Goal: Task Accomplishment & Management: Use online tool/utility

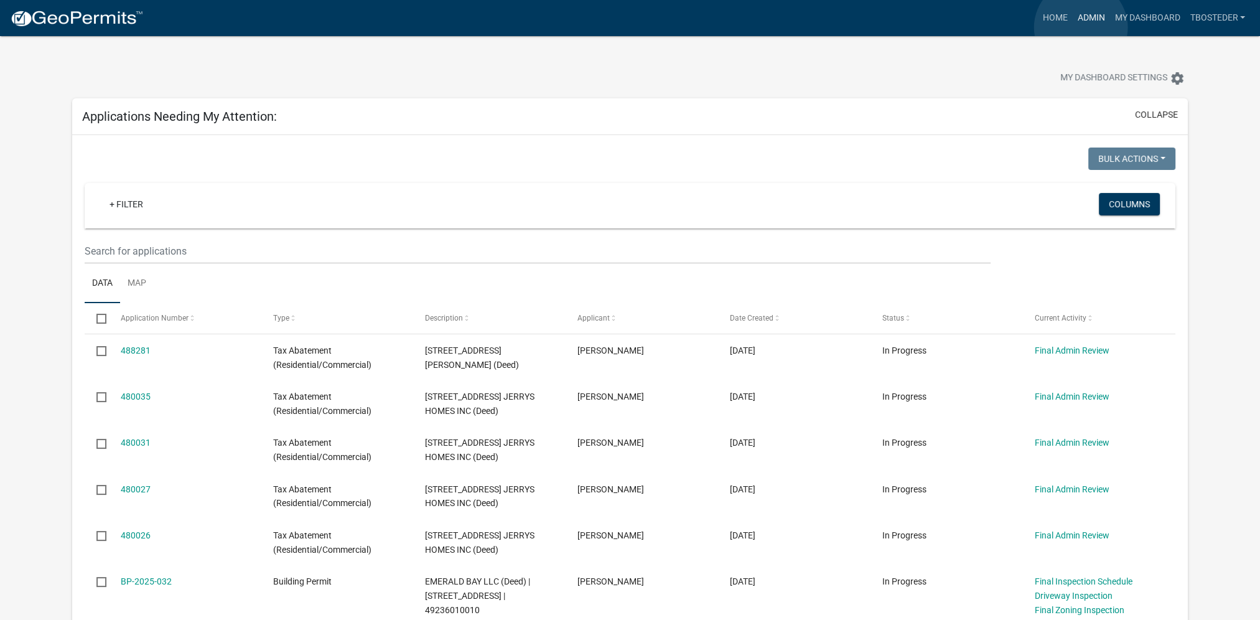
click at [1081, 27] on link "Admin" at bounding box center [1090, 18] width 37 height 24
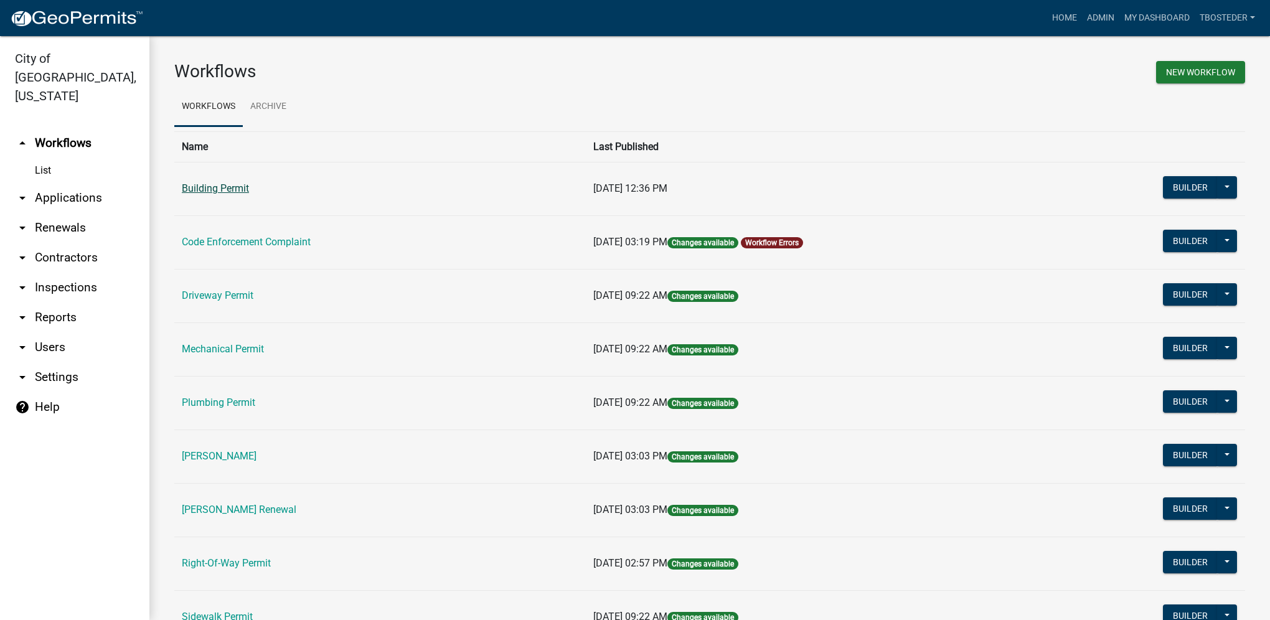
click at [191, 189] on link "Building Permit" at bounding box center [215, 188] width 67 height 12
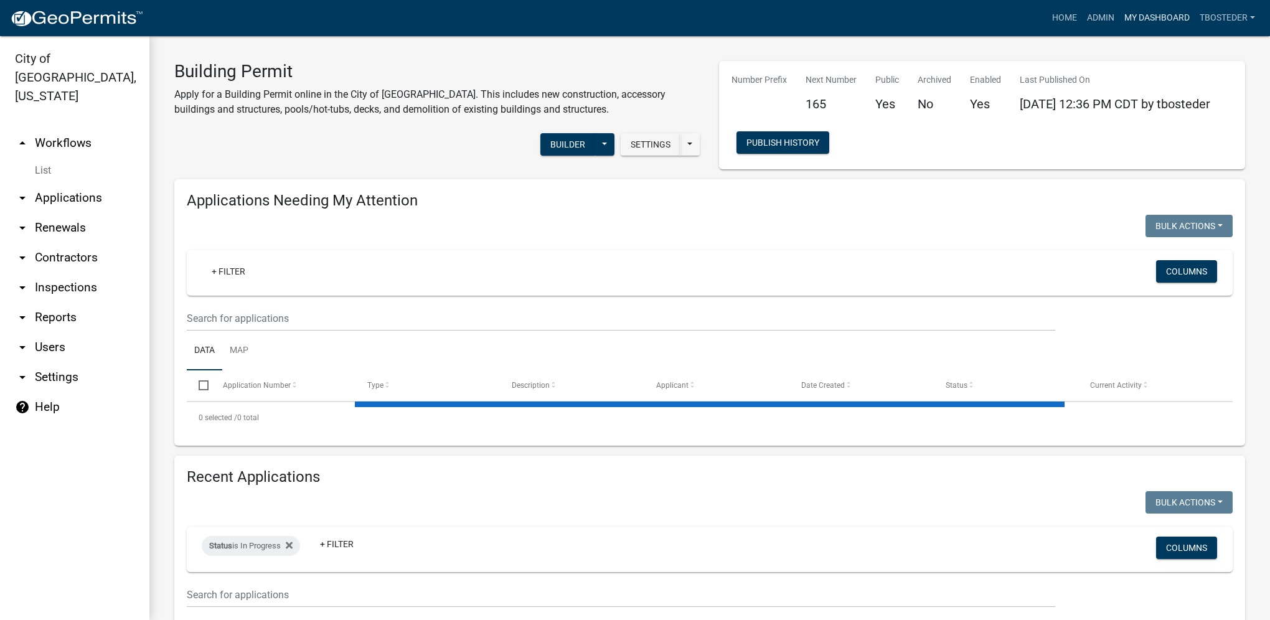
select select "1: 25"
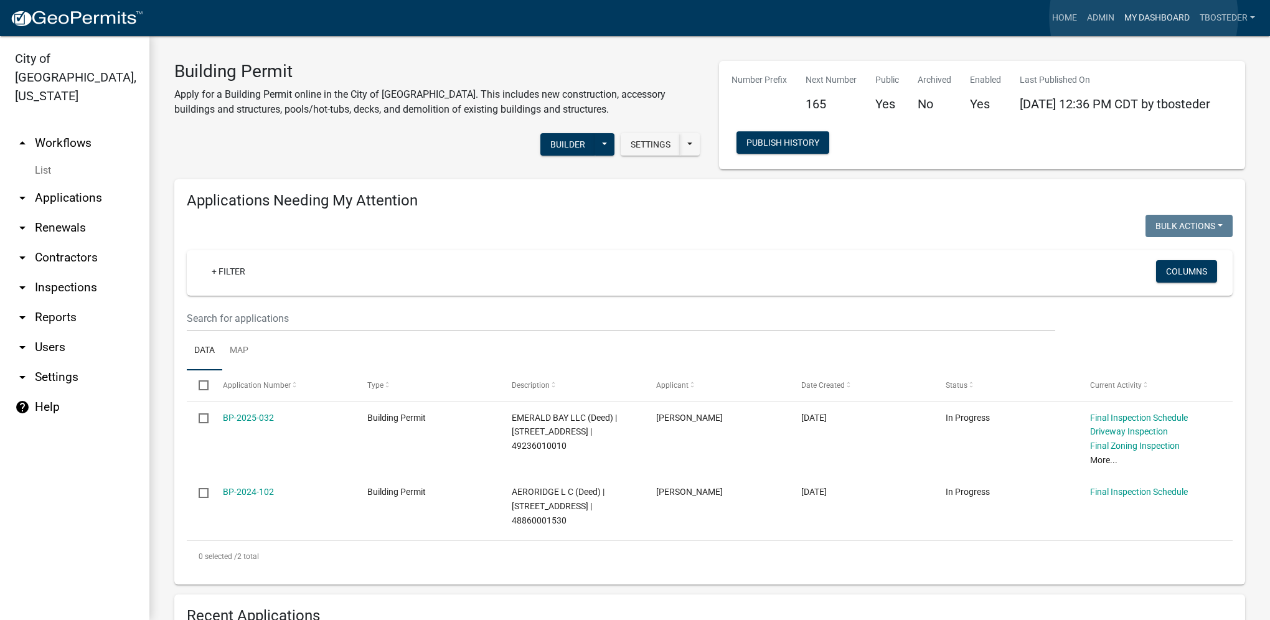
click at [1143, 17] on link "My Dashboard" at bounding box center [1156, 18] width 75 height 24
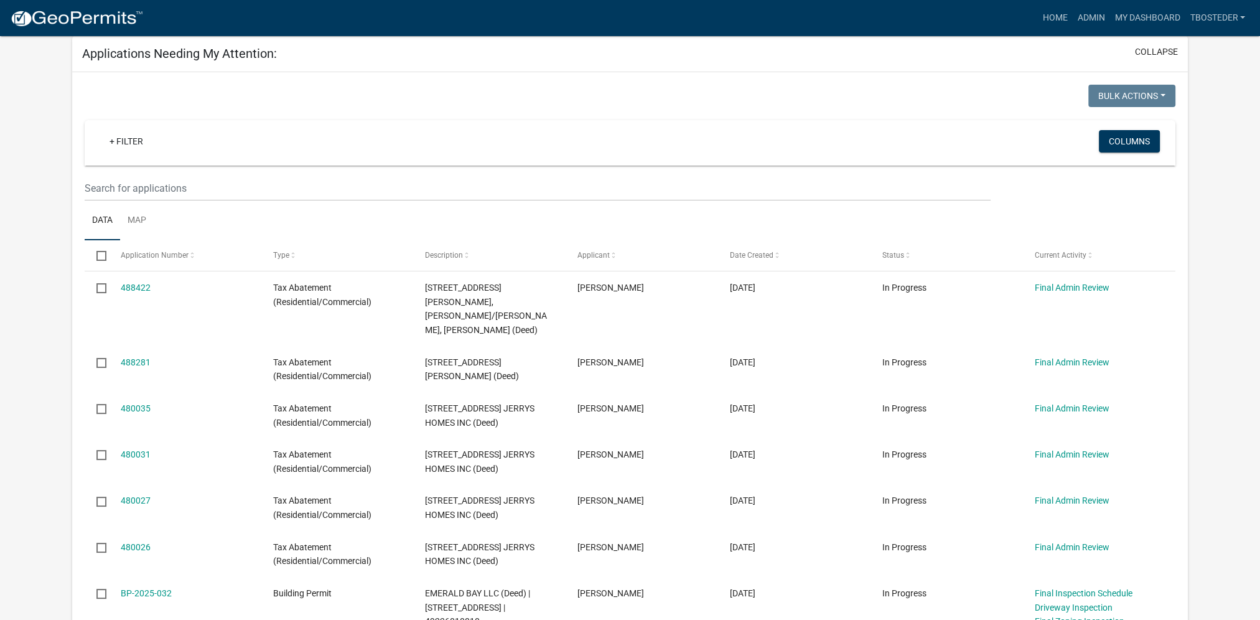
scroll to position [62, 0]
click at [1072, 22] on link "Admin" at bounding box center [1090, 18] width 37 height 24
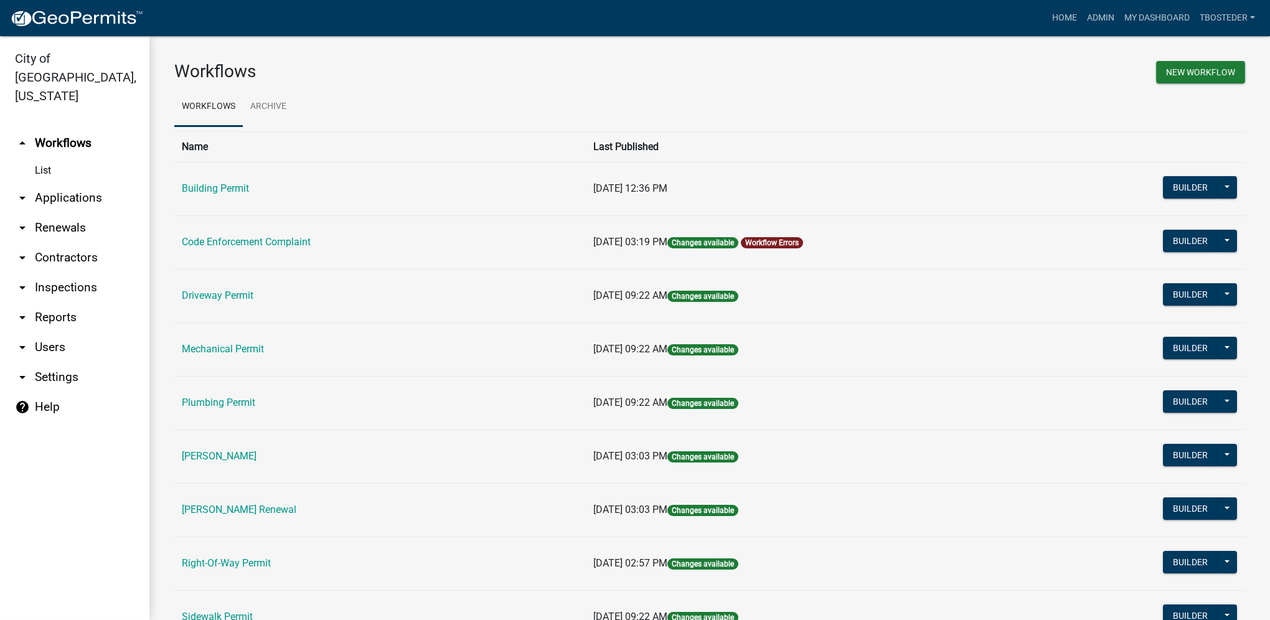
click at [100, 302] on link "arrow_drop_down Reports" at bounding box center [74, 317] width 149 height 30
select select "0: null"
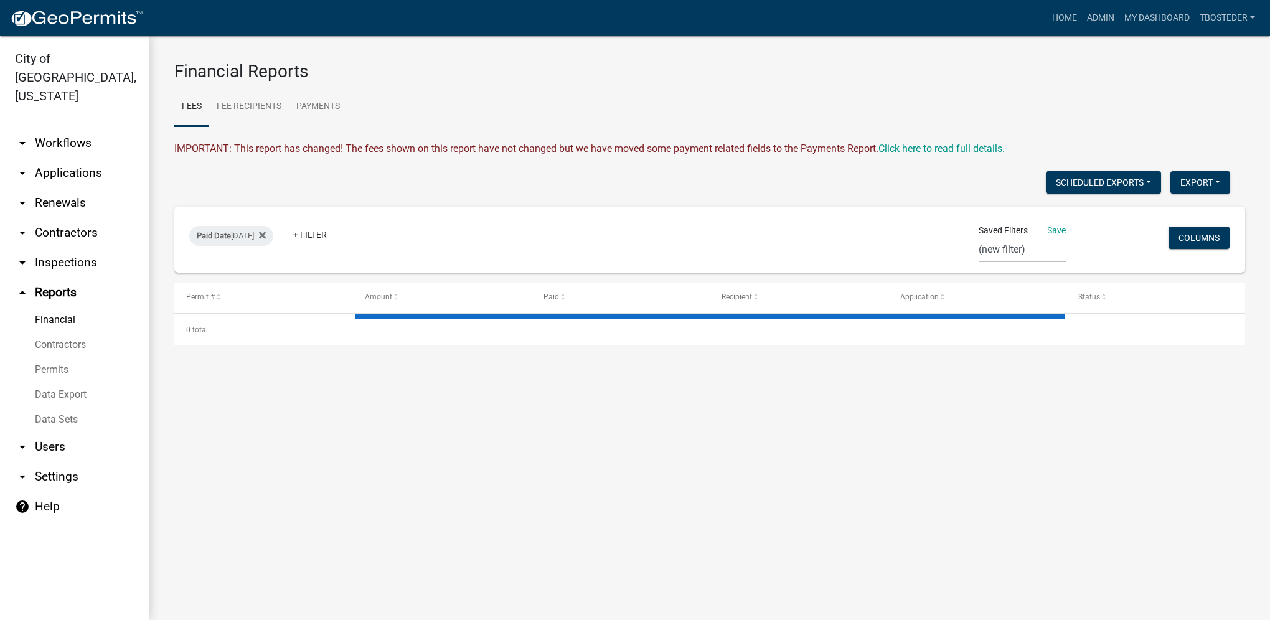
click at [67, 307] on link "Financial" at bounding box center [74, 319] width 149 height 25
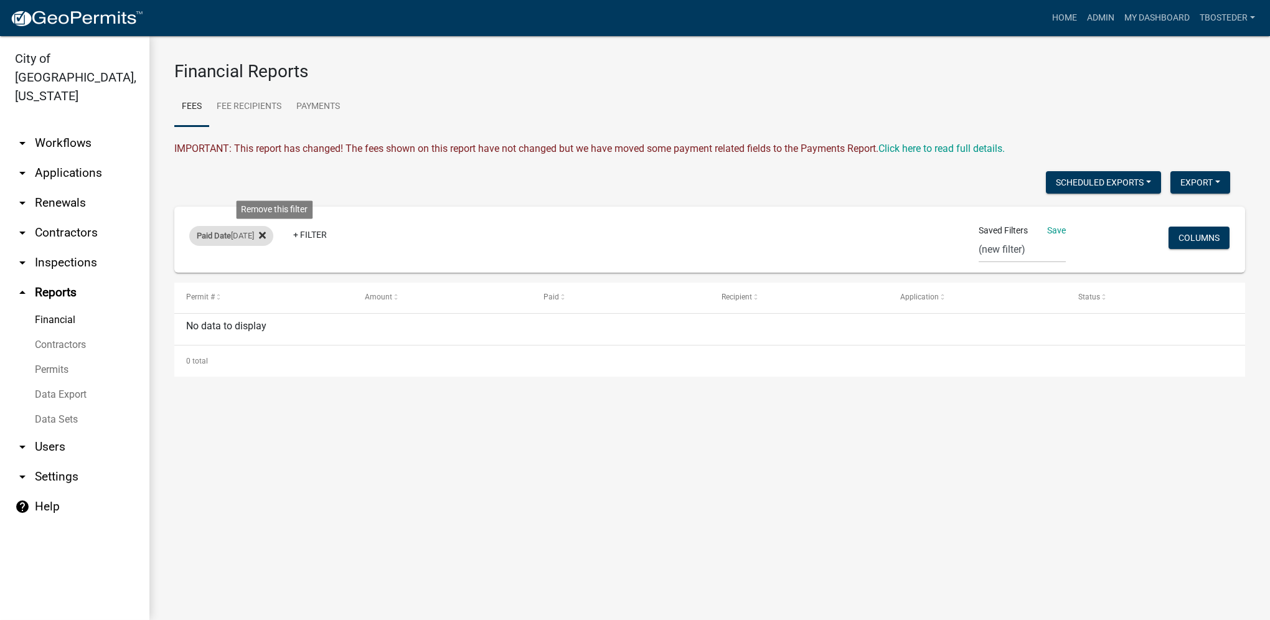
click at [266, 238] on fa-icon at bounding box center [260, 236] width 12 height 20
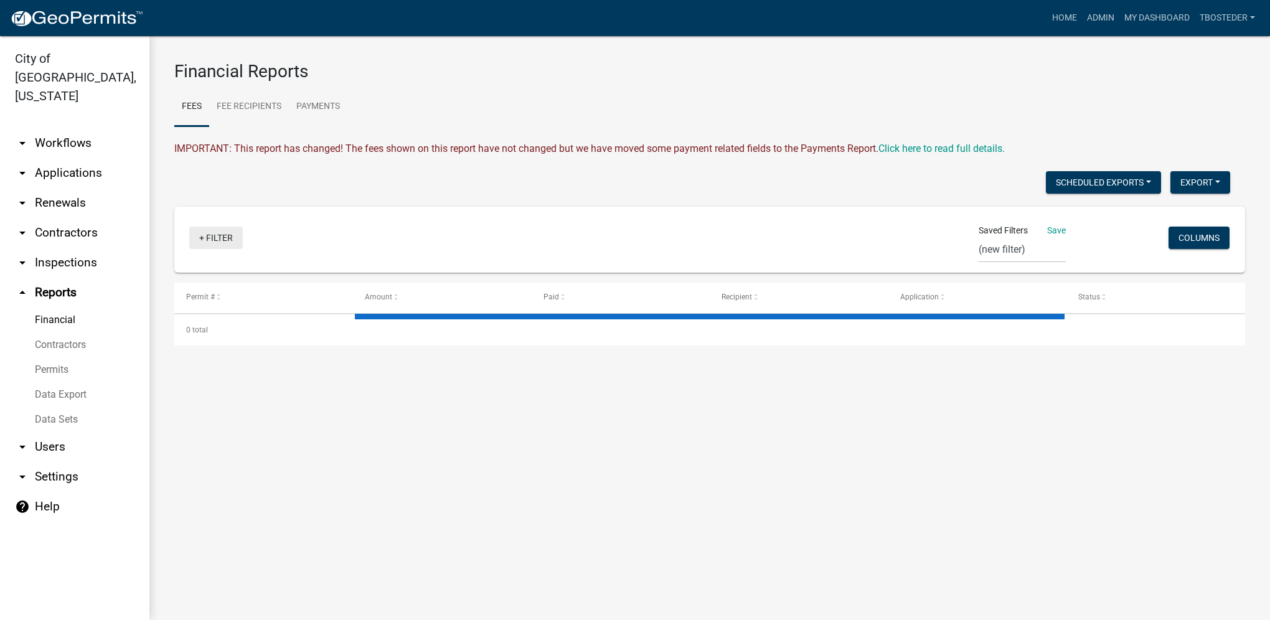
select select "3: 100"
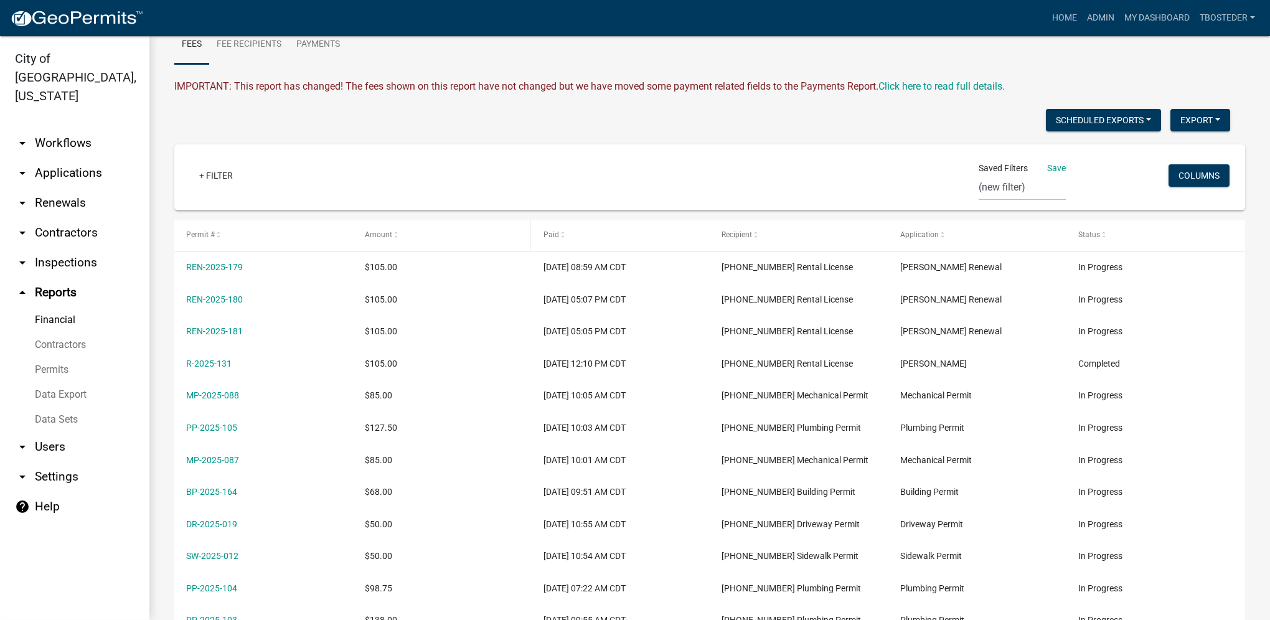
scroll to position [124, 0]
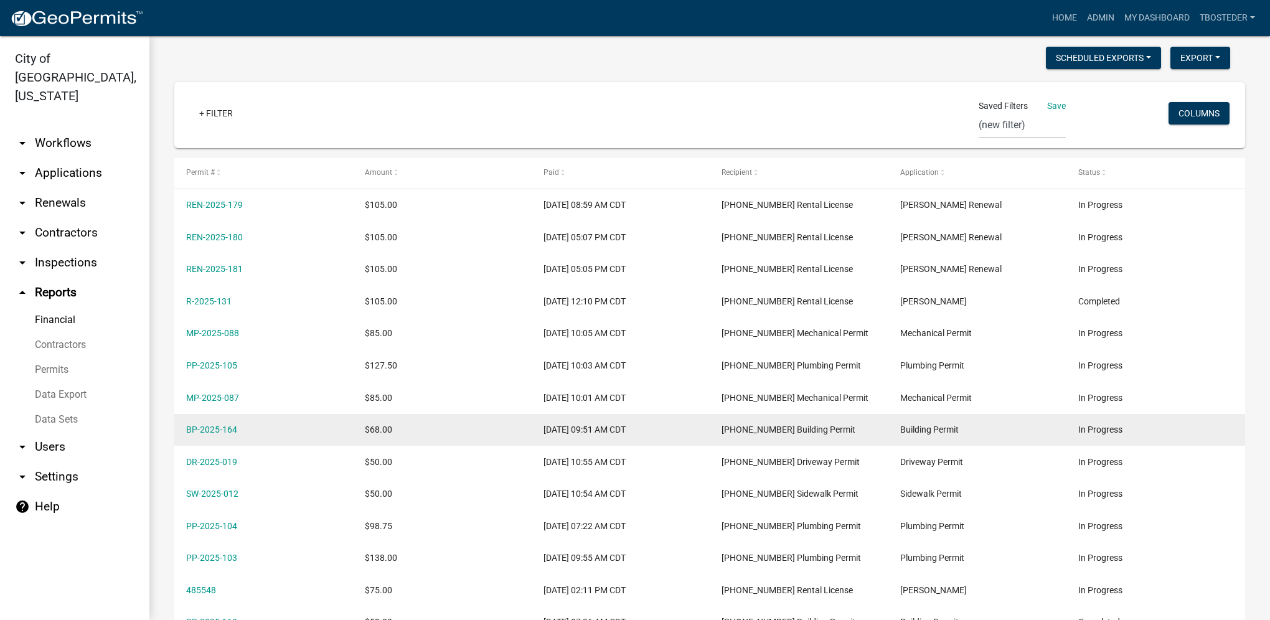
drag, startPoint x: 276, startPoint y: 433, endPoint x: 184, endPoint y: 435, distance: 92.1
click at [184, 435] on datatable-body-cell "BP-2025-164" at bounding box center [263, 430] width 179 height 32
drag, startPoint x: 184, startPoint y: 435, endPoint x: 197, endPoint y: 433, distance: 13.8
copy link "BP-2025-164"
click at [227, 433] on link "BP-2025-164" at bounding box center [211, 429] width 51 height 10
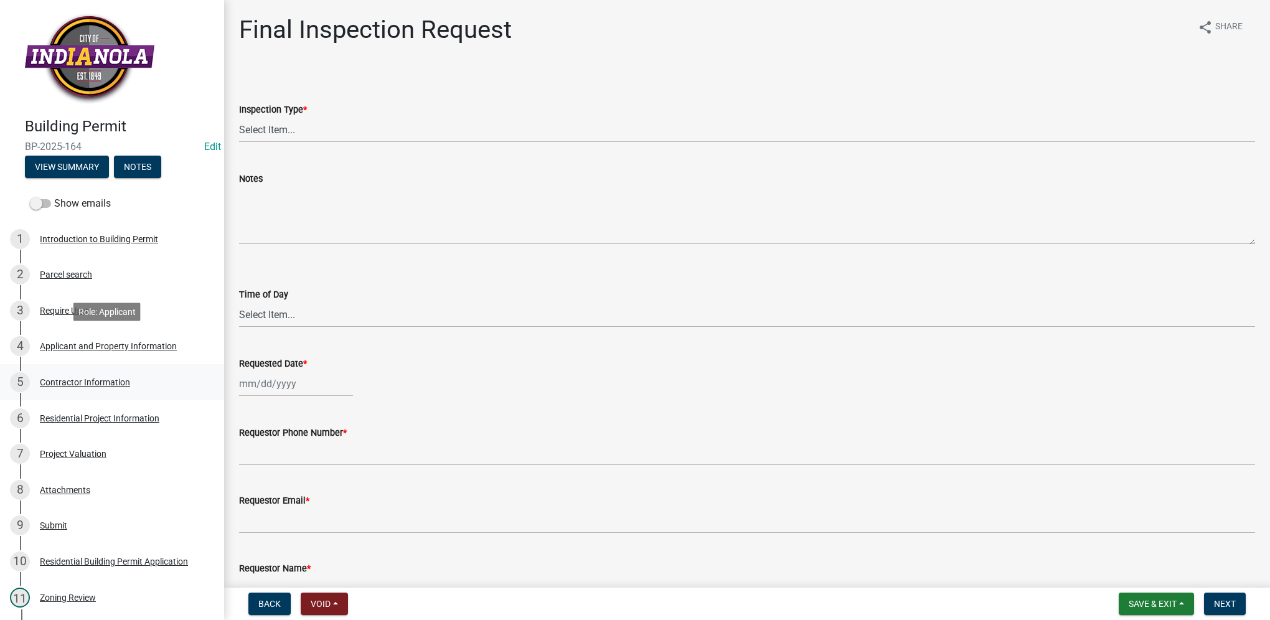
click at [132, 383] on div "5 Contractor Information" at bounding box center [107, 382] width 194 height 20
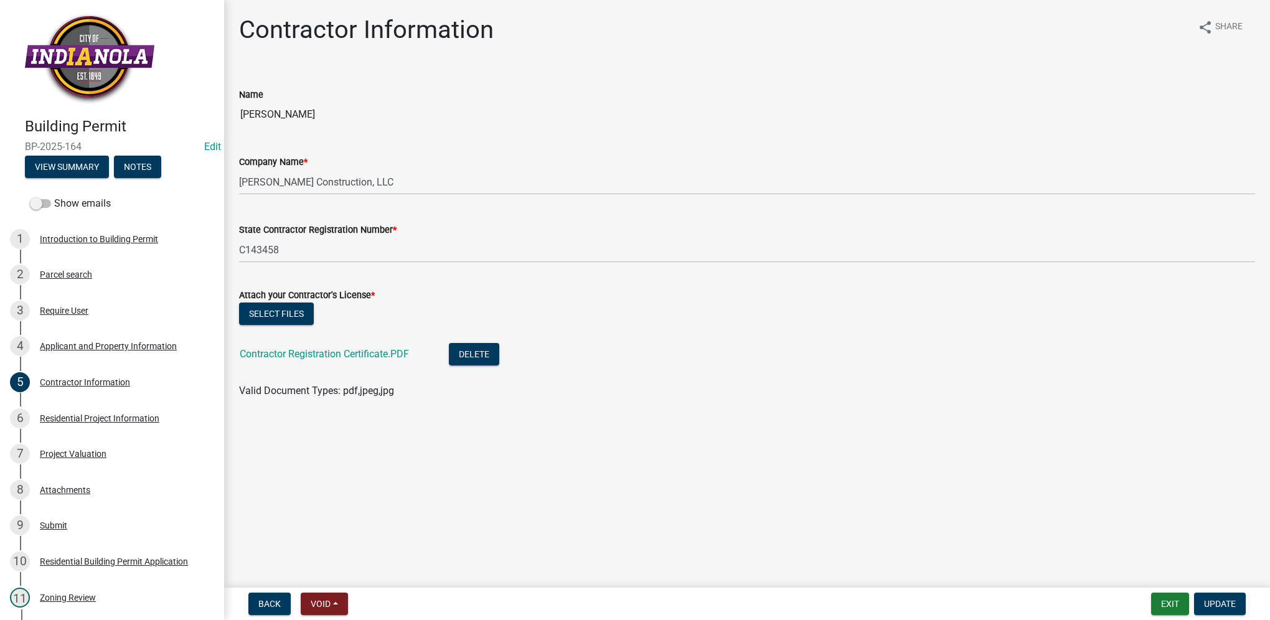
select select "0: null"
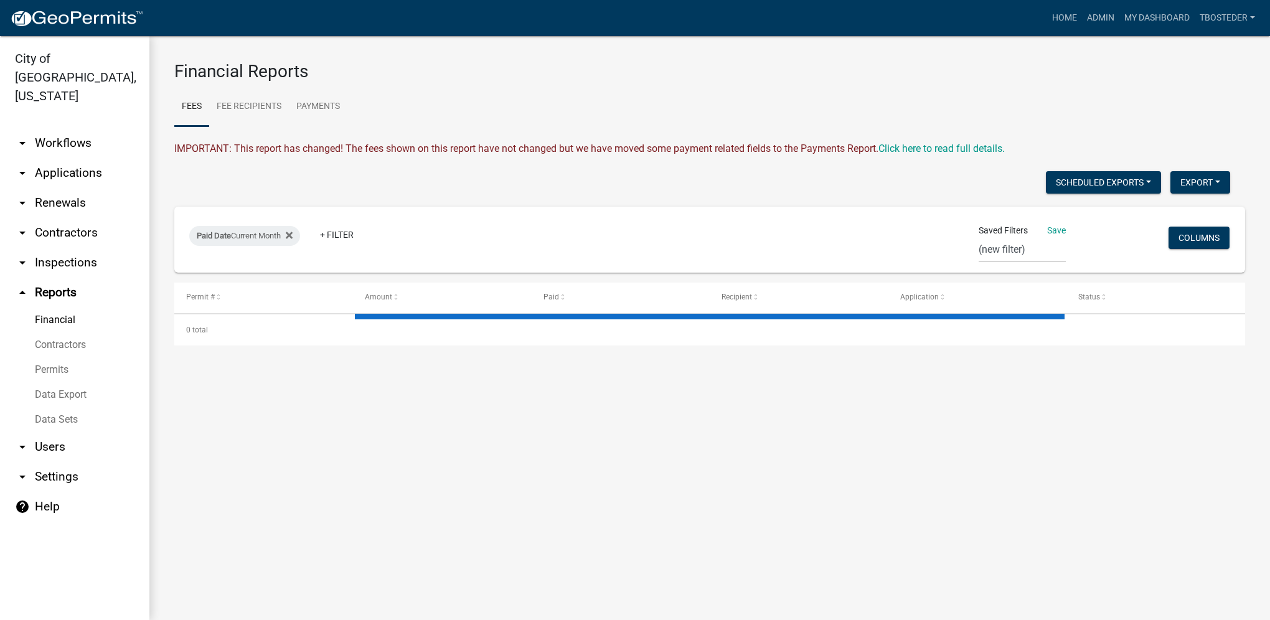
select select "3: 100"
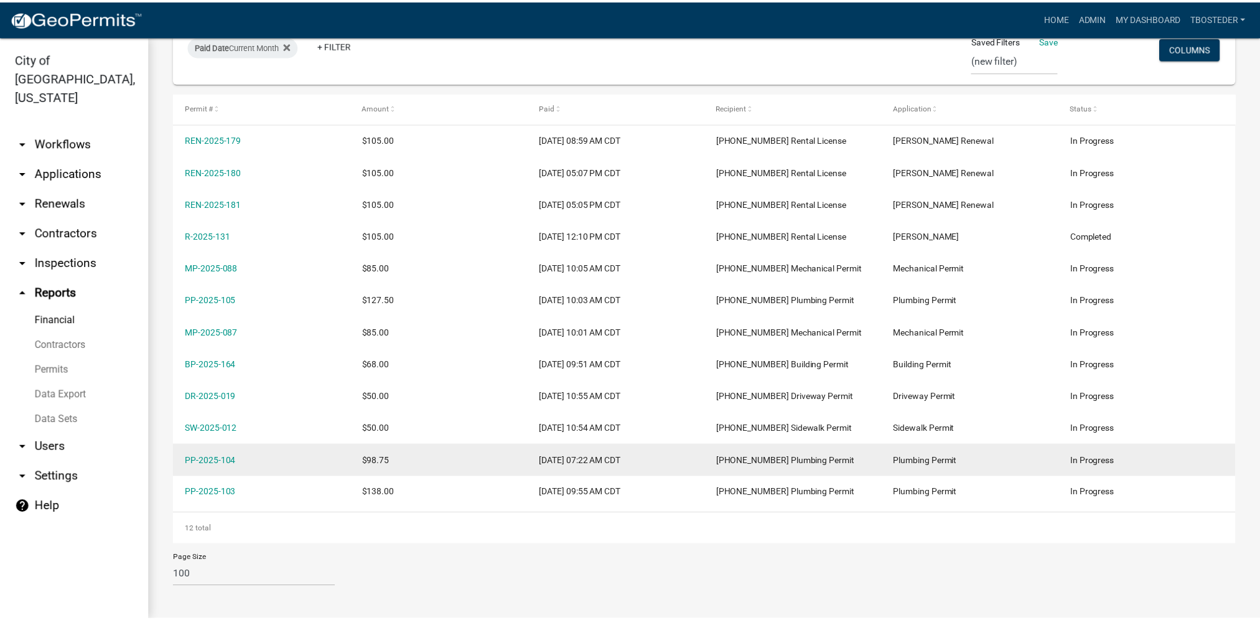
scroll to position [192, 0]
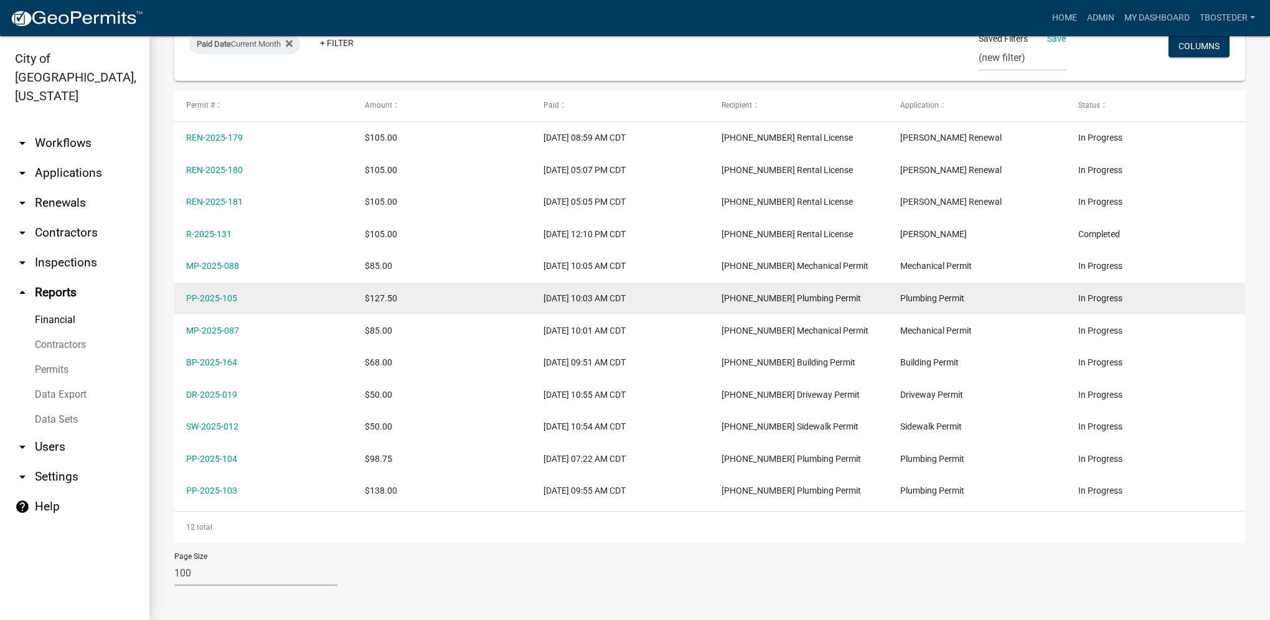
drag, startPoint x: 307, startPoint y: 299, endPoint x: 186, endPoint y: 286, distance: 122.0
click at [186, 286] on datatable-body-cell "PP-2025-105" at bounding box center [263, 299] width 179 height 32
drag, startPoint x: 186, startPoint y: 286, endPoint x: 194, endPoint y: 293, distance: 10.1
copy link "PP-2025-105"
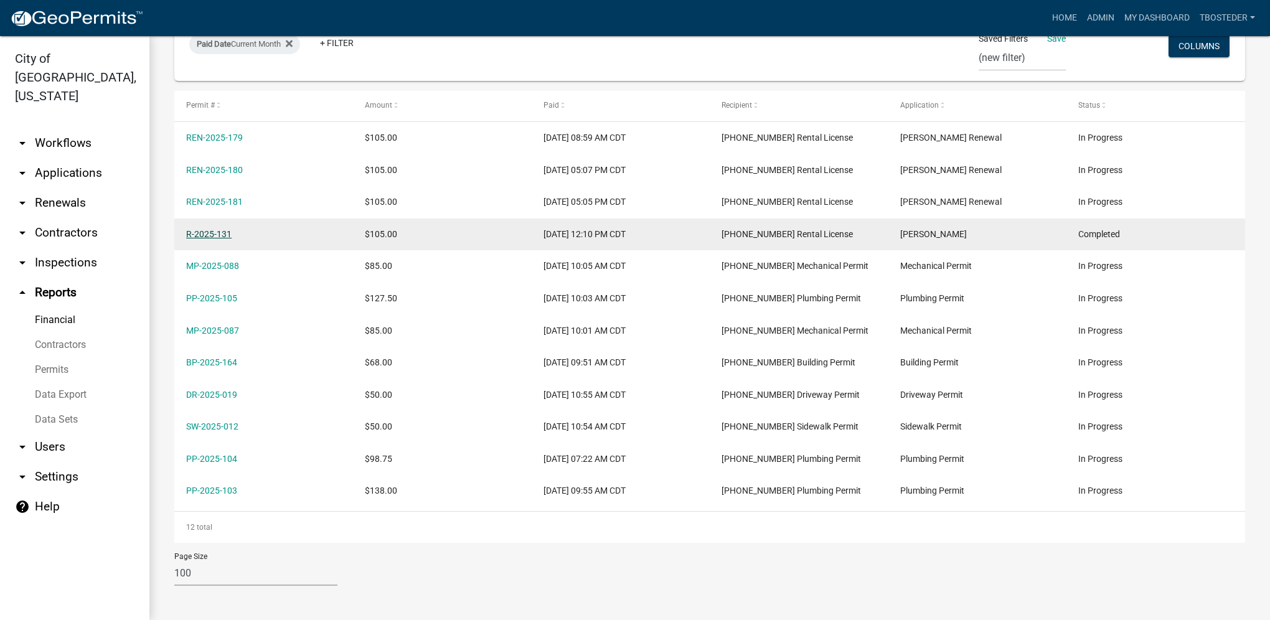
click at [217, 232] on link "R-2025-131" at bounding box center [208, 234] width 45 height 10
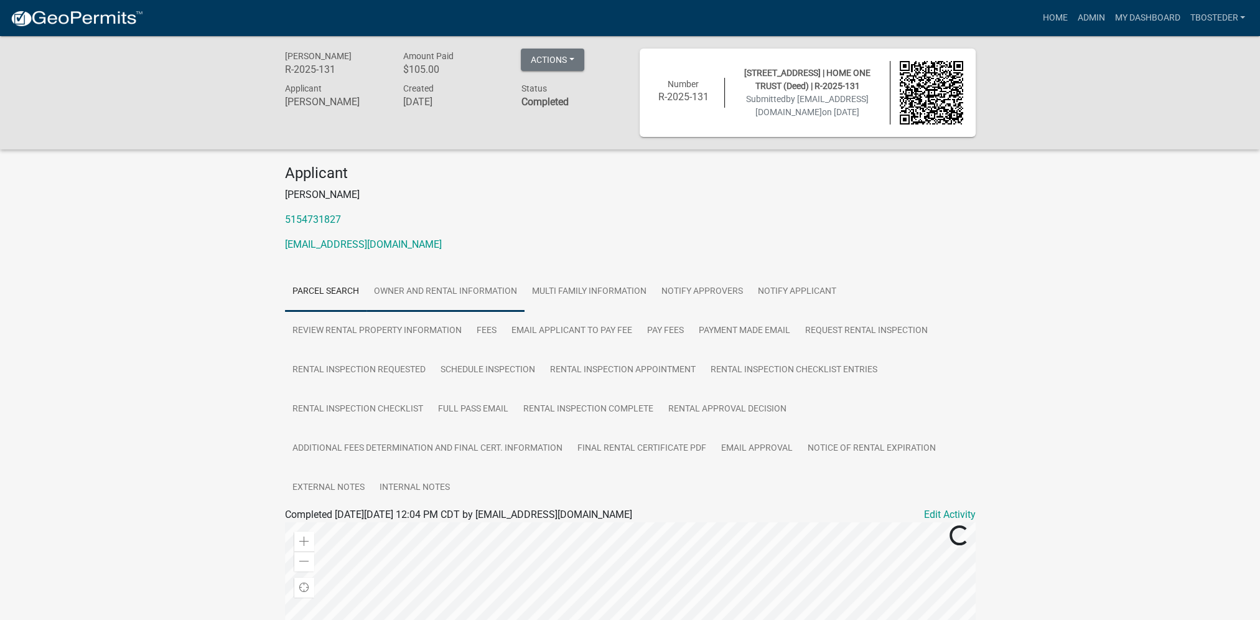
click at [384, 289] on link "Owner and Rental Information" at bounding box center [446, 292] width 158 height 40
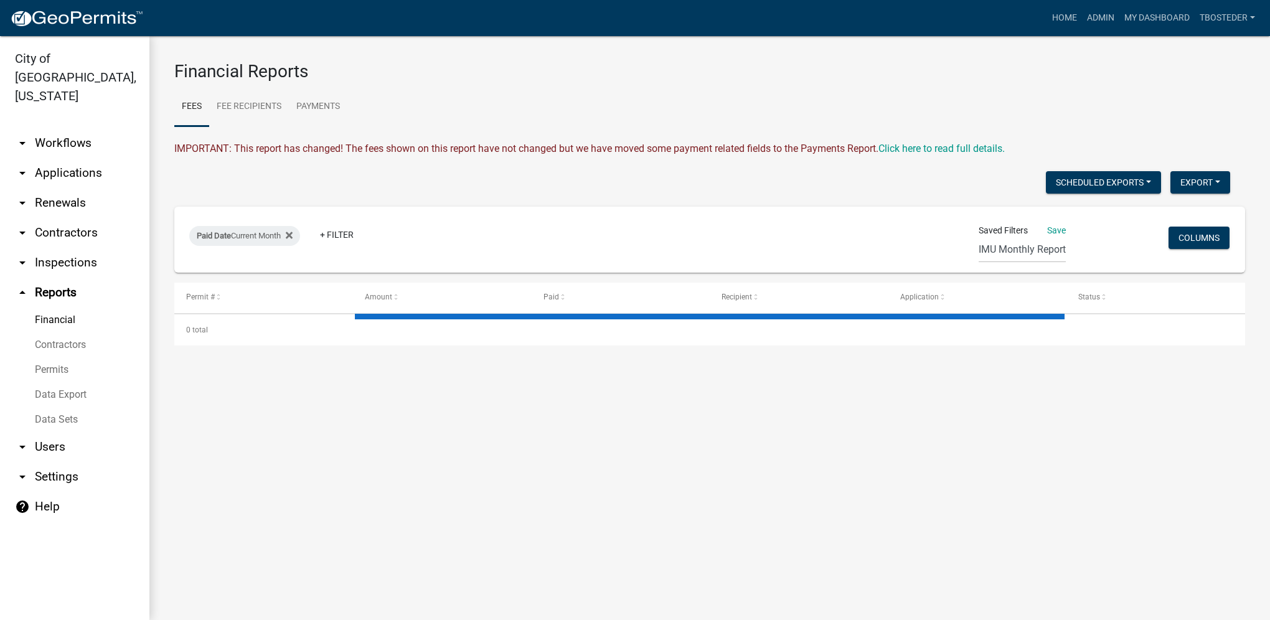
select select "3: 100"
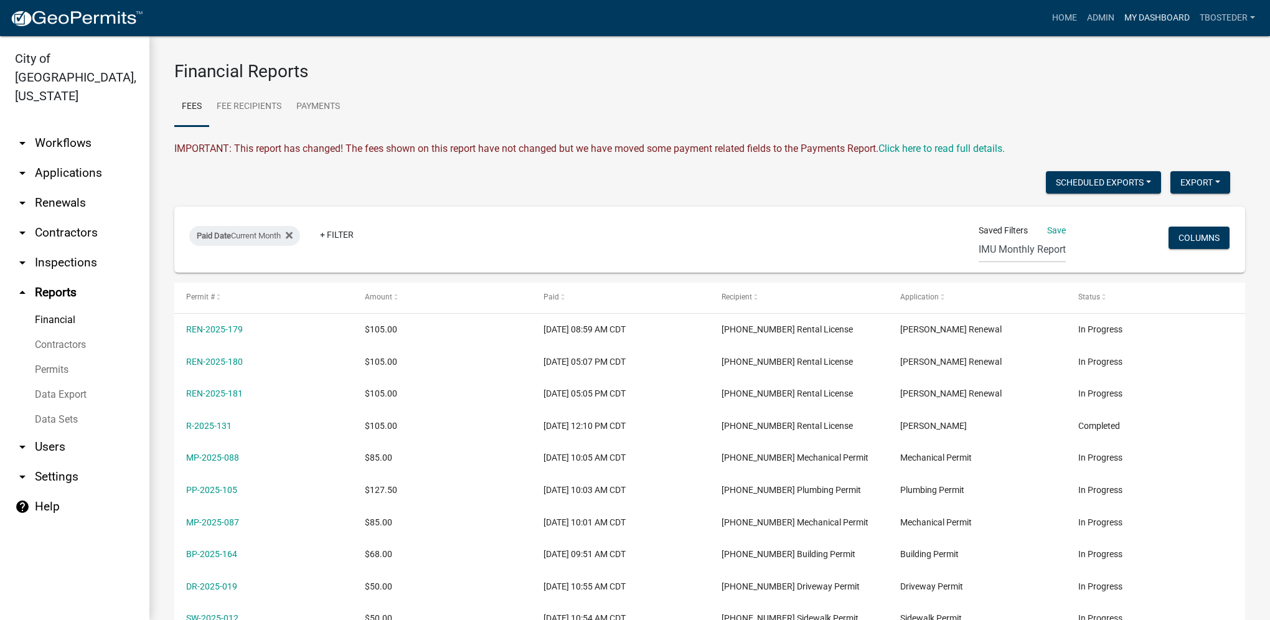
click at [1146, 30] on nav "Toggle drawer menu more_horiz Home Admin My Dashboard tbosteder Admin Account L…" at bounding box center [635, 18] width 1270 height 36
click at [1145, 21] on link "My Dashboard" at bounding box center [1156, 18] width 75 height 24
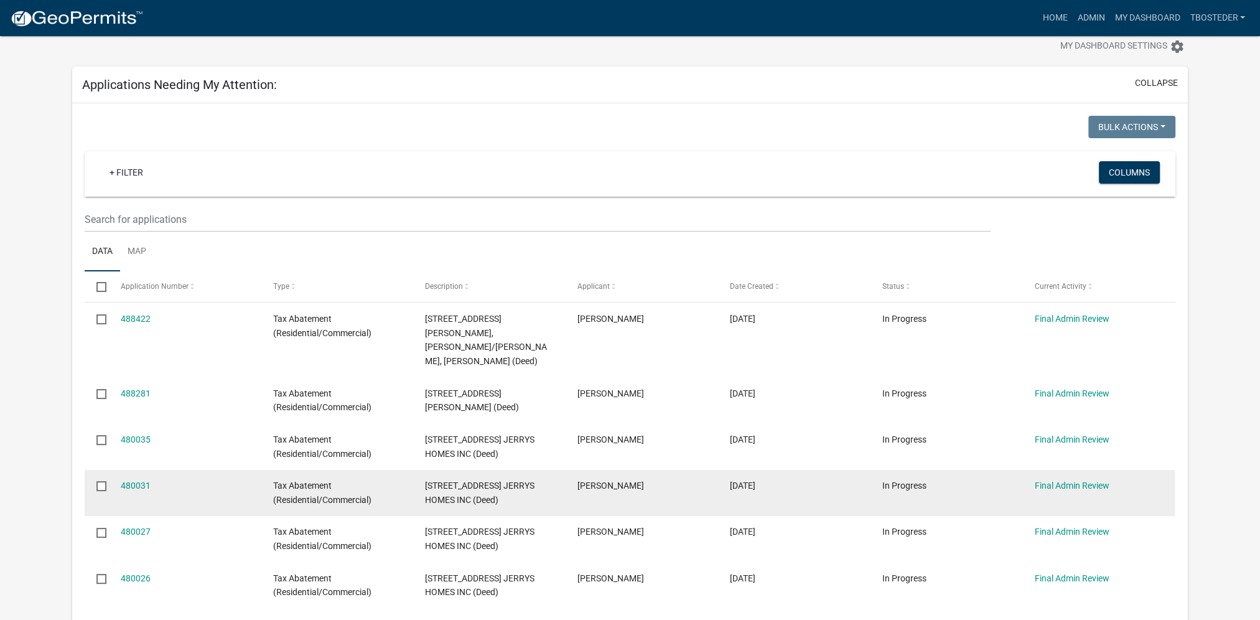
scroll to position [62, 0]
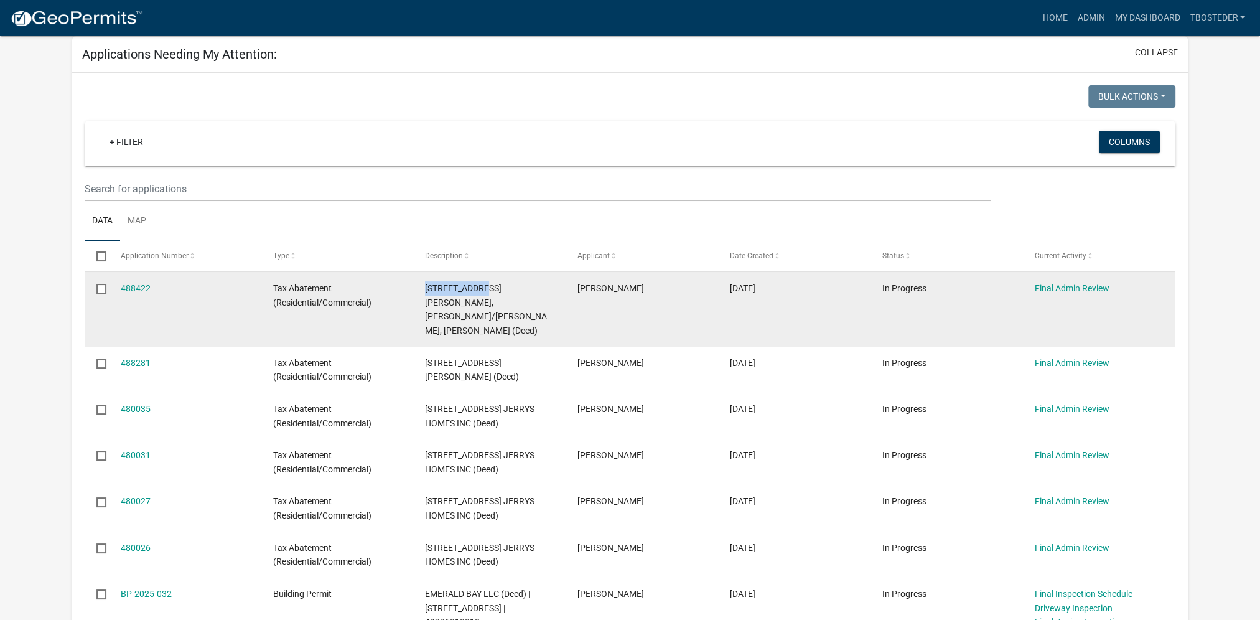
drag, startPoint x: 421, startPoint y: 287, endPoint x: 482, endPoint y: 284, distance: 61.7
click at [482, 284] on datatable-body-cell "401 N 19TH ST DAVIS PHILLIPS, SHIRLEY/PHILLIPS, DAN JOHN (Deed)" at bounding box center [489, 309] width 152 height 75
copy span "401 N 19TH ST"
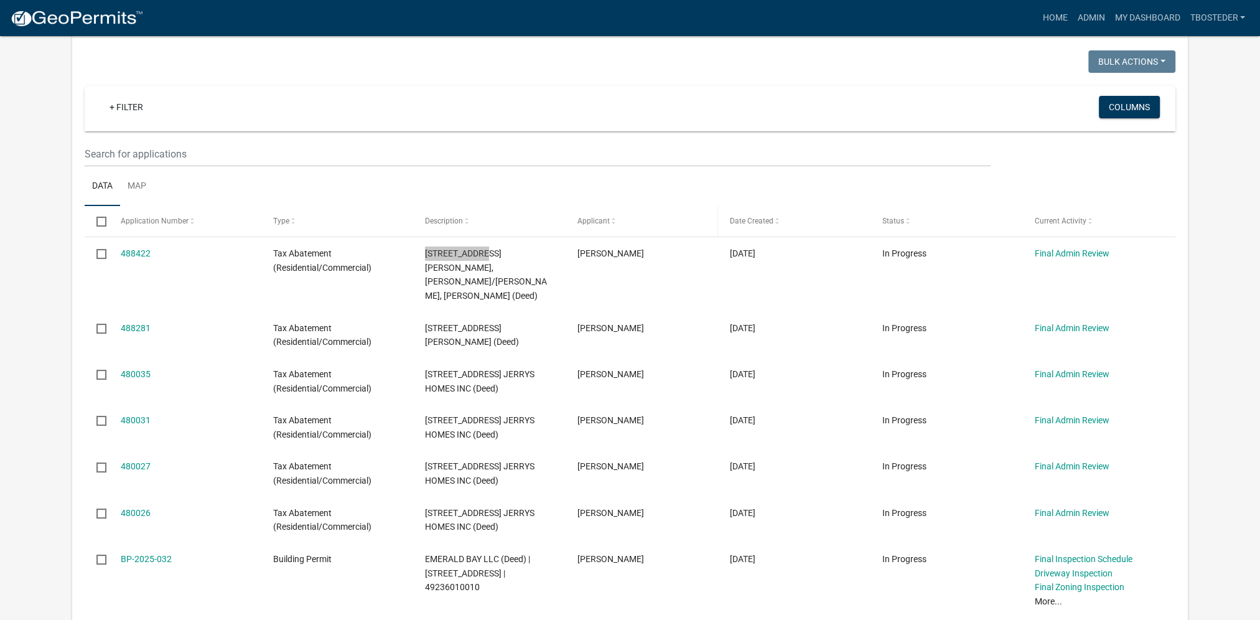
scroll to position [124, 0]
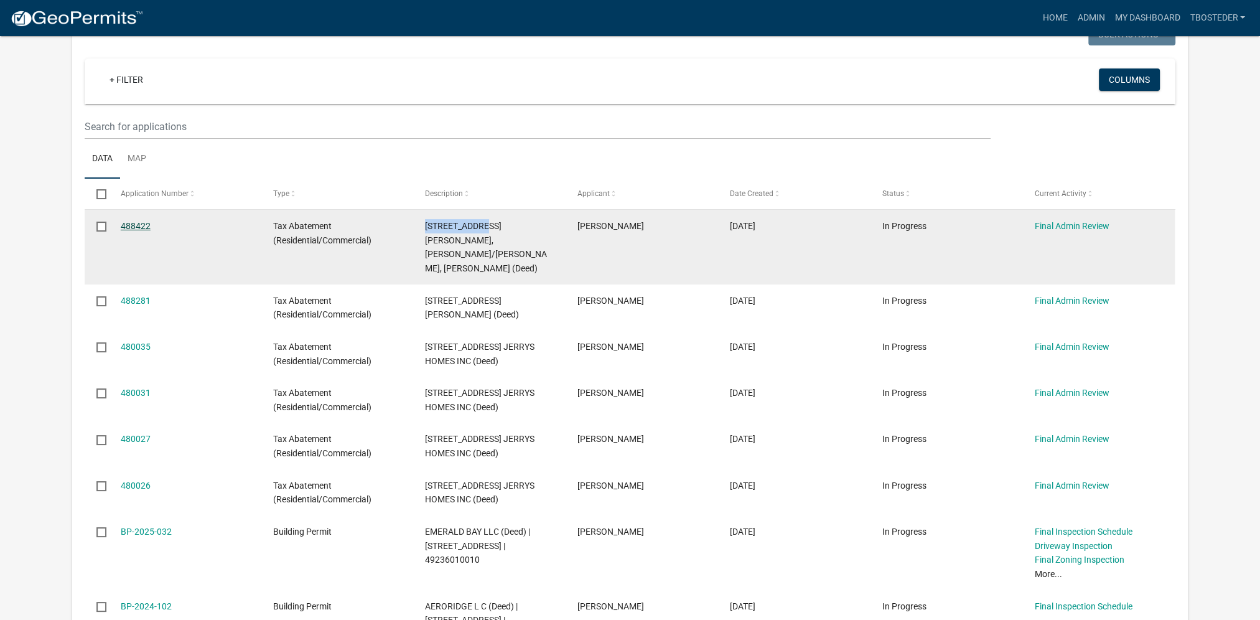
click at [146, 224] on link "488422" at bounding box center [136, 226] width 30 height 10
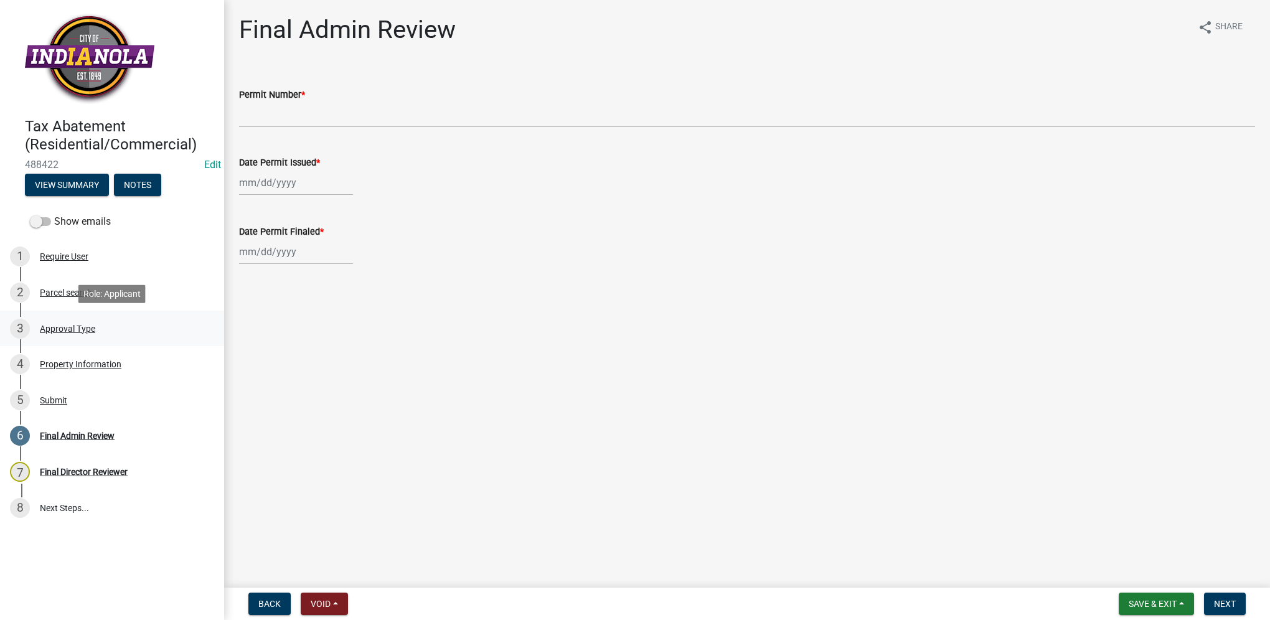
click at [92, 326] on div "Approval Type" at bounding box center [67, 328] width 55 height 9
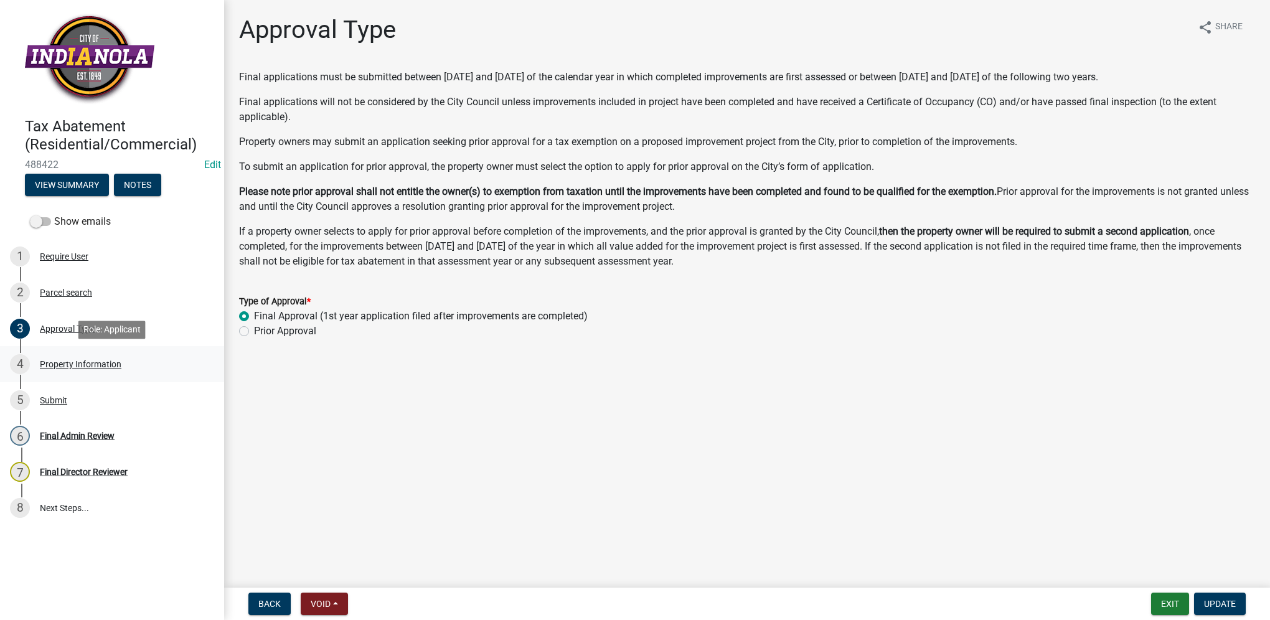
click at [84, 353] on link "4 Property Information" at bounding box center [112, 364] width 224 height 36
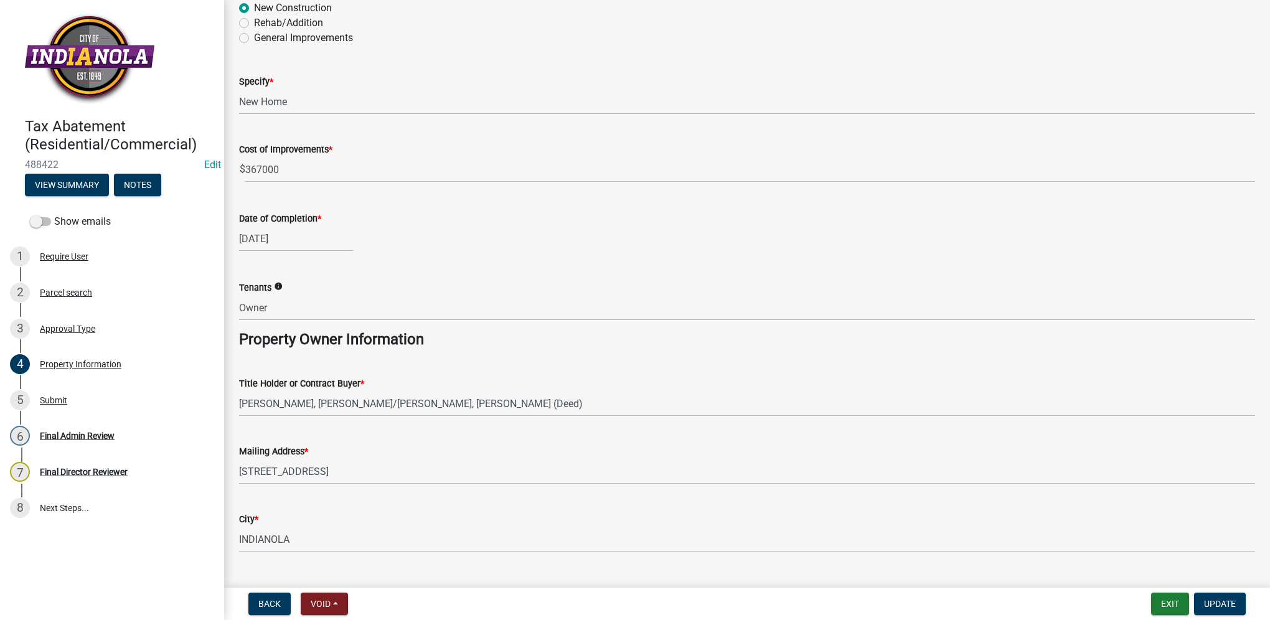
scroll to position [373, 0]
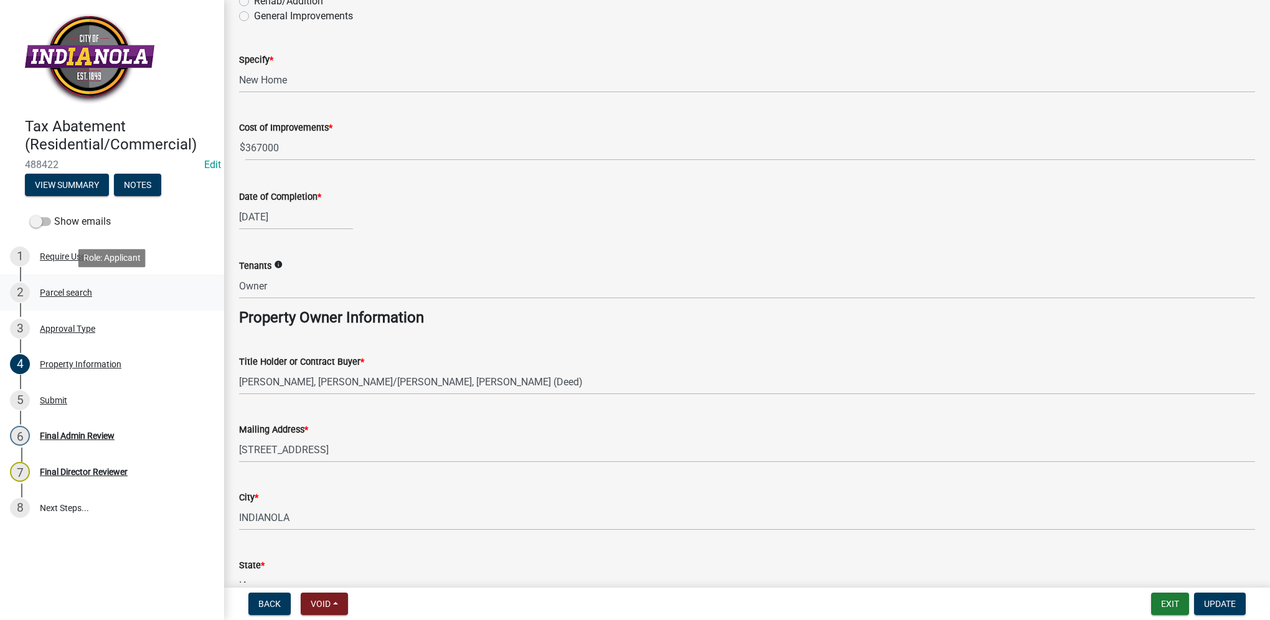
click at [63, 292] on div "Parcel search" at bounding box center [66, 292] width 52 height 9
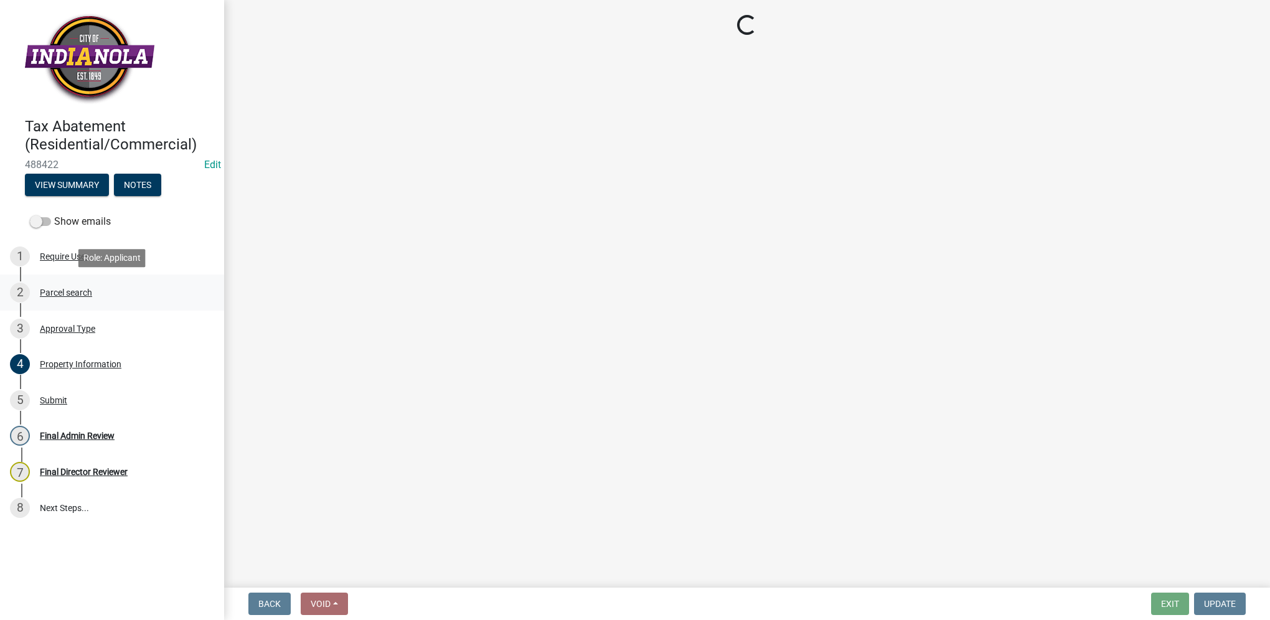
scroll to position [0, 0]
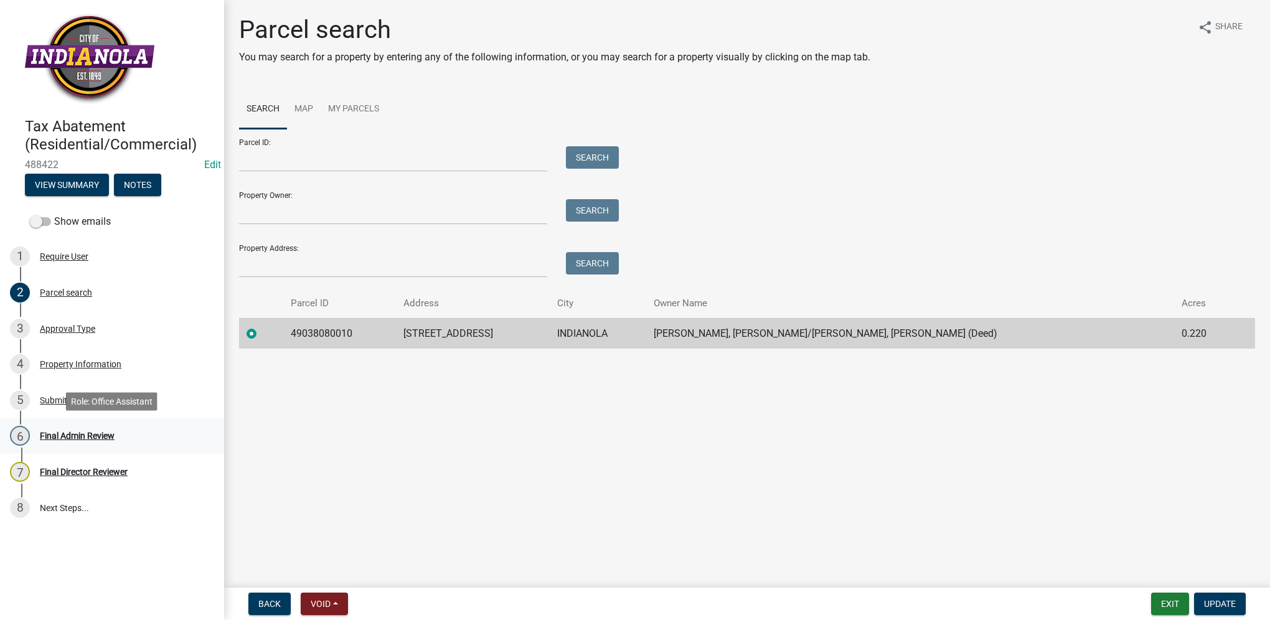
click at [73, 431] on div "Final Admin Review" at bounding box center [77, 435] width 75 height 9
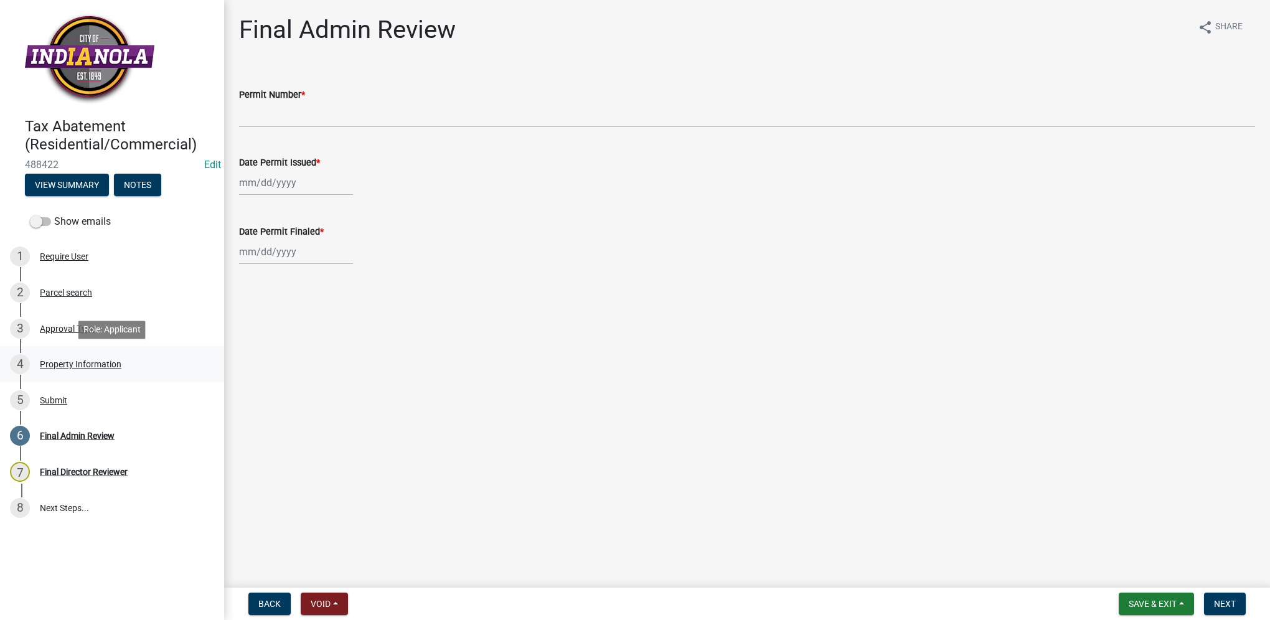
click at [128, 359] on div "4 Property Information" at bounding box center [107, 364] width 194 height 20
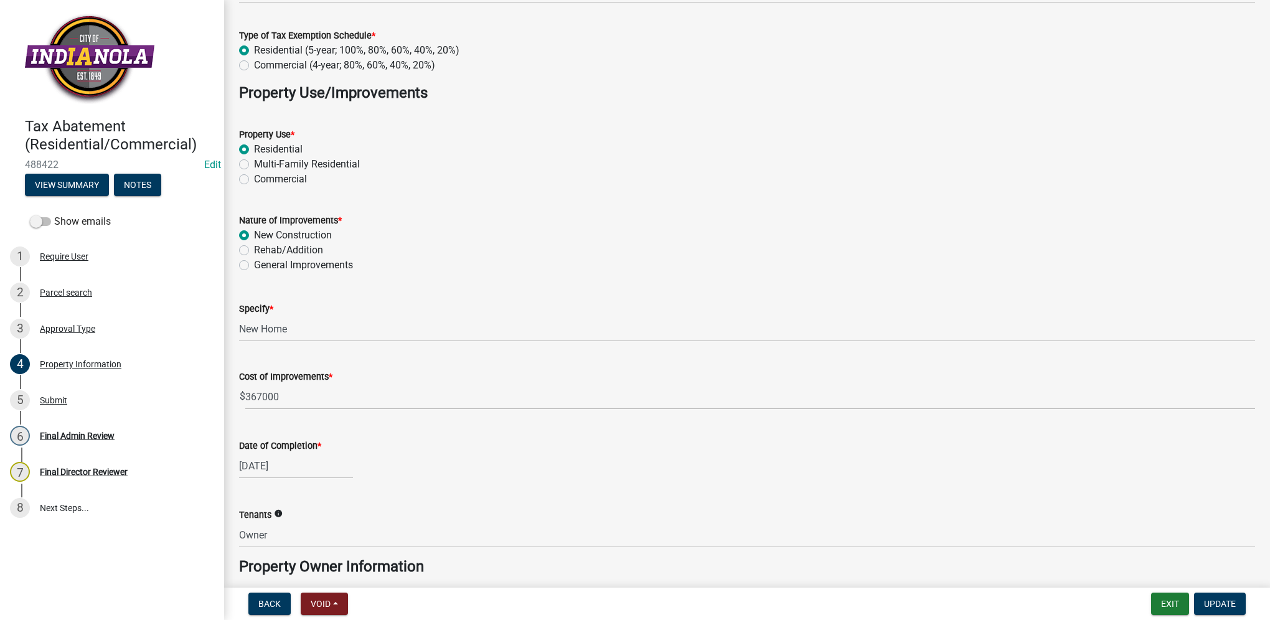
scroll to position [187, 0]
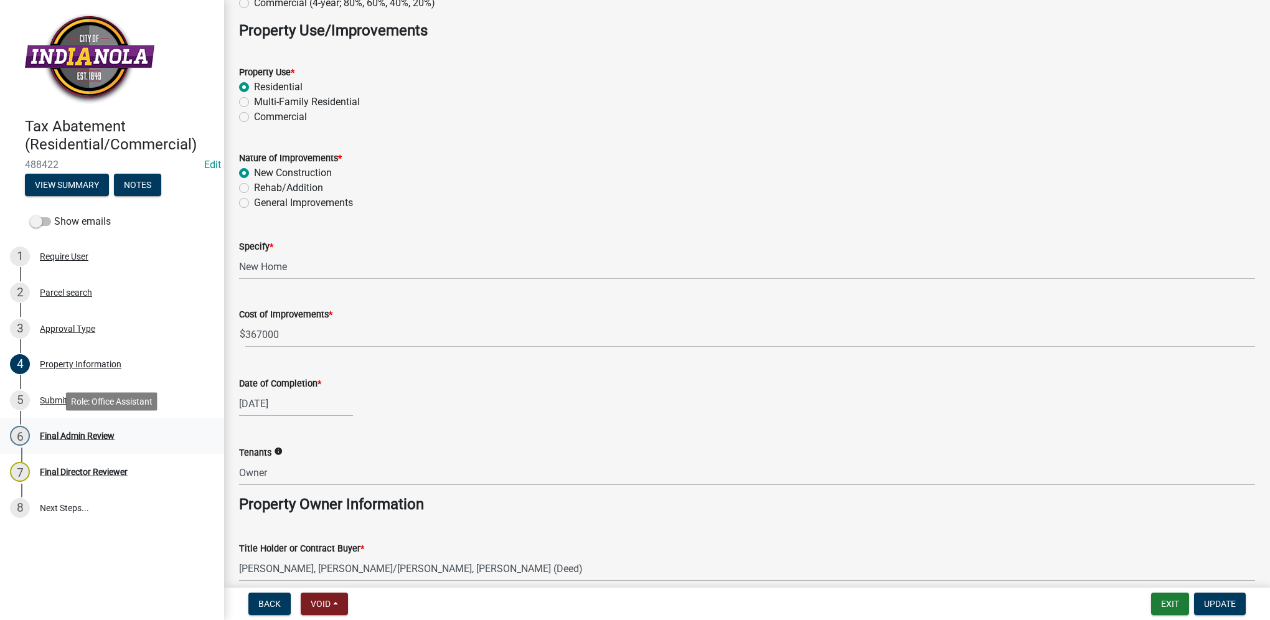
click at [140, 429] on div "6 Final Admin Review" at bounding box center [107, 436] width 194 height 20
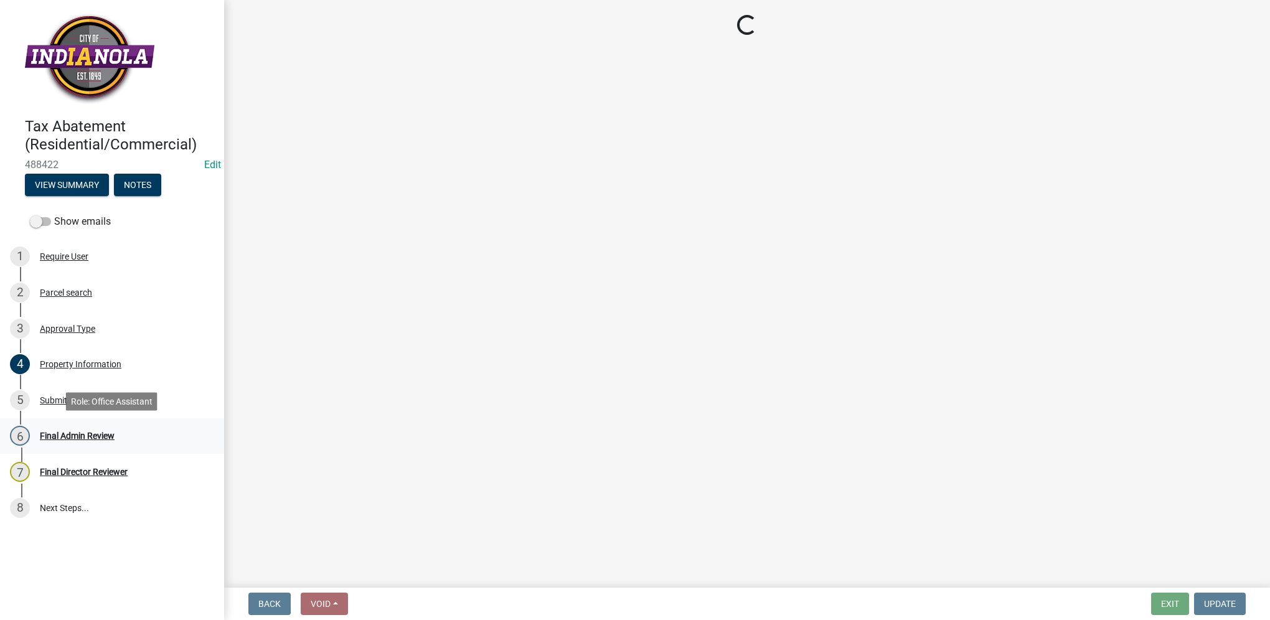
scroll to position [0, 0]
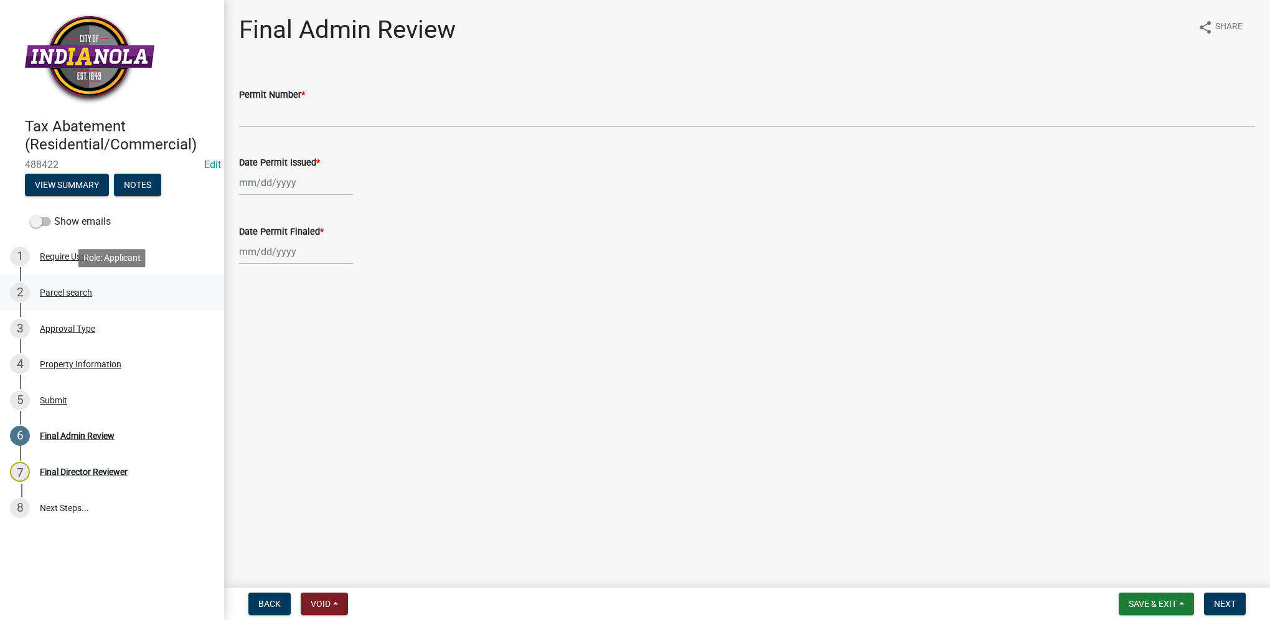
click at [72, 294] on div "Parcel search" at bounding box center [66, 292] width 52 height 9
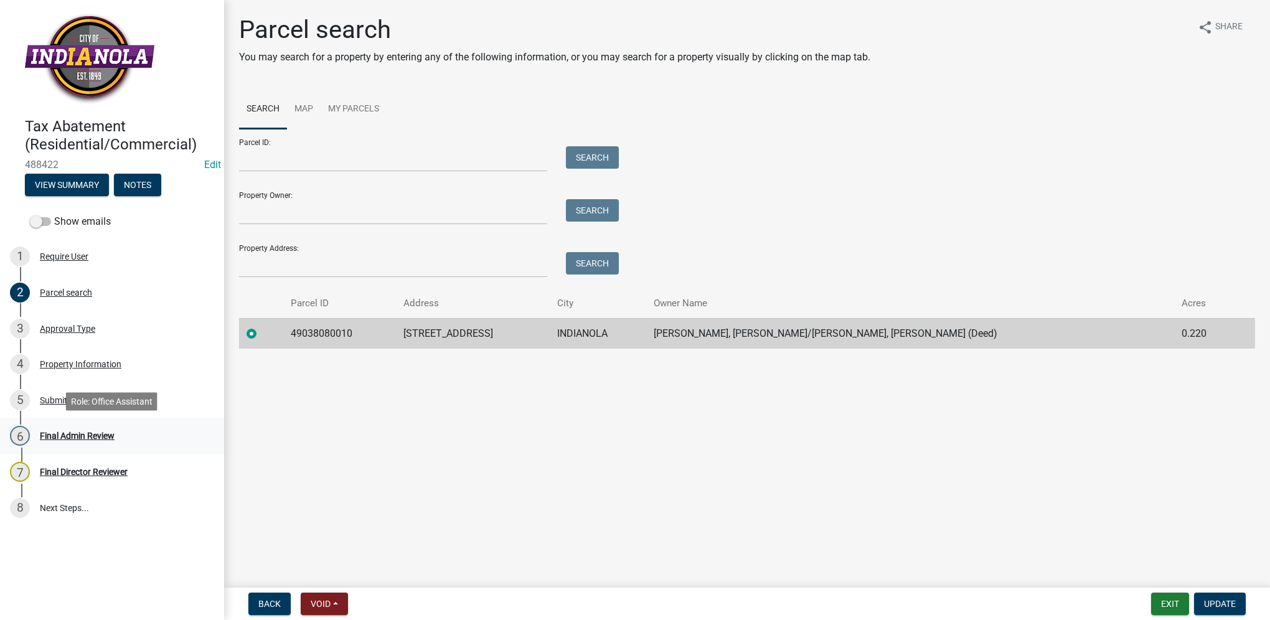
click at [115, 436] on div "Final Admin Review" at bounding box center [77, 435] width 75 height 9
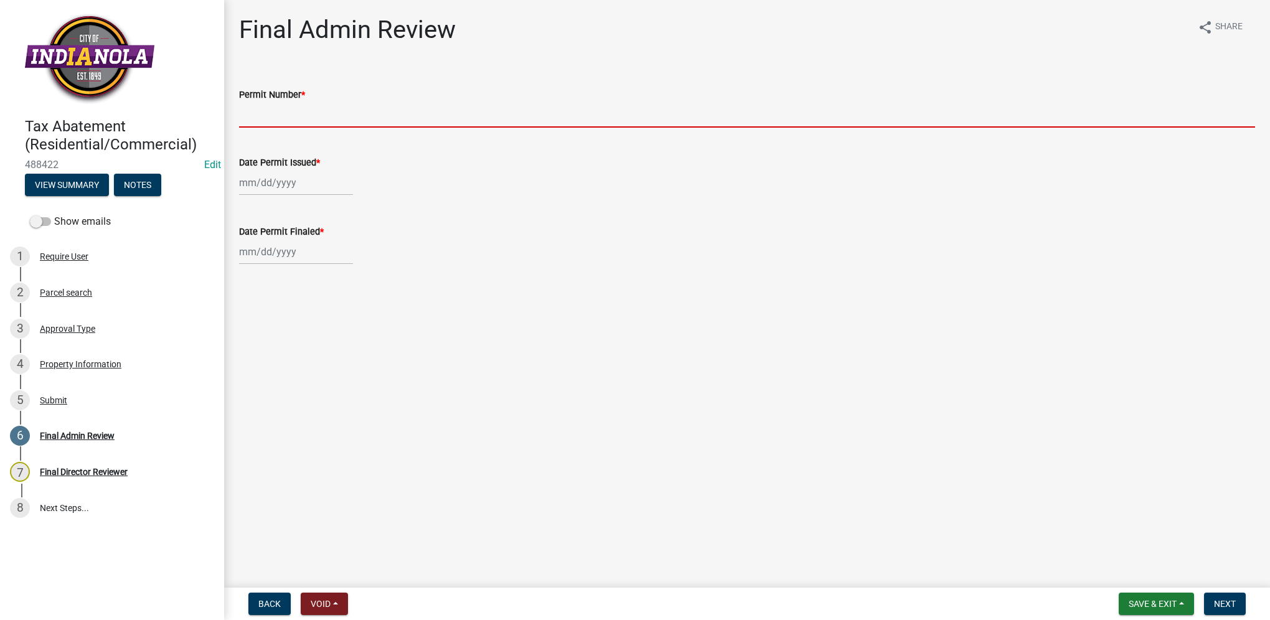
click at [269, 112] on input "Permit Number *" at bounding box center [747, 115] width 1016 height 26
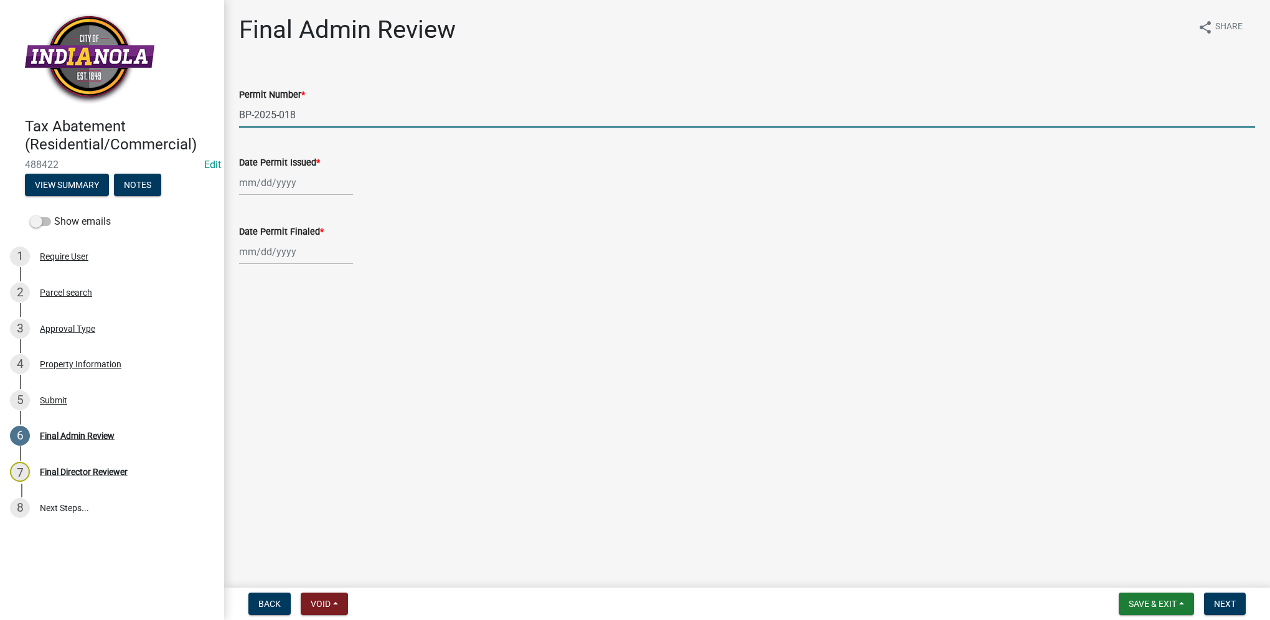
type input "BP-2025-018"
select select "10"
select select "2025"
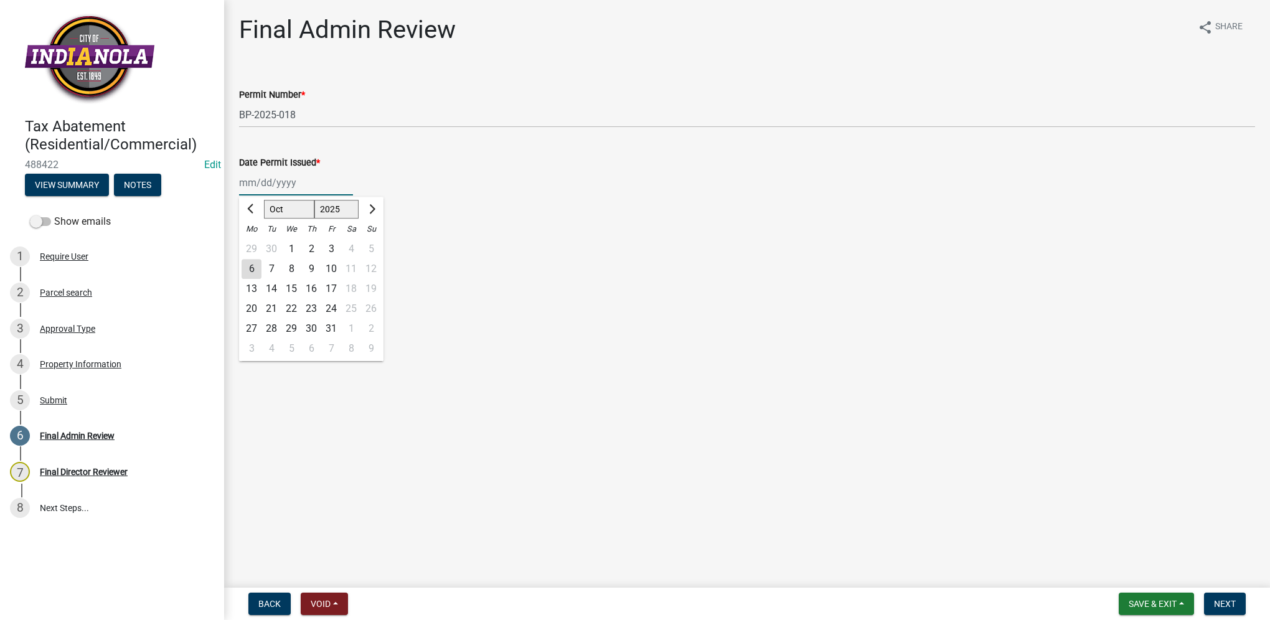
click at [245, 185] on input "Date Permit Issued *" at bounding box center [296, 183] width 114 height 26
type input "01/29/2025"
click at [446, 230] on div "Date Permit Finaled *" at bounding box center [747, 231] width 1016 height 15
select select "10"
select select "2025"
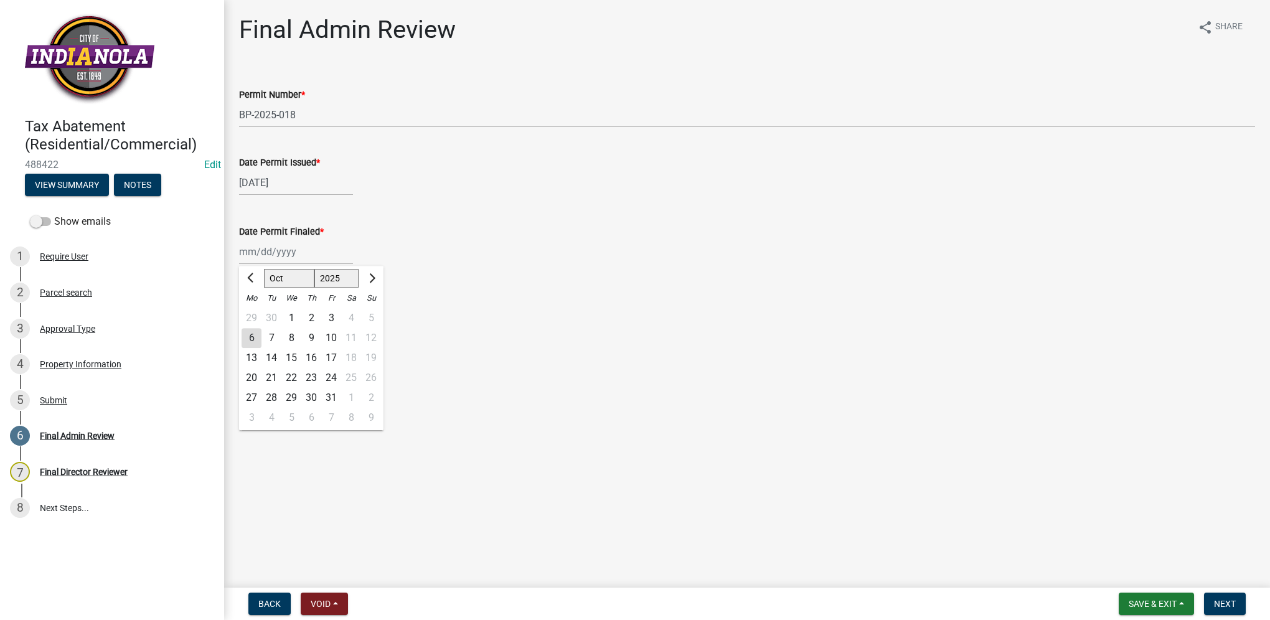
drag, startPoint x: 301, startPoint y: 249, endPoint x: 51, endPoint y: 299, distance: 255.1
click at [301, 249] on div "Jan Feb Mar Apr May Jun Jul Aug Sep Oct Nov Dec 1525 1526 1527 1528 1529 1530 1…" at bounding box center [296, 252] width 114 height 26
click at [304, 261] on input "Date Permit Finaled *" at bounding box center [296, 252] width 114 height 26
type input "07/29/2025"
click at [495, 222] on div "Date Permit Finaled * 07/29/2025 Jan Feb Mar Apr May Jun Jul Aug Sep Oct Nov De…" at bounding box center [747, 236] width 1016 height 58
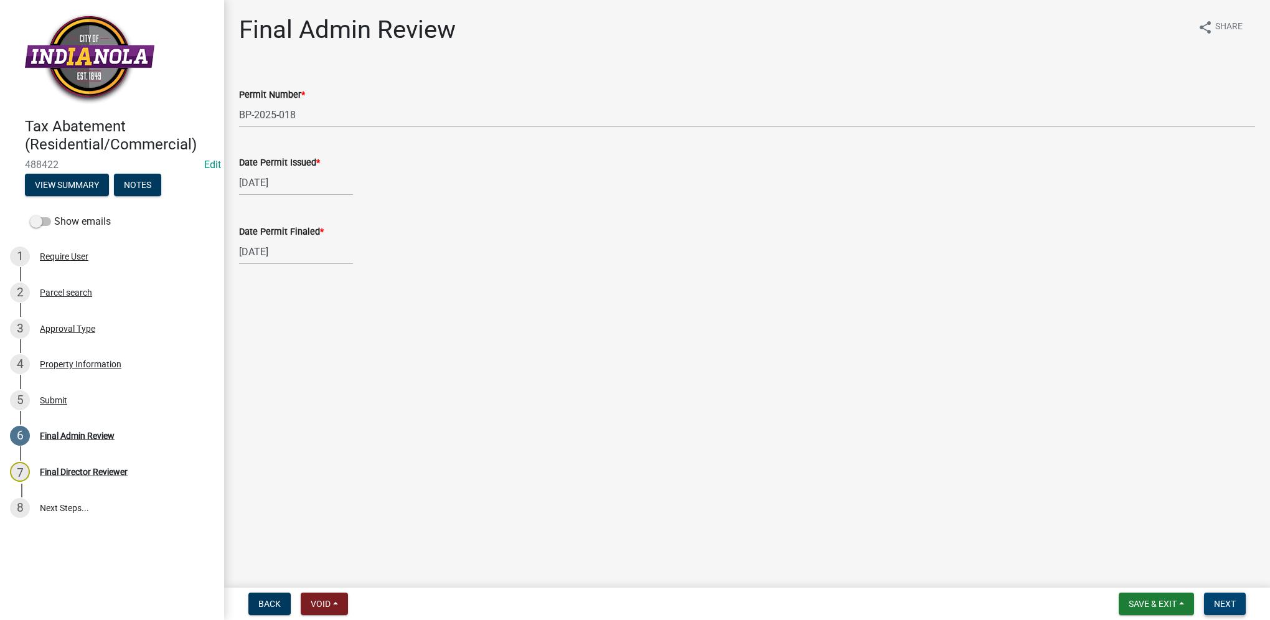
click at [1225, 599] on span "Next" at bounding box center [1225, 604] width 22 height 10
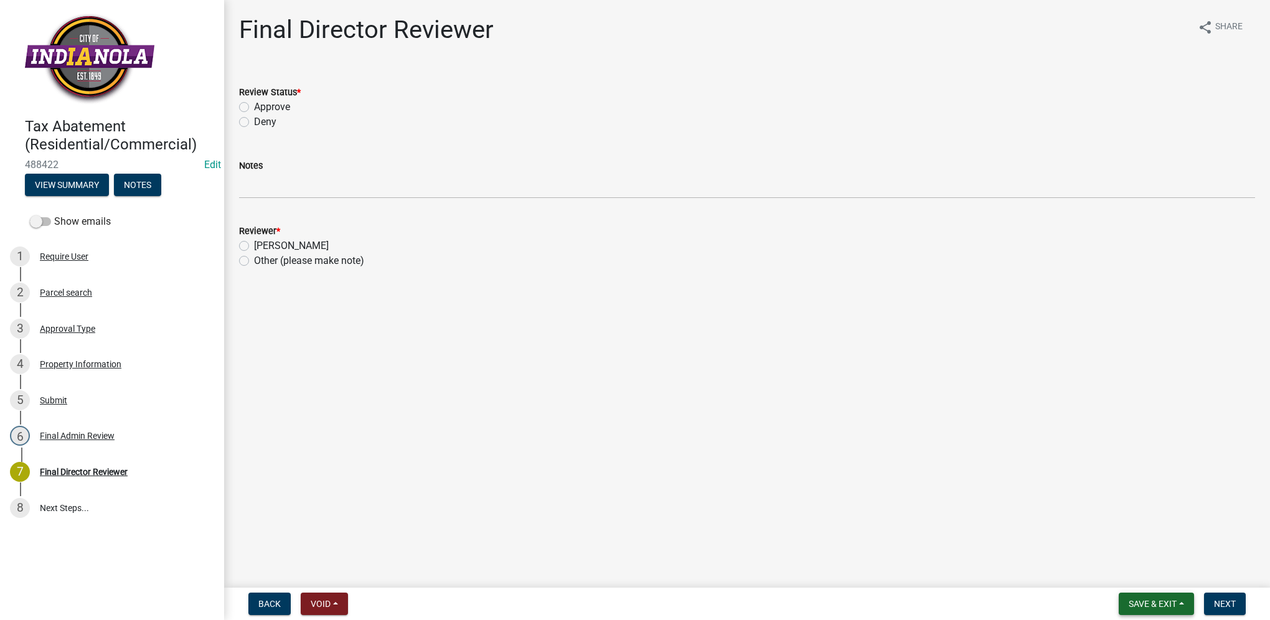
click at [1128, 604] on span "Save & Exit" at bounding box center [1152, 604] width 48 height 10
click at [1134, 578] on button "Save & Exit" at bounding box center [1144, 571] width 100 height 30
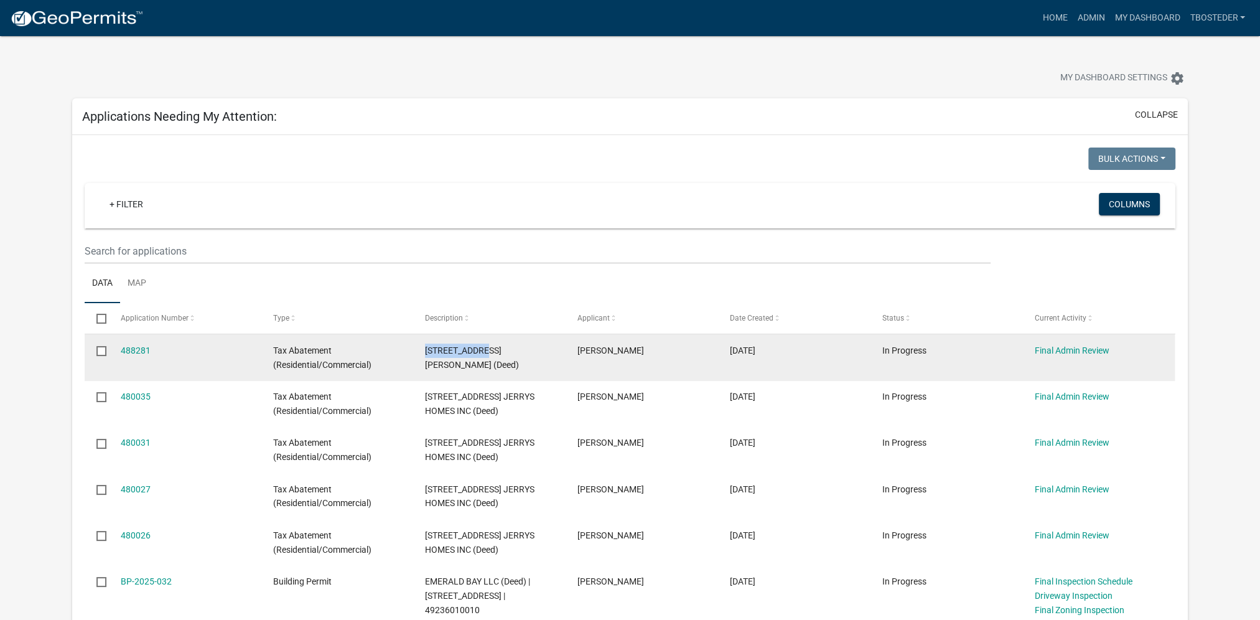
drag, startPoint x: 422, startPoint y: 350, endPoint x: 484, endPoint y: 355, distance: 62.4
click at [484, 355] on datatable-body-cell "403 N 19TH ST ANDERSON, BRYCE (Deed)" at bounding box center [489, 357] width 152 height 46
copy span "403 N 19TH ST"
click at [137, 348] on link "488281" at bounding box center [136, 350] width 30 height 10
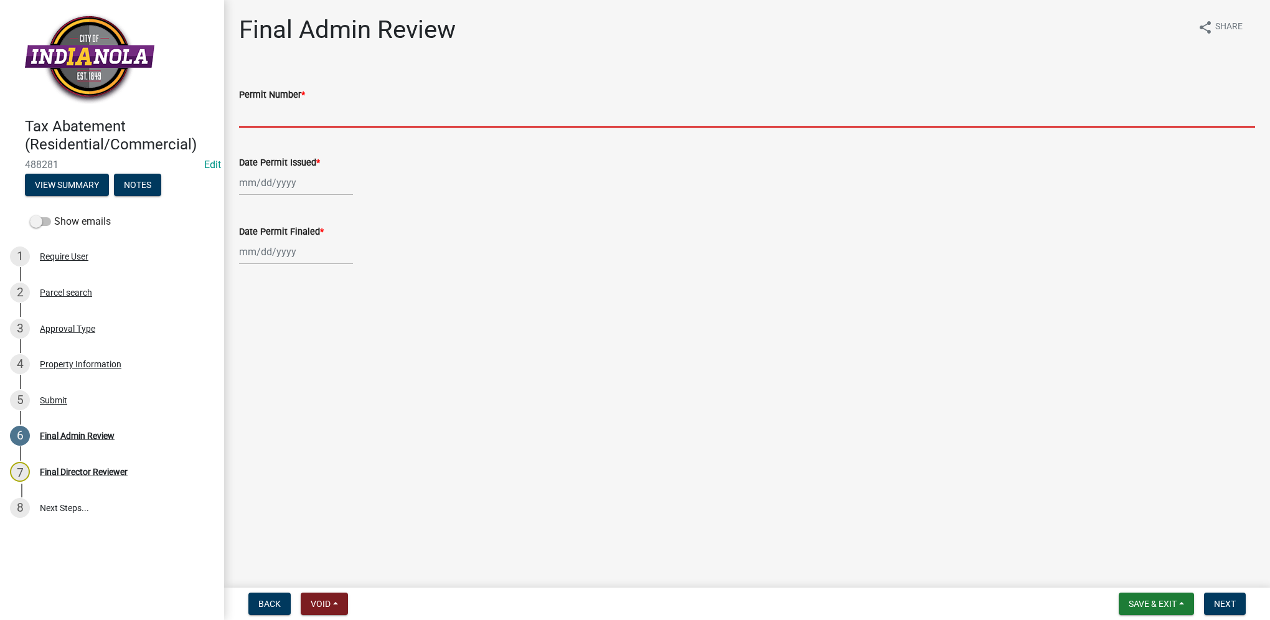
click at [326, 125] on input "Permit Number *" at bounding box center [747, 115] width 1016 height 26
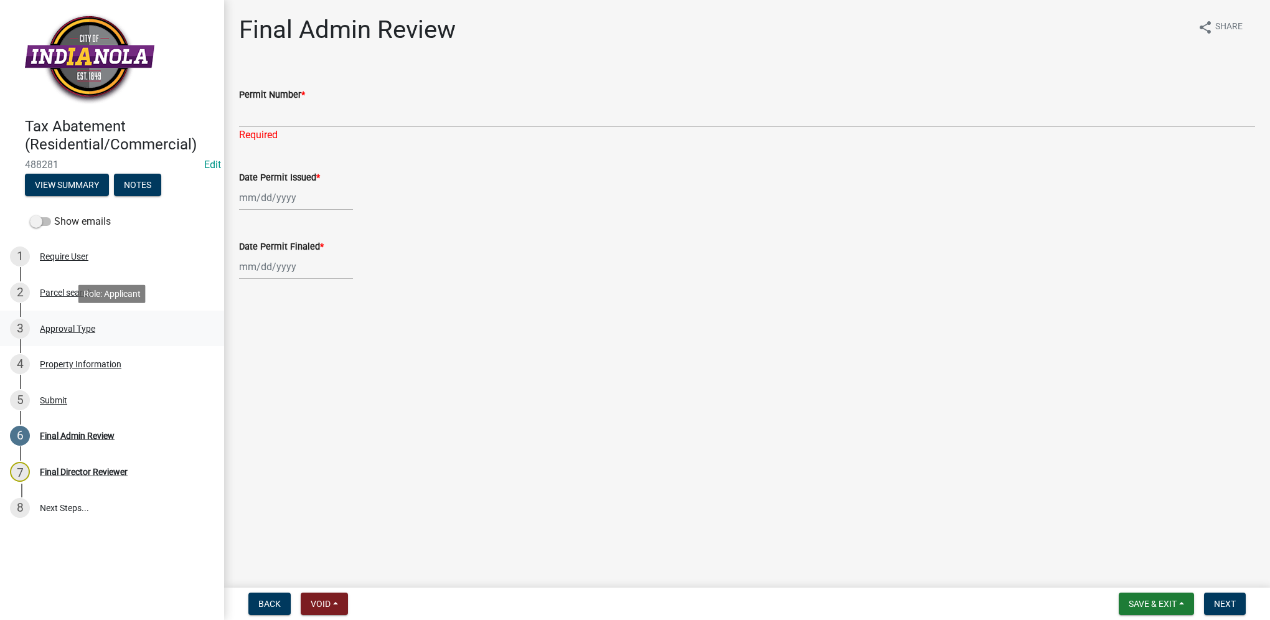
click at [75, 331] on div "Approval Type" at bounding box center [67, 328] width 55 height 9
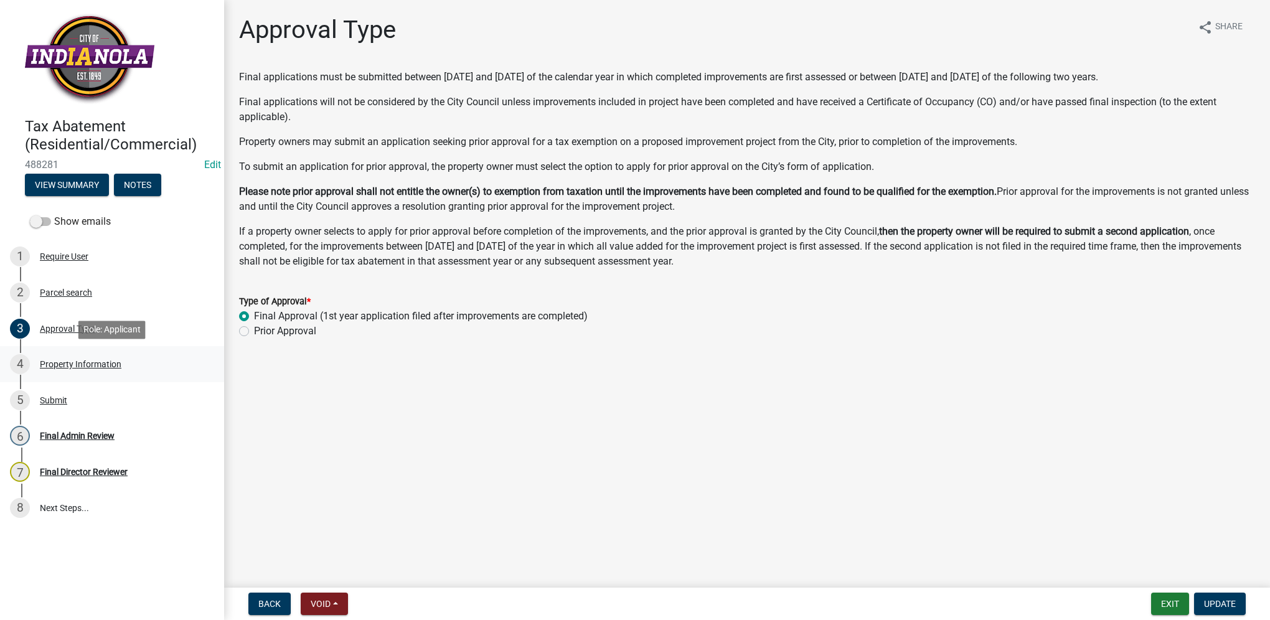
click at [77, 369] on div "4 Property Information" at bounding box center [107, 364] width 194 height 20
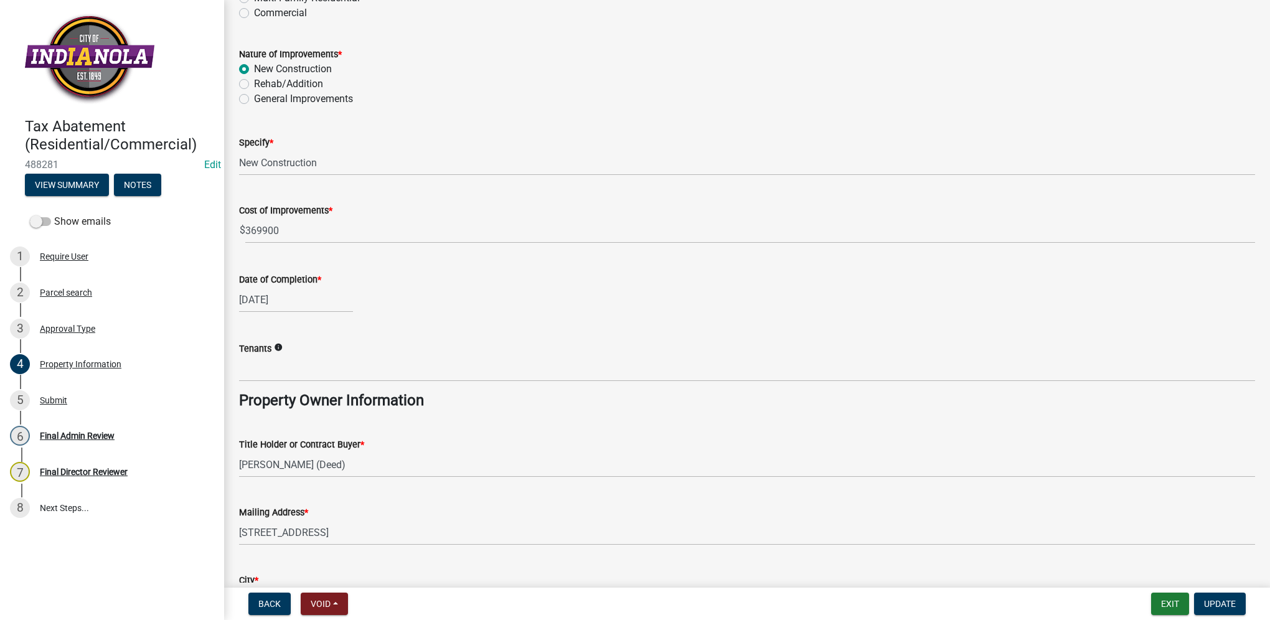
scroll to position [311, 0]
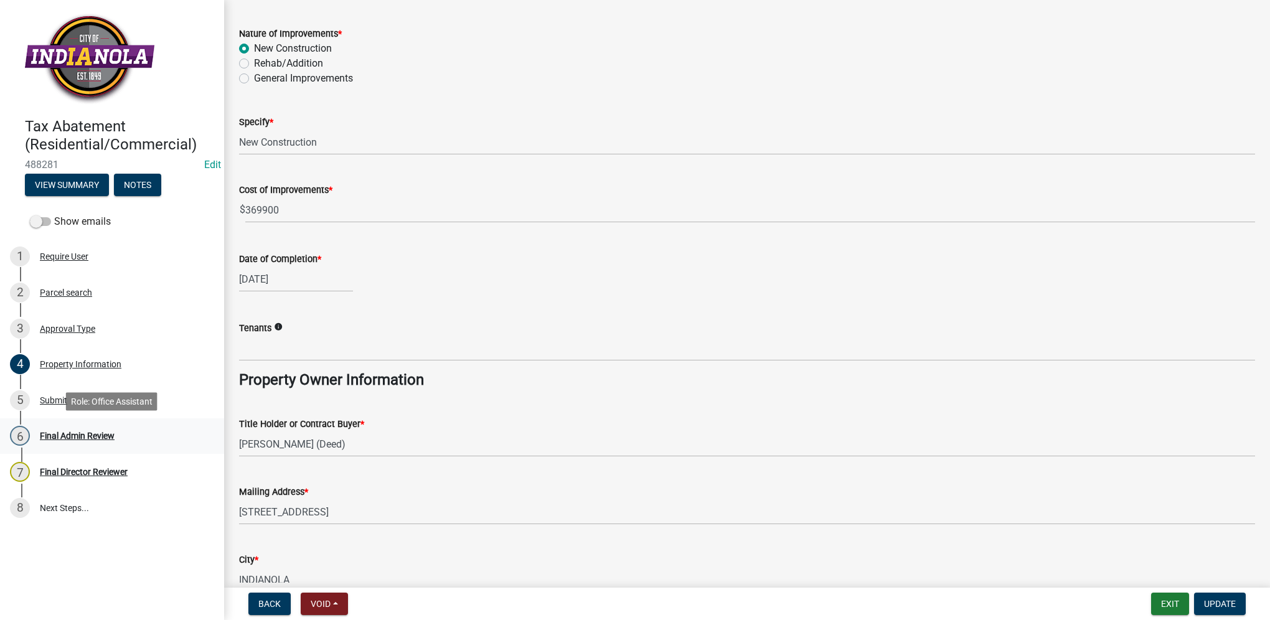
drag, startPoint x: 108, startPoint y: 443, endPoint x: 63, endPoint y: 433, distance: 45.9
click at [108, 443] on div "6 Final Admin Review" at bounding box center [107, 436] width 194 height 20
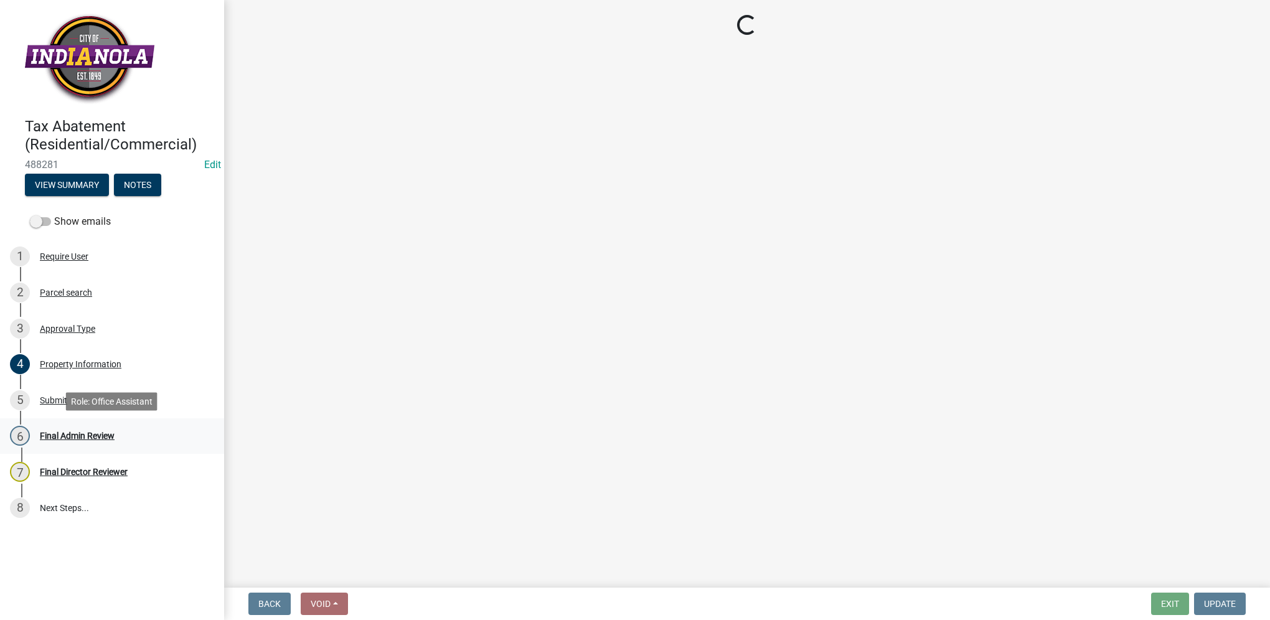
scroll to position [0, 0]
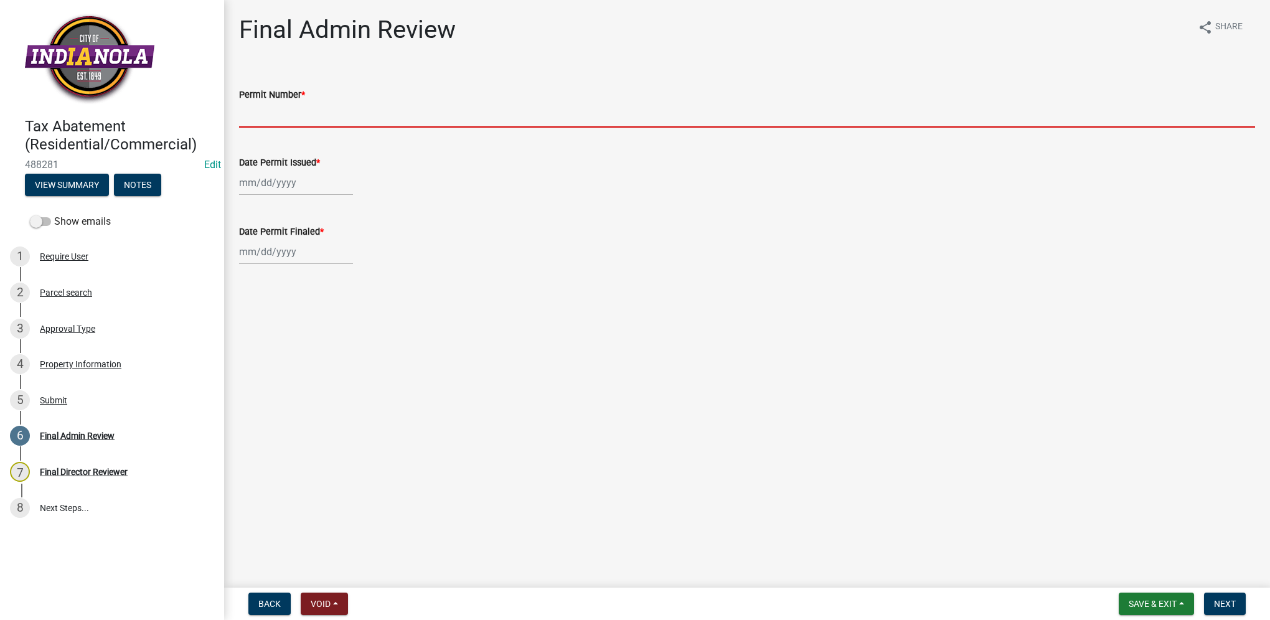
click at [350, 106] on input "Permit Number *" at bounding box center [747, 115] width 1016 height 26
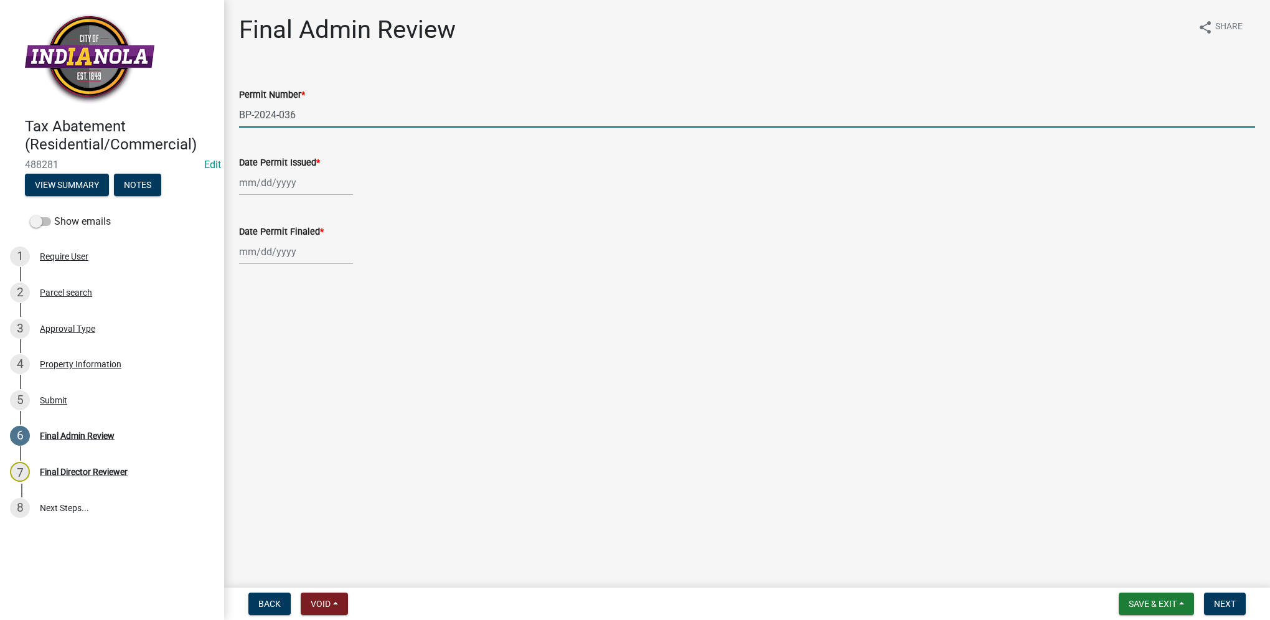
type input "BP-2024-036"
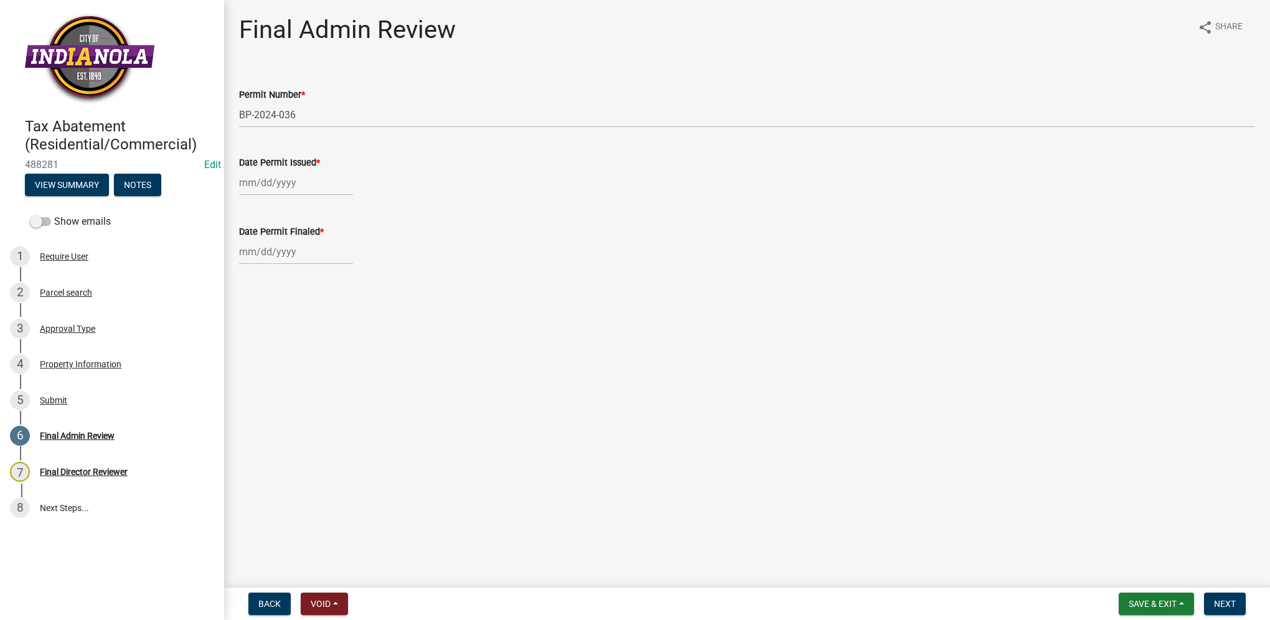
click at [258, 186] on div at bounding box center [296, 183] width 114 height 26
select select "10"
select select "2025"
click at [245, 183] on input "Date Permit Issued *" at bounding box center [296, 183] width 114 height 26
type input "04/10/2024"
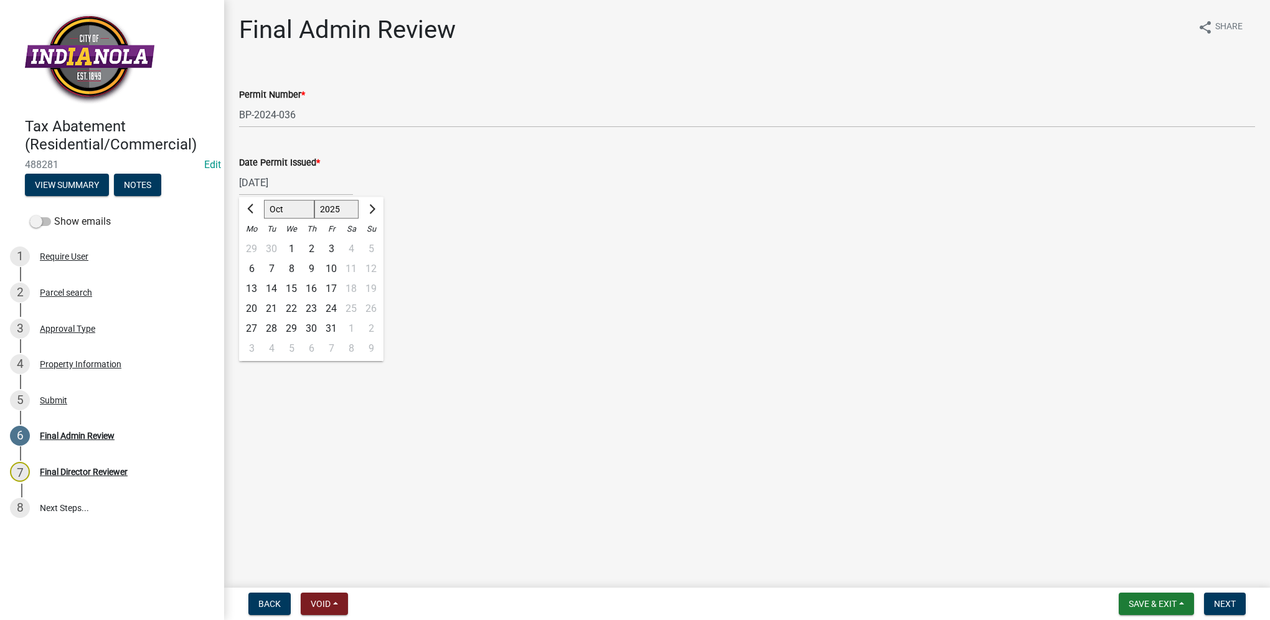
click at [504, 185] on div "04/10/2024 Jan Feb Mar Apr May Jun Jul Aug Sep Oct Nov Dec 1525 1526 1527 1528 …" at bounding box center [747, 183] width 1016 height 26
click at [251, 254] on div at bounding box center [296, 252] width 114 height 26
select select "10"
select select "2025"
click at [246, 250] on input "Date Permit Finaled *" at bounding box center [296, 252] width 114 height 26
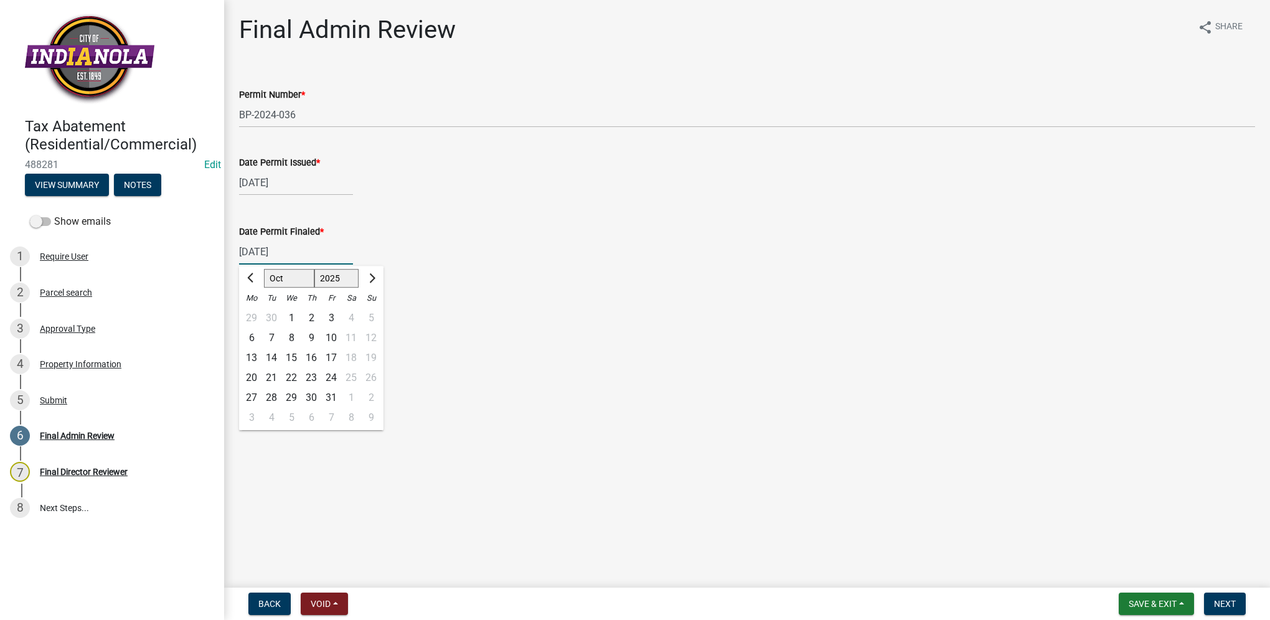
type input "10/23/2024"
click at [458, 234] on div "Date Permit Finaled *" at bounding box center [747, 231] width 1016 height 15
click at [1224, 597] on button "Next" at bounding box center [1225, 604] width 42 height 22
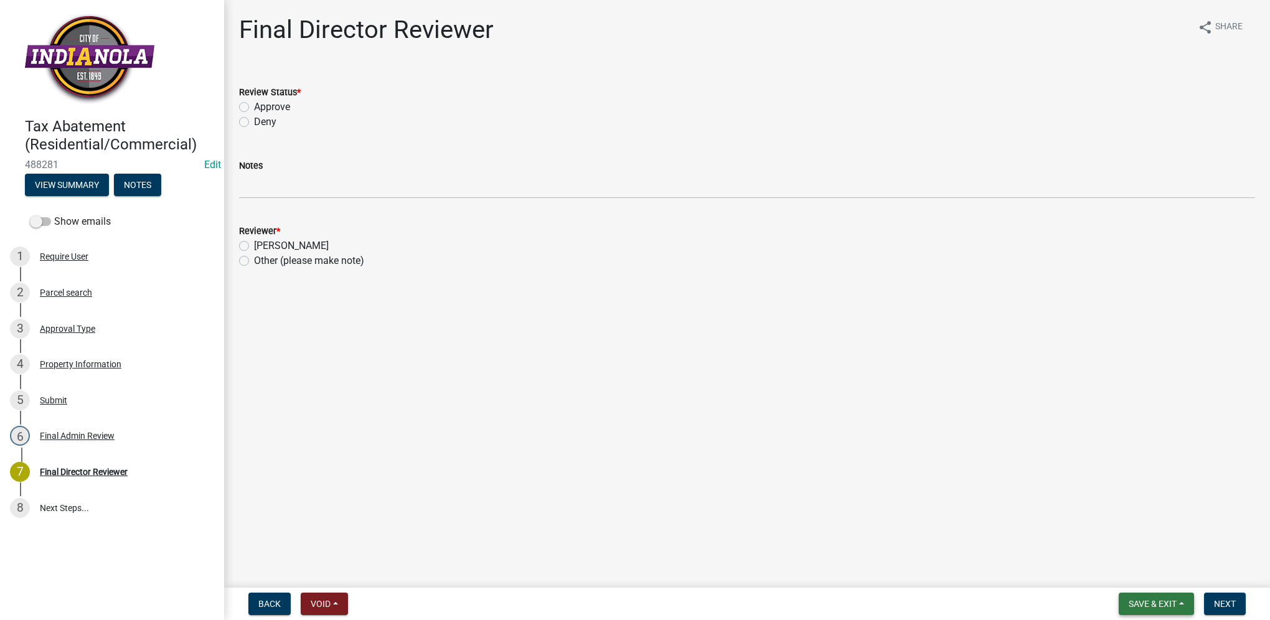
click at [1165, 607] on span "Save & Exit" at bounding box center [1152, 604] width 48 height 10
click at [1146, 580] on button "Save & Exit" at bounding box center [1144, 571] width 100 height 30
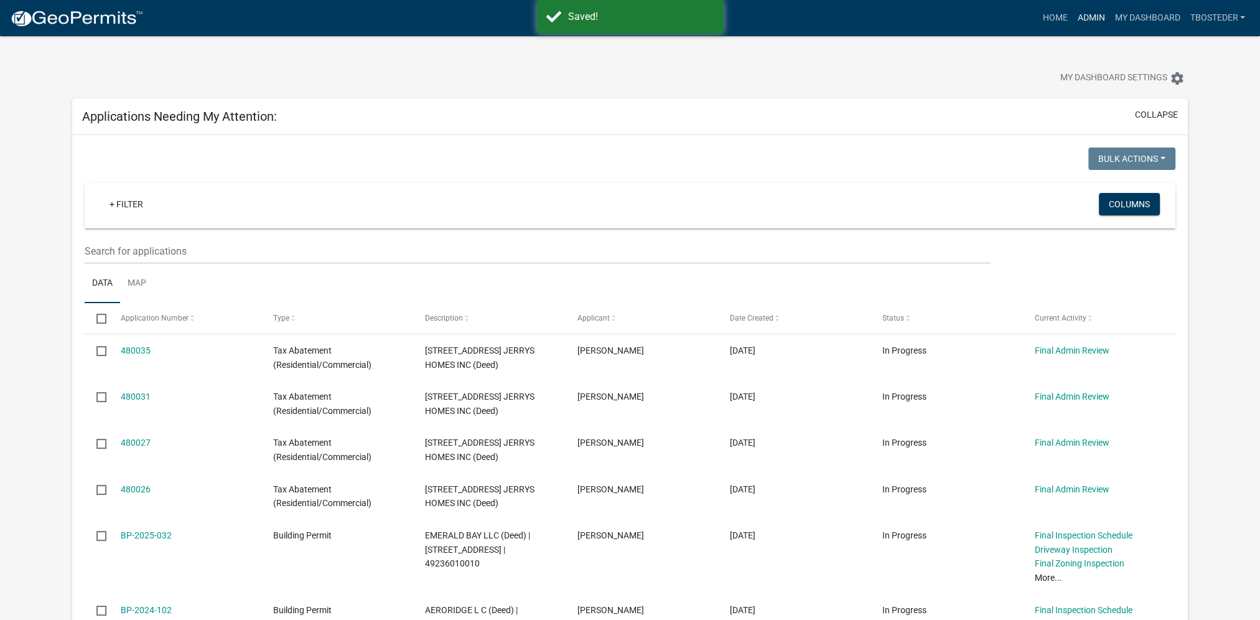
click at [1102, 15] on link "Admin" at bounding box center [1090, 18] width 37 height 24
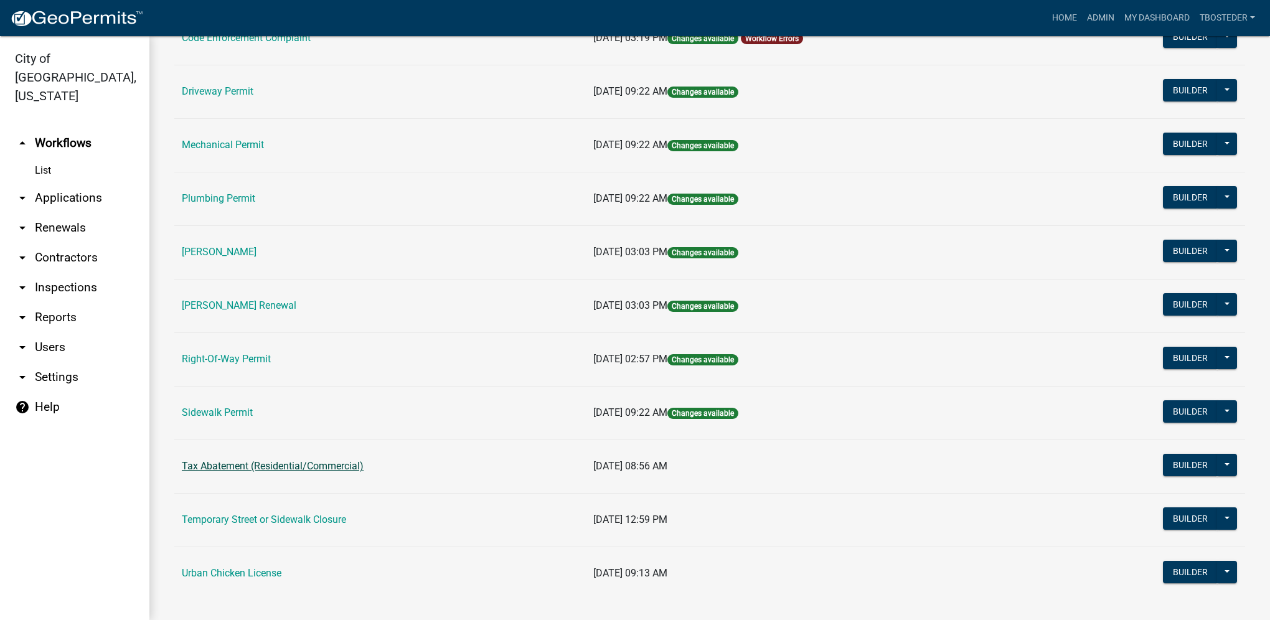
scroll to position [217, 0]
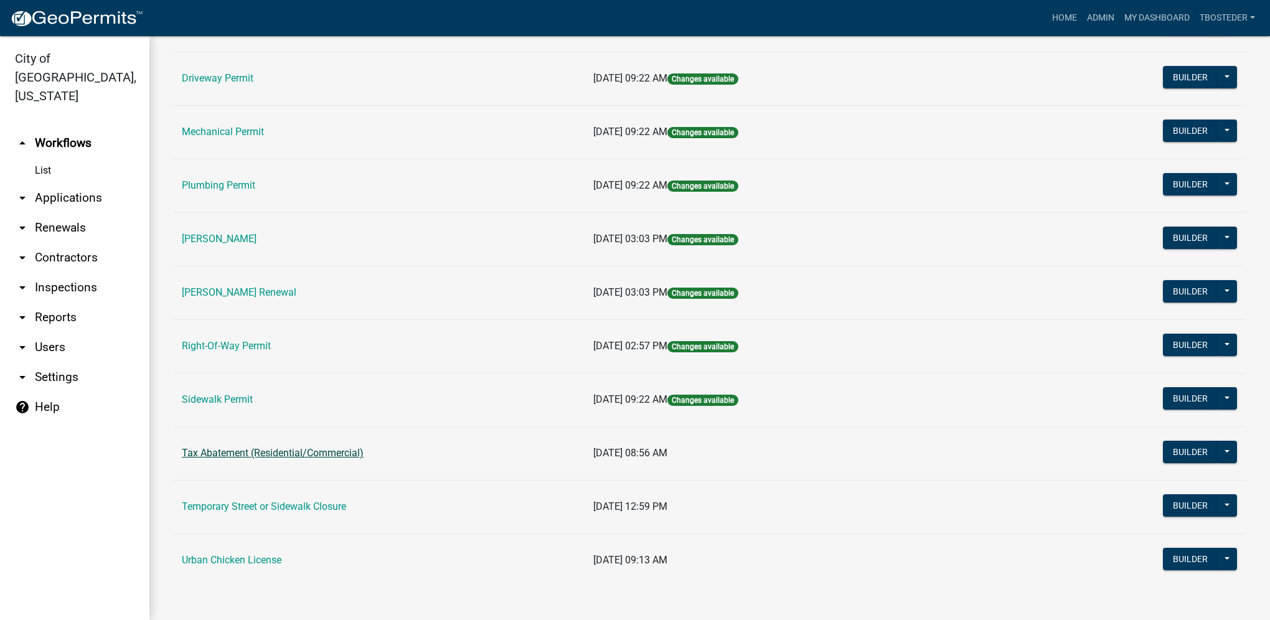
click at [287, 454] on link "Tax Abatement (Residential/Commercial)" at bounding box center [273, 453] width 182 height 12
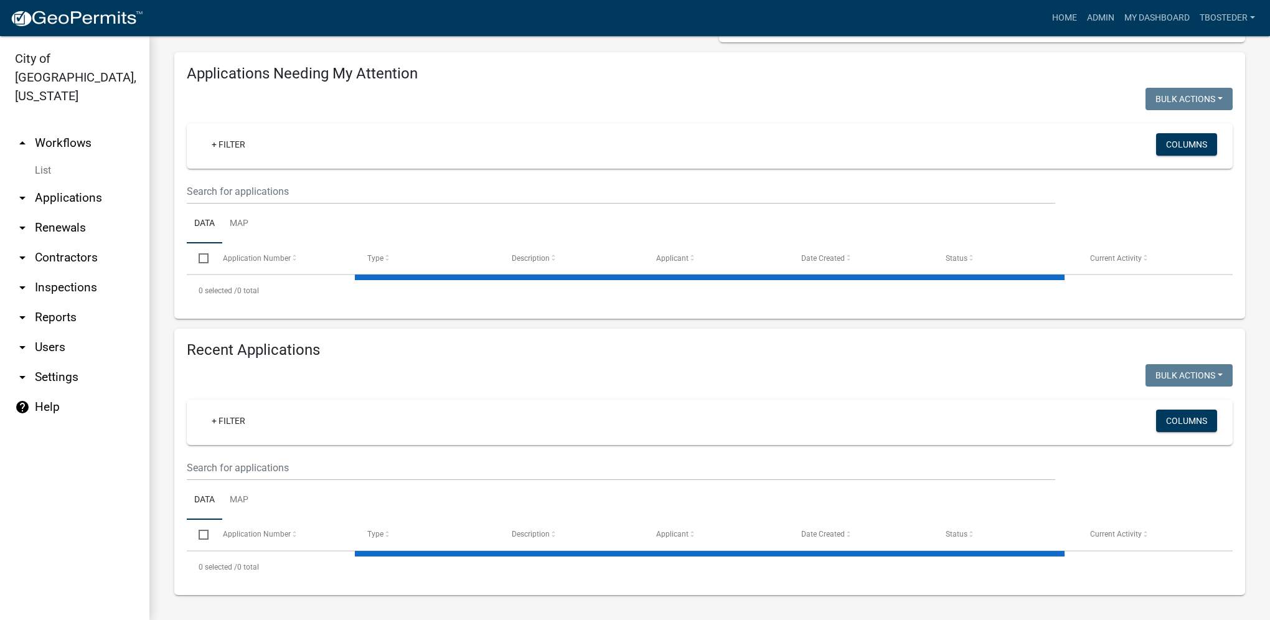
select select "1: 25"
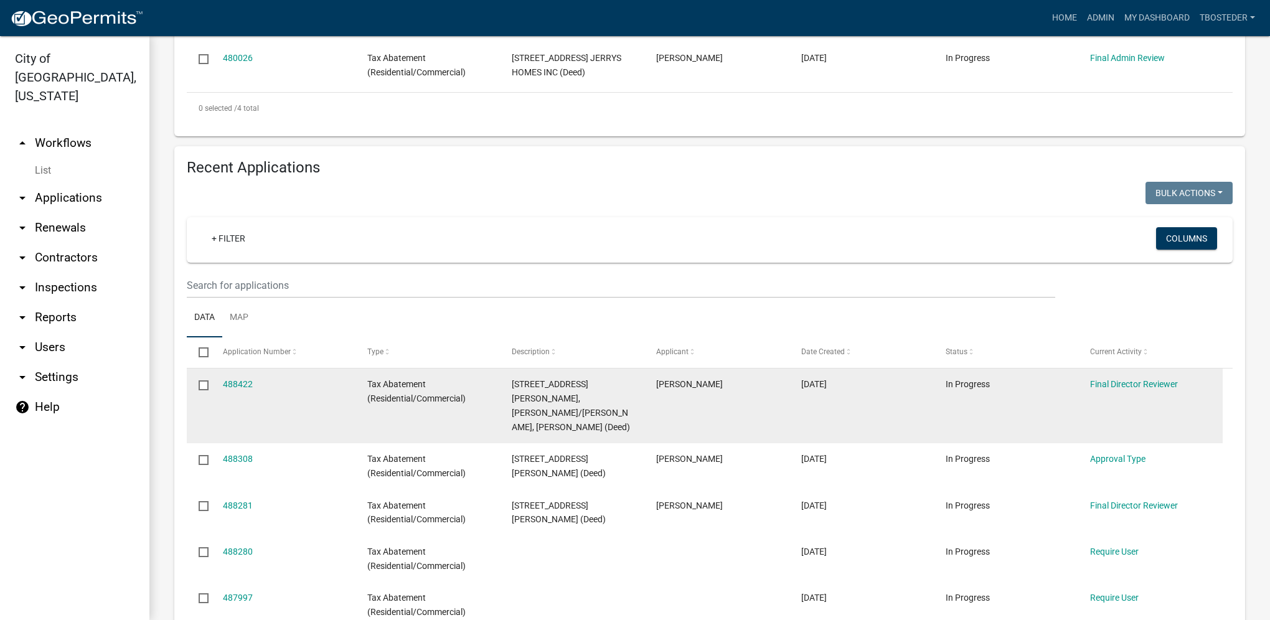
scroll to position [560, 0]
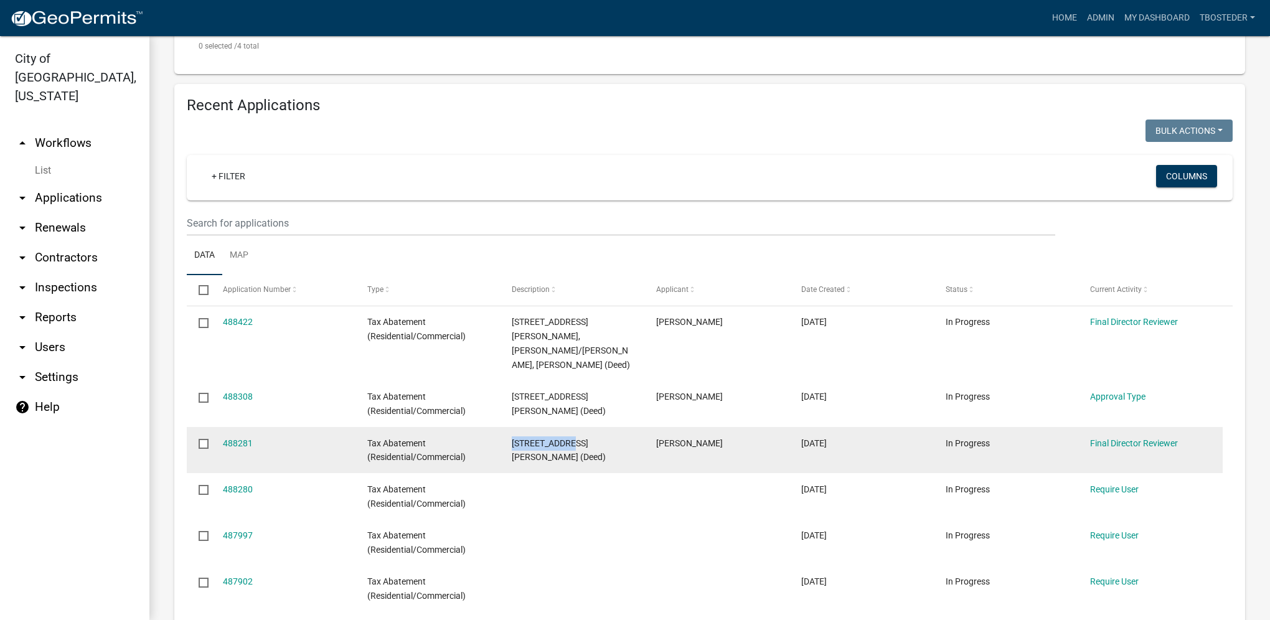
drag, startPoint x: 510, startPoint y: 426, endPoint x: 570, endPoint y: 429, distance: 60.5
click at [570, 429] on datatable-body-cell "403 N 19TH ST ANDERSON, BRYCE (Deed)" at bounding box center [572, 450] width 144 height 46
copy span "403 N 19TH ST"
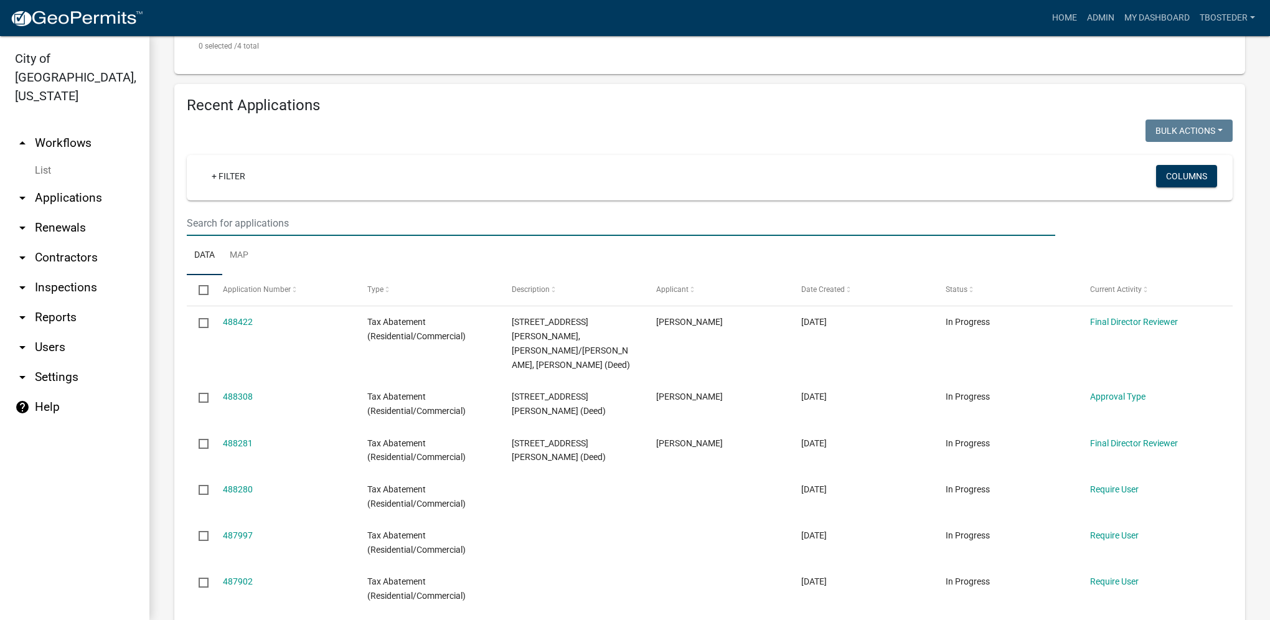
click at [276, 227] on input "text" at bounding box center [621, 223] width 868 height 26
paste input "403 N 19TH ST"
type input "403 N 19TH ST"
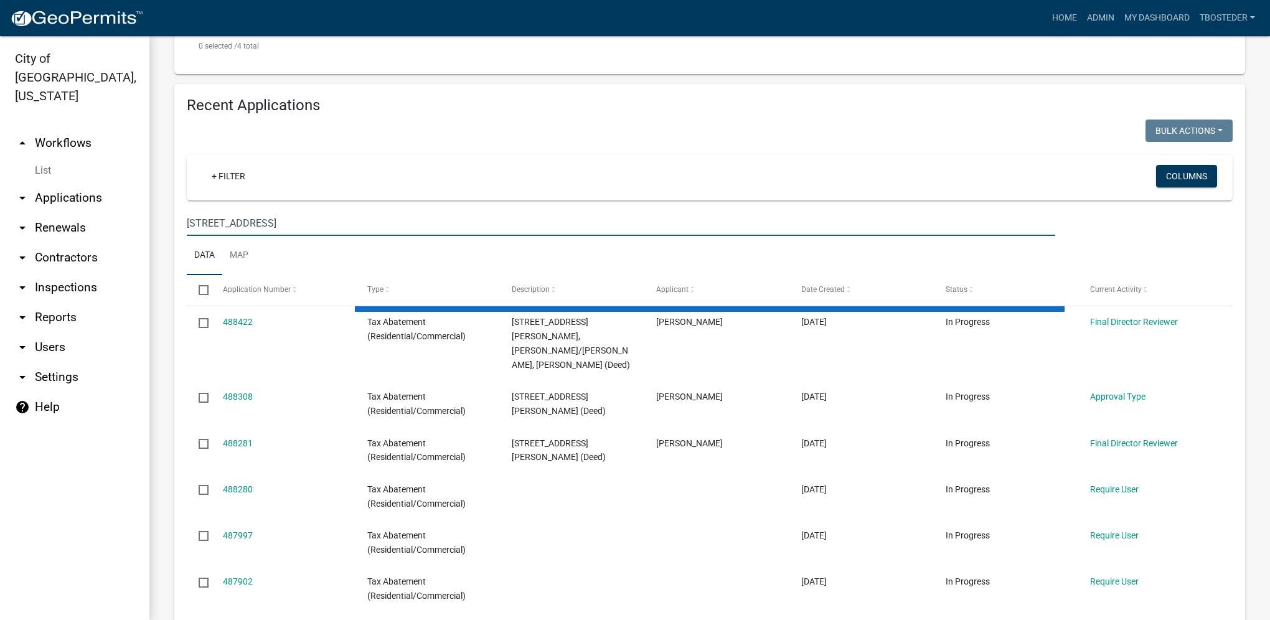
scroll to position [414, 0]
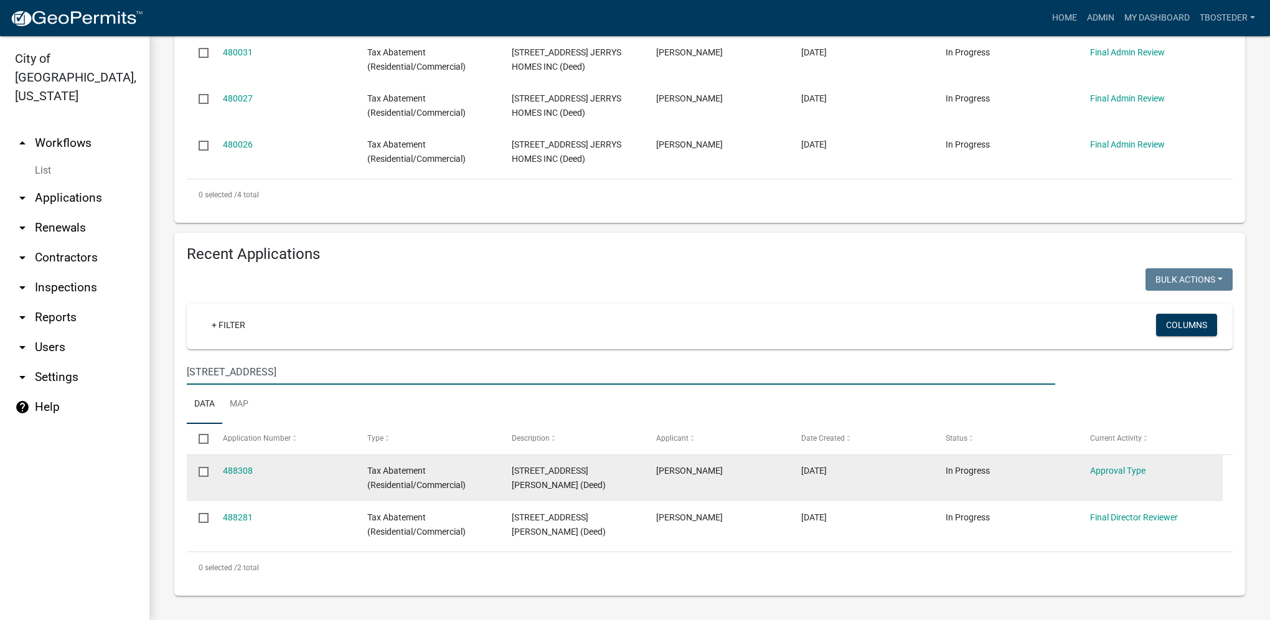
click at [201, 470] on input "checkbox" at bounding box center [203, 471] width 8 height 8
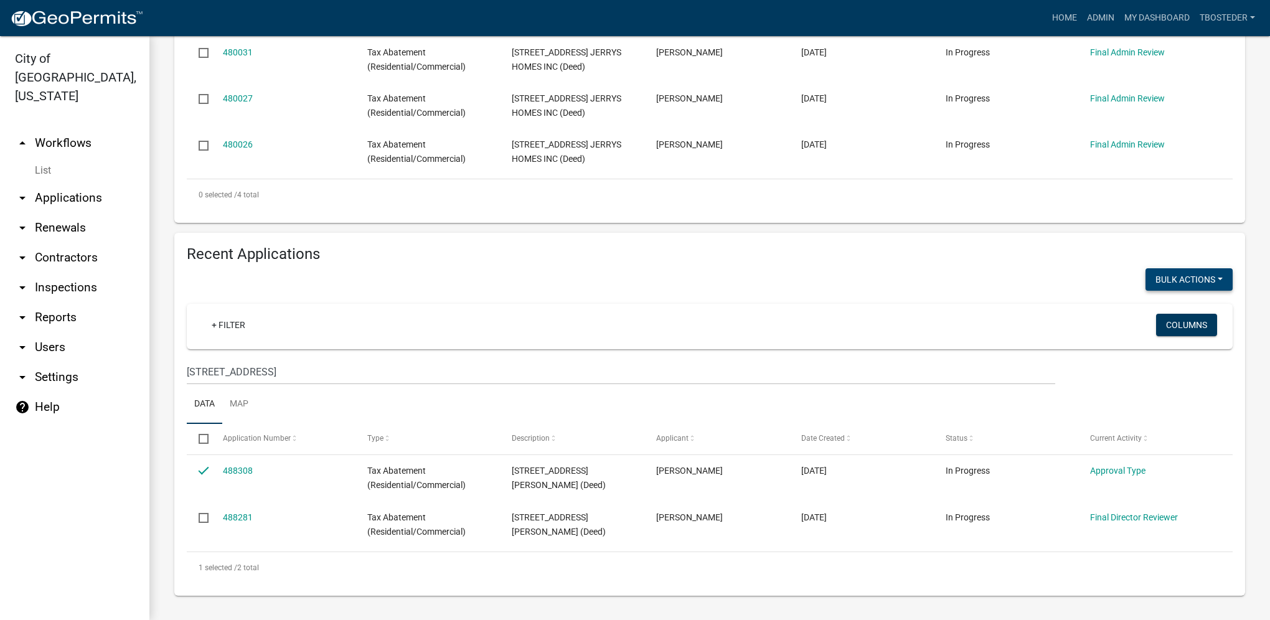
click at [1145, 283] on button "Bulk Actions" at bounding box center [1188, 279] width 87 height 22
click at [1140, 306] on button "Void" at bounding box center [1183, 312] width 100 height 30
checkbox input "false"
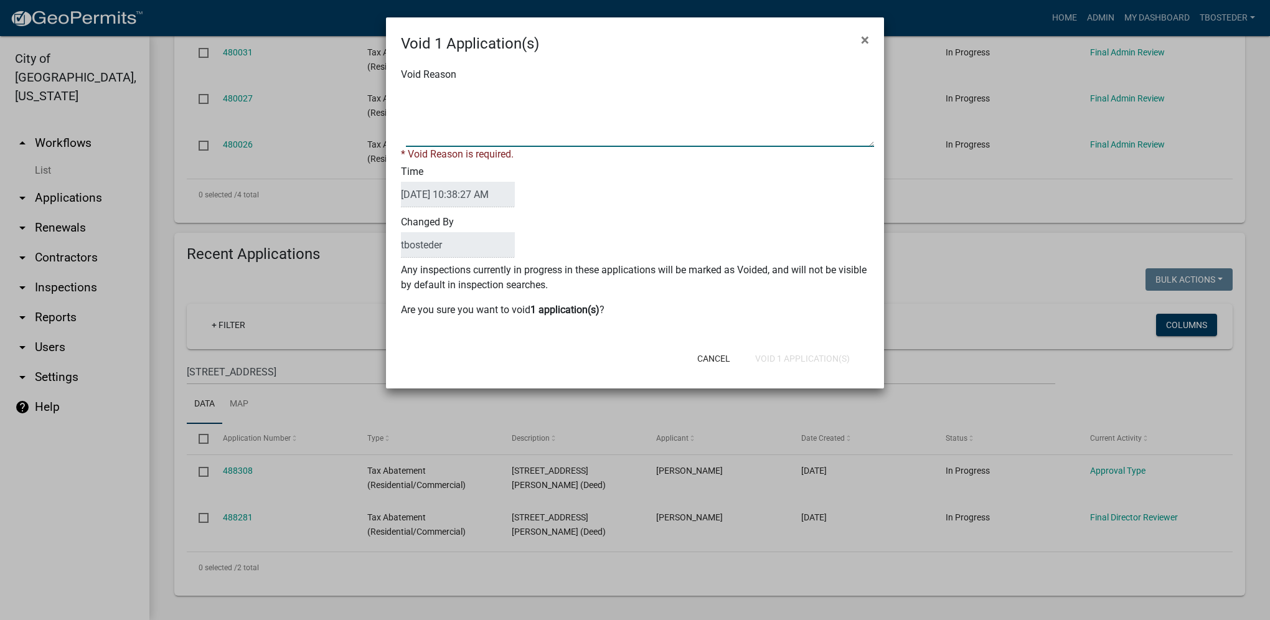
click at [456, 133] on textarea "Void Reason" at bounding box center [640, 116] width 468 height 62
type textarea "duplicate"
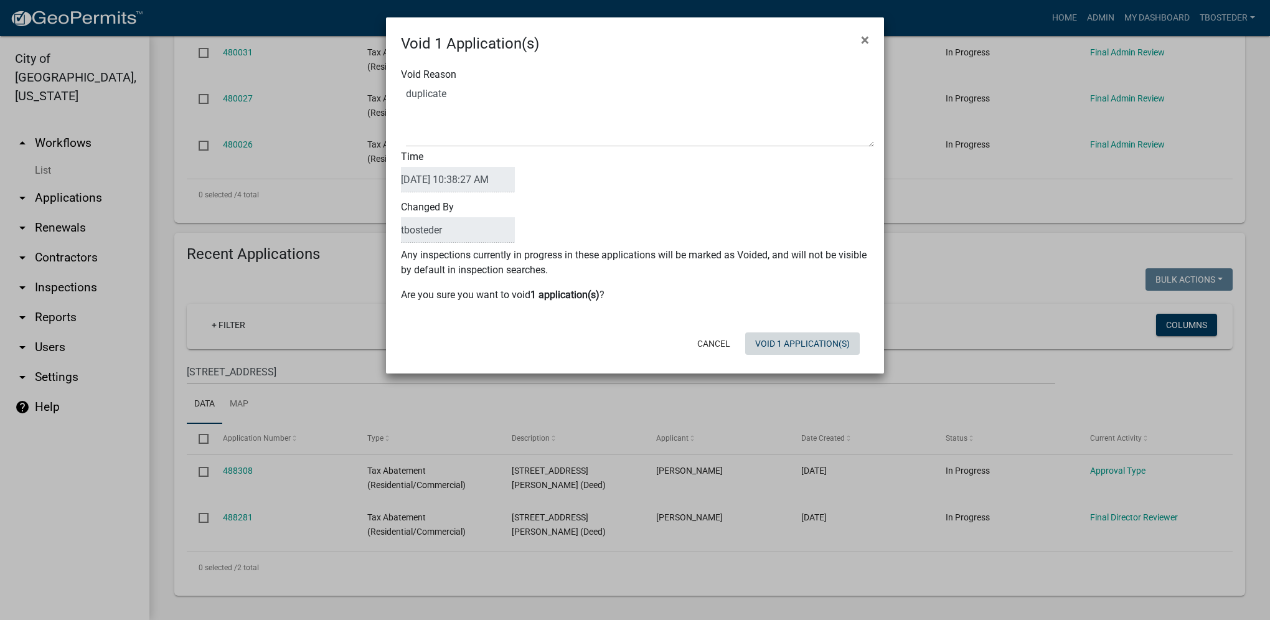
click at [837, 360] on form "Void 1 Application(s) × Void Reason Time 10/06/2025 10:38:27 AM Changed By tbos…" at bounding box center [635, 189] width 498 height 345
click at [827, 349] on button "Void 1 Application(s)" at bounding box center [802, 343] width 115 height 22
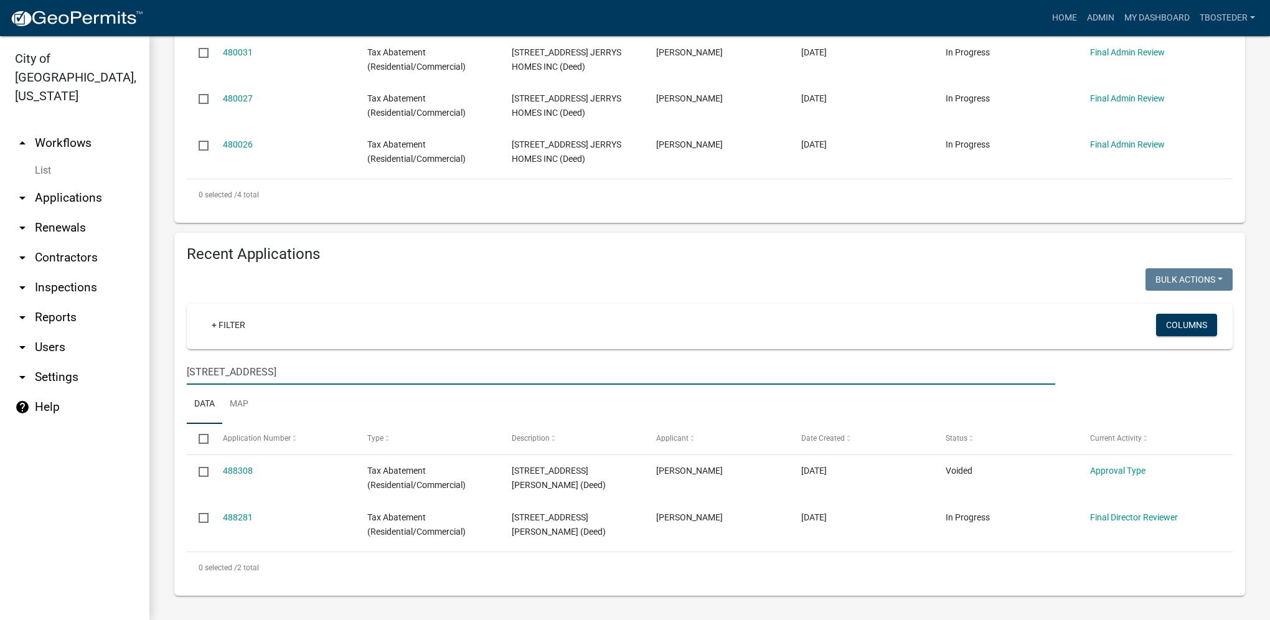
drag, startPoint x: 288, startPoint y: 370, endPoint x: 174, endPoint y: 375, distance: 113.4
click at [174, 375] on div "Recent Applications Bulk Actions Void Expire Lock Withdraw + Filter Columns 403…" at bounding box center [709, 414] width 1070 height 362
select select "1: 25"
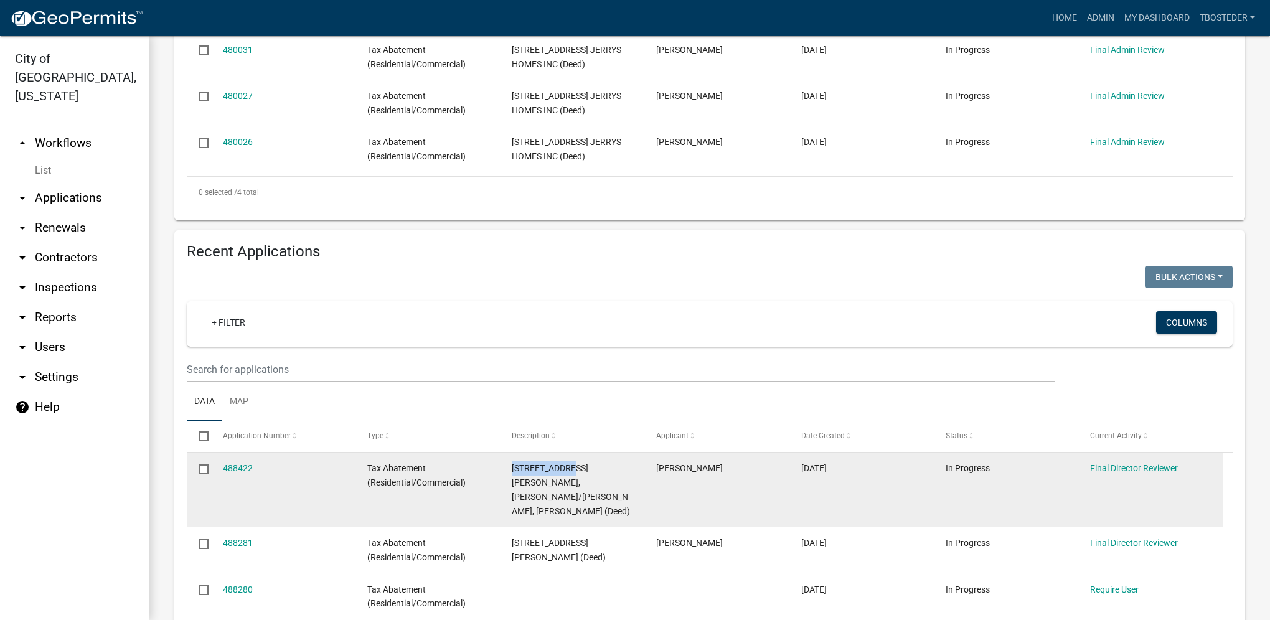
drag, startPoint x: 505, startPoint y: 471, endPoint x: 570, endPoint y: 464, distance: 65.0
click at [570, 464] on datatable-body-cell "401 N 19TH ST DAVIS PHILLIPS, SHIRLEY/PHILLIPS, DAN JOHN (Deed)" at bounding box center [572, 489] width 144 height 75
drag, startPoint x: 570, startPoint y: 464, endPoint x: 564, endPoint y: 474, distance: 11.7
copy span "401 N 19TH ST"
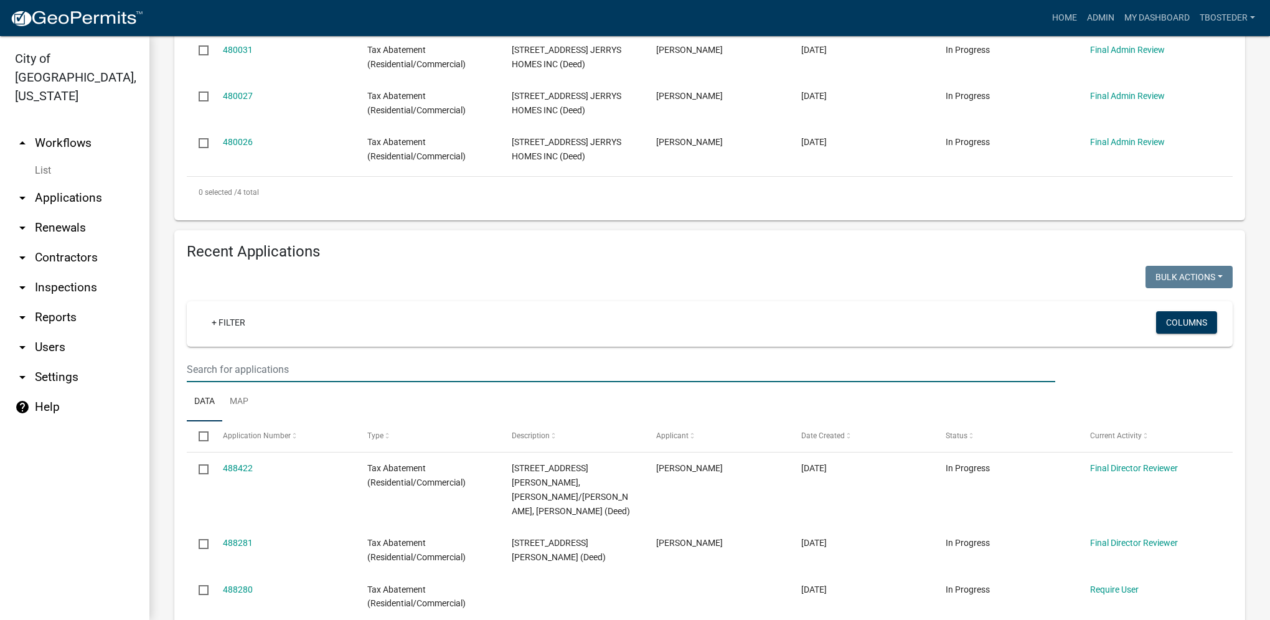
click at [205, 373] on input "text" at bounding box center [621, 370] width 868 height 26
paste input "401 N 19TH ST"
type input "401 N 19TH ST"
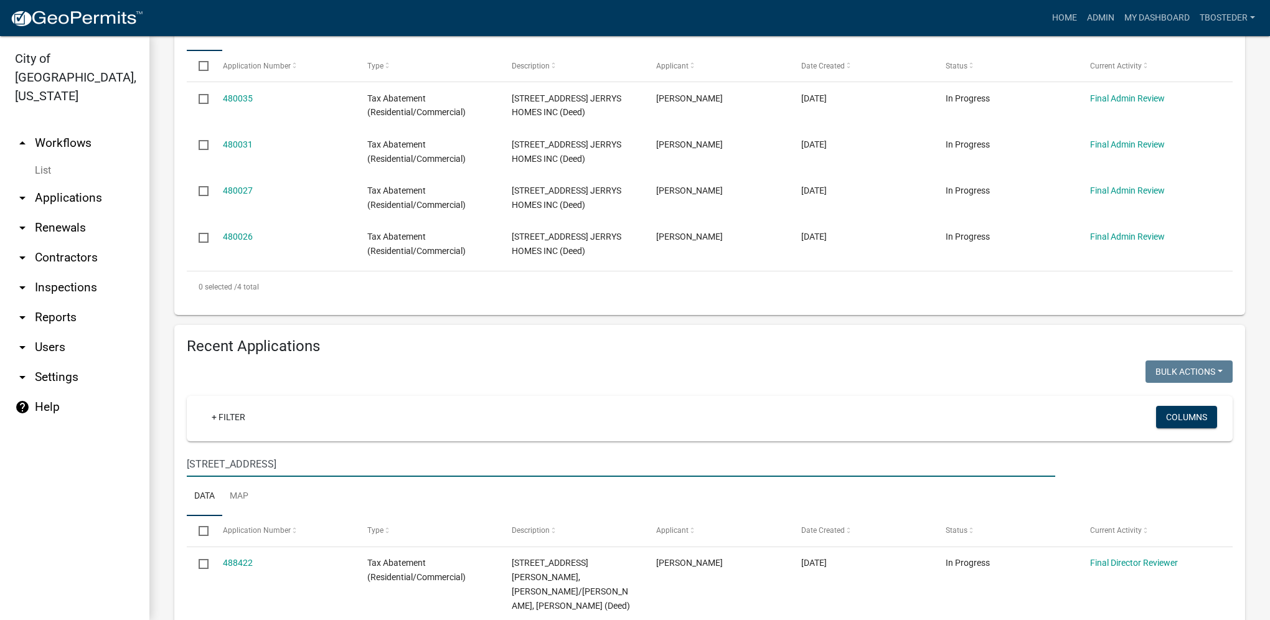
scroll to position [257, 0]
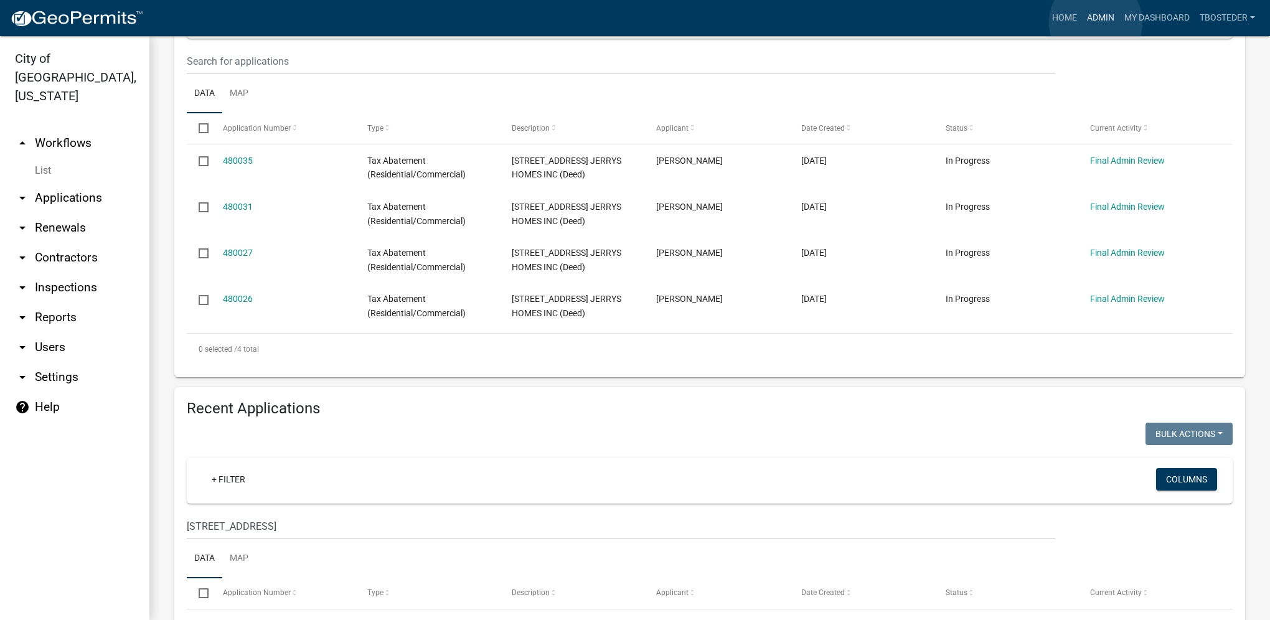
click at [1095, 22] on link "Admin" at bounding box center [1100, 18] width 37 height 24
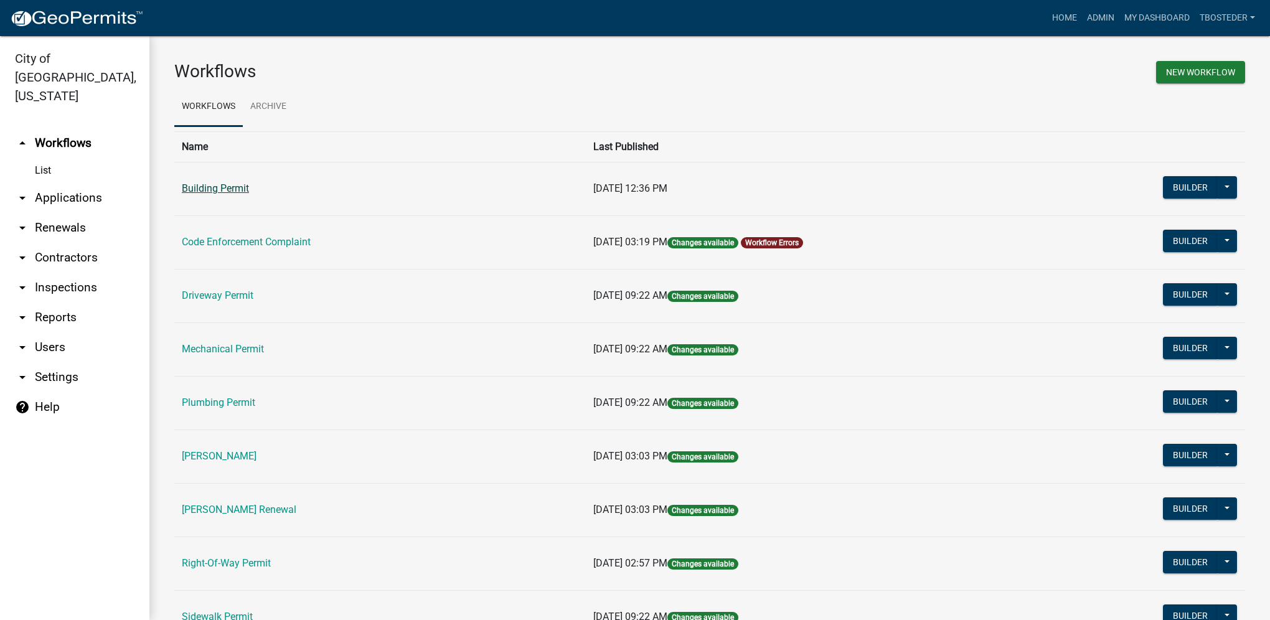
click at [214, 192] on link "Building Permit" at bounding box center [215, 188] width 67 height 12
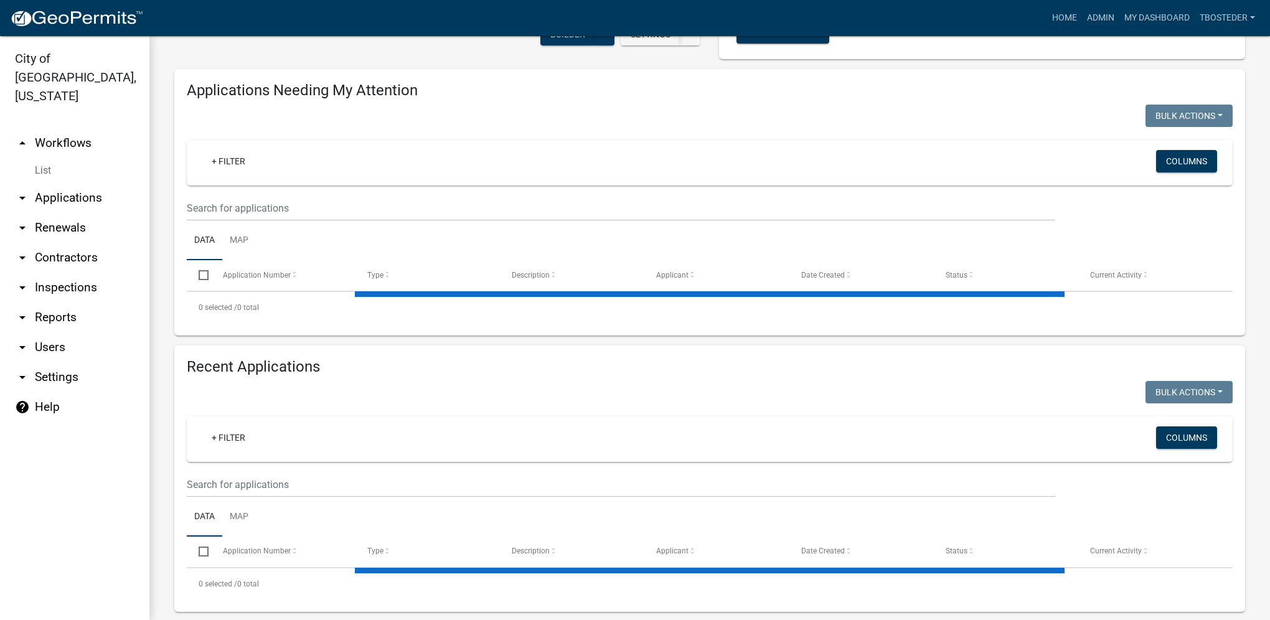
select select "1: 25"
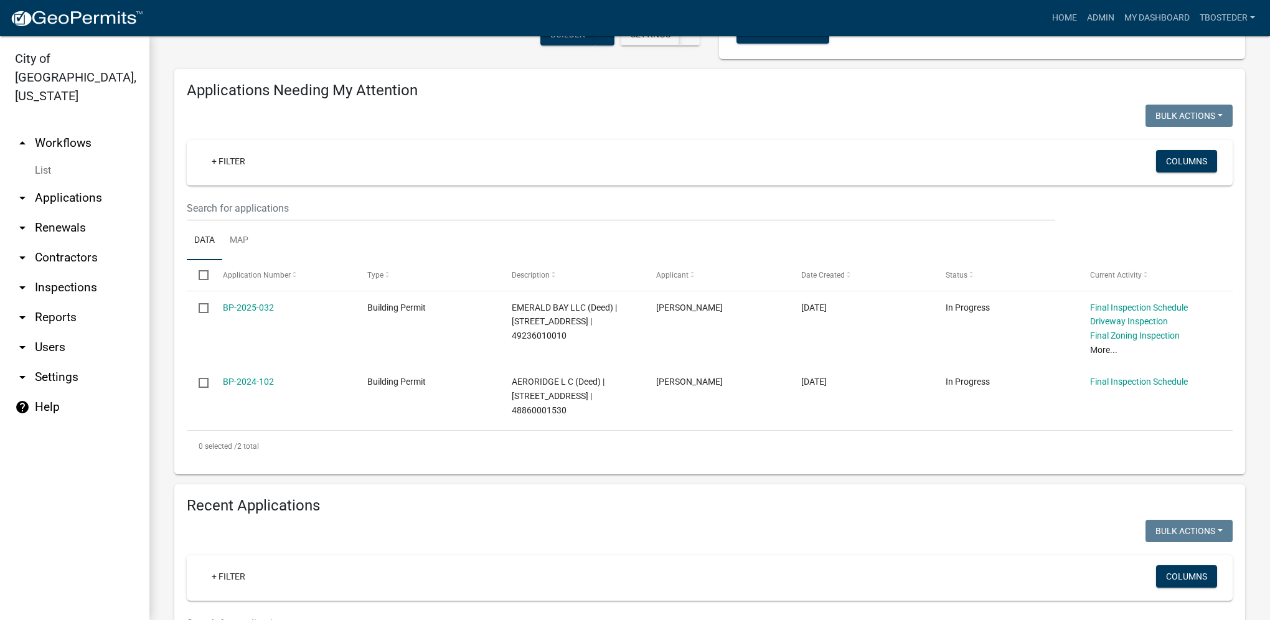
scroll to position [311, 0]
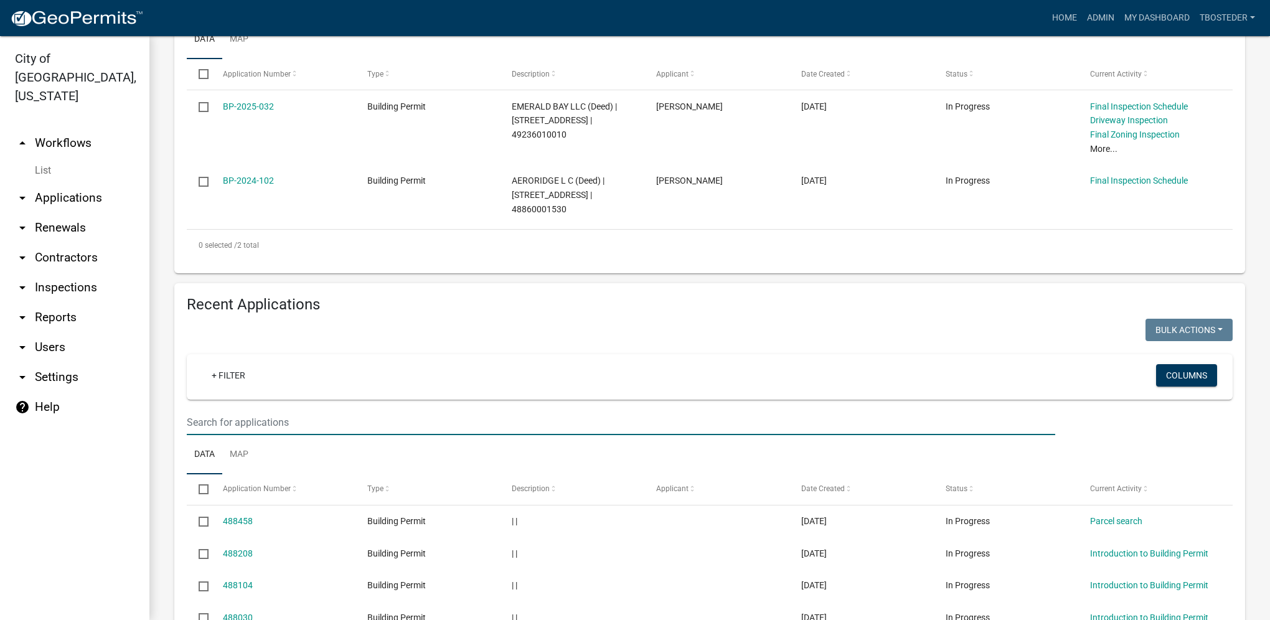
click at [313, 421] on input "text" at bounding box center [621, 423] width 868 height 26
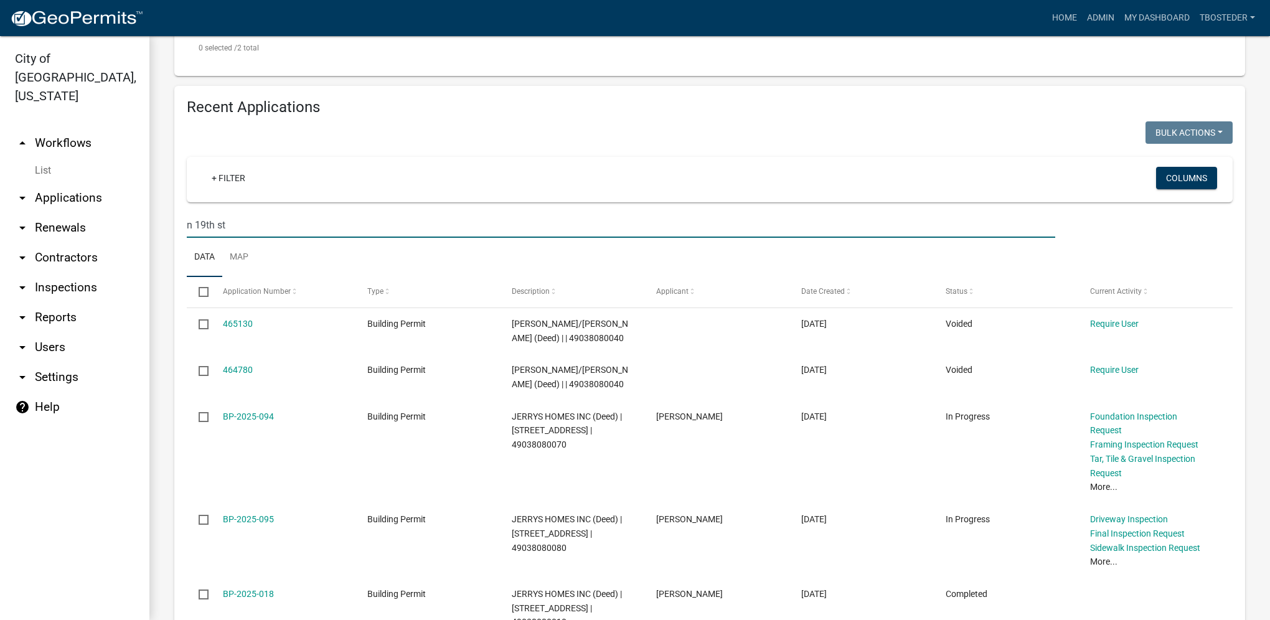
scroll to position [498, 0]
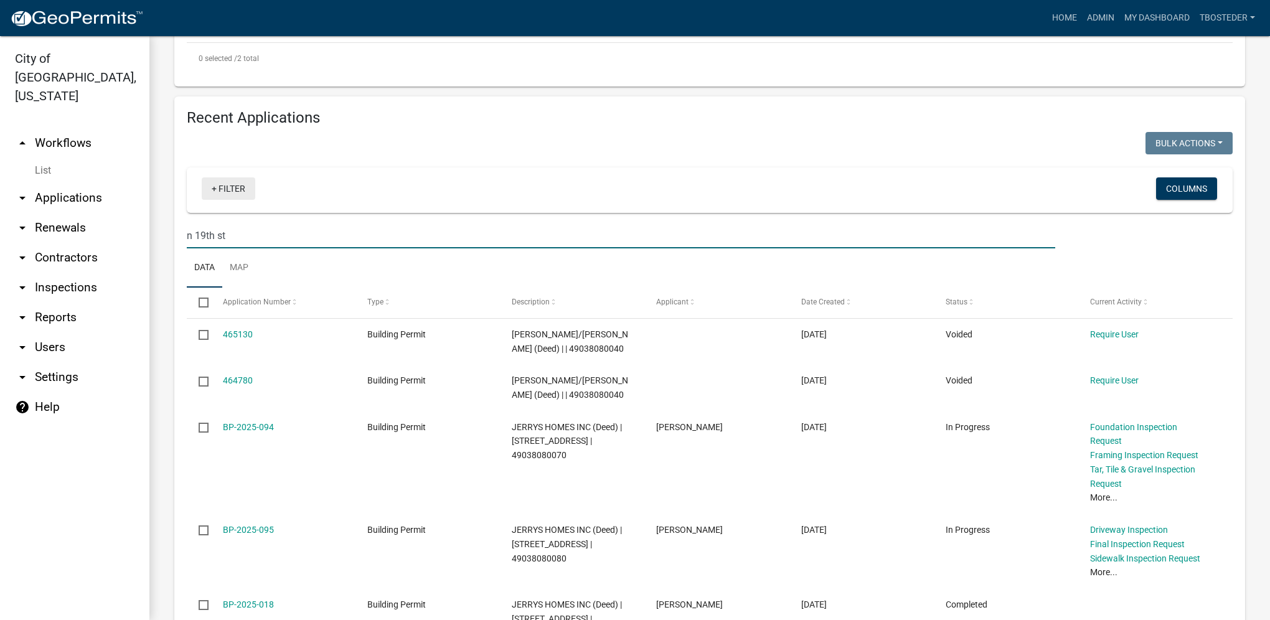
click at [230, 197] on link "+ Filter" at bounding box center [229, 188] width 54 height 22
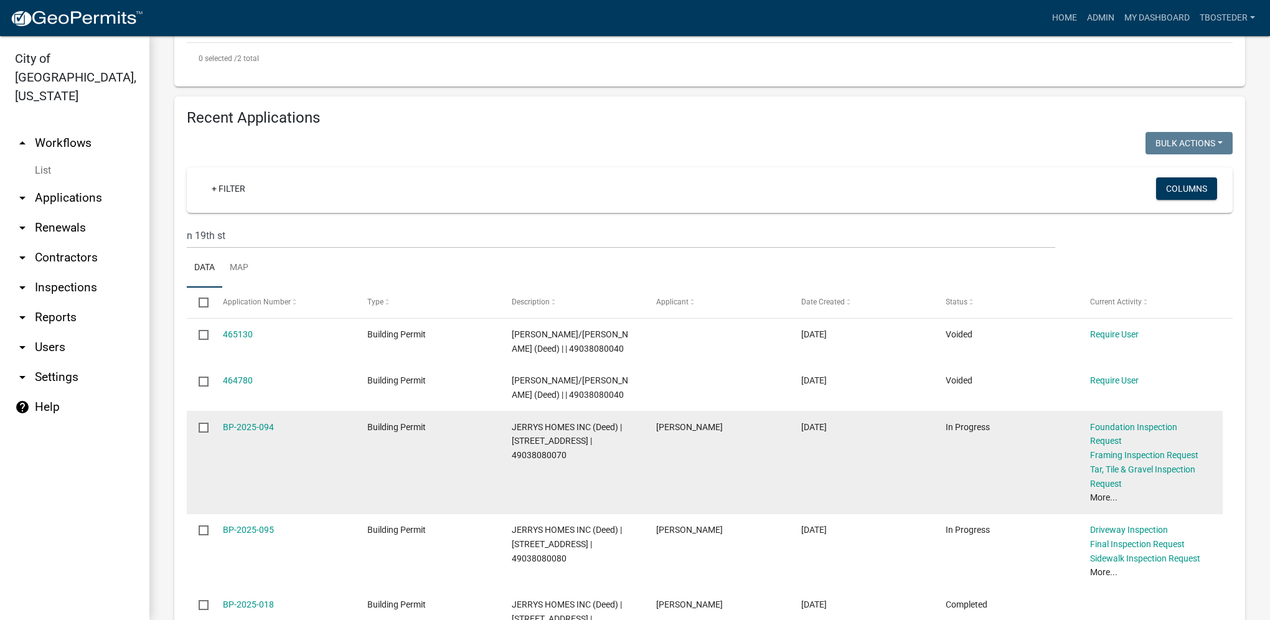
scroll to position [560, 0]
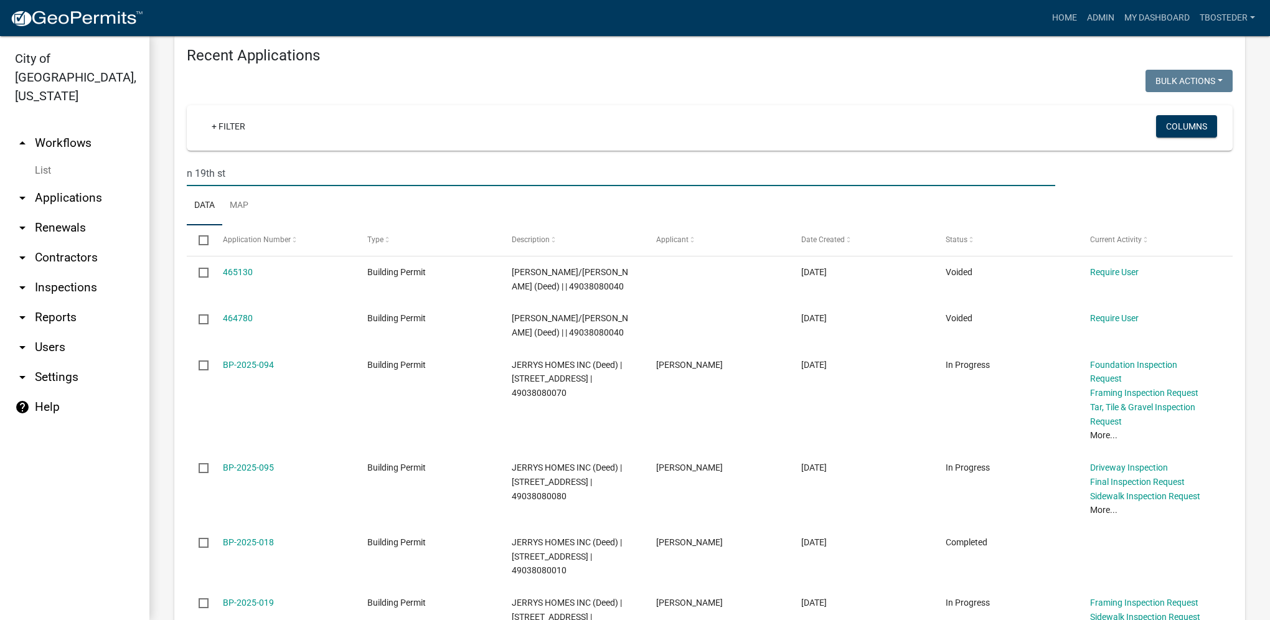
drag, startPoint x: 281, startPoint y: 174, endPoint x: 142, endPoint y: 169, distance: 139.5
click at [143, 170] on div "City of Indianola, Iowa arrow_drop_up Workflows List arrow_drop_down Applicatio…" at bounding box center [635, 328] width 1270 height 584
paste input "305 N 19TH ST"
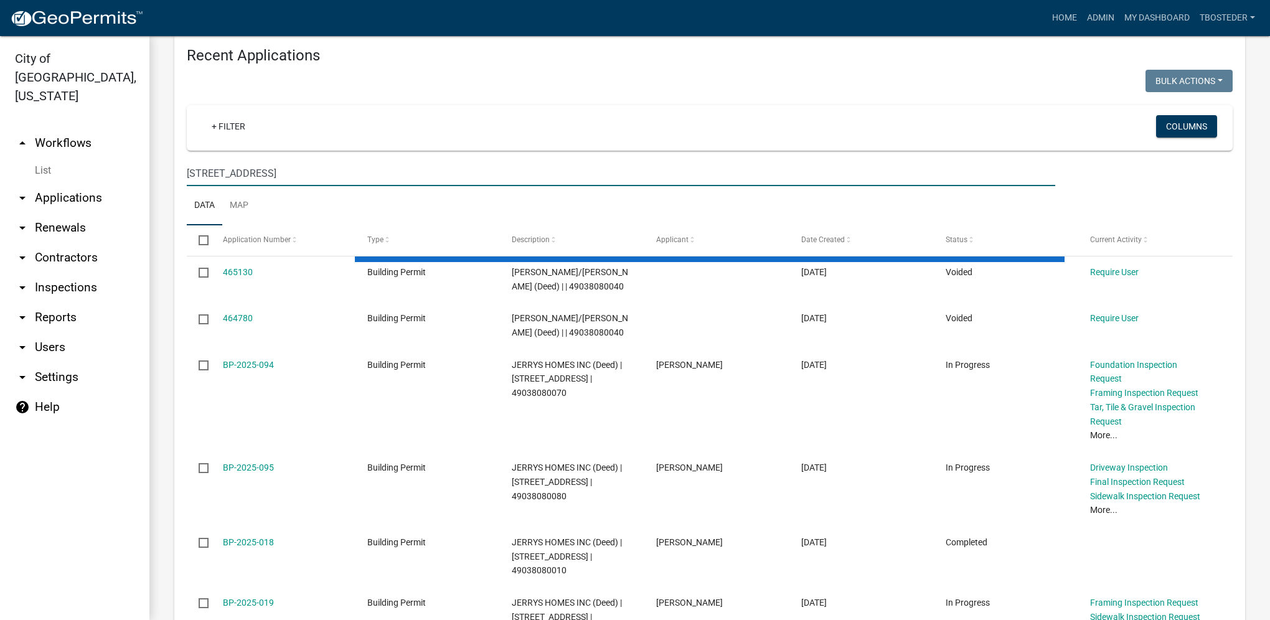
scroll to position [360, 0]
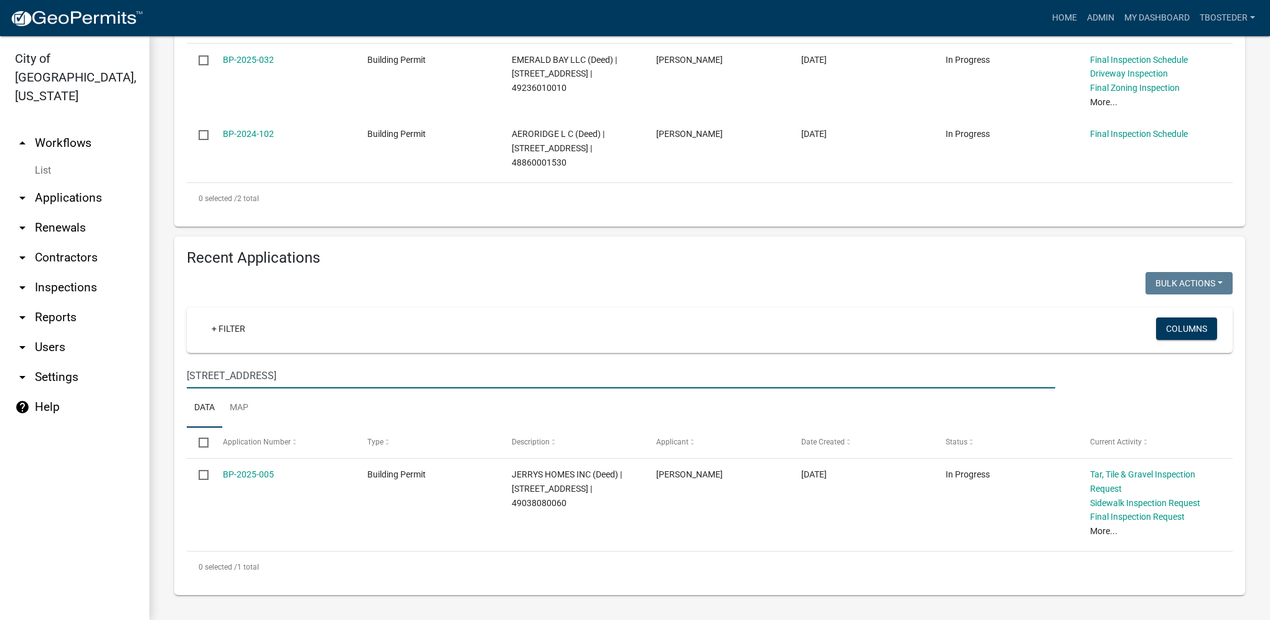
click at [202, 375] on input "305 N 19TH ST" at bounding box center [621, 376] width 868 height 26
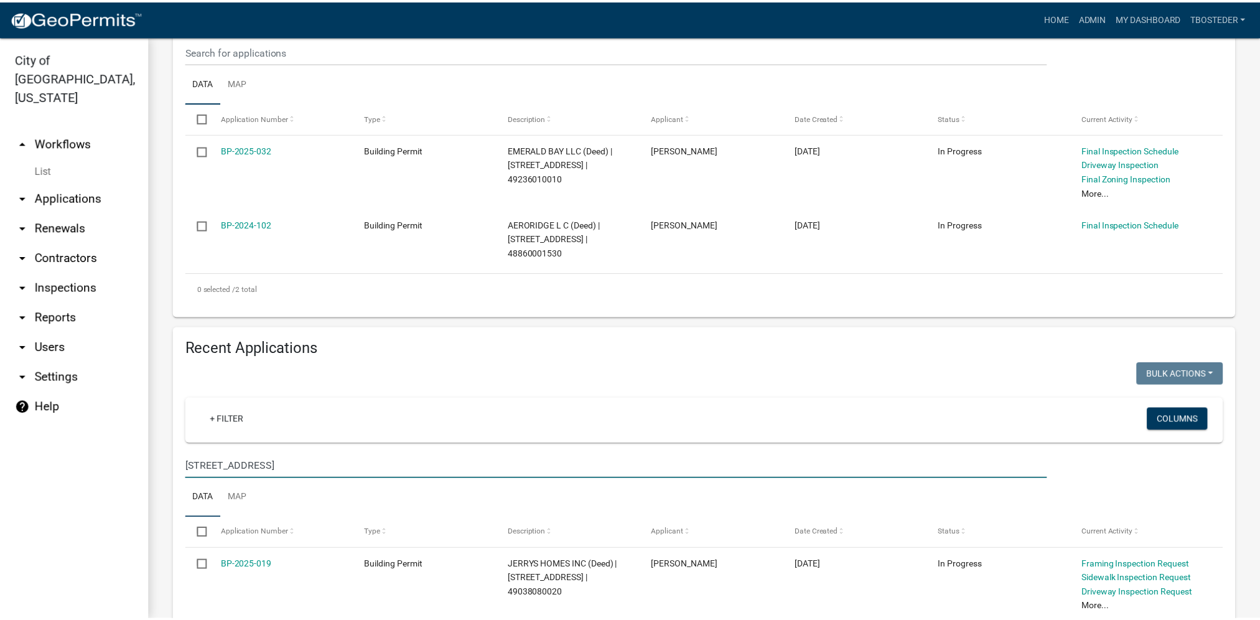
scroll to position [346, 0]
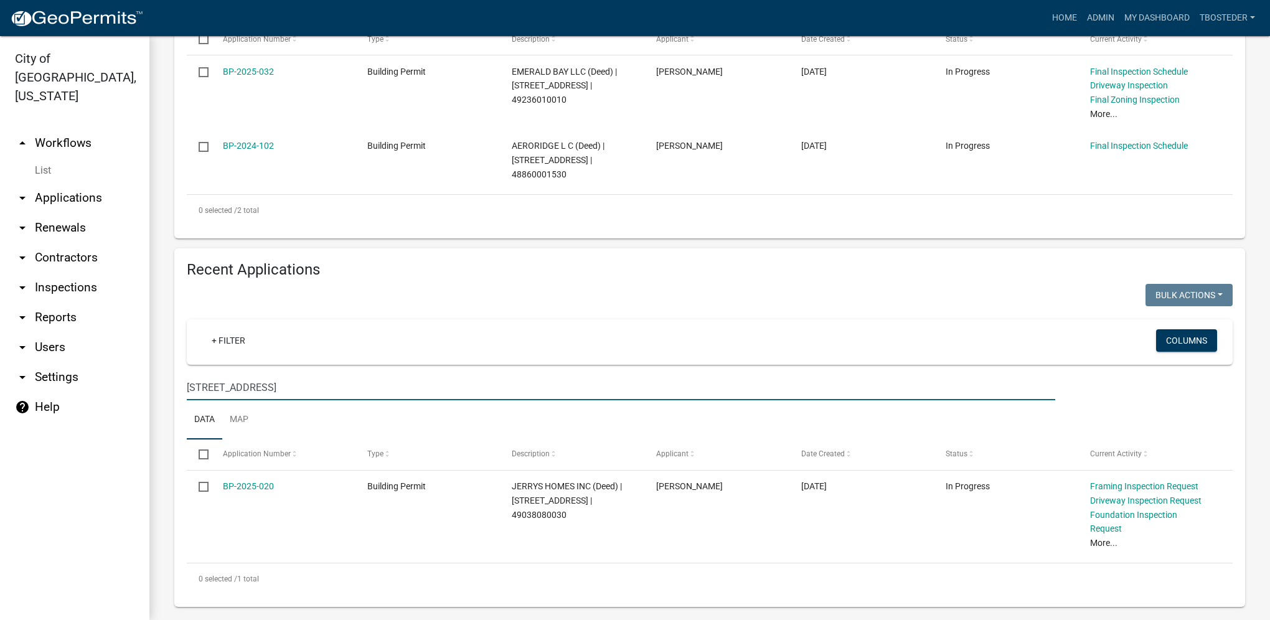
type input "307 N 19TH ST"
click at [1150, 21] on link "My Dashboard" at bounding box center [1156, 18] width 75 height 24
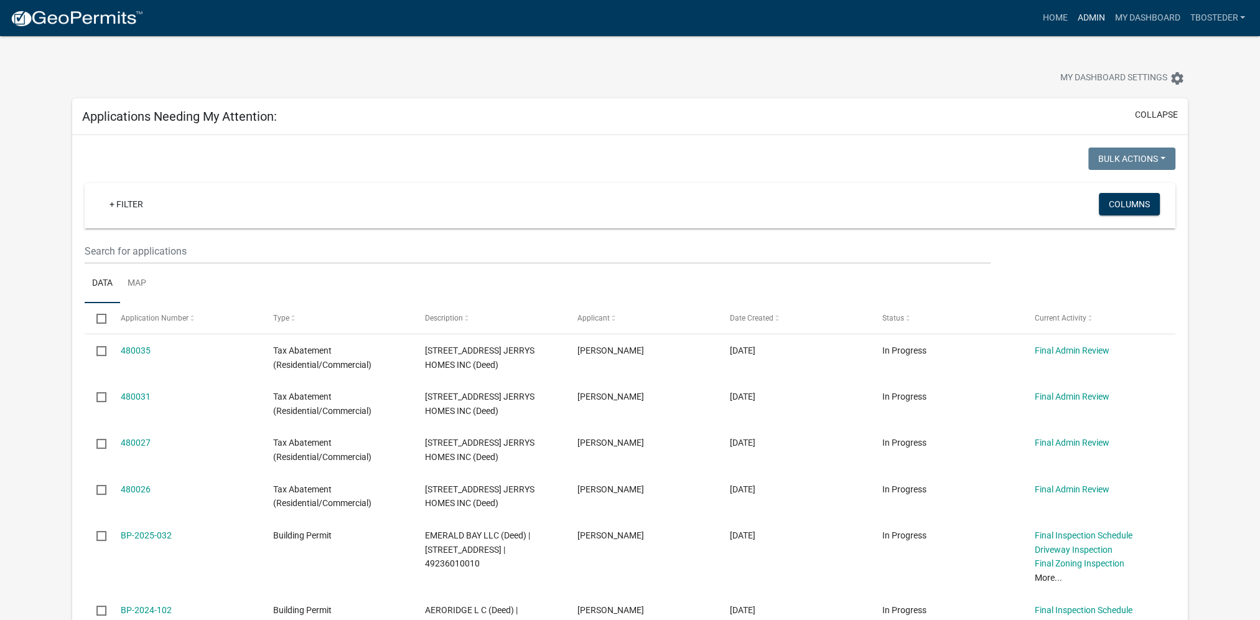
click at [1099, 14] on link "Admin" at bounding box center [1090, 18] width 37 height 24
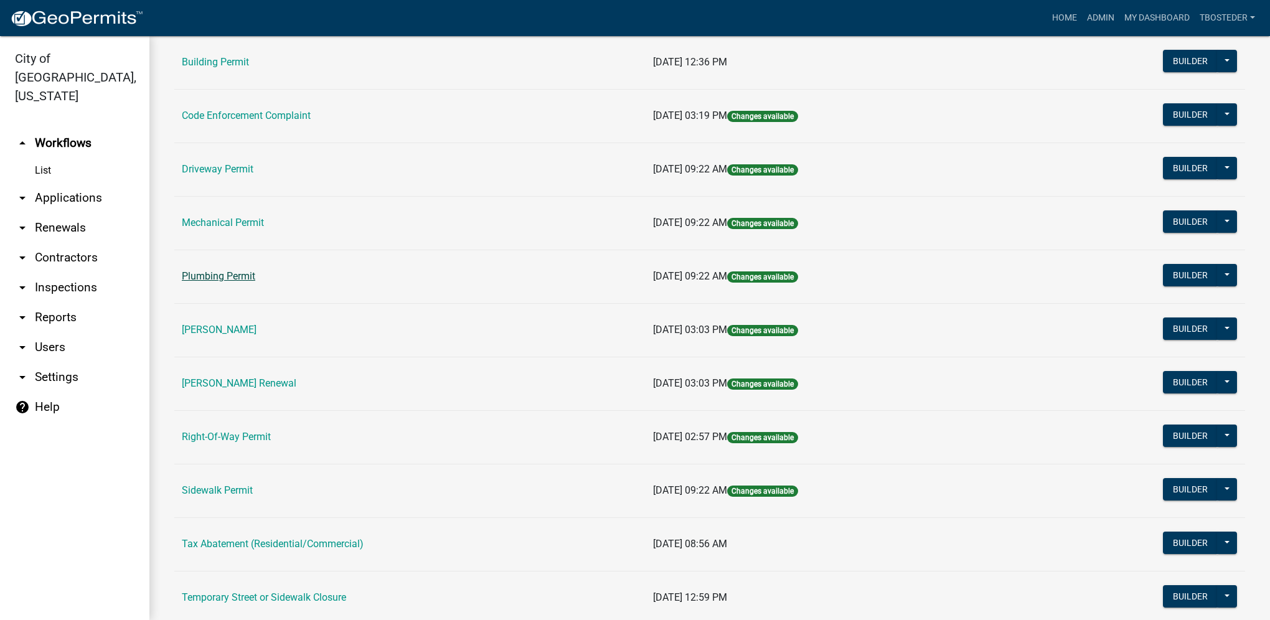
scroll to position [217, 0]
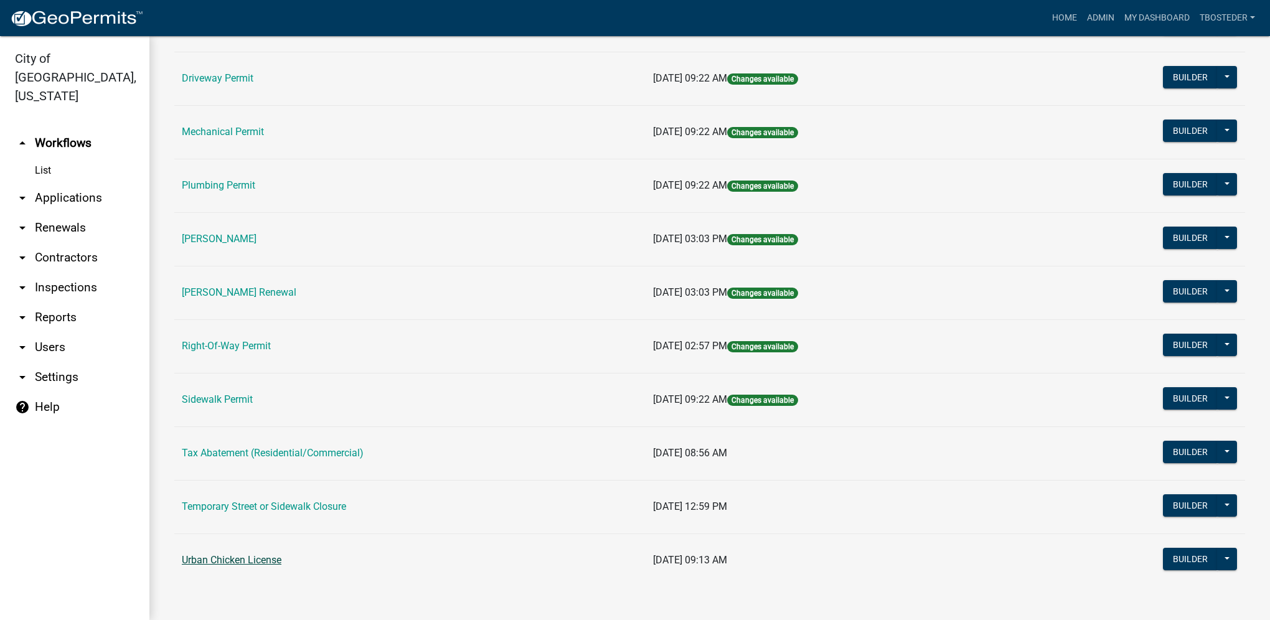
click at [269, 556] on link "Urban Chicken License" at bounding box center [232, 560] width 100 height 12
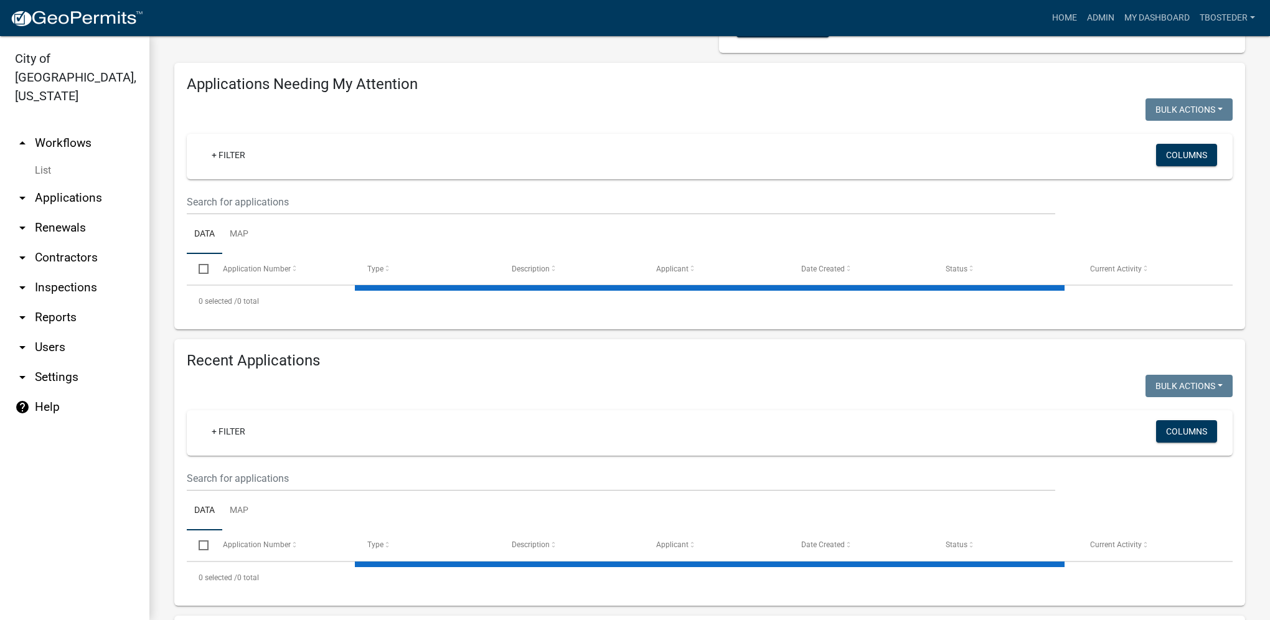
select select "1: 25"
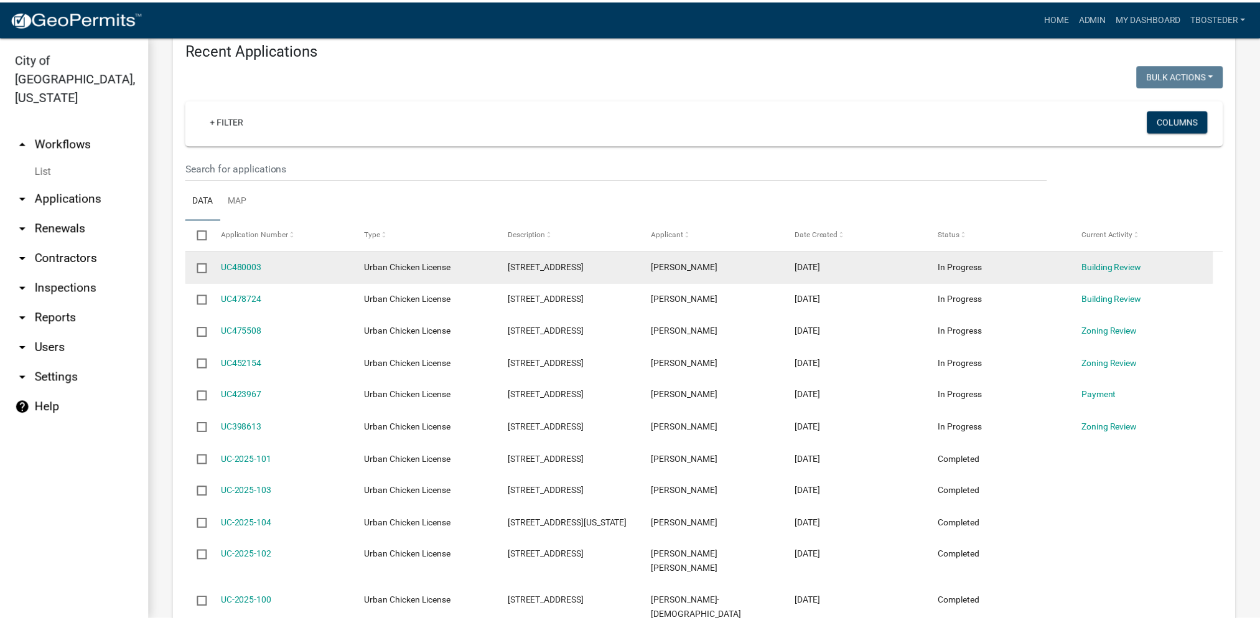
scroll to position [498, 0]
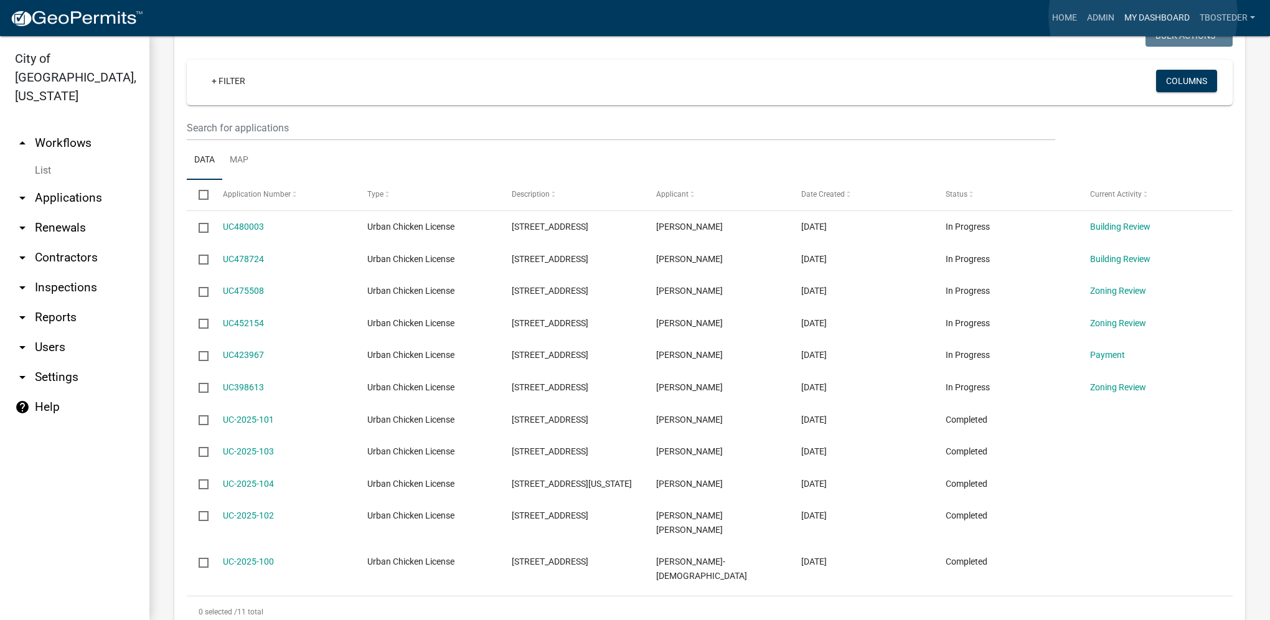
click at [1143, 16] on link "My Dashboard" at bounding box center [1156, 18] width 75 height 24
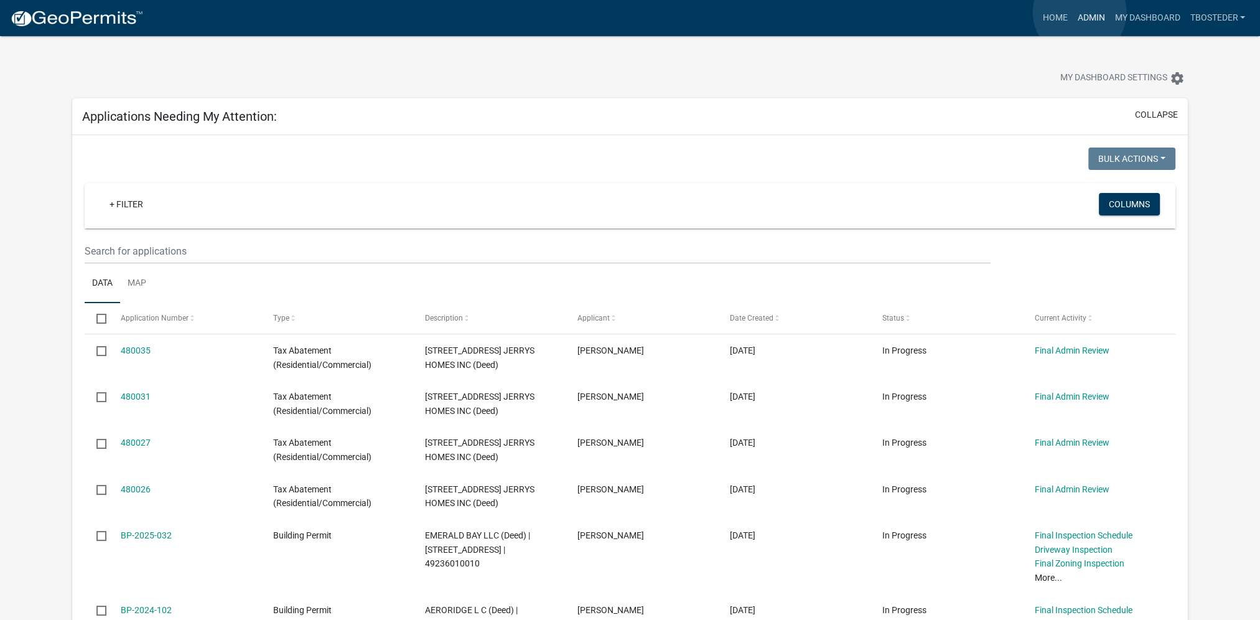
click at [1080, 12] on link "Admin" at bounding box center [1090, 18] width 37 height 24
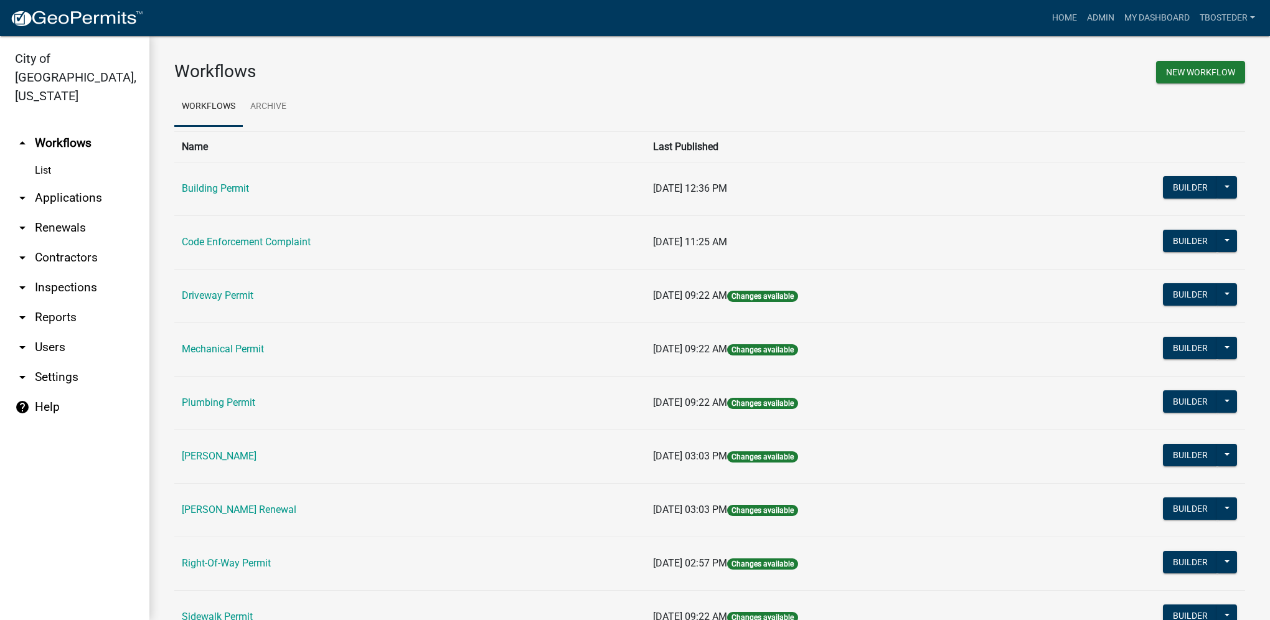
click at [202, 196] on td "Building Permit" at bounding box center [409, 189] width 471 height 54
click at [204, 189] on link "Building Permit" at bounding box center [215, 188] width 67 height 12
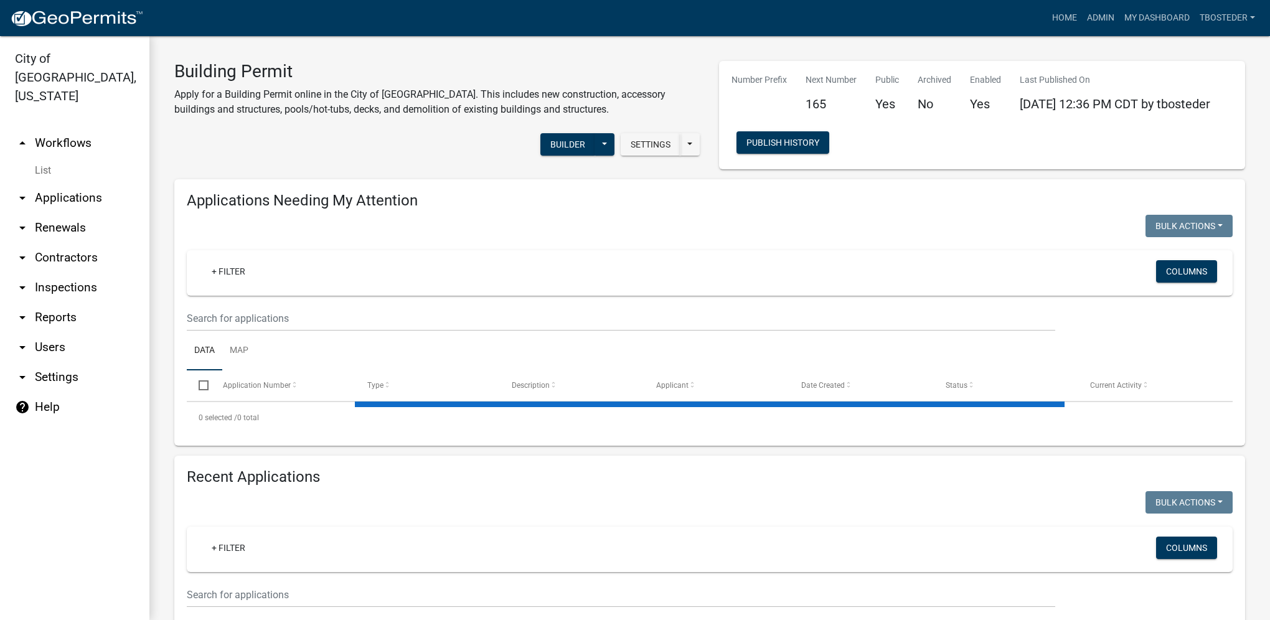
select select "1: 25"
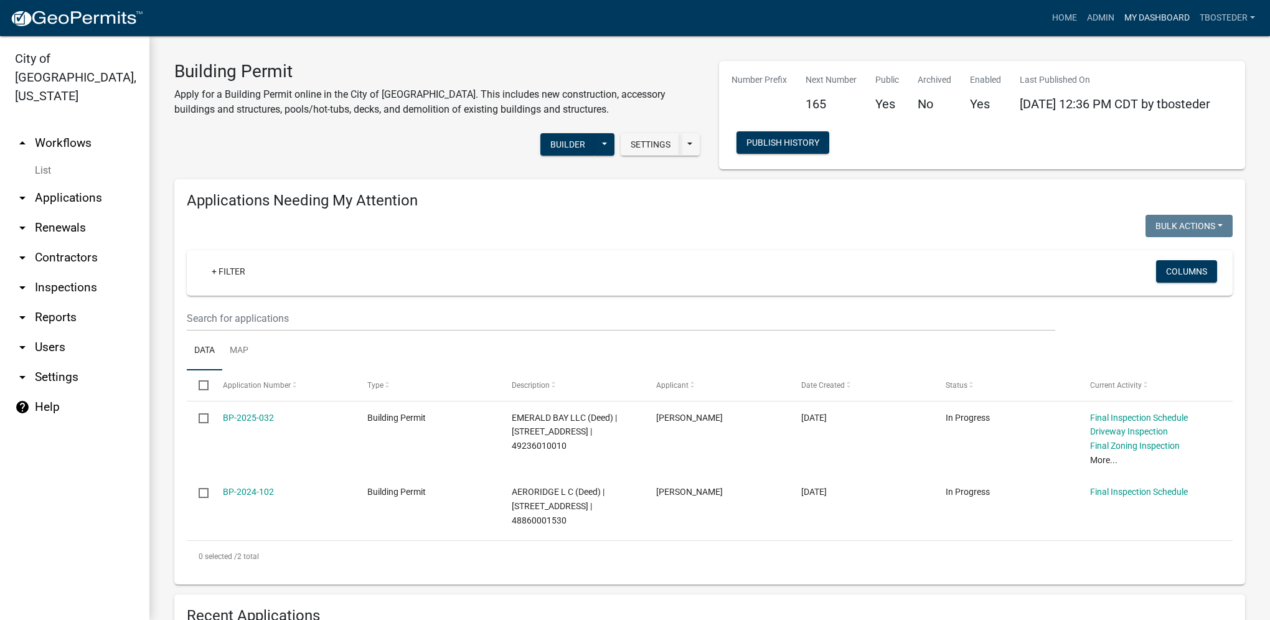
click at [1161, 24] on link "My Dashboard" at bounding box center [1156, 18] width 75 height 24
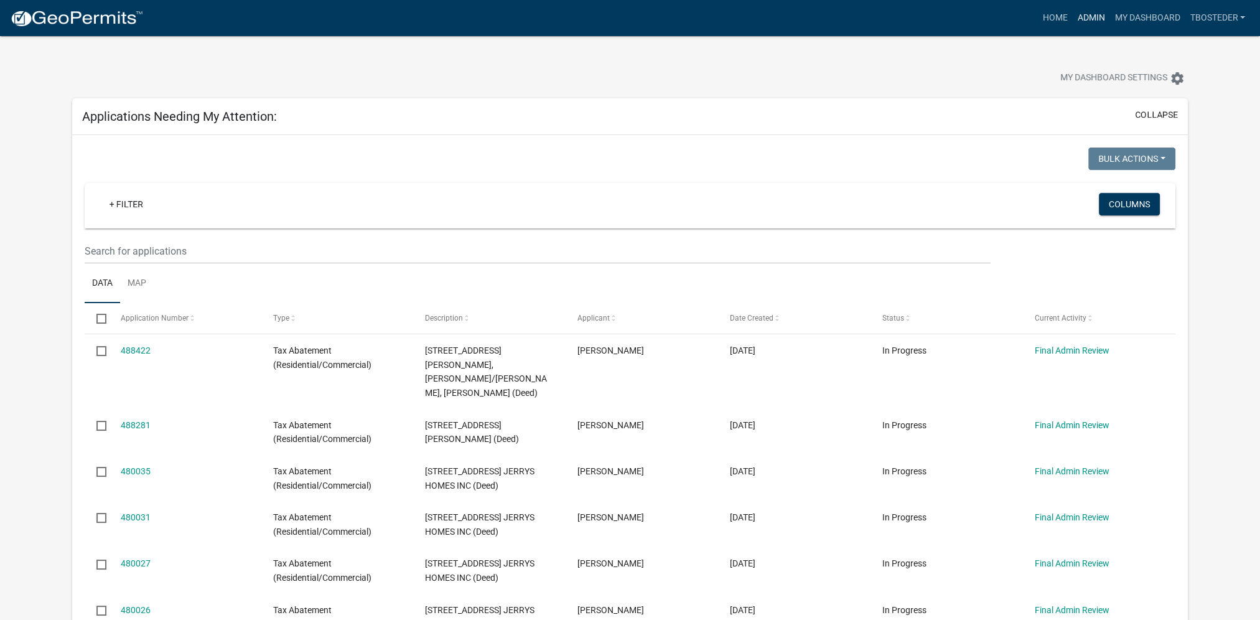
click at [1085, 19] on link "Admin" at bounding box center [1090, 18] width 37 height 24
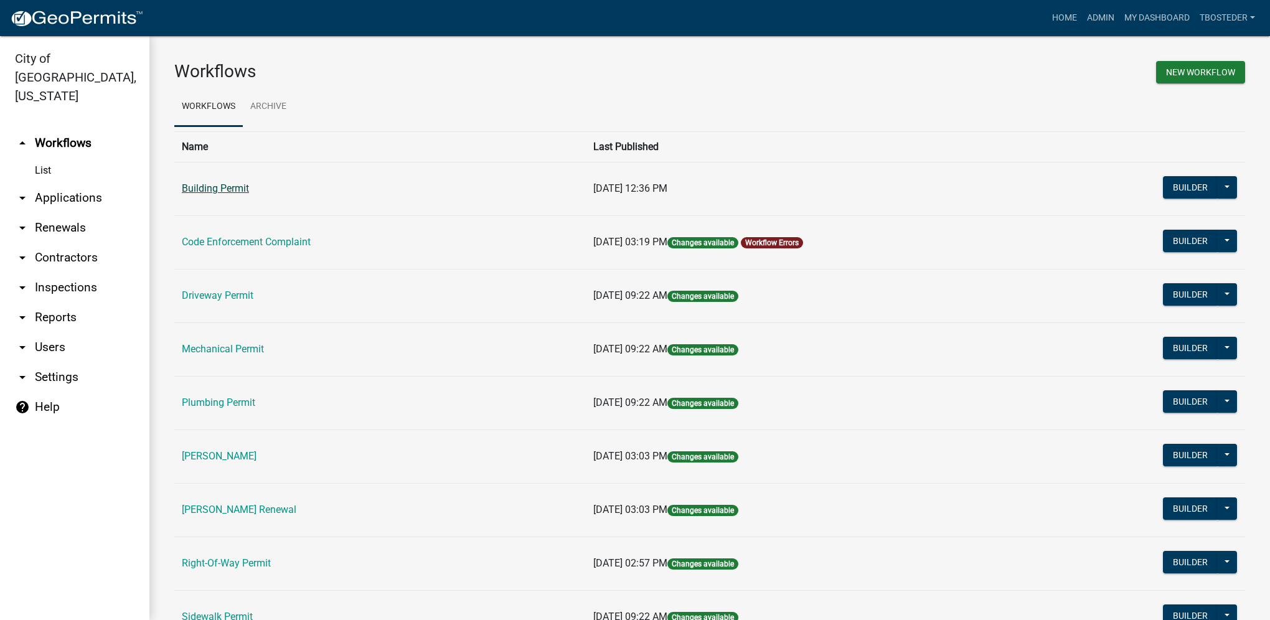
click at [215, 184] on link "Building Permit" at bounding box center [215, 188] width 67 height 12
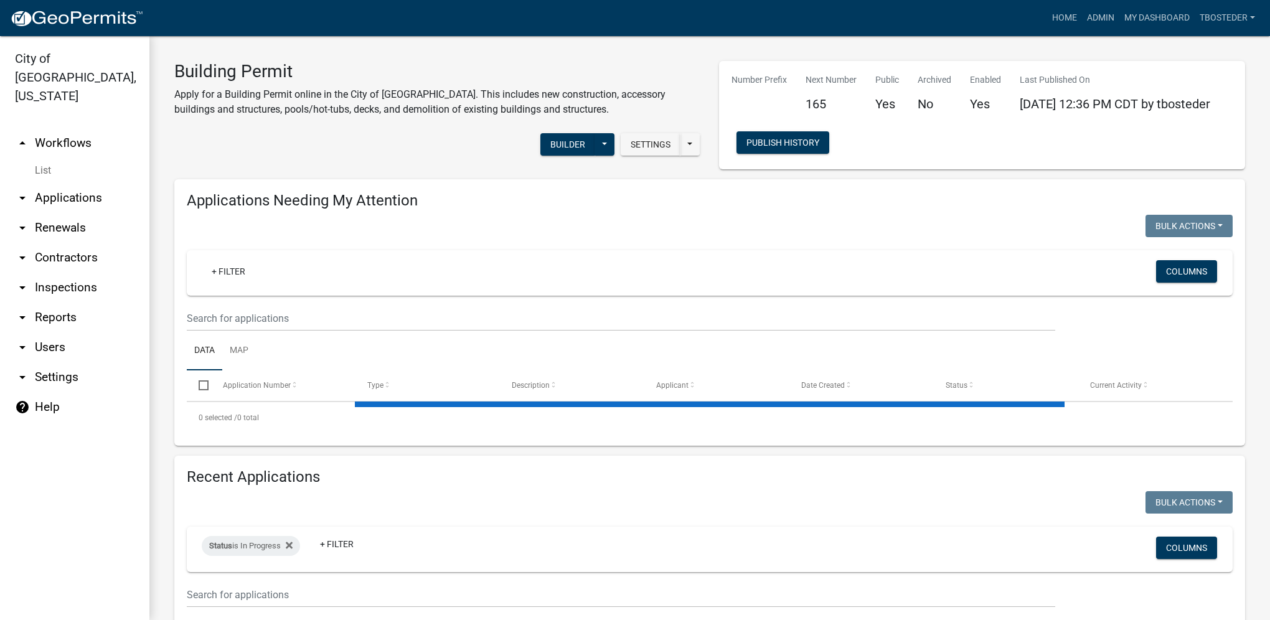
select select "1: 25"
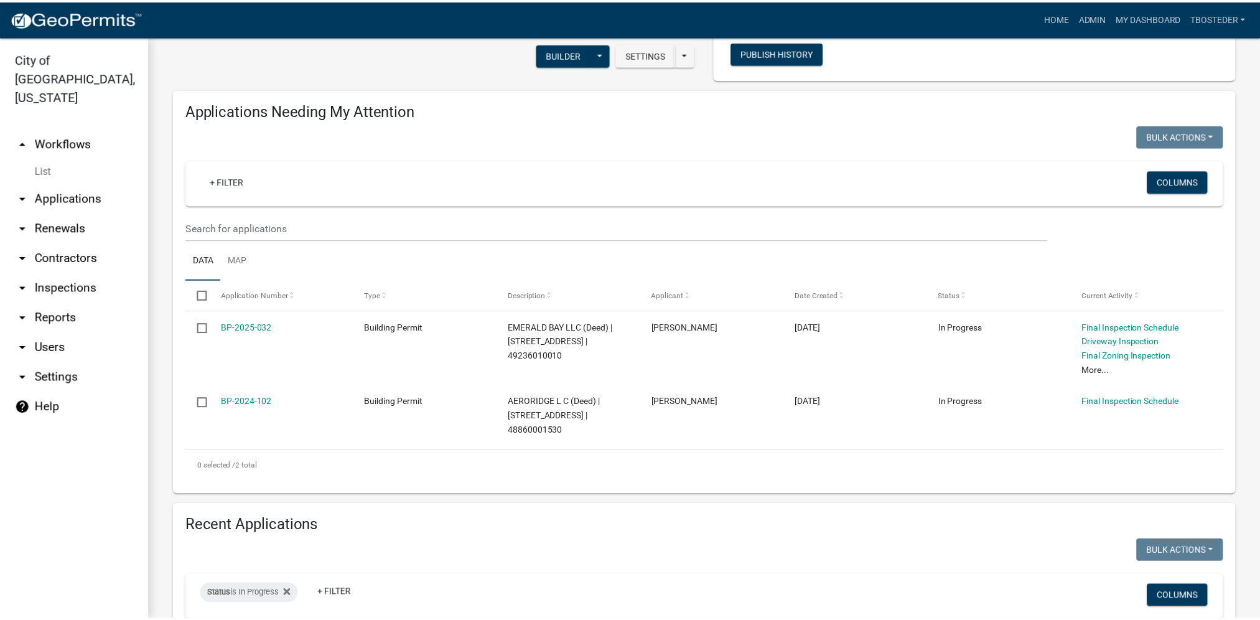
scroll to position [311, 0]
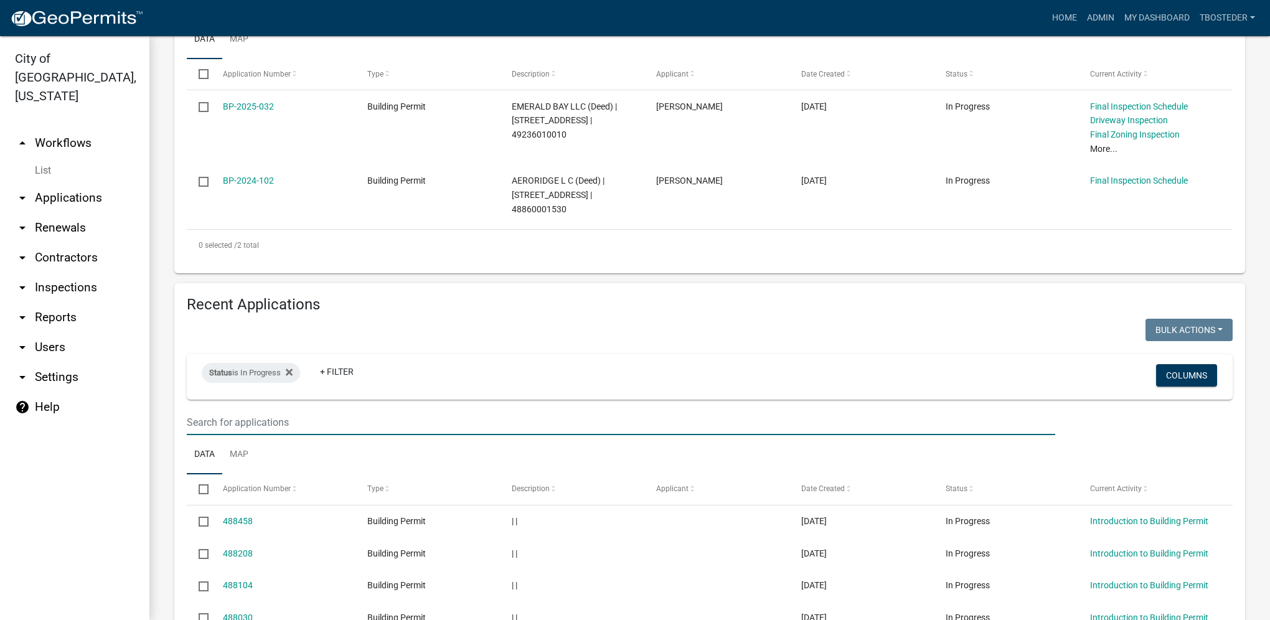
click at [241, 413] on input "text" at bounding box center [621, 423] width 868 height 26
click at [293, 376] on icon at bounding box center [289, 372] width 7 height 7
click at [249, 425] on input "text" at bounding box center [621, 423] width 868 height 26
paste input "401 N 19TH ST"
type input "401 N 19TH ST"
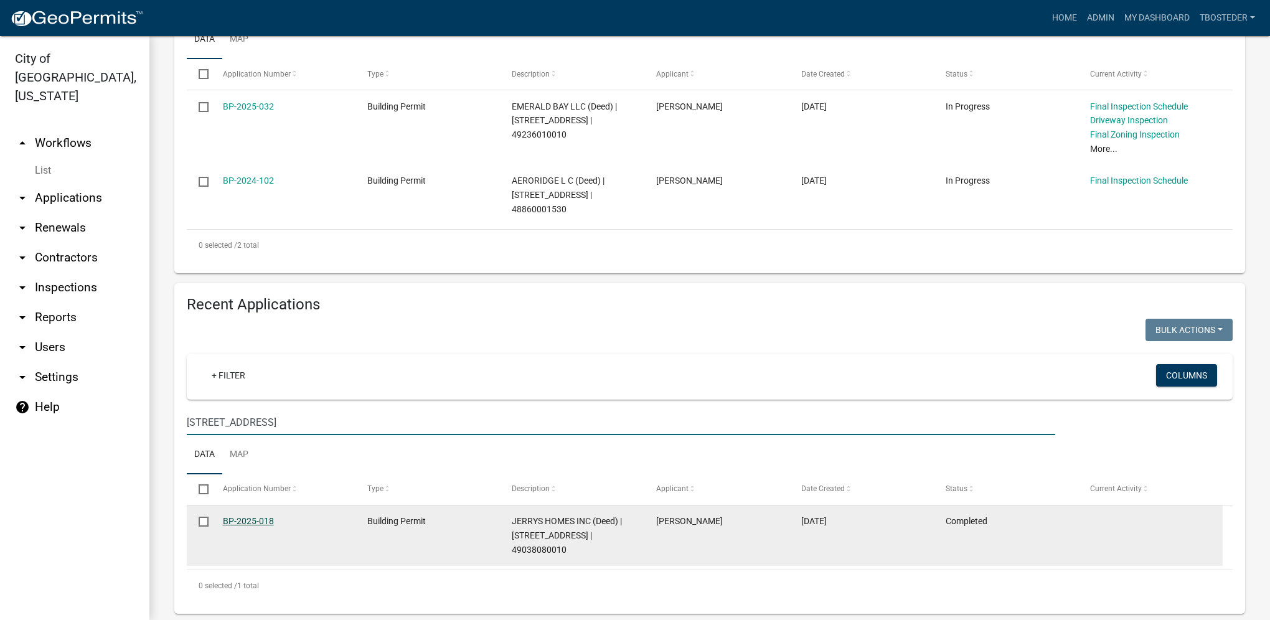
click at [257, 524] on link "BP-2025-018" at bounding box center [248, 521] width 51 height 10
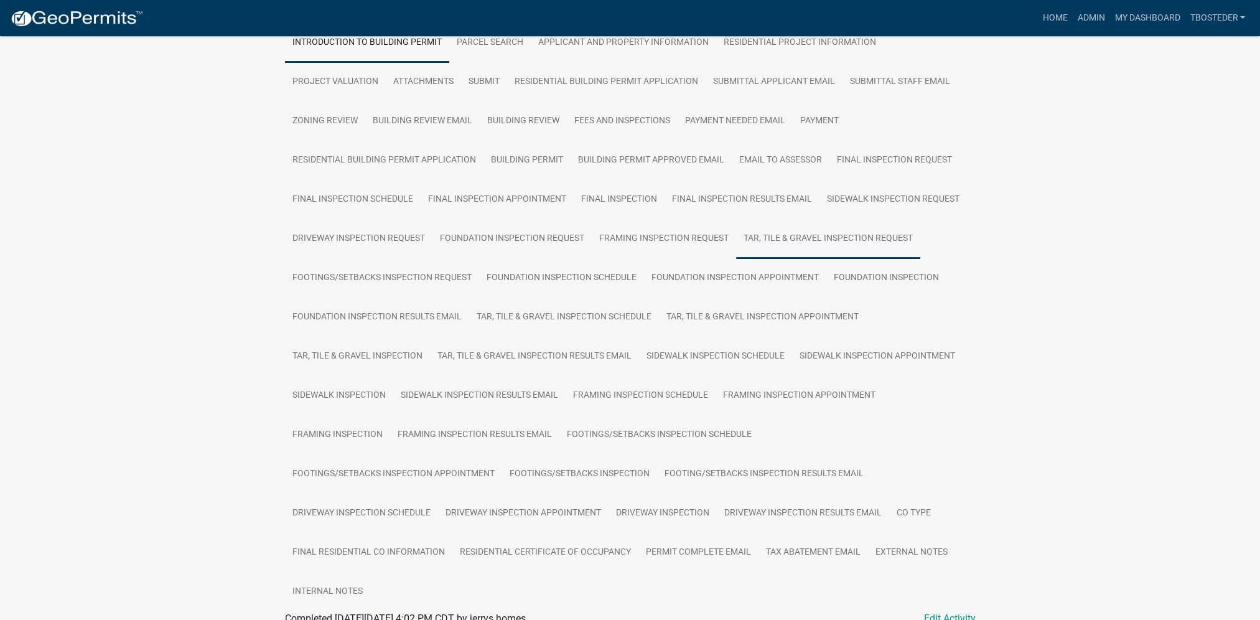
scroll to position [187, 0]
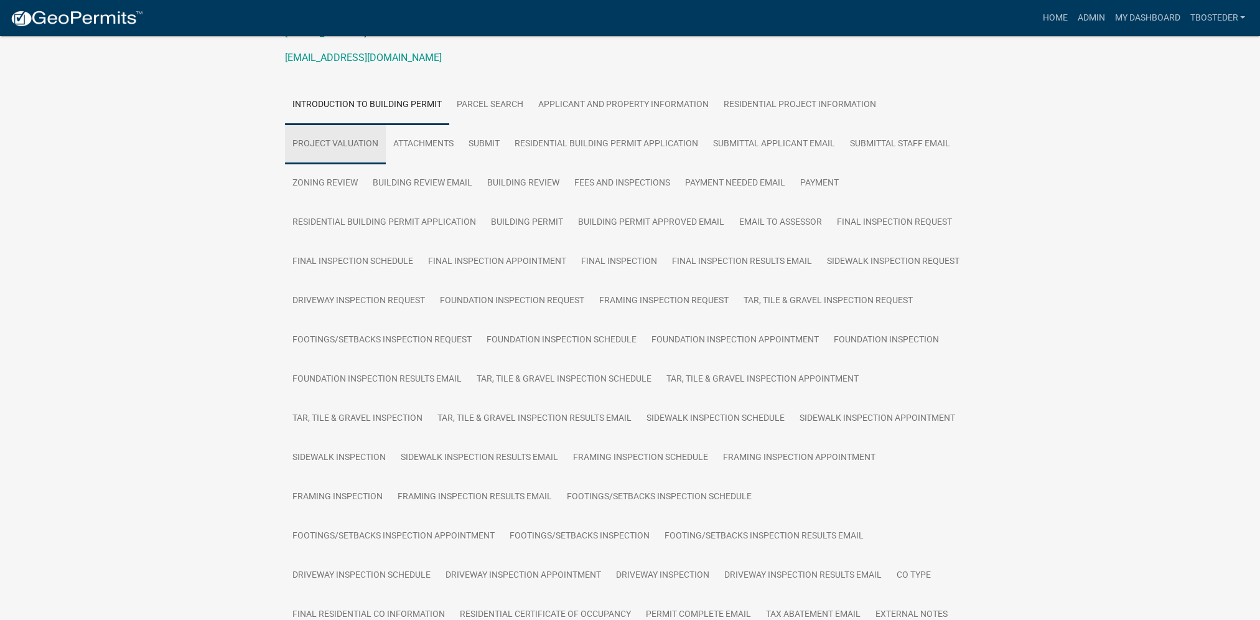
click at [366, 142] on link "Project Valuation" at bounding box center [335, 144] width 101 height 40
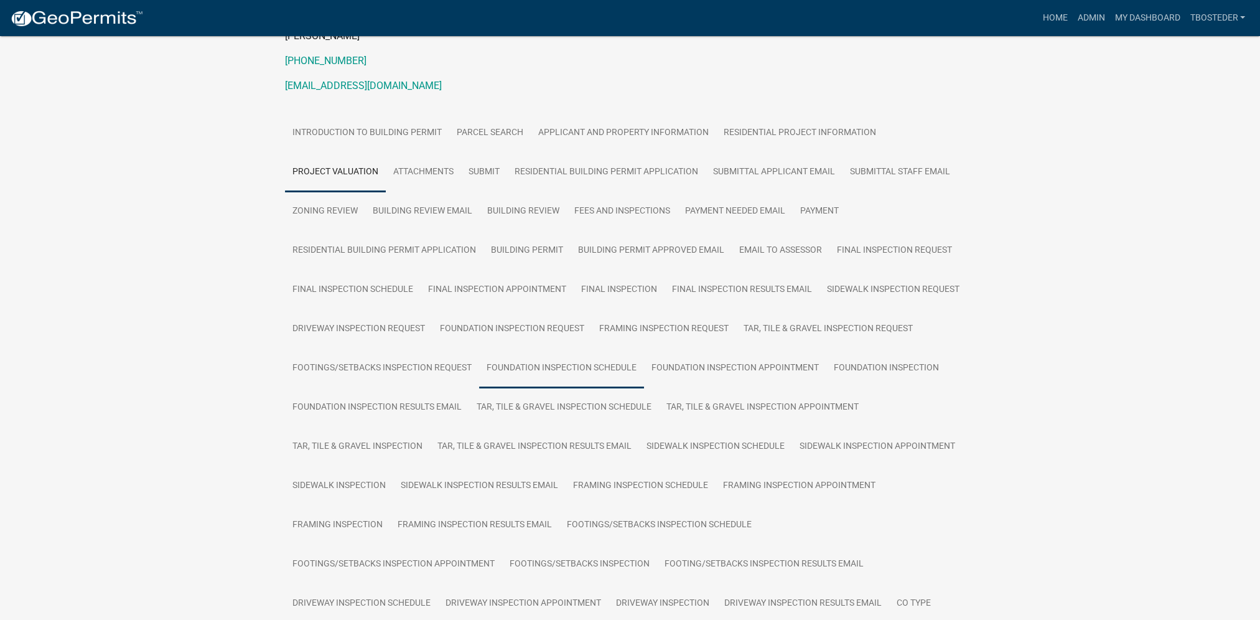
scroll to position [0, 0]
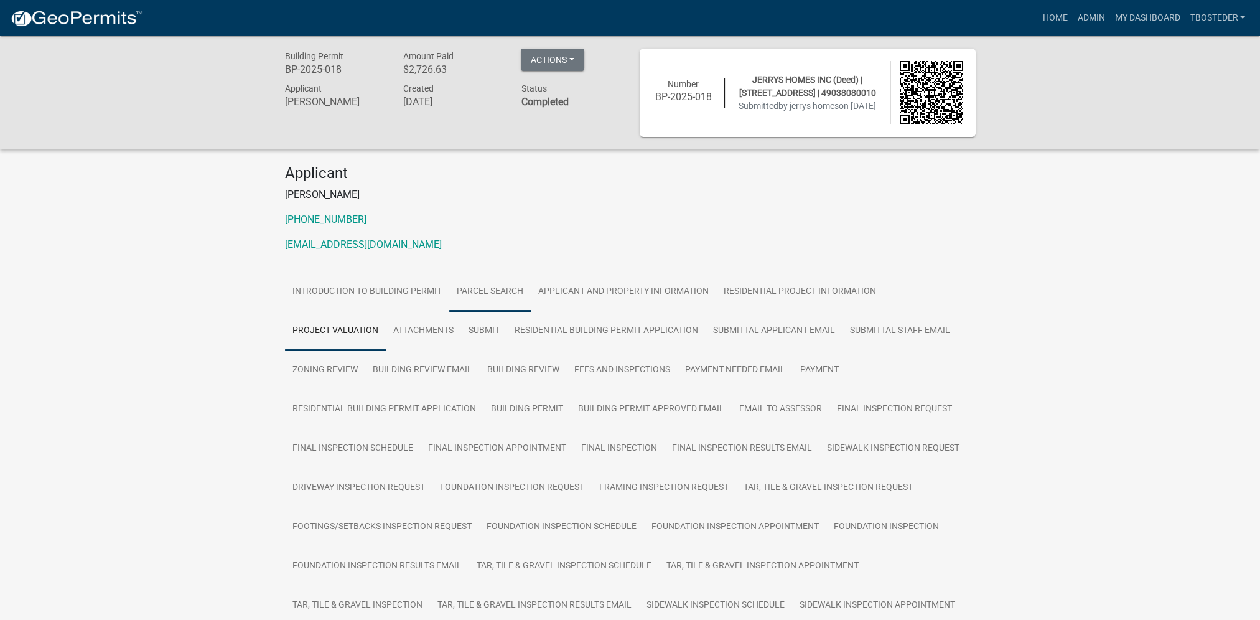
click at [485, 291] on link "Parcel search" at bounding box center [490, 292] width 82 height 40
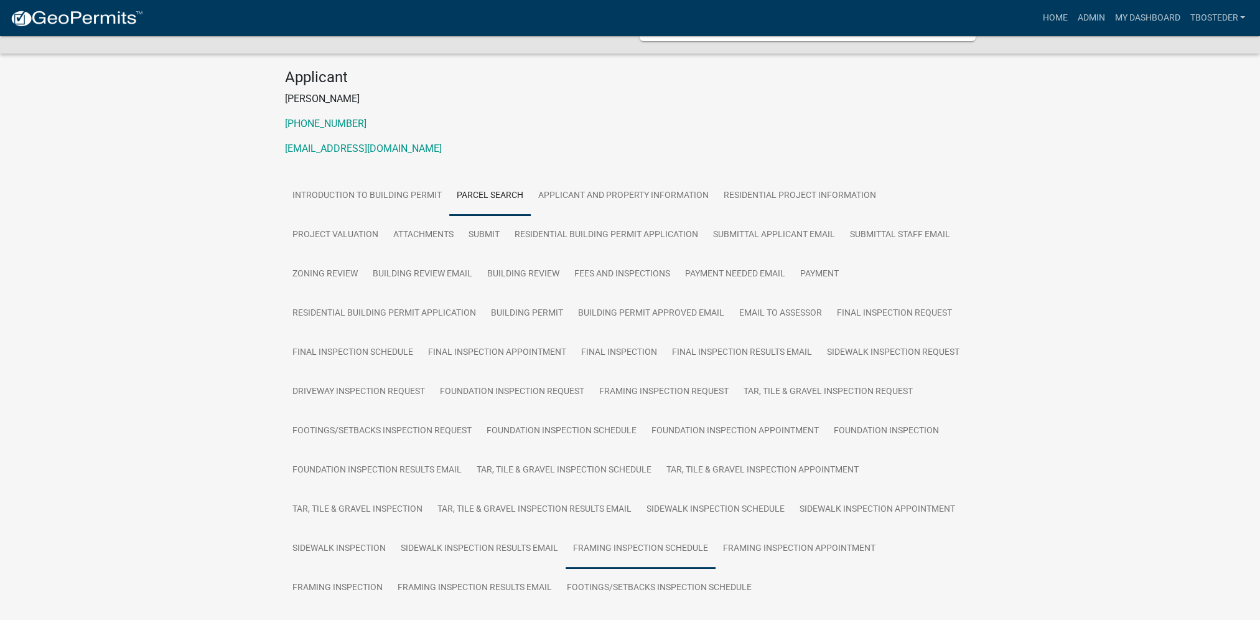
scroll to position [91, 0]
click at [822, 269] on link "Payment" at bounding box center [820, 279] width 54 height 40
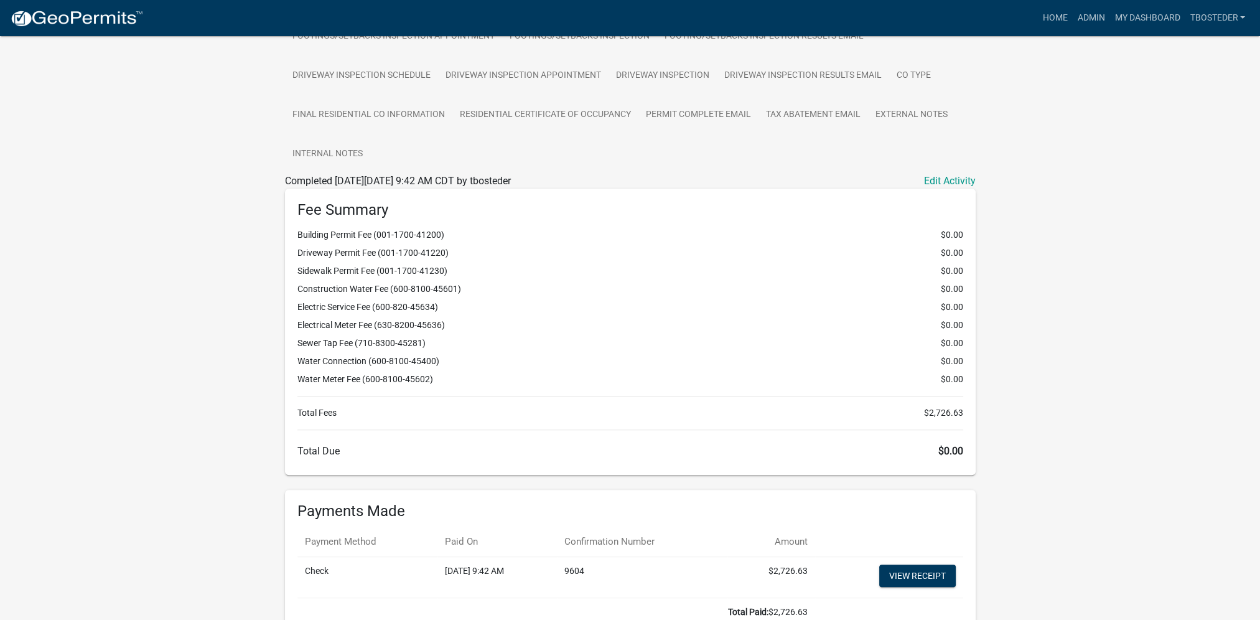
scroll to position [667, 0]
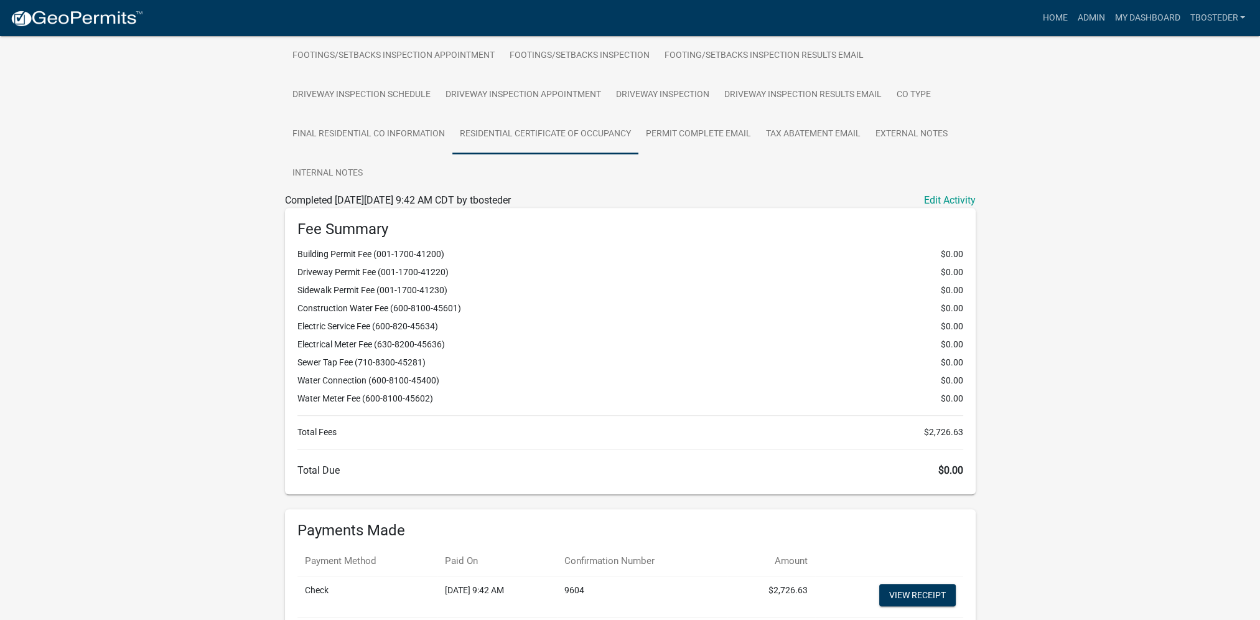
click at [452, 141] on link "Residential Certificate of Occupancy" at bounding box center [545, 135] width 186 height 40
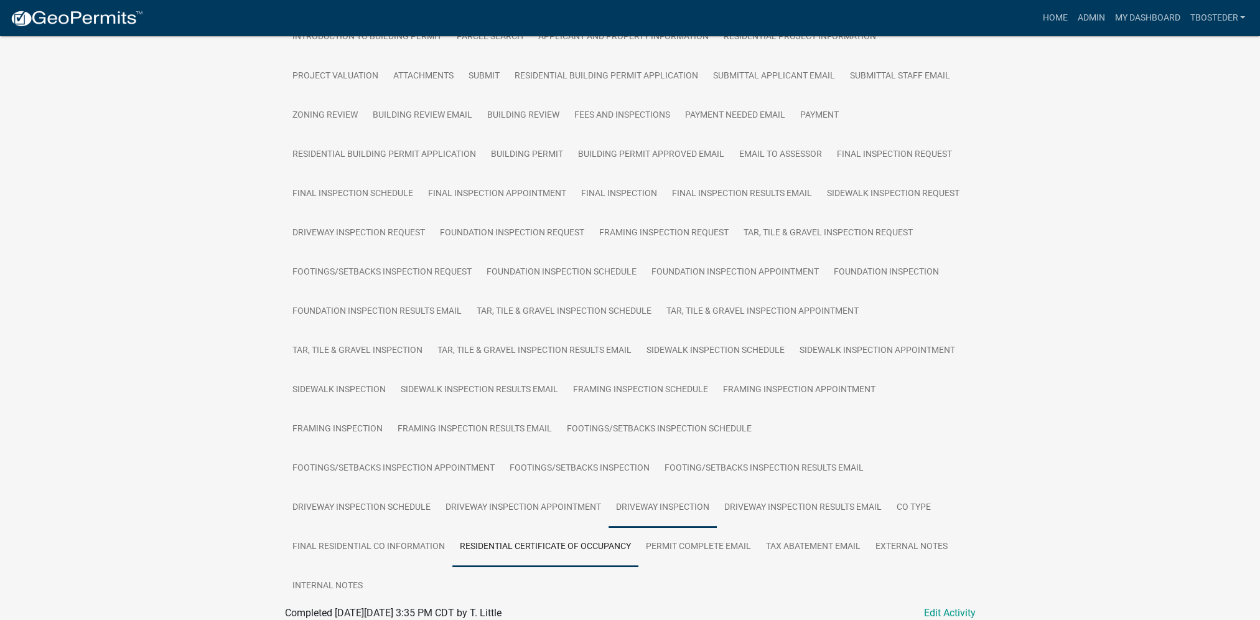
scroll to position [284, 0]
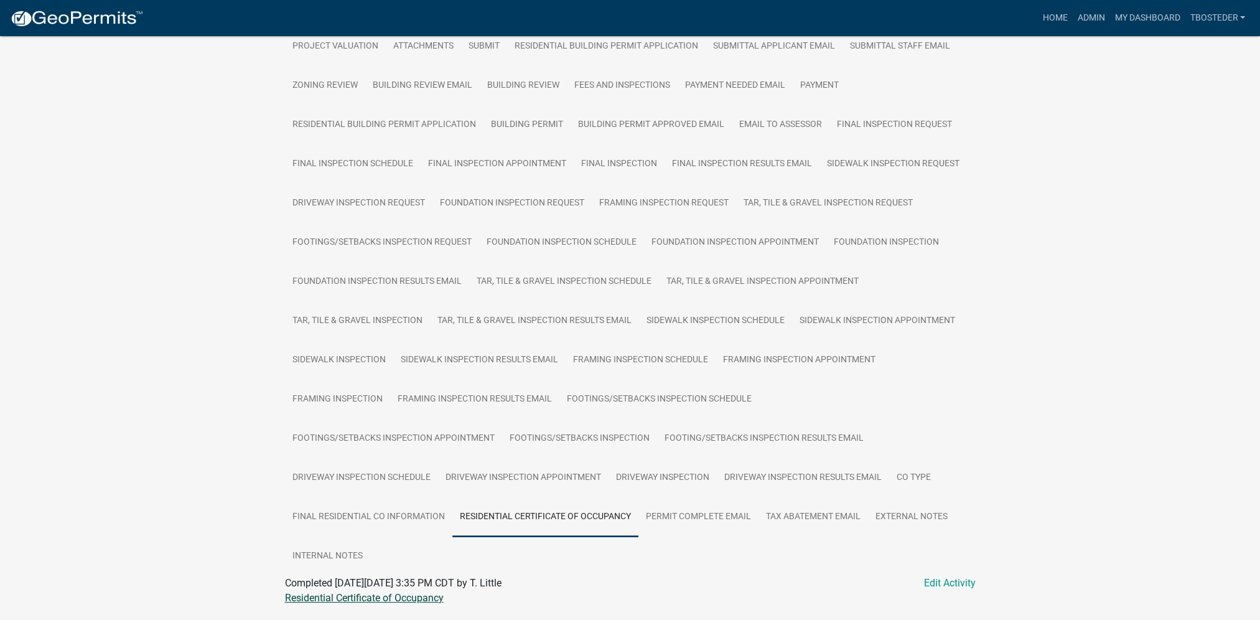
click at [432, 592] on link "Residential Certificate of Occupancy" at bounding box center [364, 598] width 159 height 12
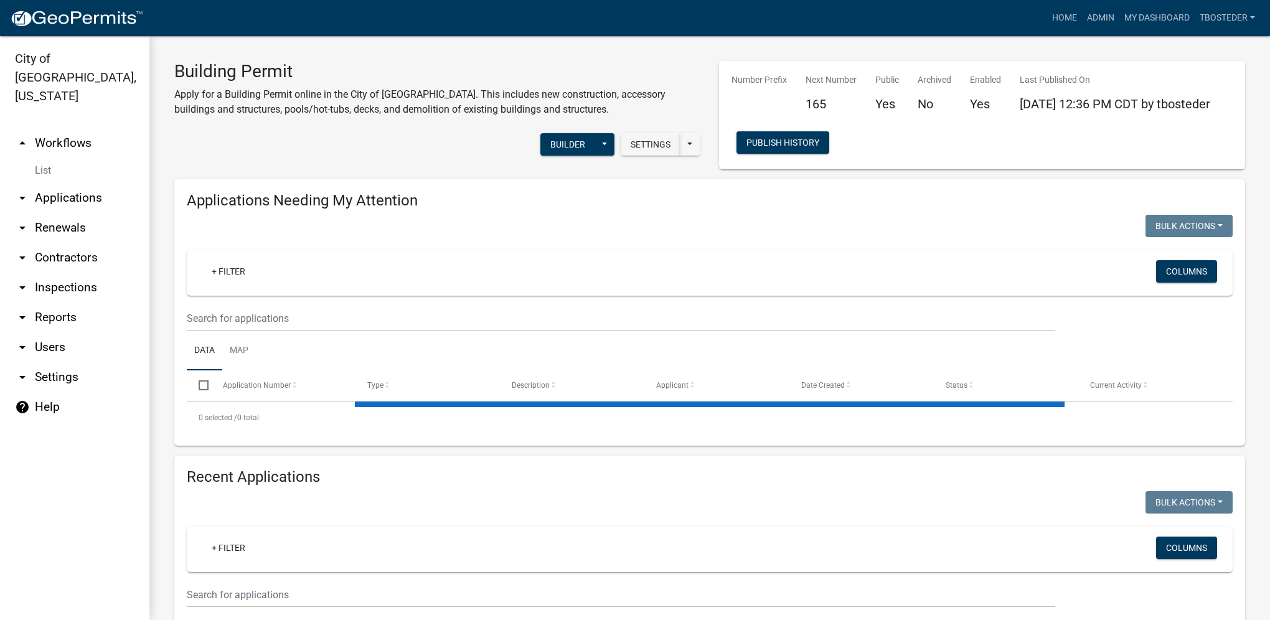
select select "1: 25"
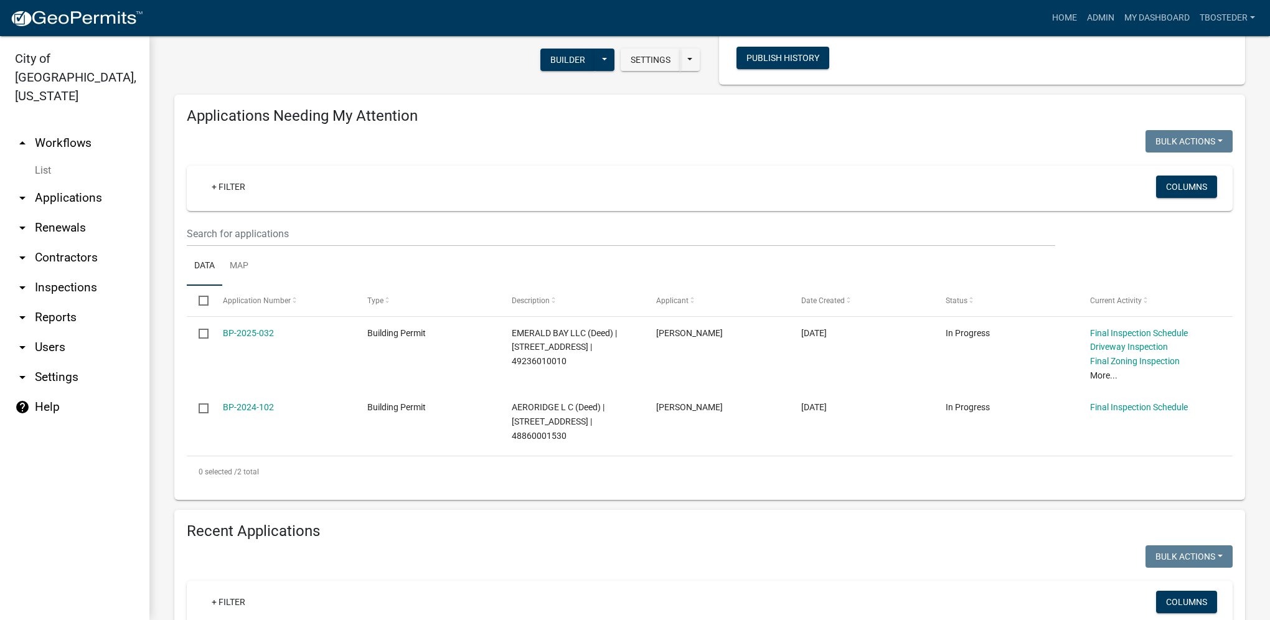
scroll to position [373, 0]
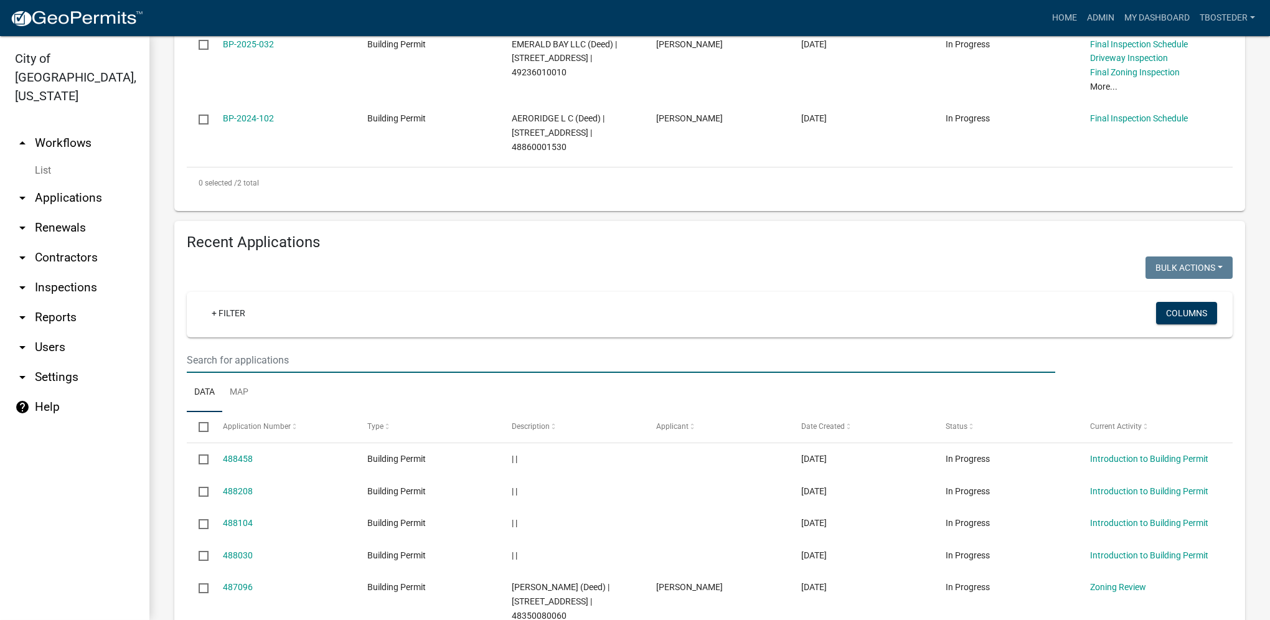
click at [367, 360] on input "text" at bounding box center [621, 360] width 868 height 26
paste input "403 N 19TH ST"
type input "403 N 19TH ST"
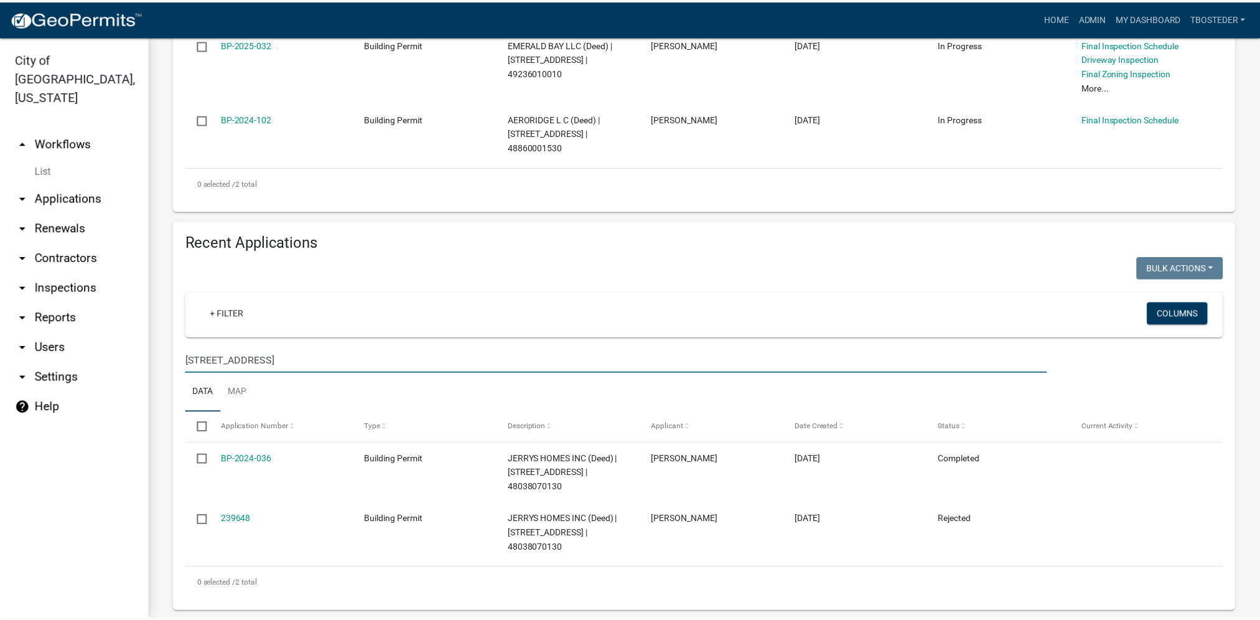
scroll to position [363, 0]
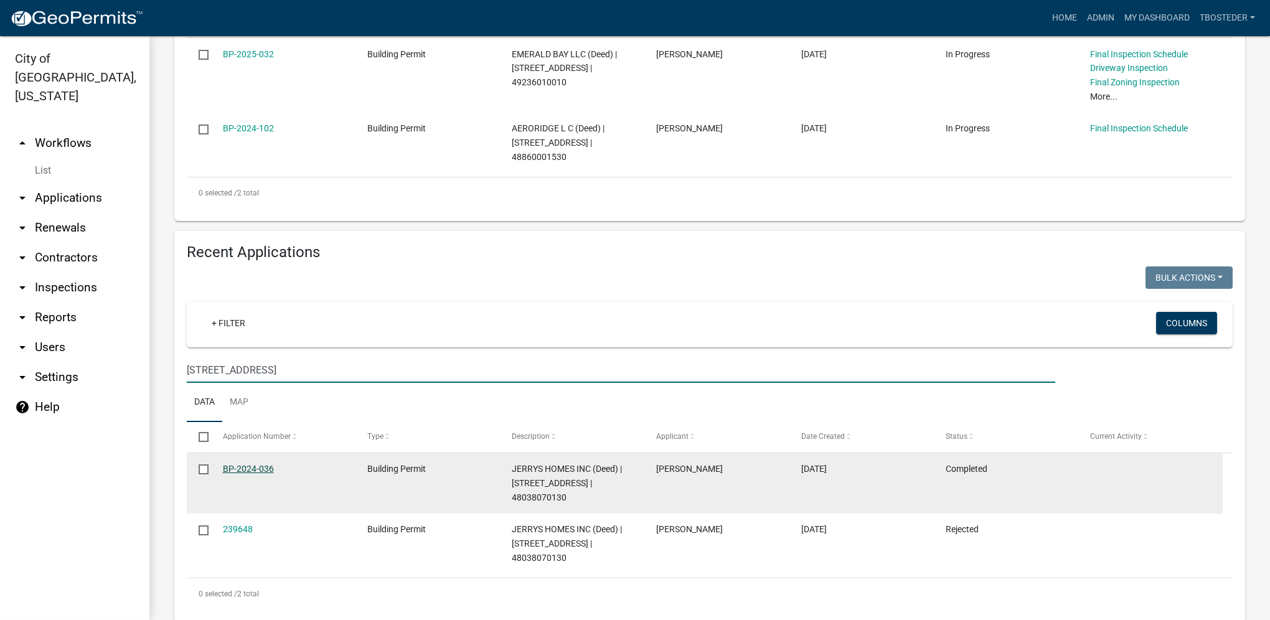
click at [266, 474] on link "BP-2024-036" at bounding box center [248, 469] width 51 height 10
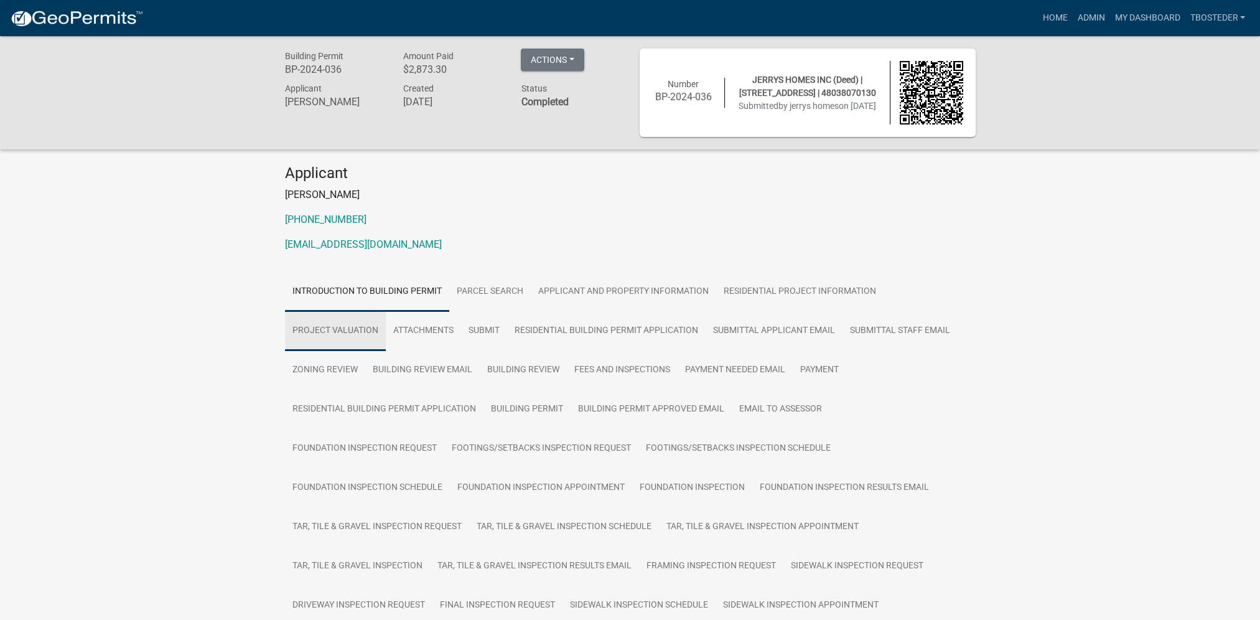
click at [291, 340] on link "Project Valuation" at bounding box center [335, 331] width 101 height 40
click at [829, 363] on link "Payment" at bounding box center [820, 370] width 54 height 40
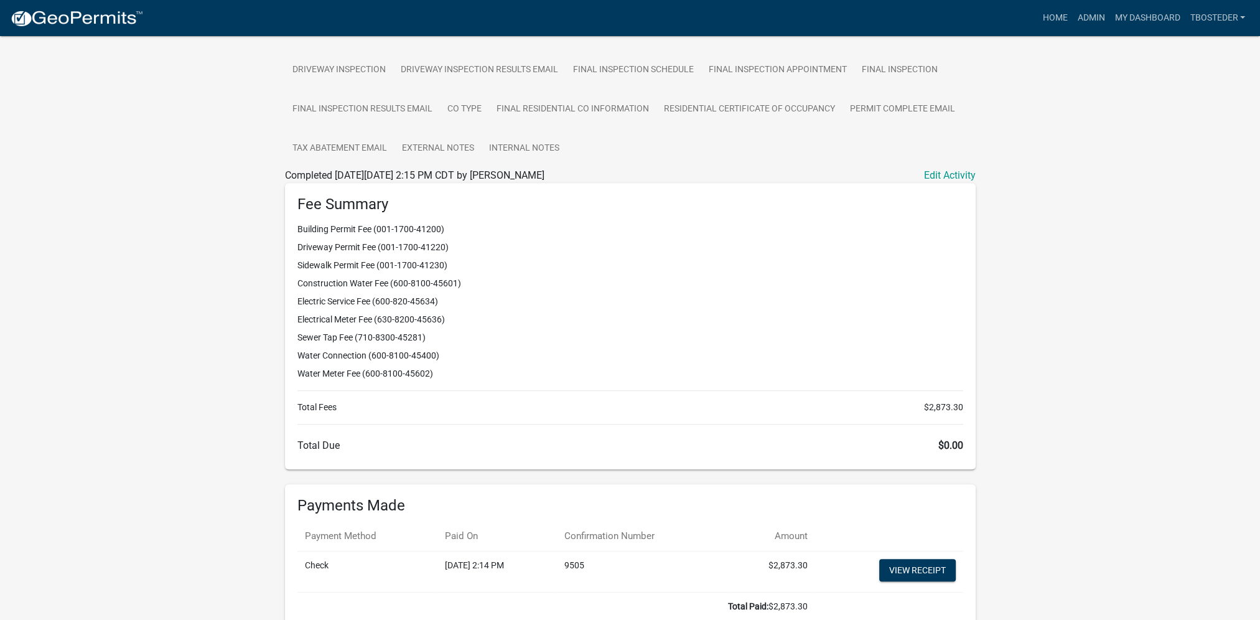
scroll to position [690, 0]
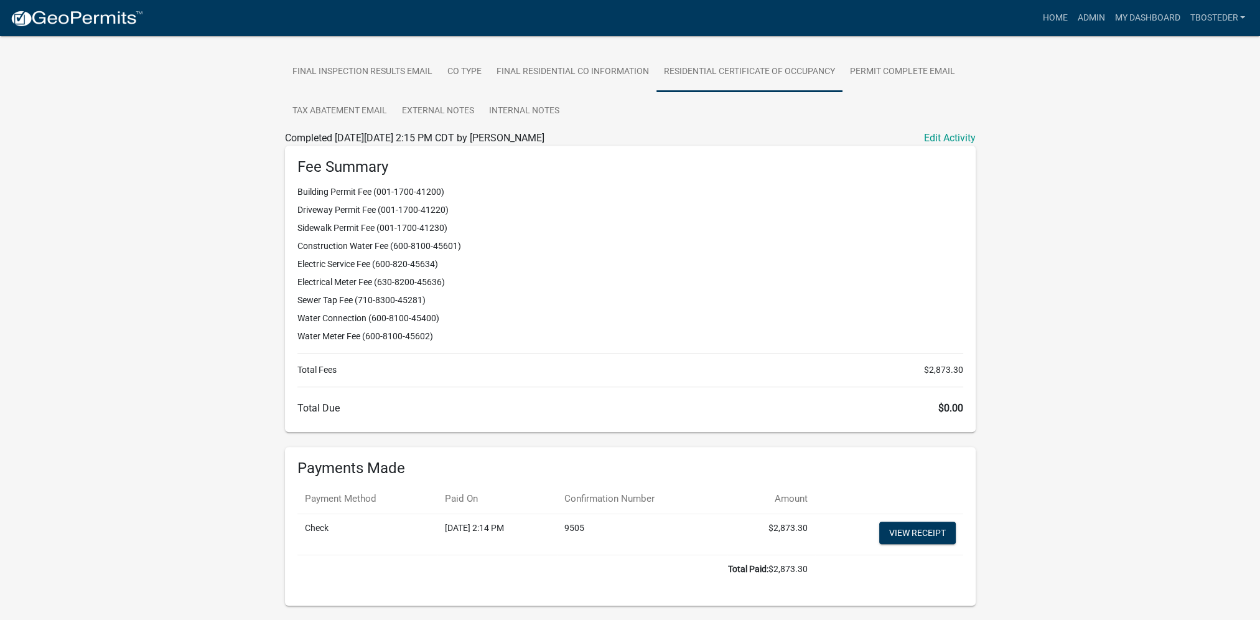
click at [774, 66] on link "Residential Certificate of Occupancy" at bounding box center [750, 72] width 186 height 40
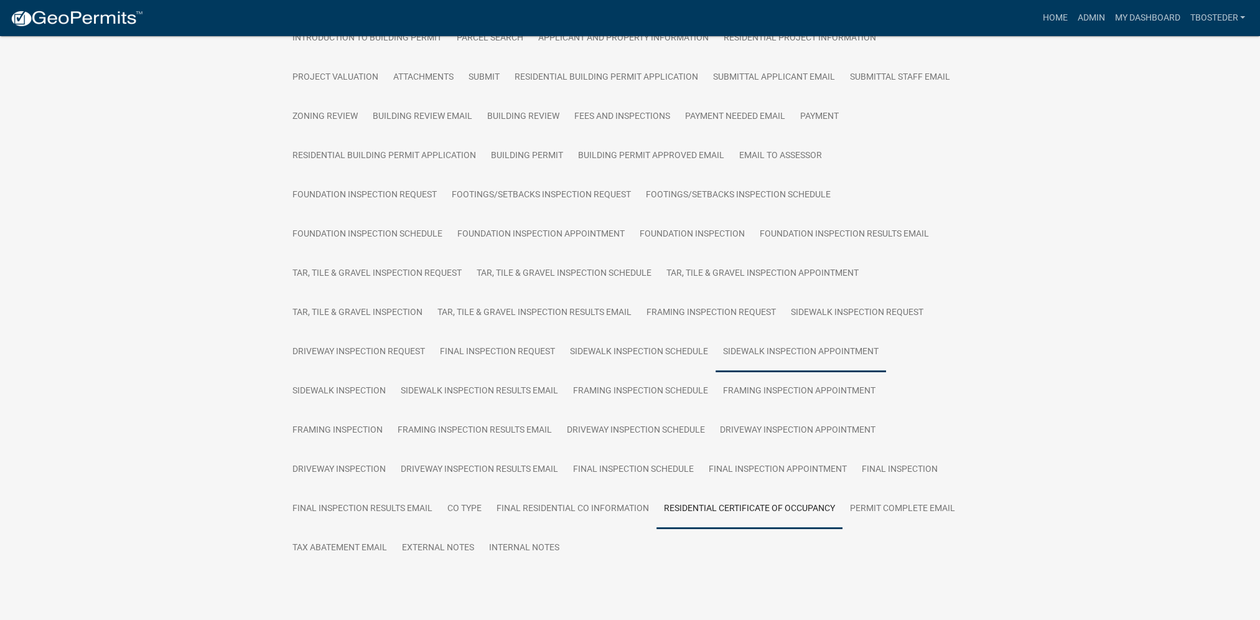
scroll to position [284, 0]
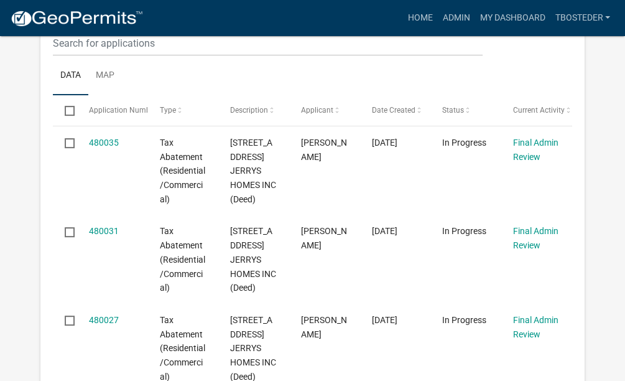
scroll to position [249, 0]
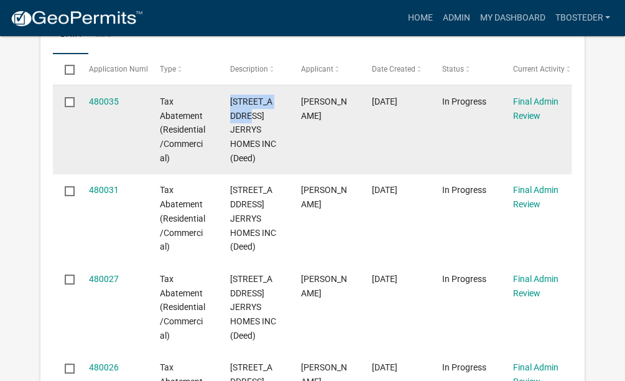
drag, startPoint x: 230, startPoint y: 103, endPoint x: 240, endPoint y: 110, distance: 13.0
click at [240, 110] on span "305 N 19TH ST JERRYS HOMES INC (Deed)" at bounding box center [253, 129] width 46 height 67
copy span "305 N 19TH ST"
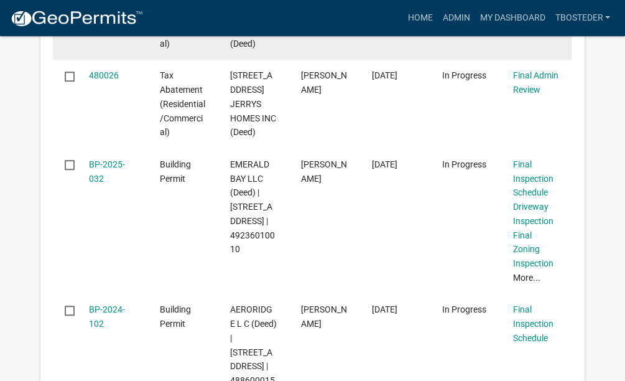
scroll to position [560, 0]
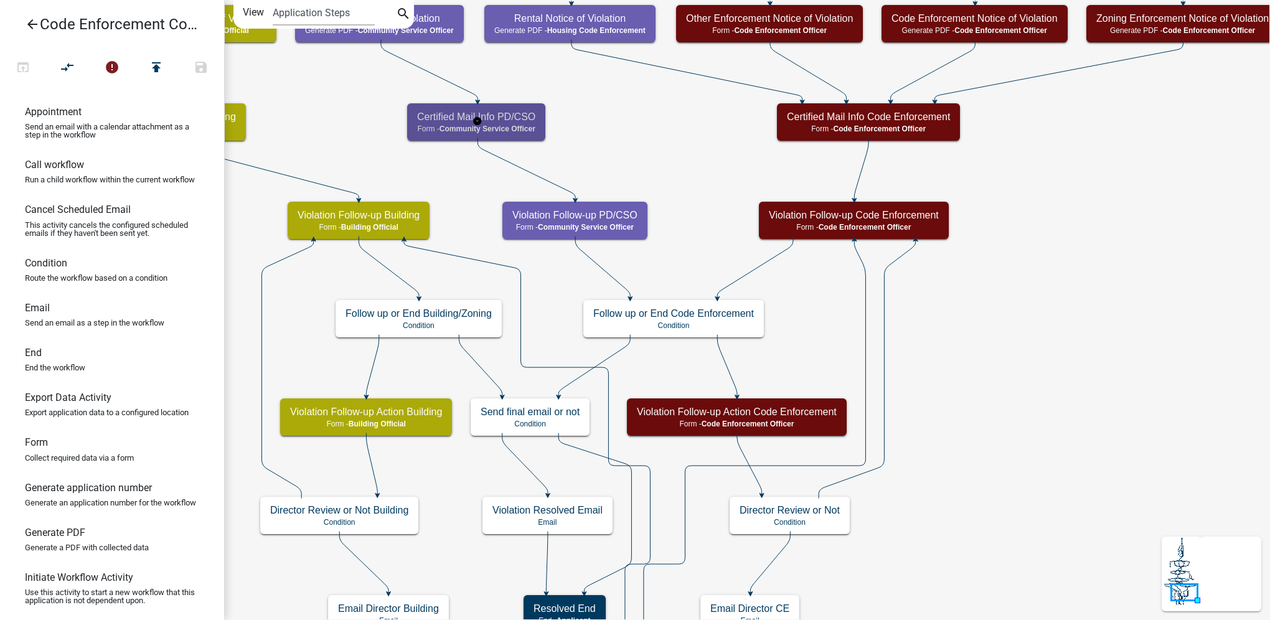
click at [530, 119] on h5 "Certified Mail Info PD/CSO" at bounding box center [476, 117] width 118 height 12
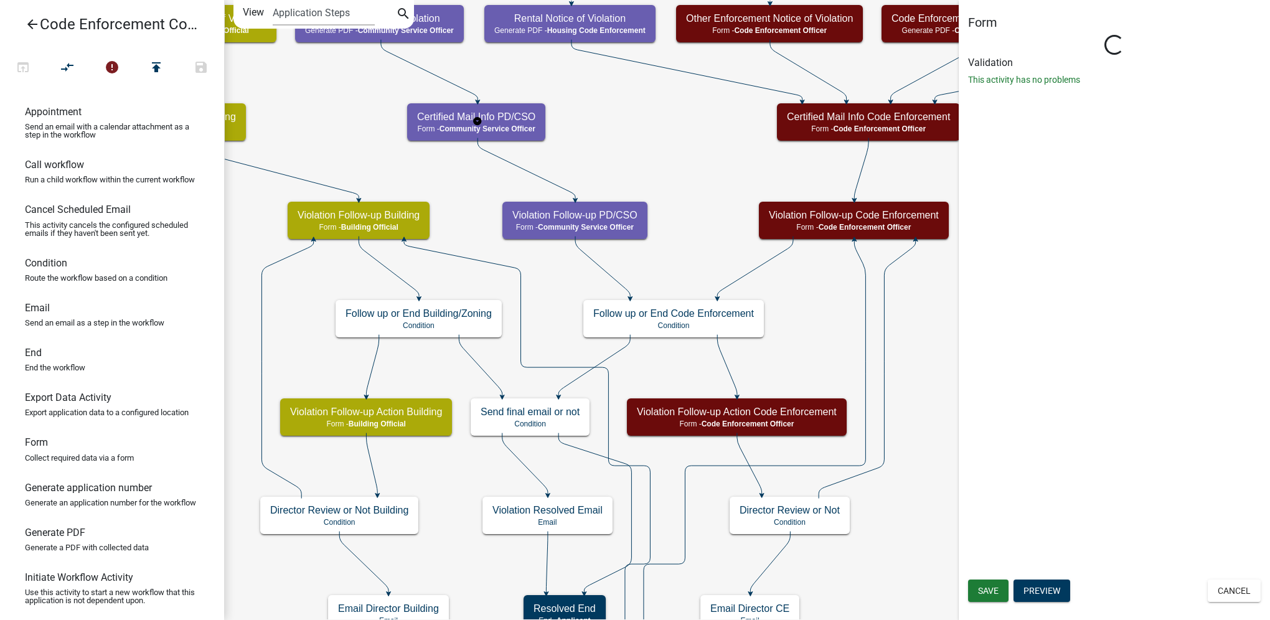
select select "B143E151-4DDB-4D62-A102-B6C58F566E6F"
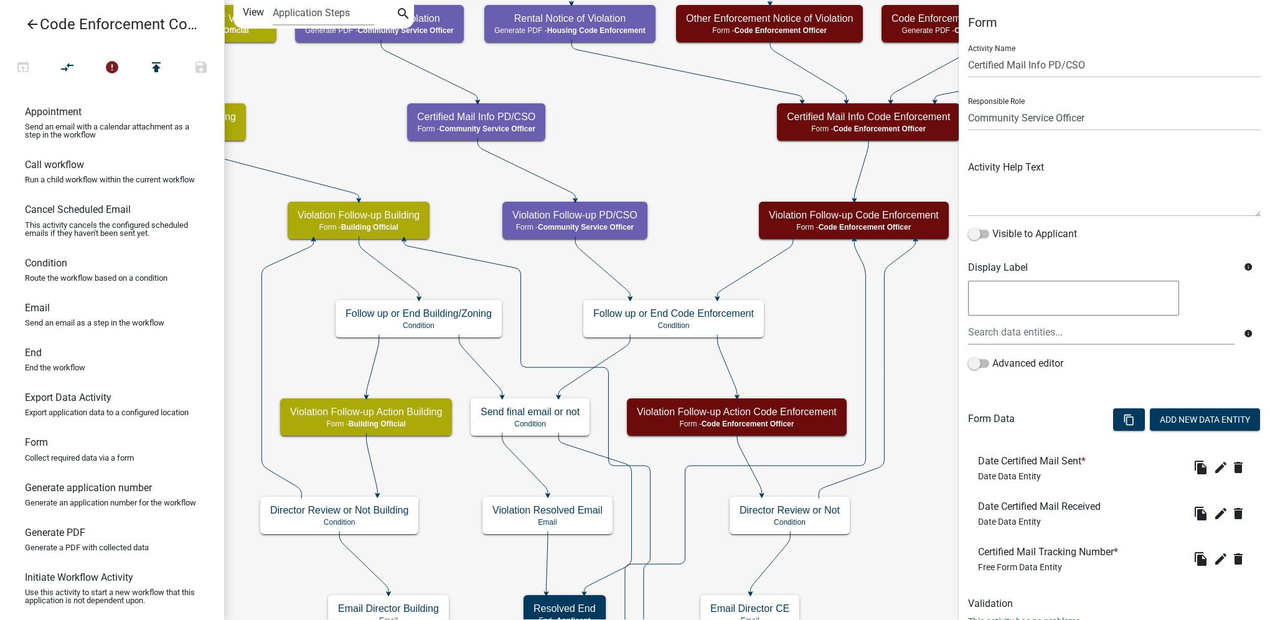
scroll to position [42, 0]
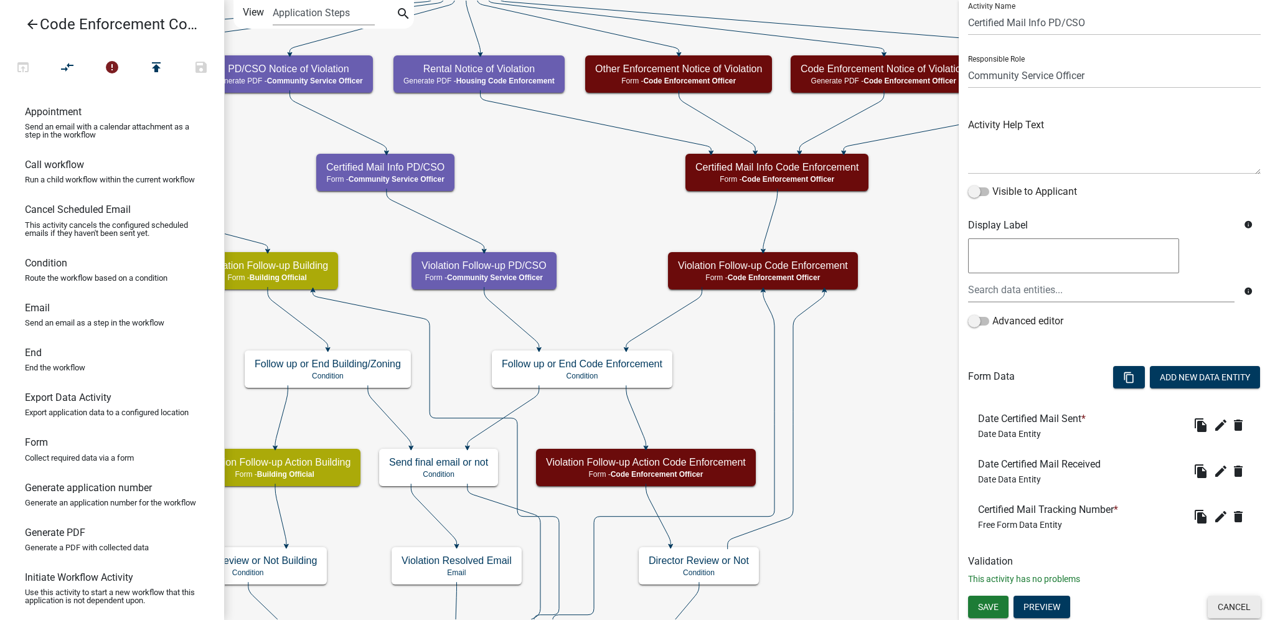
click at [1207, 607] on button "Cancel" at bounding box center [1233, 607] width 53 height 22
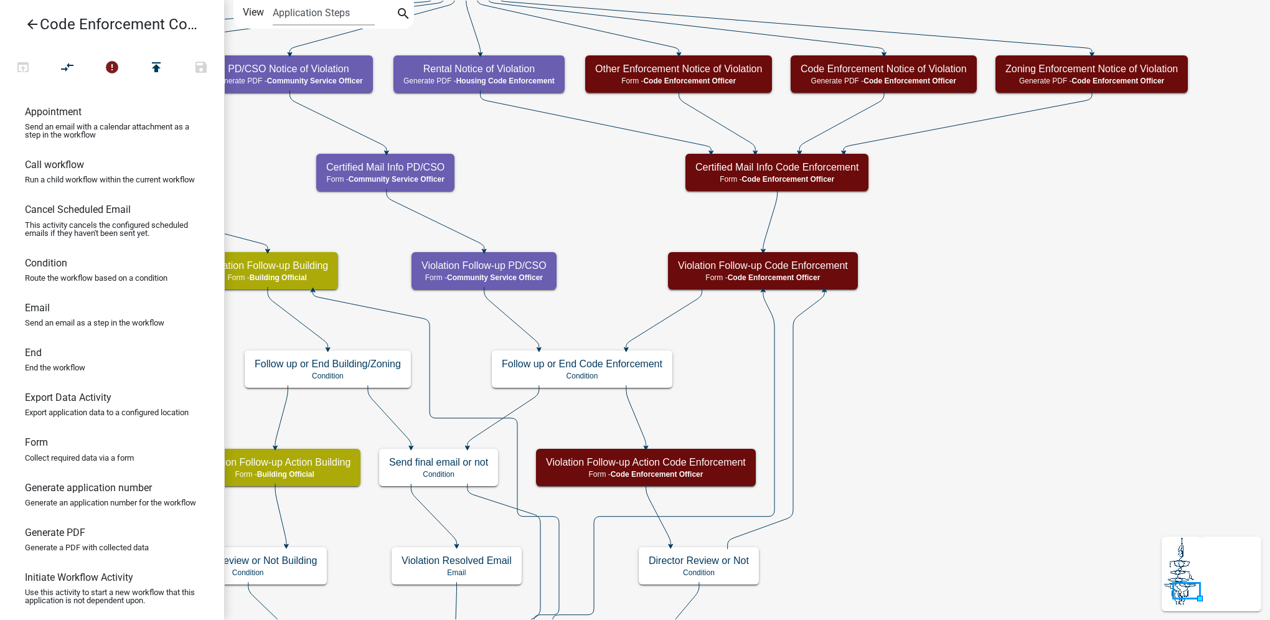
scroll to position [0, 0]
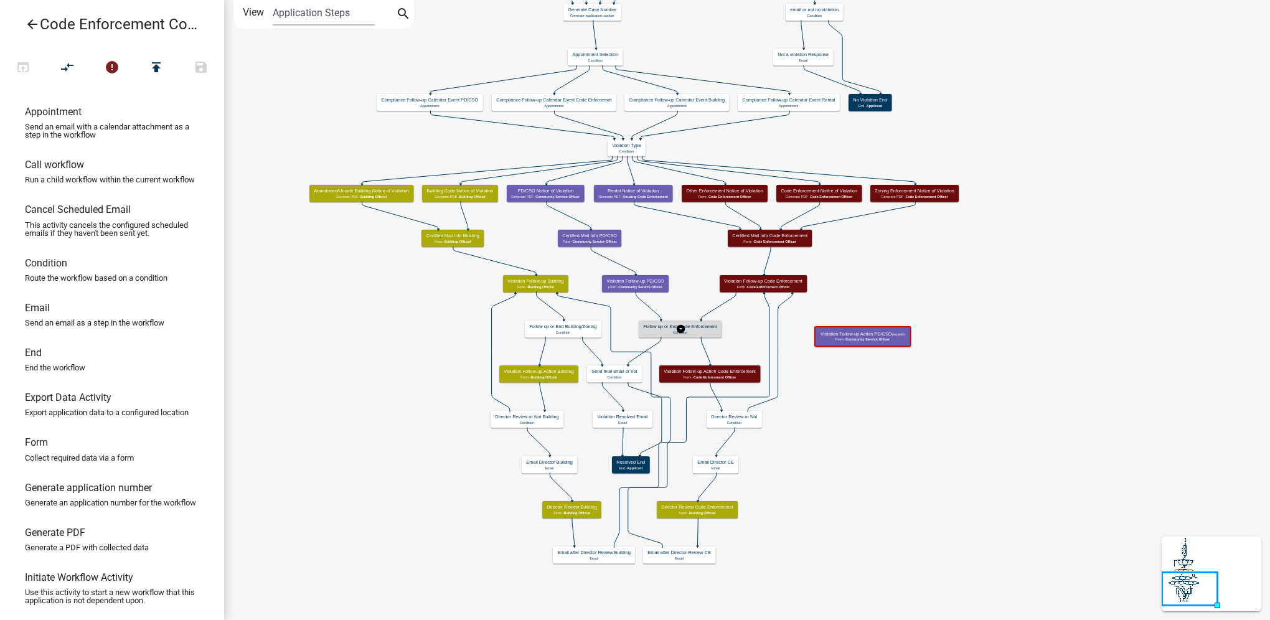
click at [705, 326] on h5 "Follow up or End Code Enforcement" at bounding box center [680, 327] width 74 height 6
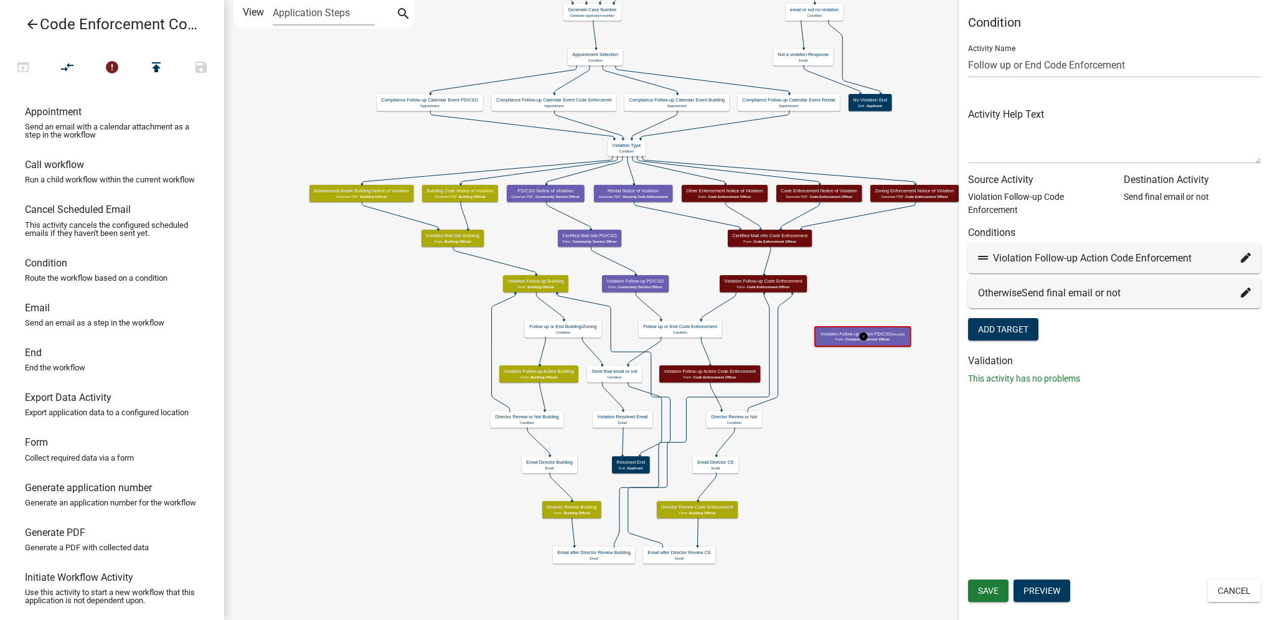
click at [1245, 262] on icon at bounding box center [1245, 258] width 10 height 10
select select "26: 4f7b29ad-97a7-49c8-859f-174c93cca0c0"
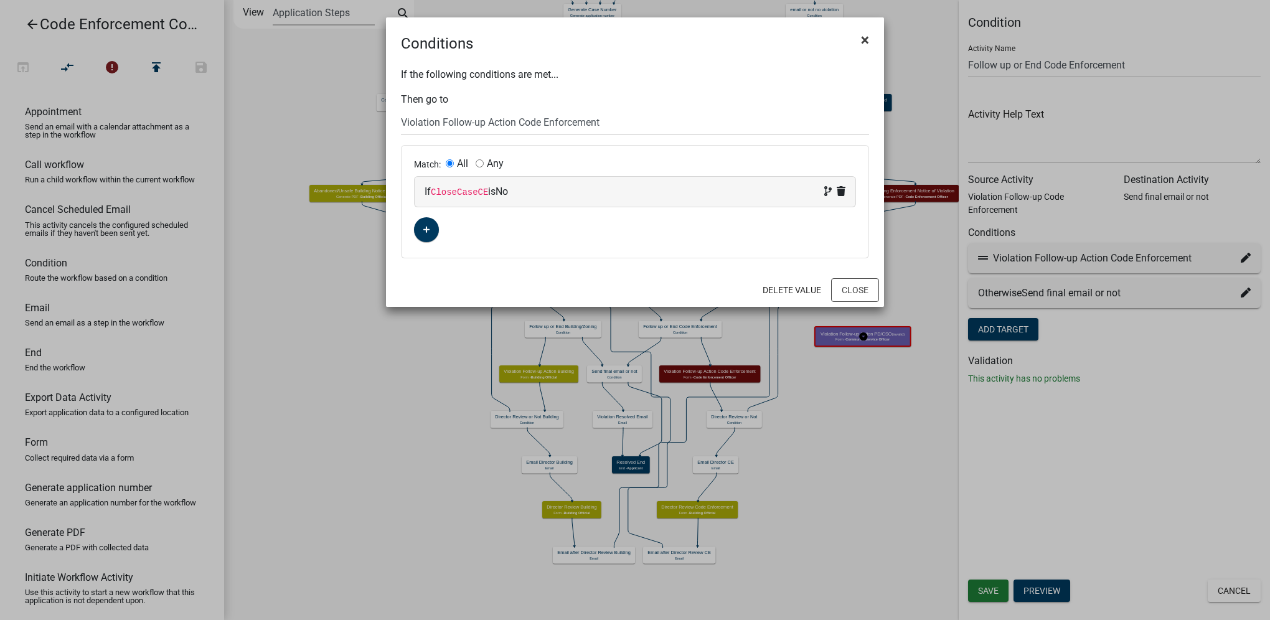
click at [862, 40] on span "×" at bounding box center [865, 39] width 8 height 17
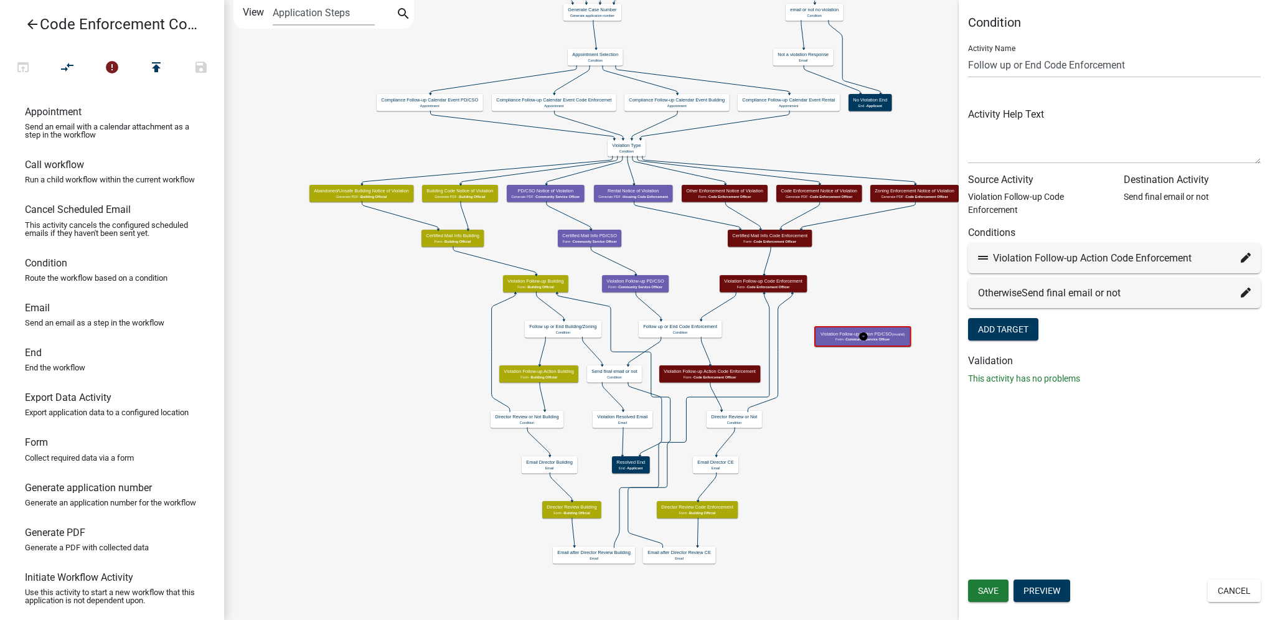
click at [1247, 258] on icon at bounding box center [1245, 258] width 10 height 10
select select "26: 4f7b29ad-97a7-49c8-859f-174c93cca0c0"
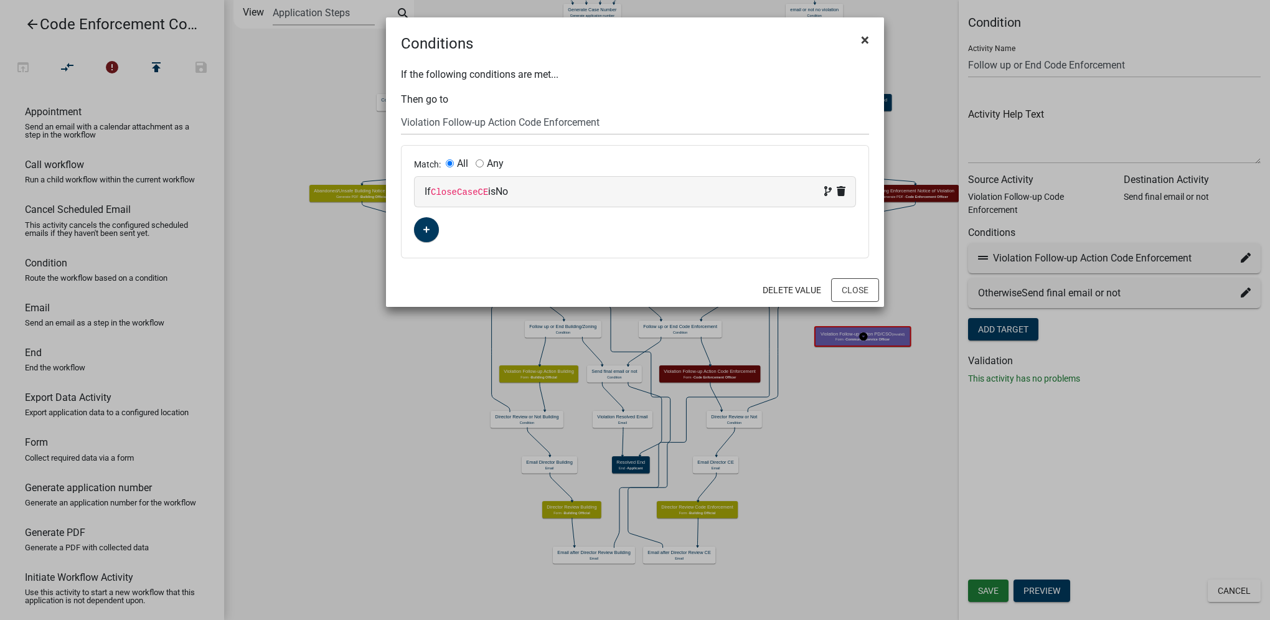
click at [867, 37] on span "×" at bounding box center [865, 39] width 8 height 17
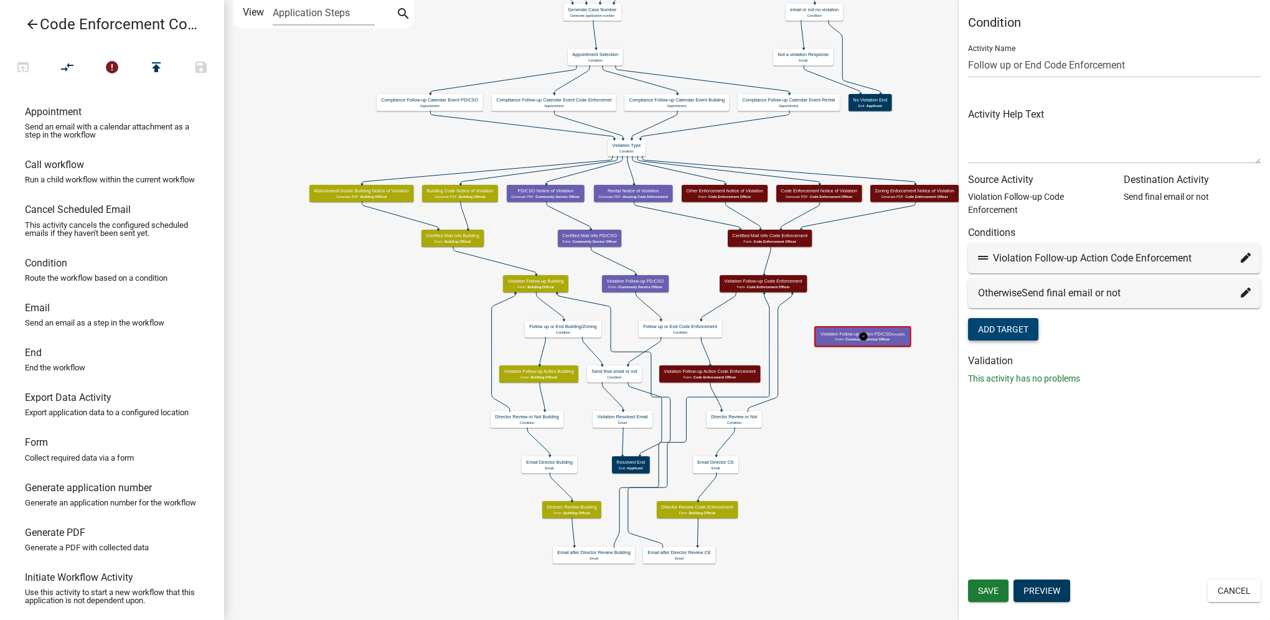
click at [980, 324] on button "Add Target" at bounding box center [1003, 329] width 70 height 22
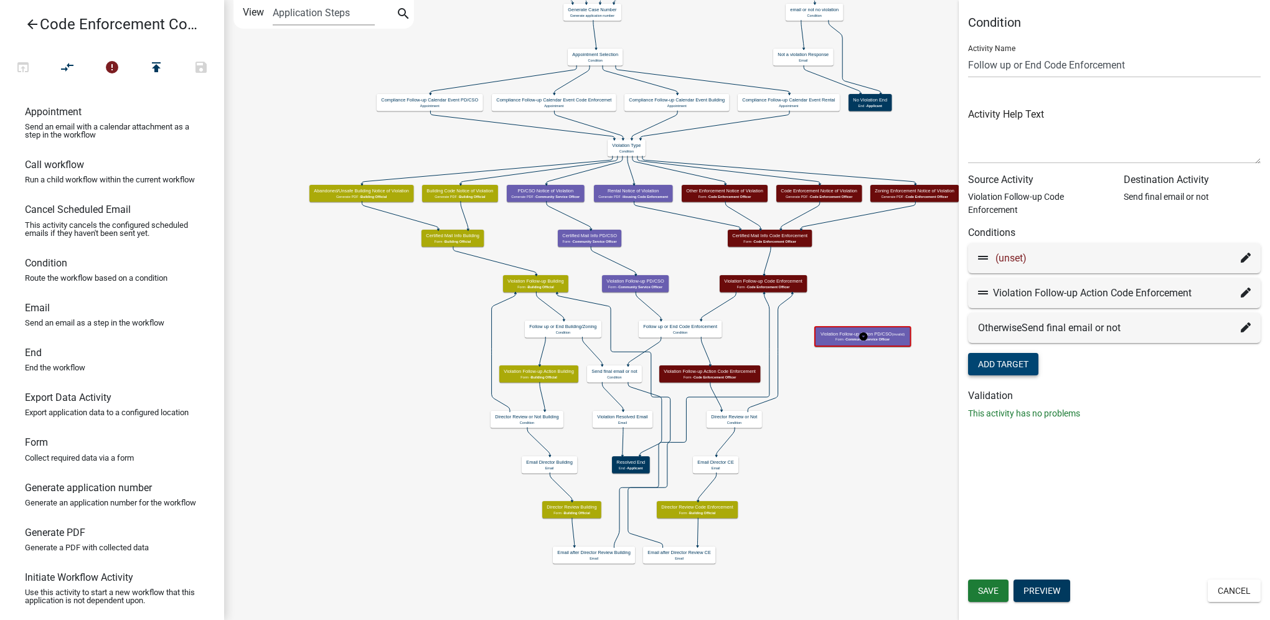
click at [1241, 258] on icon at bounding box center [1245, 258] width 10 height 10
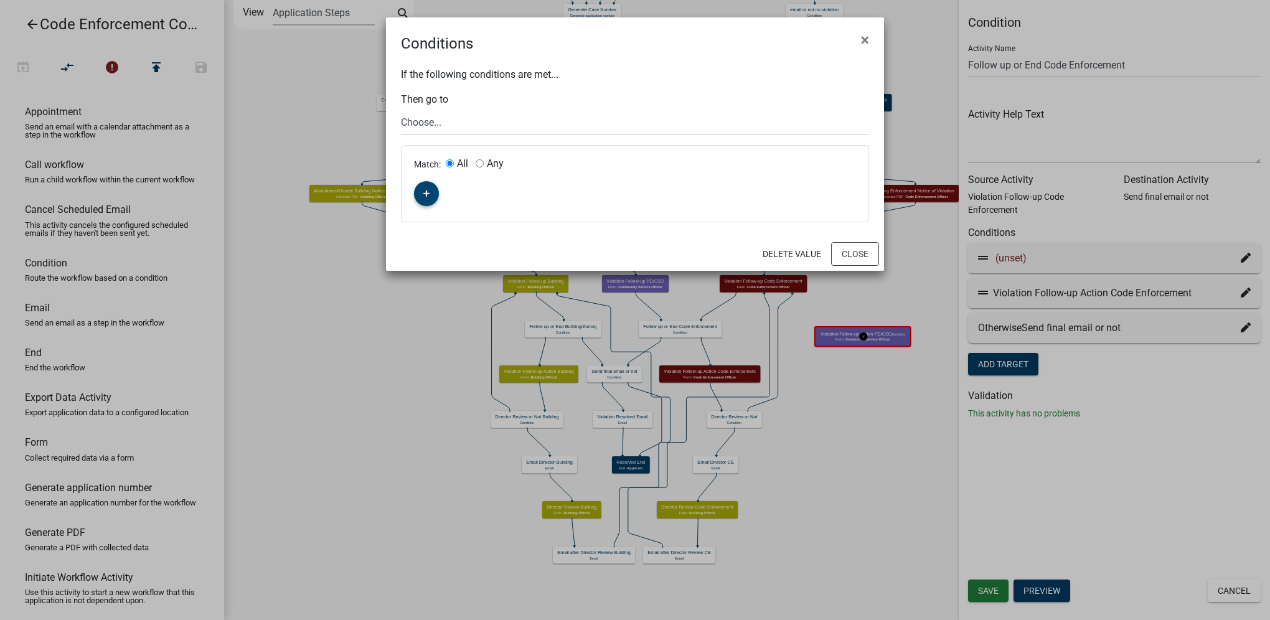
click at [423, 191] on icon "button" at bounding box center [426, 193] width 7 height 7
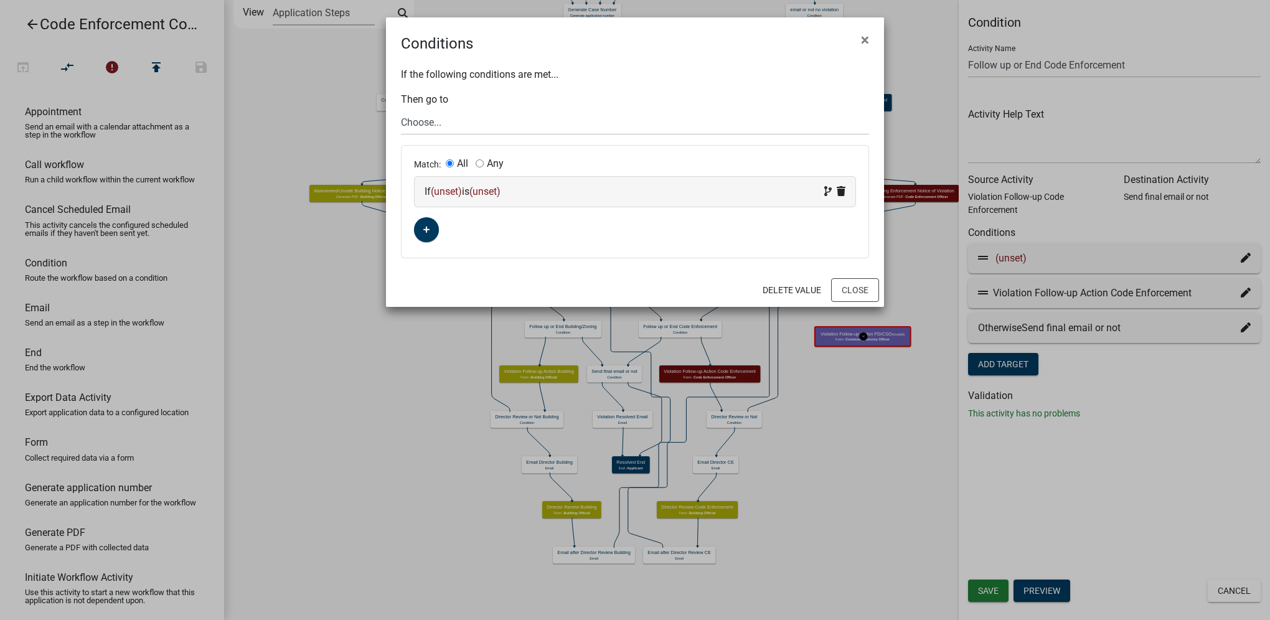
click at [440, 197] on span "(unset)" at bounding box center [446, 191] width 31 height 12
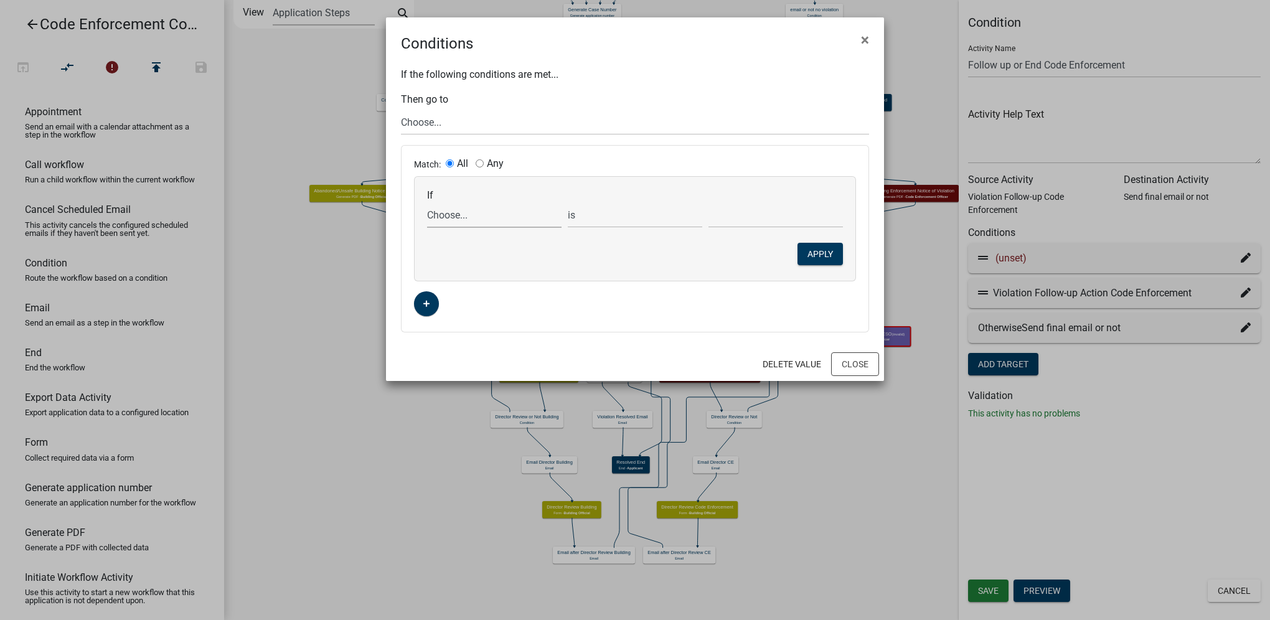
click at [452, 219] on select "Choose... Action ActionReqBld Address AddressRev AddressRevCE AddressRevCE_Rent…" at bounding box center [494, 215] width 134 height 26
select select "32: CloseCasePD"
click at [427, 202] on select "Choose... Action ActionReqBld Address AddressRev AddressRevCE AddressRevCE_Rent…" at bounding box center [494, 215] width 134 height 26
click at [787, 218] on select "Choose... No Too minor to pursue Yes" at bounding box center [775, 215] width 134 height 26
select select "1: No"
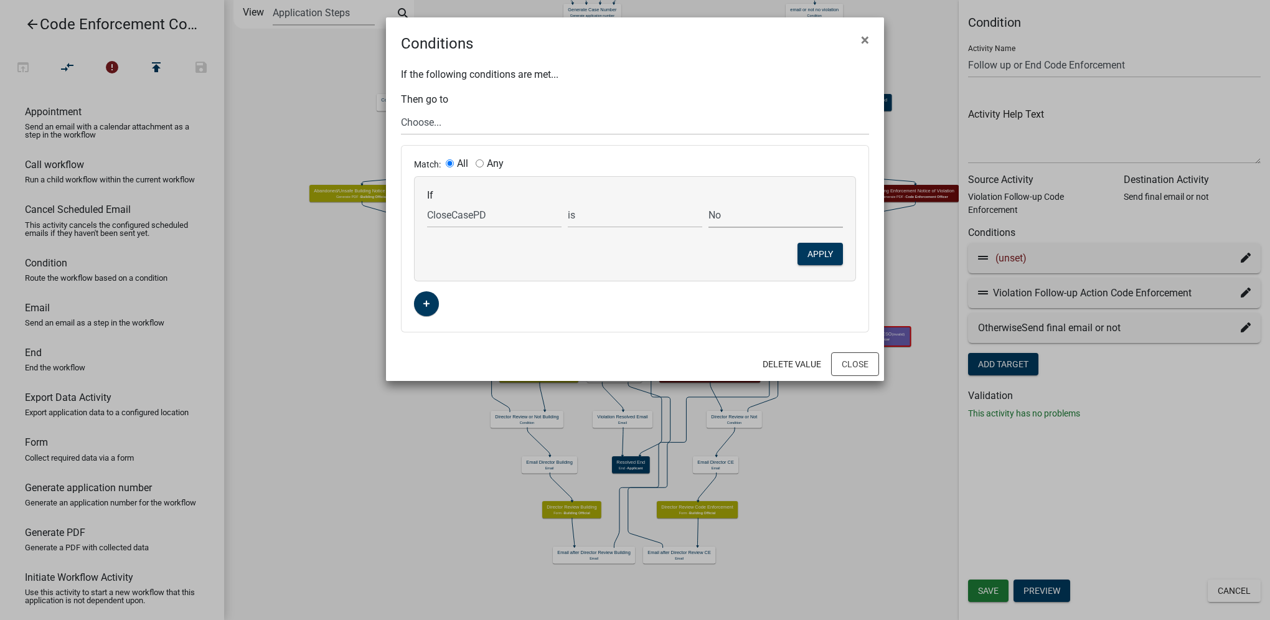
click at [708, 202] on select "Choose... No Too minor to pursue Yes" at bounding box center [775, 215] width 134 height 26
click at [461, 126] on select "Choose... Start Parcel search Violation Information Code Enforcement Code Enfor…" at bounding box center [635, 123] width 468 height 26
select select "66: 9b1aad2e-5bfe-4ae5-ab9a-125a92026ad0"
click at [401, 110] on select "Choose... Start Parcel search Violation Information Code Enforcement Code Enfor…" at bounding box center [635, 123] width 468 height 26
click at [860, 358] on button "Close" at bounding box center [855, 364] width 48 height 24
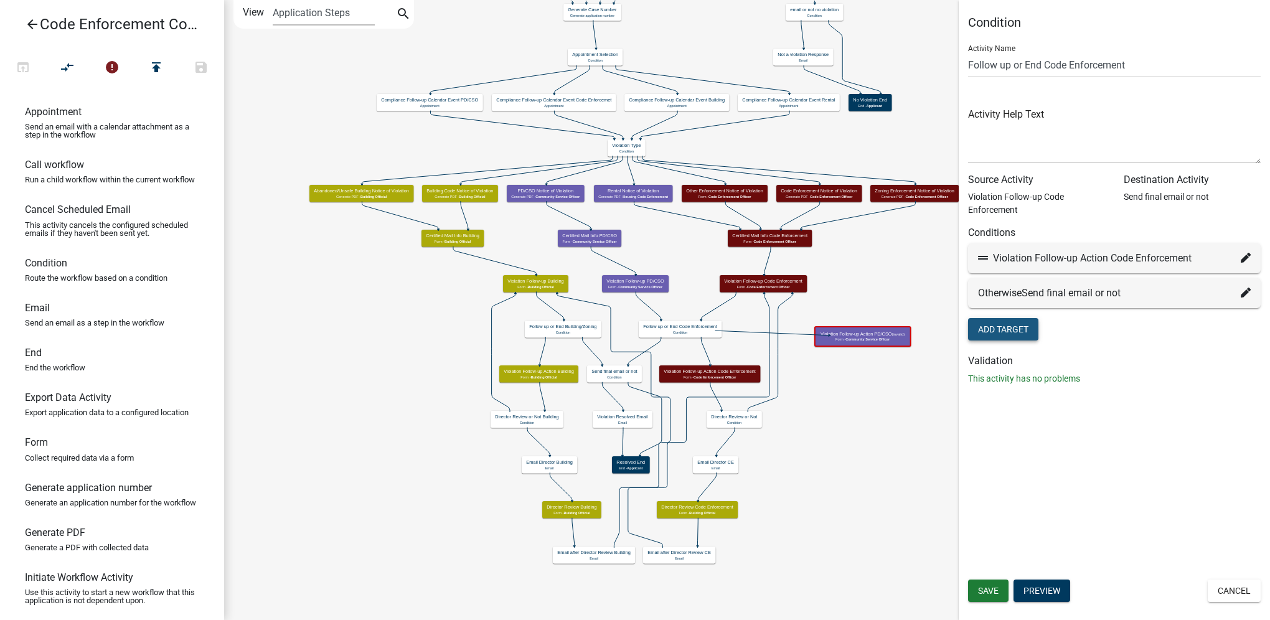
click at [1011, 334] on button "Add Target" at bounding box center [1003, 329] width 70 height 22
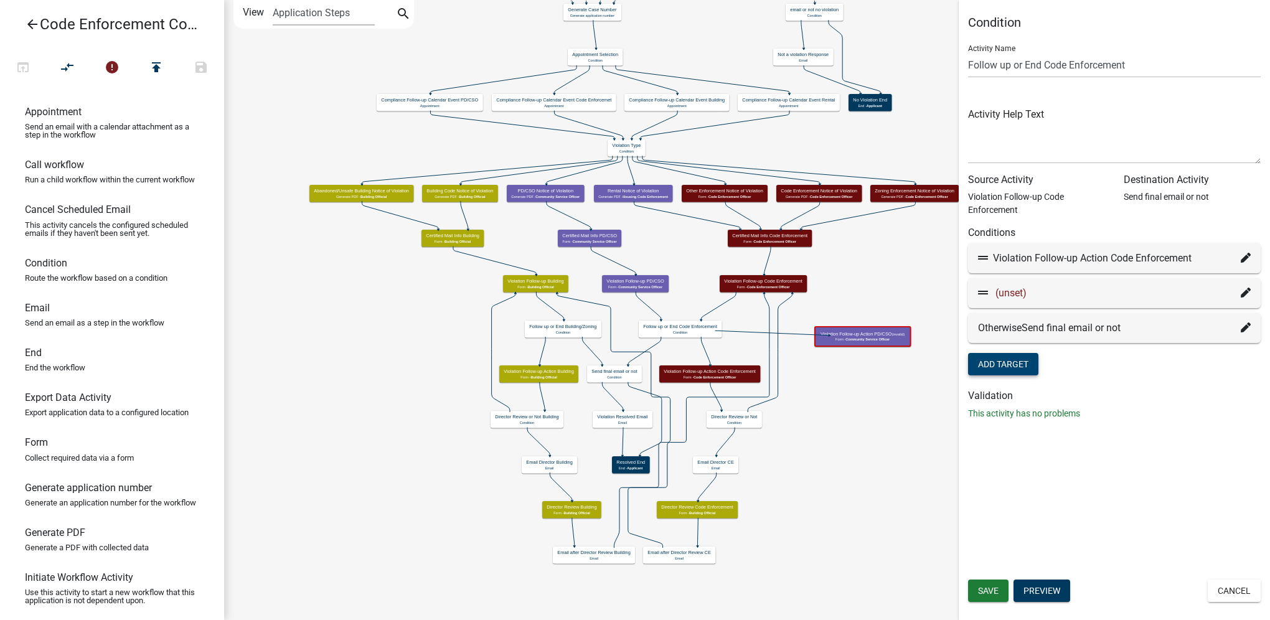
click at [1242, 293] on icon at bounding box center [1245, 293] width 10 height 10
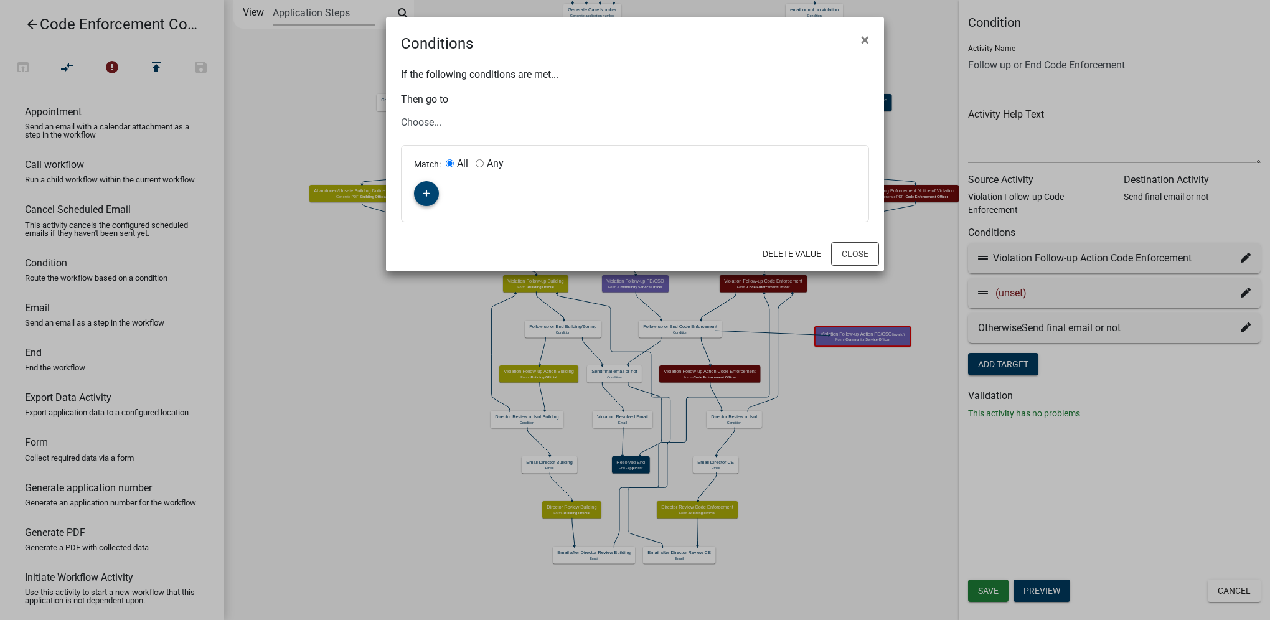
click at [429, 202] on button "button" at bounding box center [426, 193] width 25 height 25
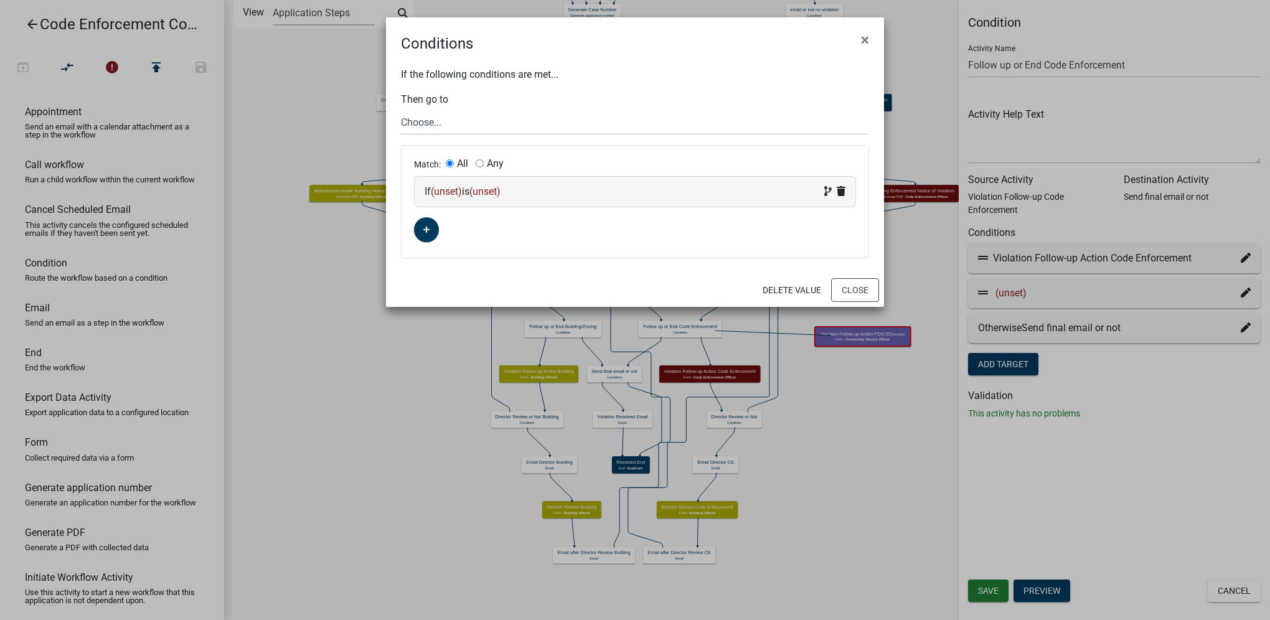
click at [459, 192] on span "(unset)" at bounding box center [446, 191] width 31 height 12
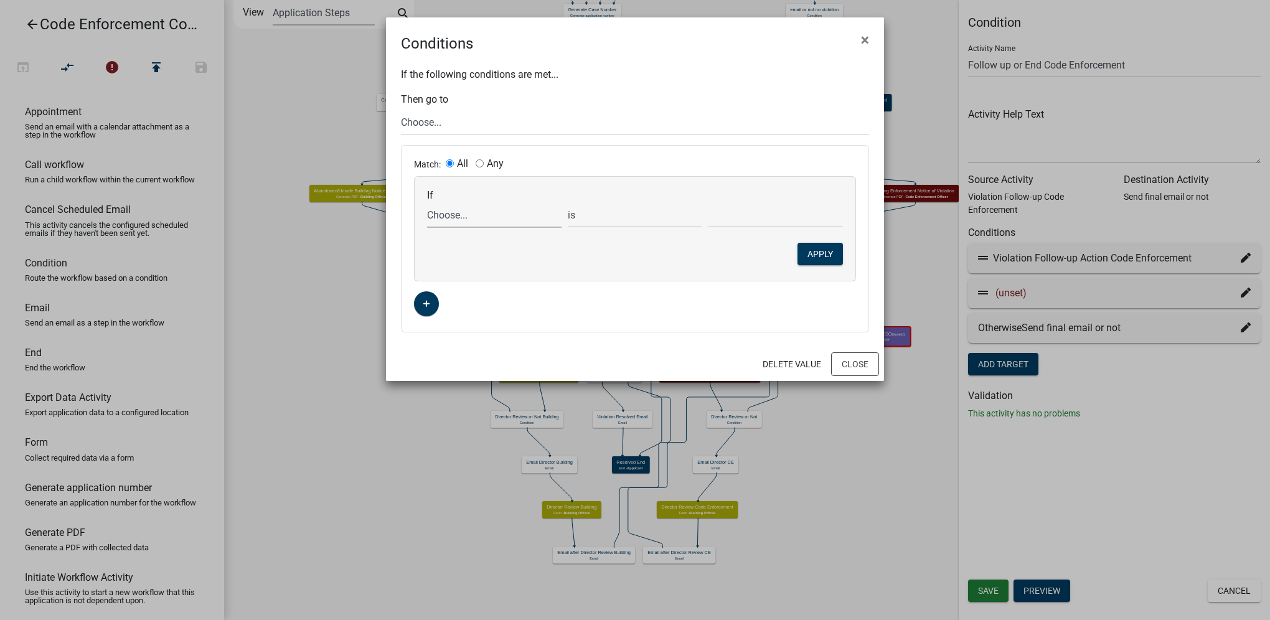
click at [458, 213] on select "Choose... Action ActionReqBld Address AddressRev AddressRevCE AddressRevCE_Rent…" at bounding box center [494, 215] width 134 height 26
select select "32: CloseCasePD"
click at [427, 202] on select "Choose... Action ActionReqBld Address AddressRev AddressRevCE AddressRevCE_Rent…" at bounding box center [494, 215] width 134 height 26
click at [714, 212] on select "Choose... No Too minor to pursue Yes" at bounding box center [775, 215] width 134 height 26
select select "1: No"
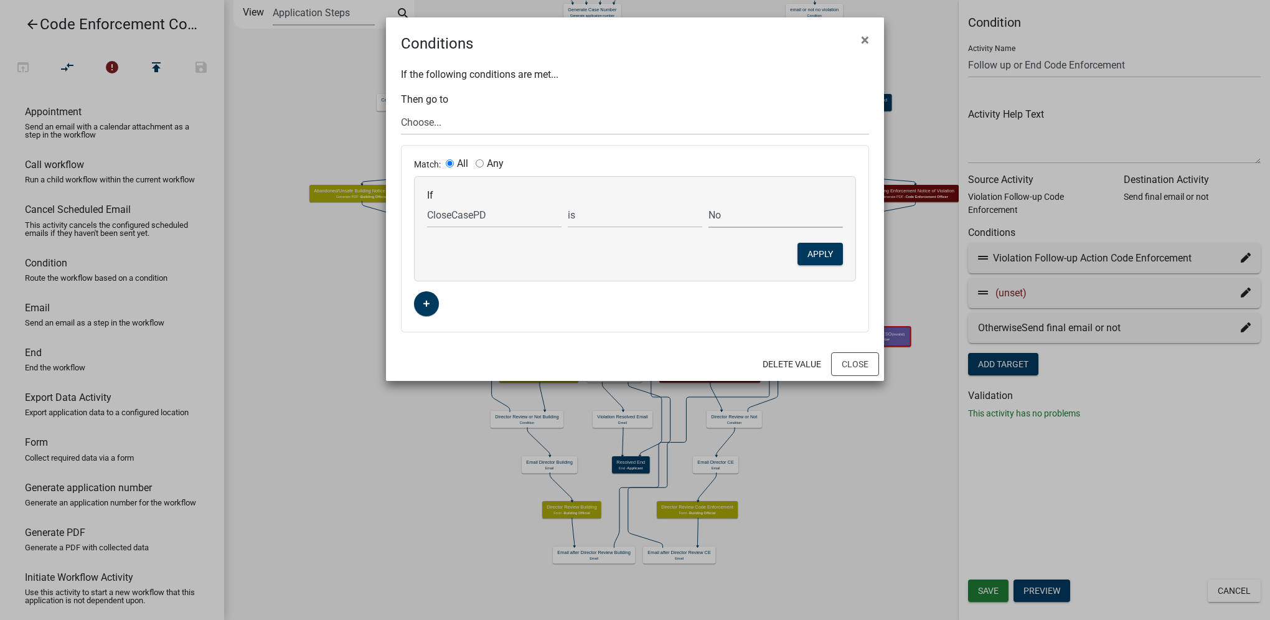
click at [708, 202] on select "Choose... No Too minor to pursue Yes" at bounding box center [775, 215] width 134 height 26
click at [480, 127] on select "Choose... Start Parcel search Violation Information Code Enforcement Code Enfor…" at bounding box center [635, 123] width 468 height 26
select select "66: 9b1aad2e-5bfe-4ae5-ab9a-125a92026ad0"
click at [401, 110] on select "Choose... Start Parcel search Violation Information Code Enforcement Code Enfor…" at bounding box center [635, 123] width 468 height 26
click at [854, 366] on button "Close" at bounding box center [855, 364] width 48 height 24
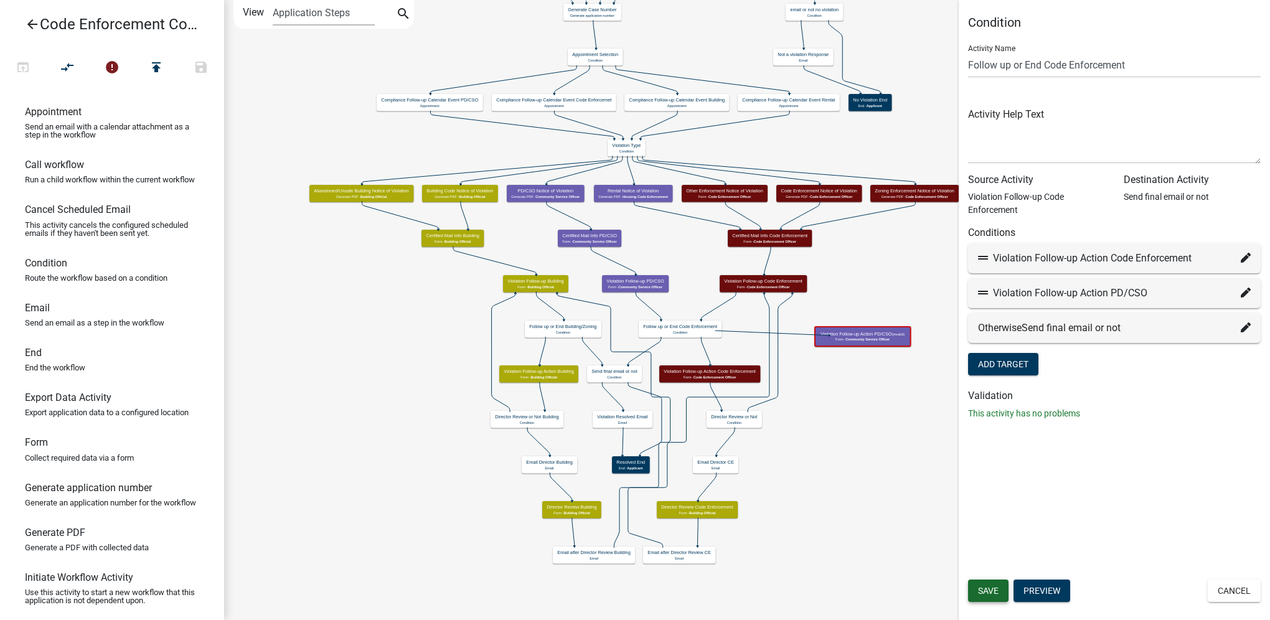
click at [998, 588] on span "Save" at bounding box center [988, 591] width 21 height 10
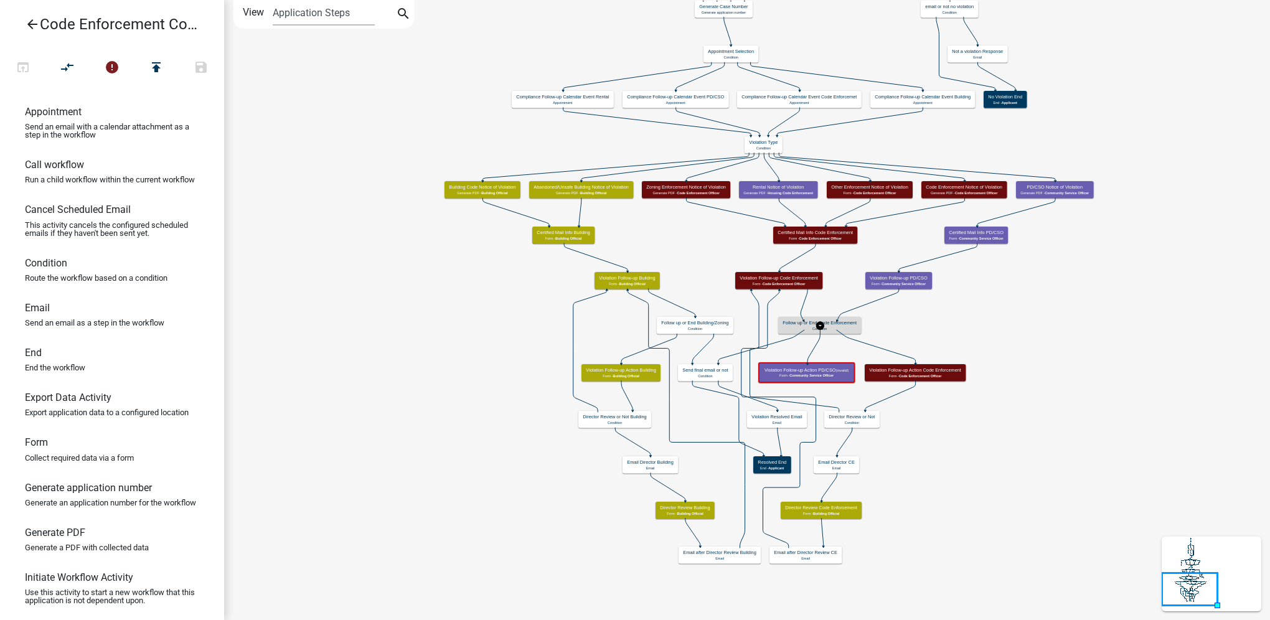
click at [855, 327] on p "Condition" at bounding box center [819, 328] width 74 height 4
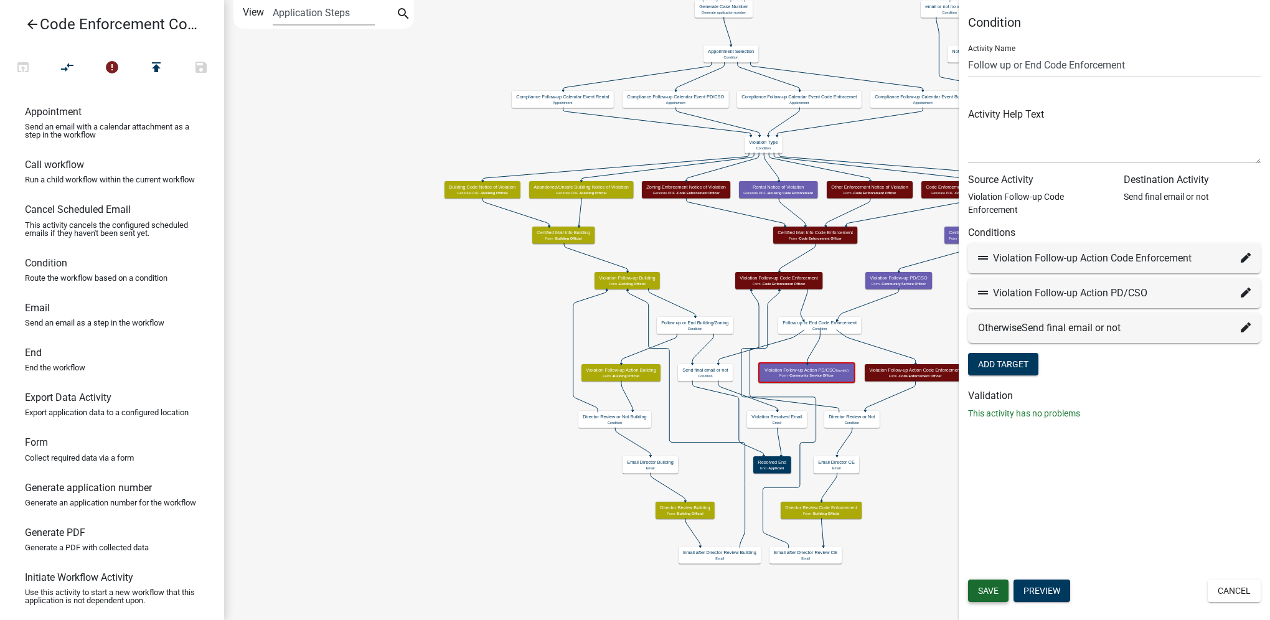
click at [975, 590] on button "Save" at bounding box center [988, 590] width 40 height 22
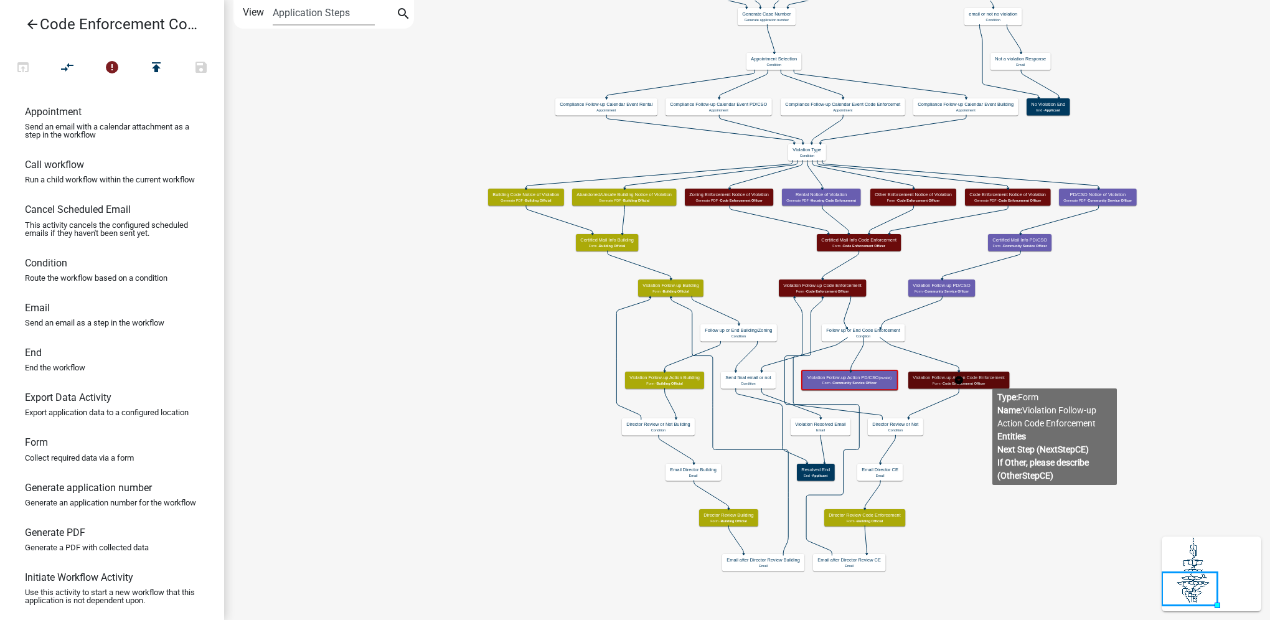
click at [992, 378] on h5 "Violation Follow-up Action Code Enforcement" at bounding box center [958, 378] width 92 height 6
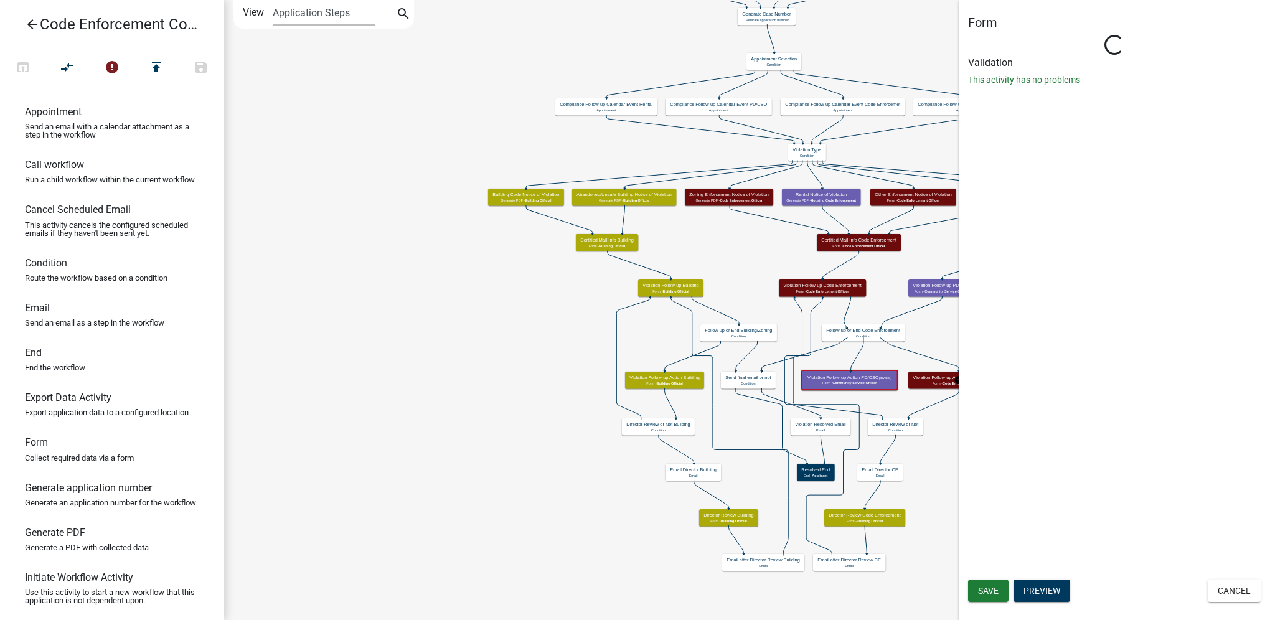
select select "781FD3AE-13F6-4279-9473-6EE461D4F511"
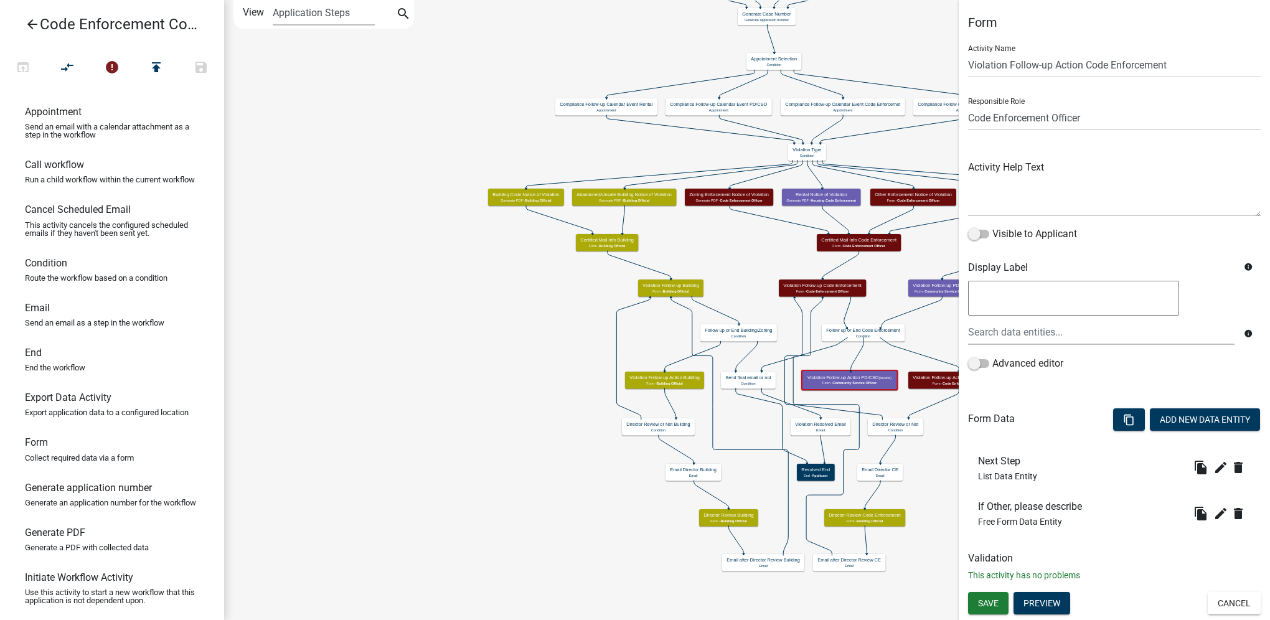
click at [922, 489] on icon "Start Start - Applicant Parcel search Parcel search - Applicant Violation Infor…" at bounding box center [747, 310] width 1044 height 619
click at [1031, 119] on select "Applicant Building Official Police Department Water Zoning Enforcement City Cle…" at bounding box center [1114, 118] width 293 height 26
select select "B143E151-4DDB-4D62-A102-B6C58F566E6F"
click at [968, 105] on select "Applicant Building Official Police Department Water Zoning Enforcement City Cle…" at bounding box center [1114, 118] width 293 height 26
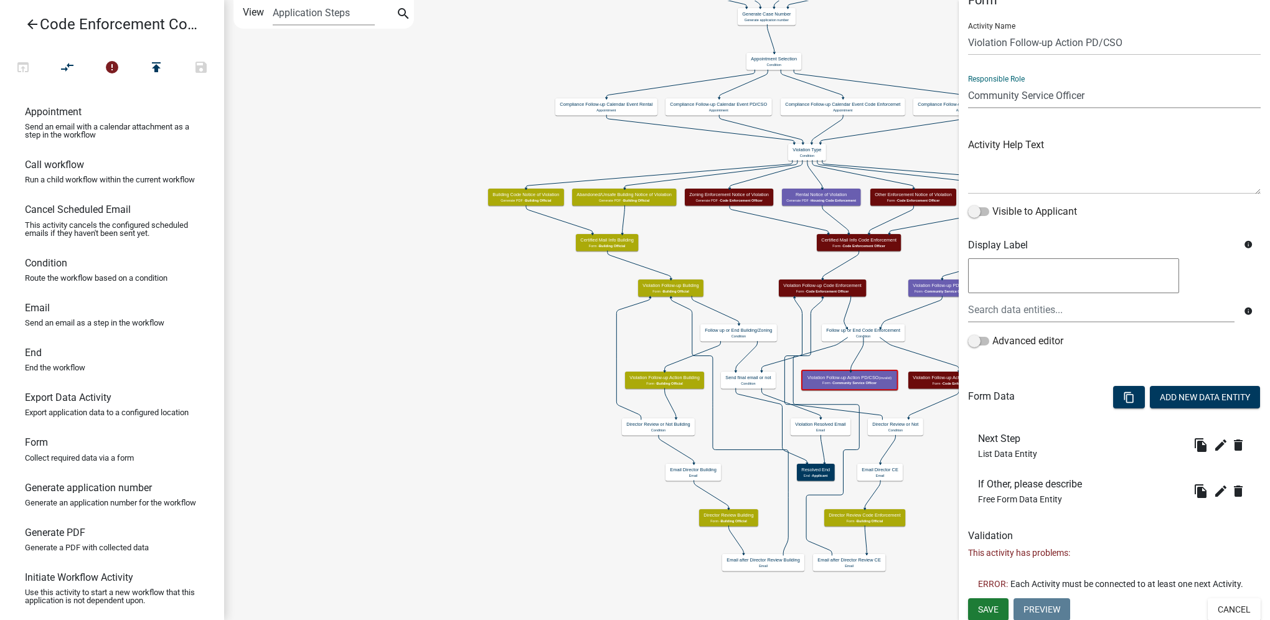
scroll to position [35, 0]
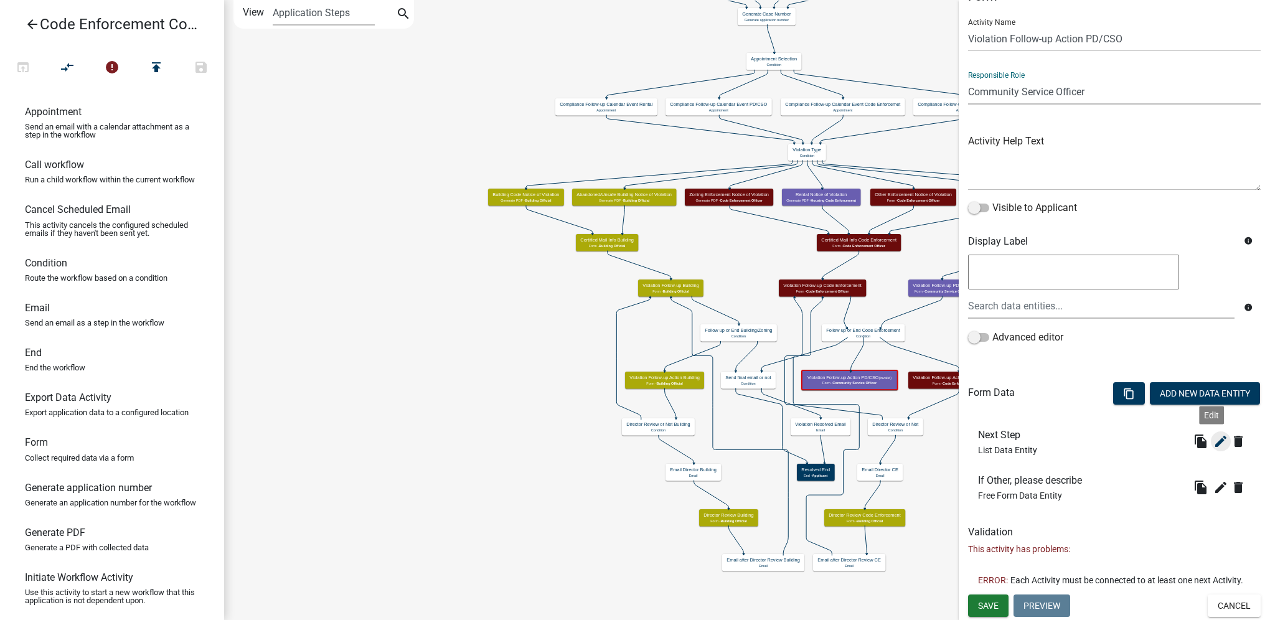
click at [1214, 434] on icon "edit" at bounding box center [1220, 441] width 15 height 15
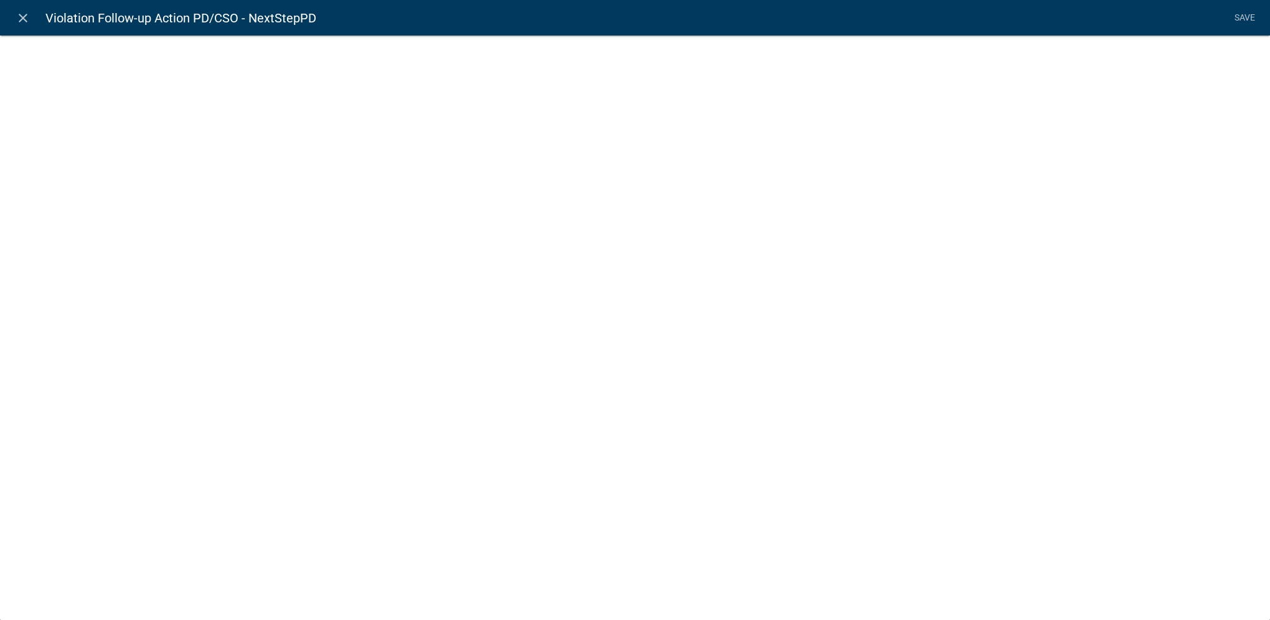
select select "list-data"
select select
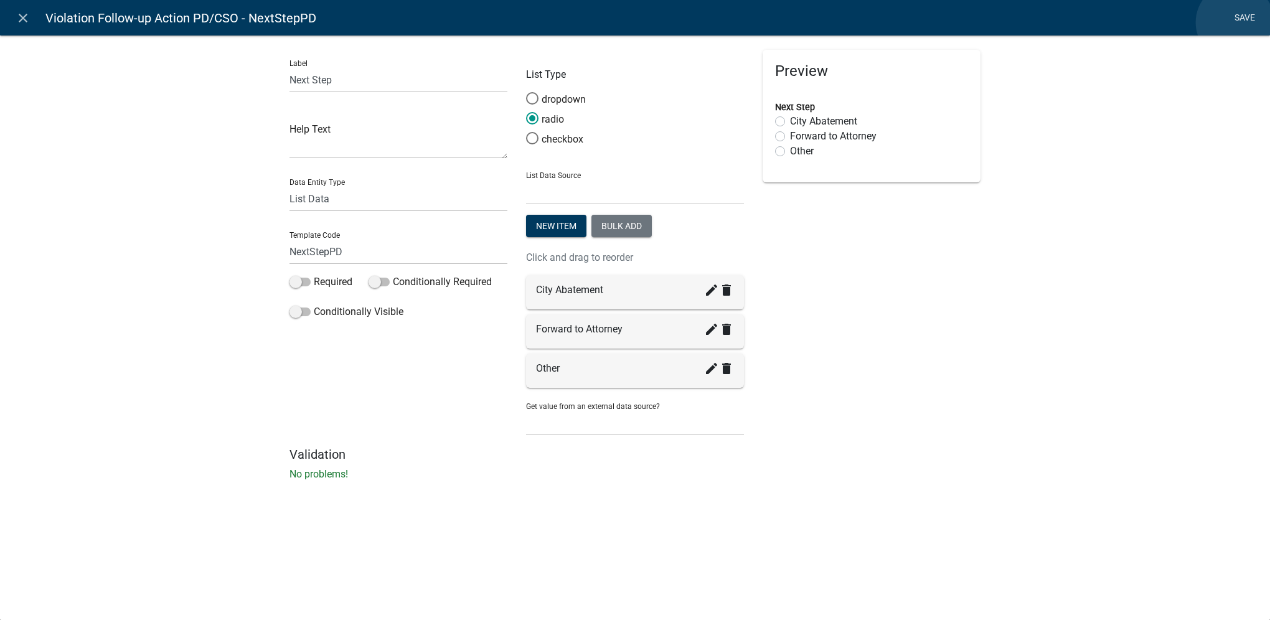
click at [1235, 22] on link "Save" at bounding box center [1244, 18] width 31 height 24
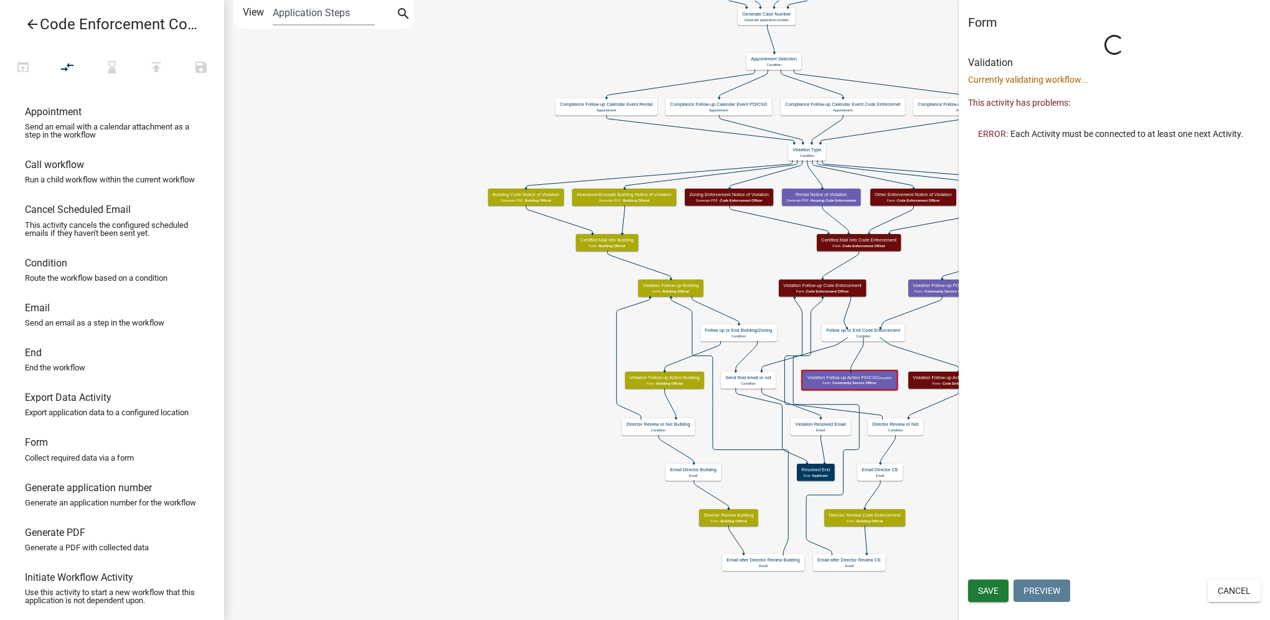
scroll to position [0, 0]
select select "B143E151-4DDB-4D62-A102-B6C58F566E6F"
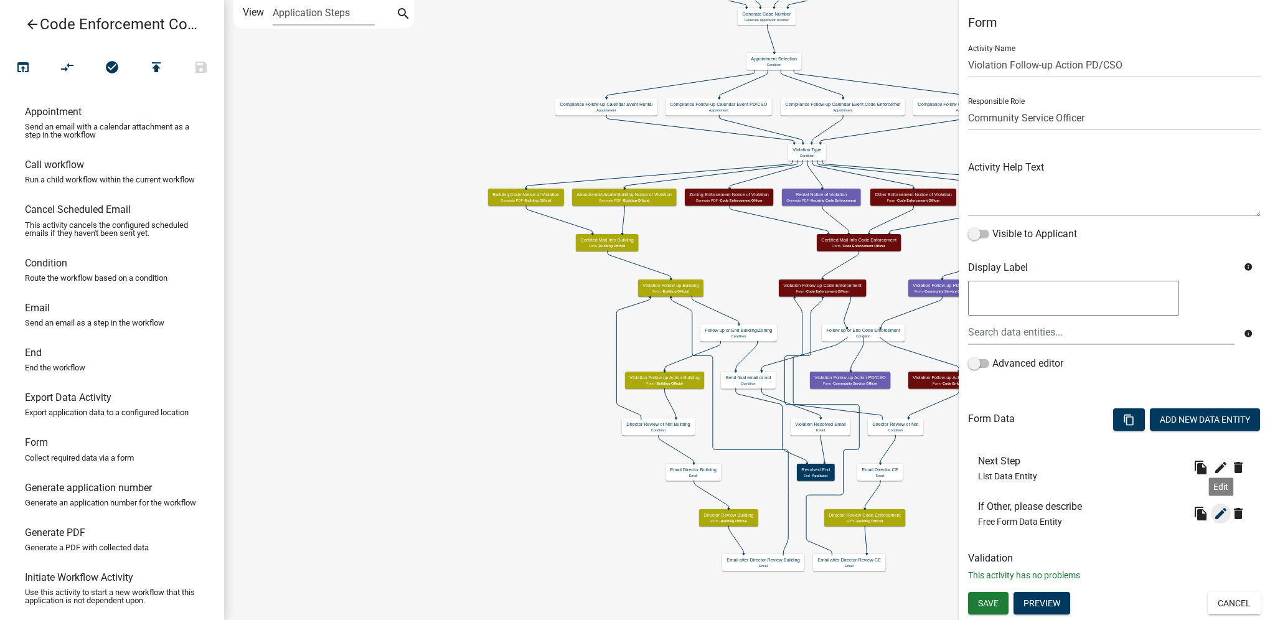
click at [1224, 513] on icon "edit" at bounding box center [1220, 513] width 15 height 15
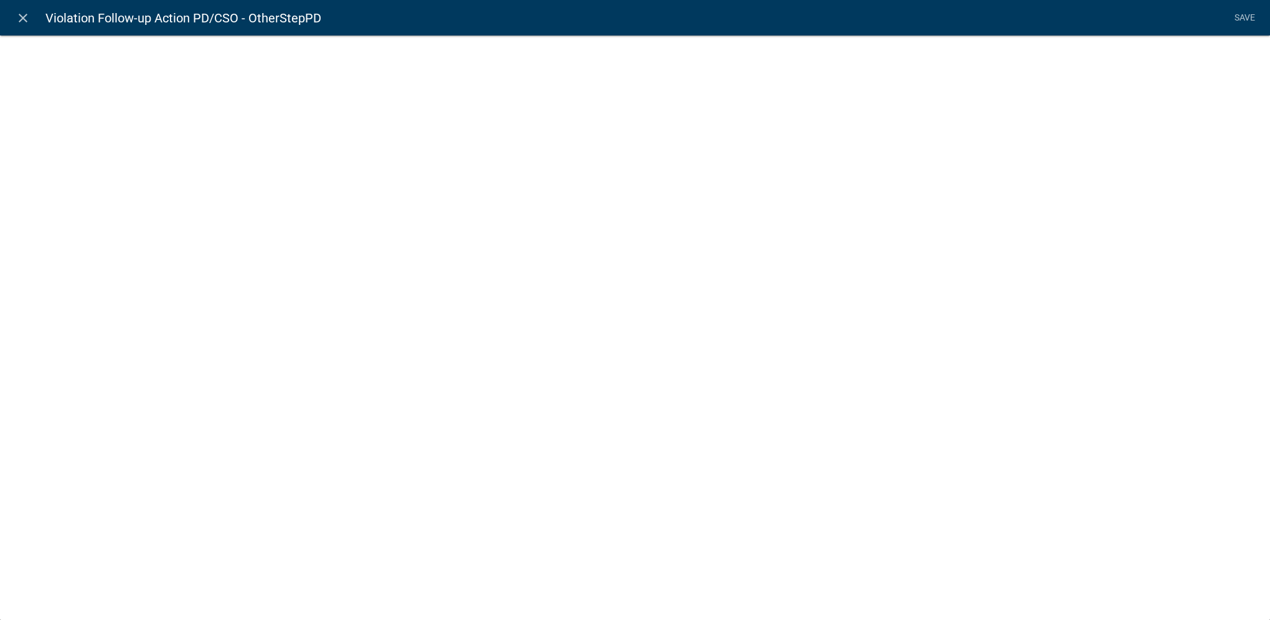
select select
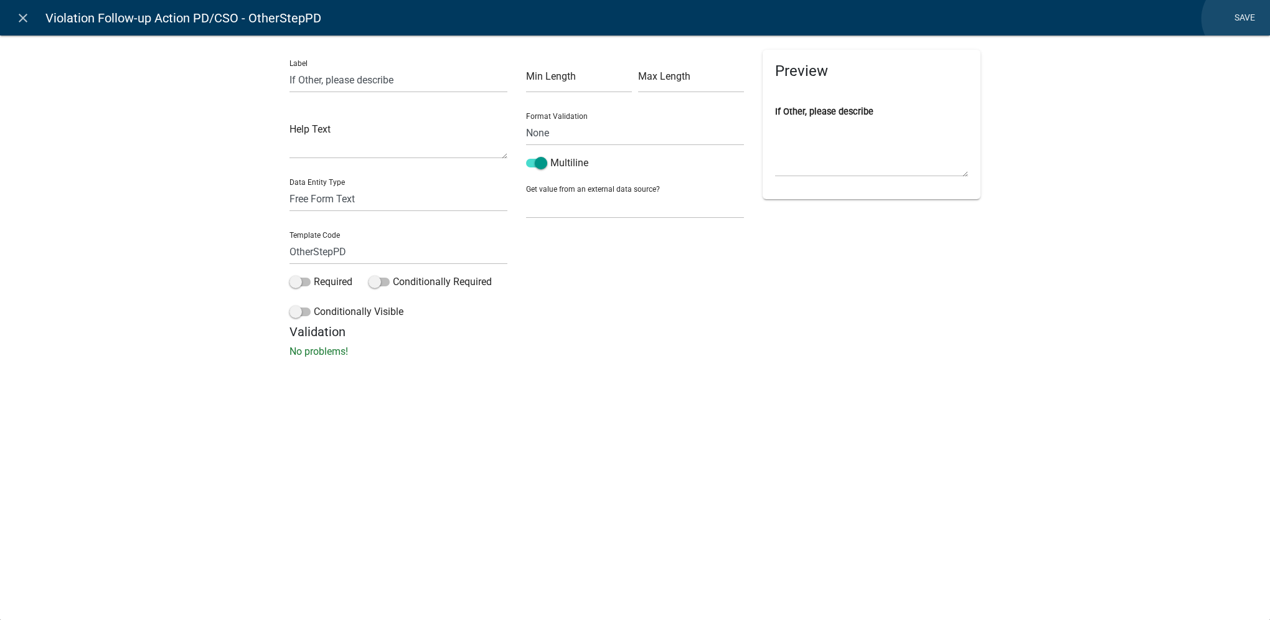
click at [1240, 19] on link "Save" at bounding box center [1244, 18] width 31 height 24
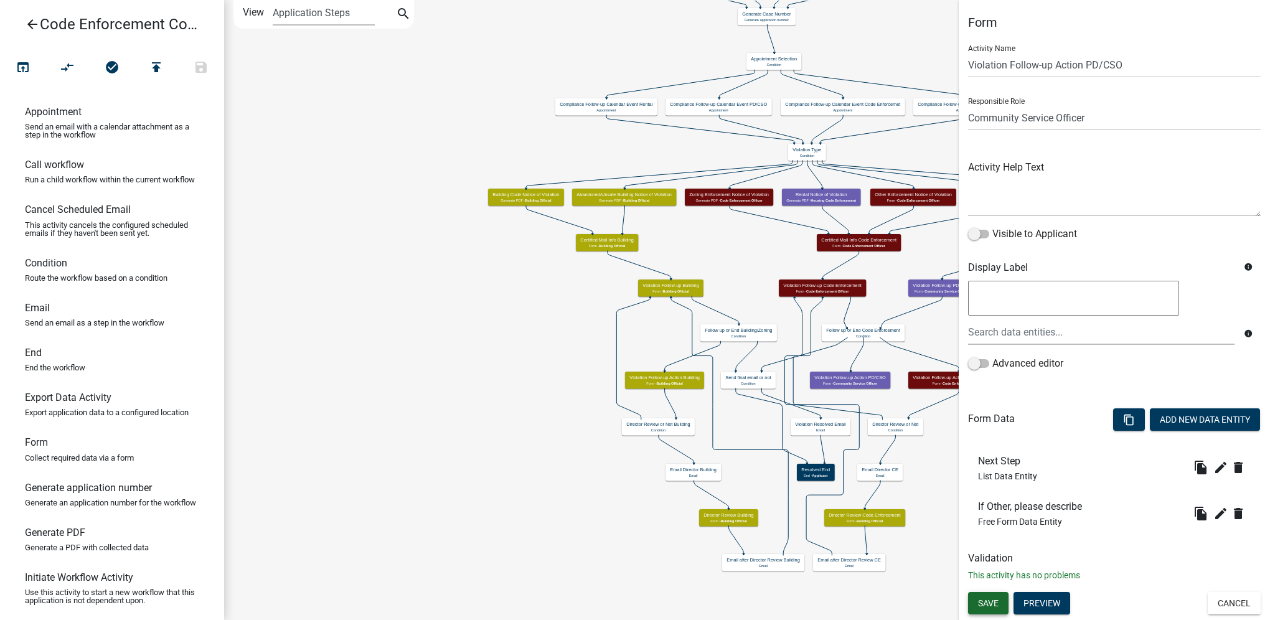
click at [996, 602] on span "Save" at bounding box center [988, 603] width 21 height 10
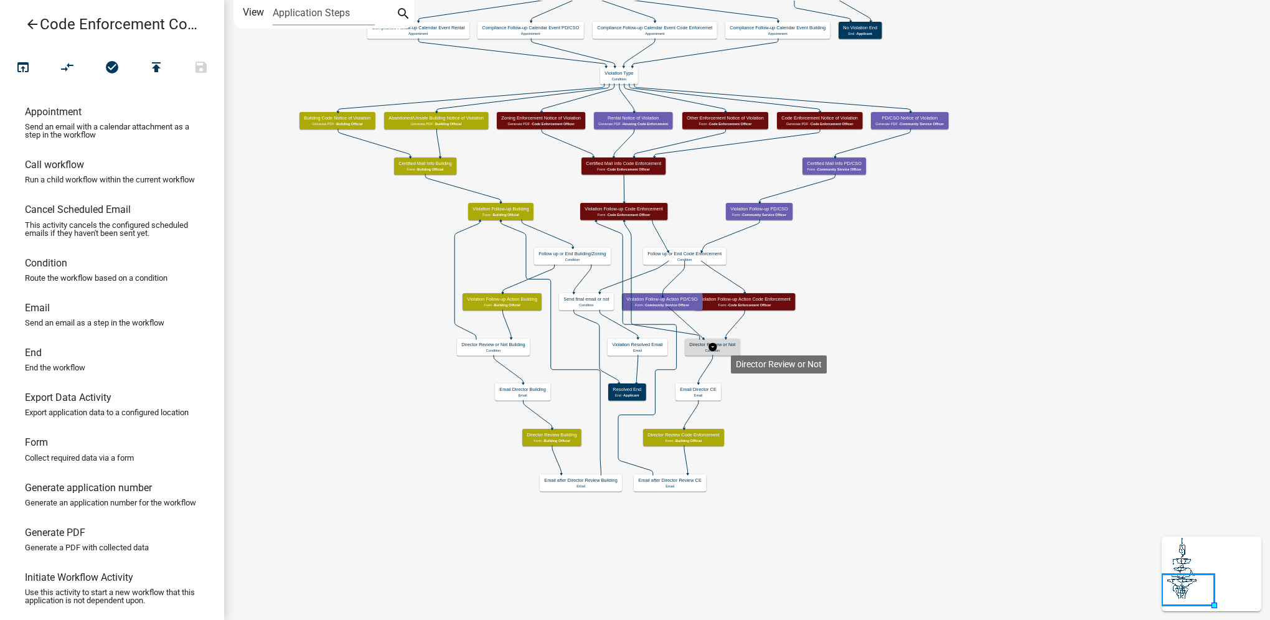
click at [730, 345] on h5 "Director Review or Not" at bounding box center [712, 345] width 46 height 6
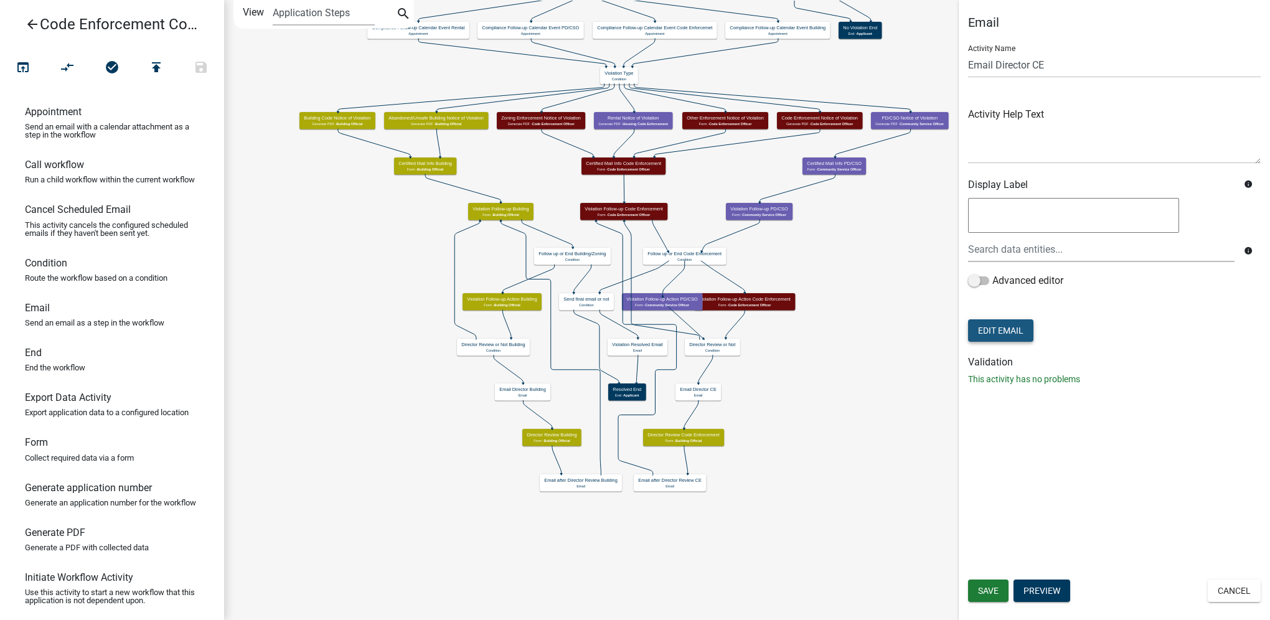
click at [1010, 324] on button "Edit Email" at bounding box center [1000, 330] width 65 height 22
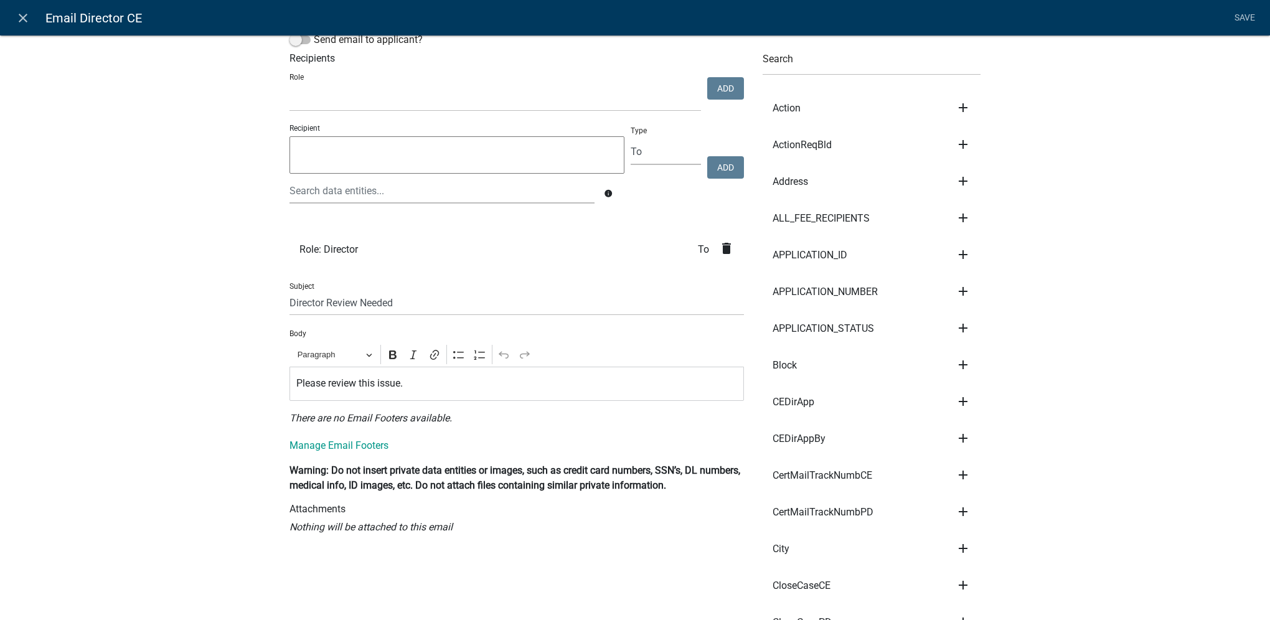
scroll to position [62, 0]
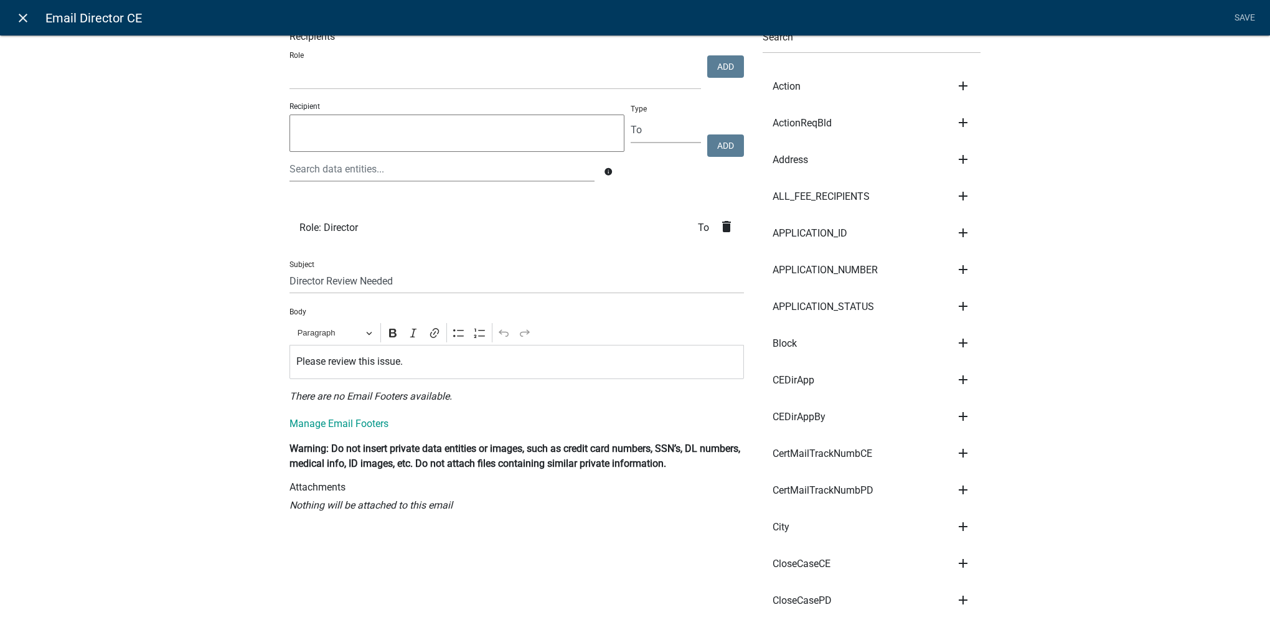
click at [16, 17] on icon "close" at bounding box center [23, 18] width 15 height 15
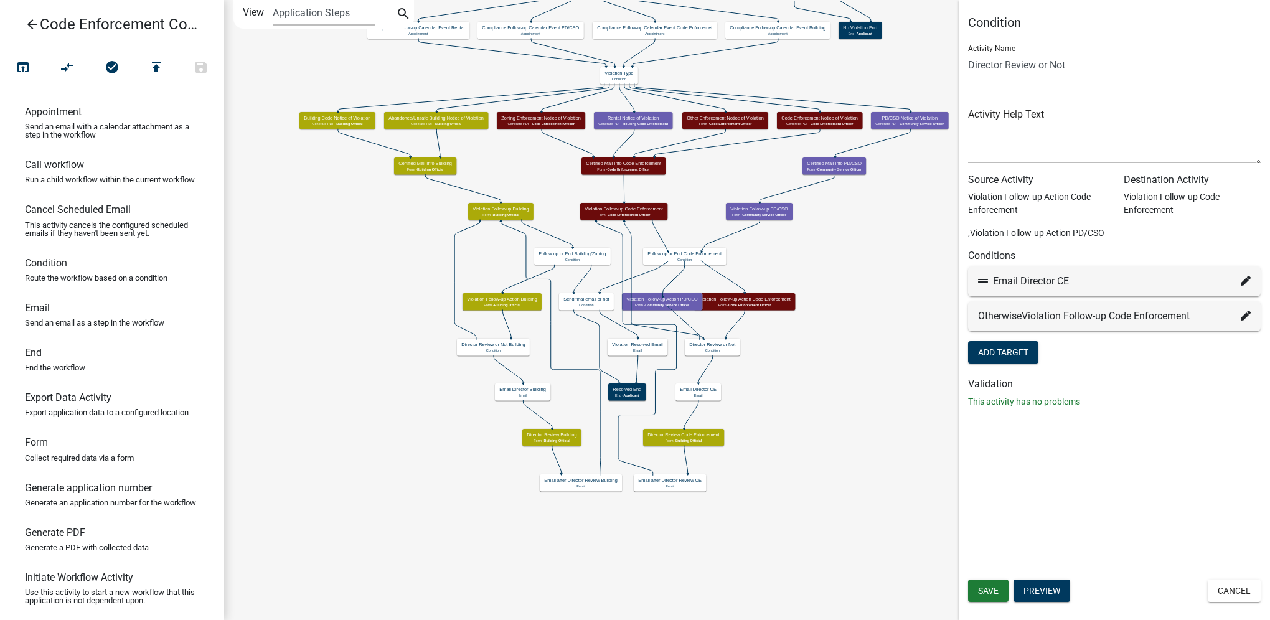
click at [1245, 284] on icon at bounding box center [1245, 281] width 10 height 10
select select "35: 48cd6a67-ec60-441a-8140-bc2fb591d208"
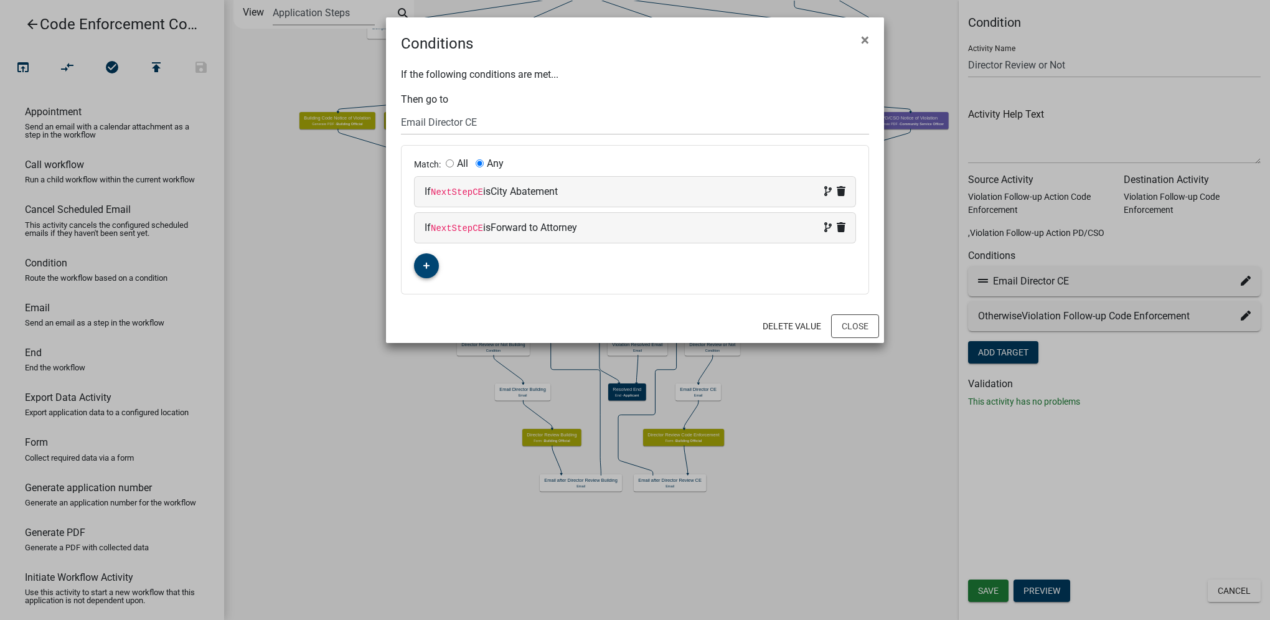
click at [428, 265] on icon "button" at bounding box center [426, 266] width 7 height 7
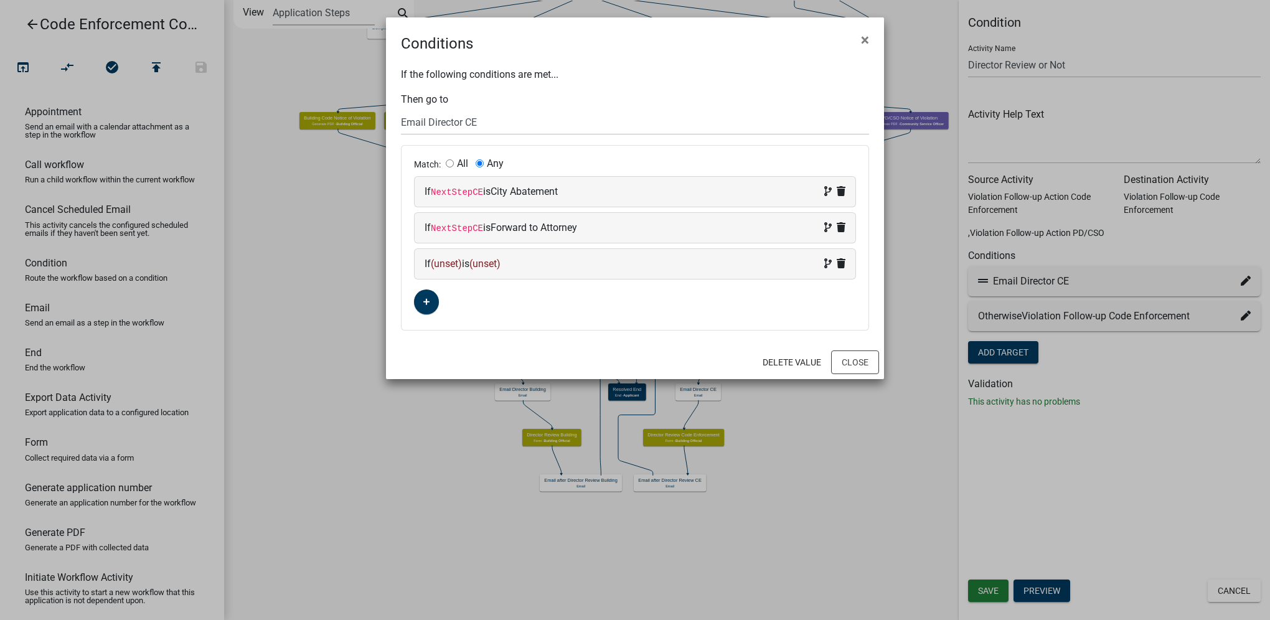
click at [438, 264] on span "(unset)" at bounding box center [446, 264] width 31 height 12
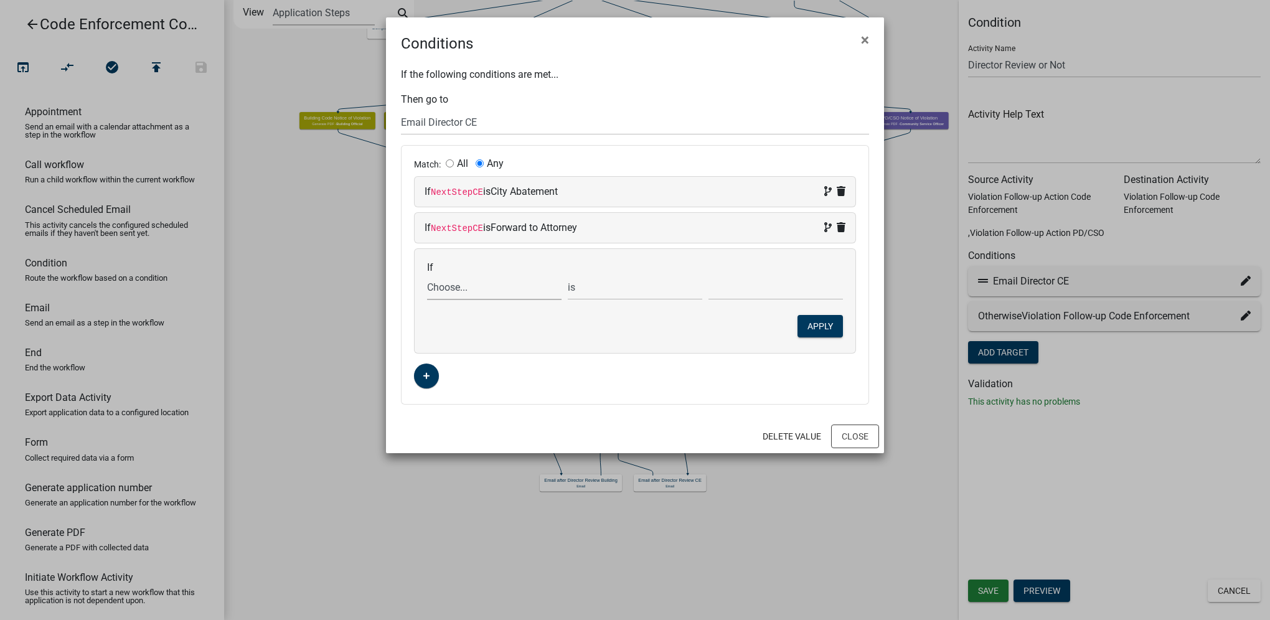
click at [433, 288] on select "Choose... Action ActionReqBld Address AddressRev AddressRevCE AddressRevCE_Rent…" at bounding box center [494, 287] width 134 height 26
select select "91: NextStepPD"
click at [427, 274] on select "Choose... Action ActionReqBld Address AddressRev AddressRevCE AddressRevCE_Rent…" at bounding box center [494, 287] width 134 height 26
click at [720, 284] on select "Choose... City Abatement Forward to Attorney Other" at bounding box center [775, 287] width 134 height 26
select select "1: City Abatement"
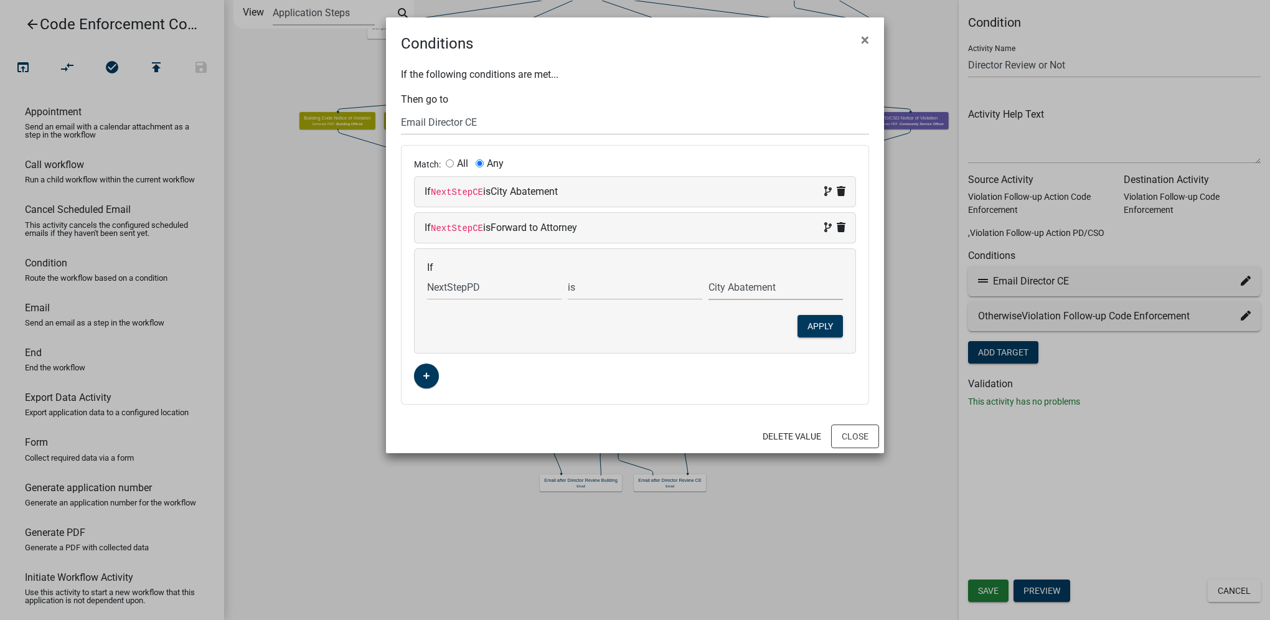
click at [708, 274] on select "Choose... City Abatement Forward to Attorney Other" at bounding box center [775, 287] width 134 height 26
click at [832, 328] on button "Apply" at bounding box center [819, 326] width 45 height 22
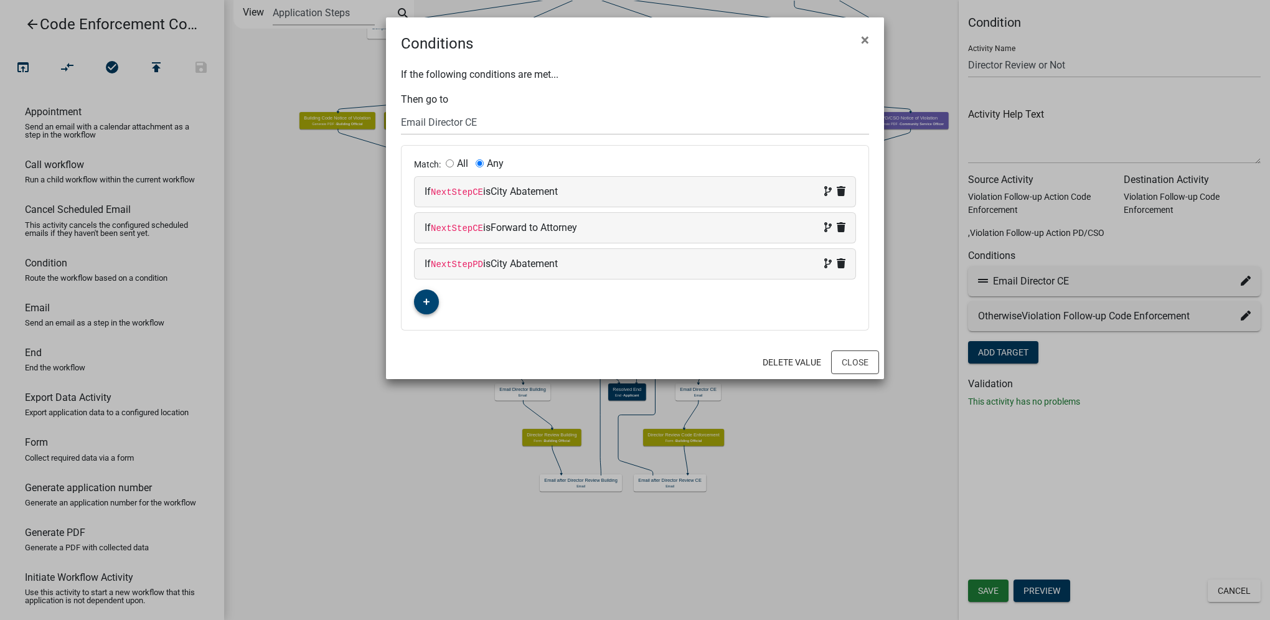
click at [429, 305] on fa-icon "button" at bounding box center [426, 302] width 7 height 12
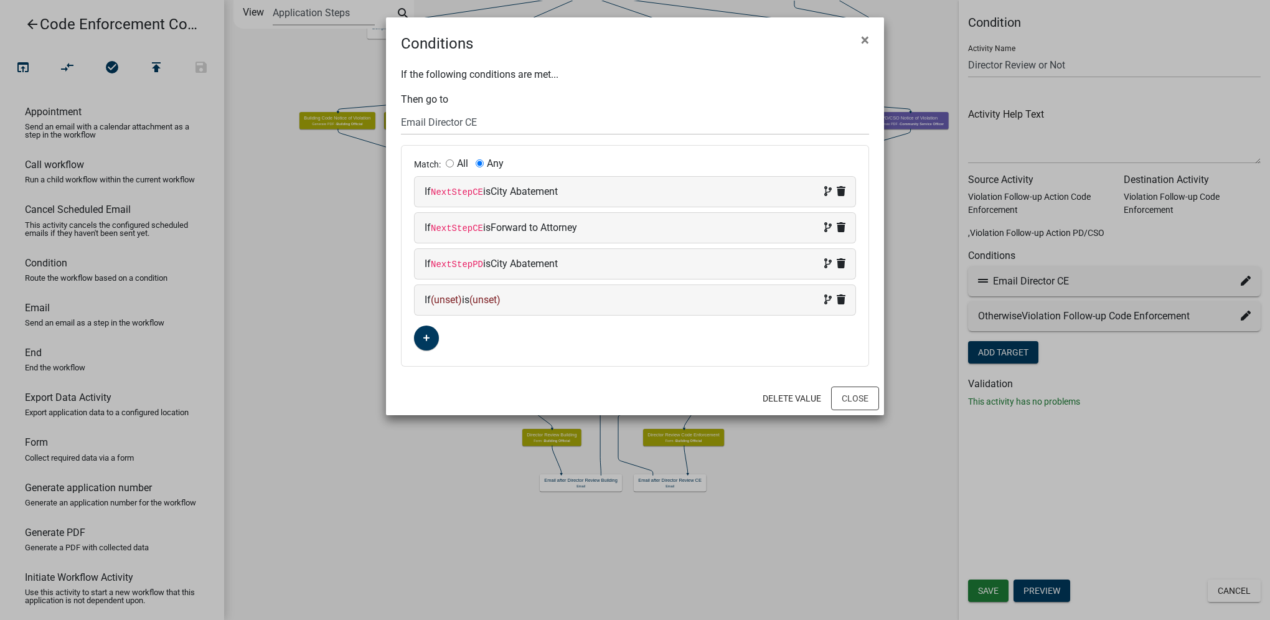
click at [441, 295] on span "(unset)" at bounding box center [446, 300] width 31 height 12
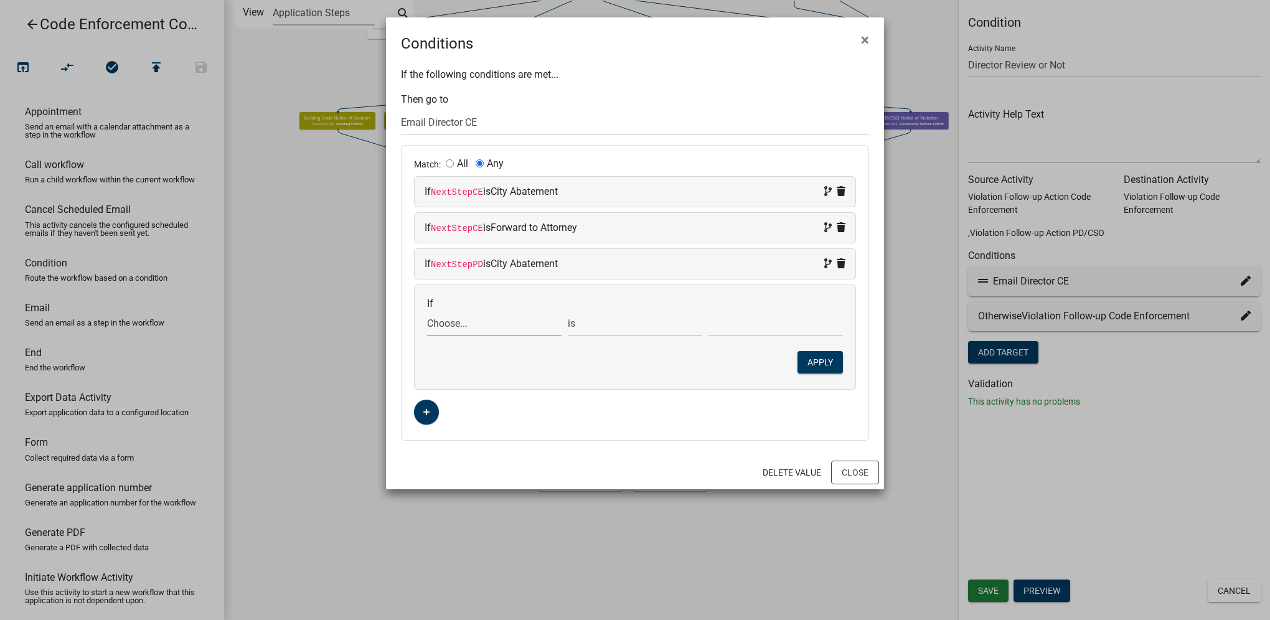
click at [457, 326] on select "Choose... Action ActionReqBld Address AddressRev AddressRevCE AddressRevCE_Rent…" at bounding box center [494, 324] width 134 height 26
click at [427, 311] on select "Choose... Action ActionReqBld Address AddressRev AddressRevCE AddressRevCE_Rent…" at bounding box center [494, 324] width 134 height 26
click at [787, 320] on input "text" at bounding box center [775, 324] width 134 height 26
click at [526, 358] on div "If Choose... Action ActionReqBld Address AddressRev AddressRevCE AddressRevCE_R…" at bounding box center [635, 337] width 441 height 104
click at [513, 323] on select "Choose... Action ActionReqBld Address AddressRev AddressRevCE AddressRevCE_Rent…" at bounding box center [494, 324] width 134 height 26
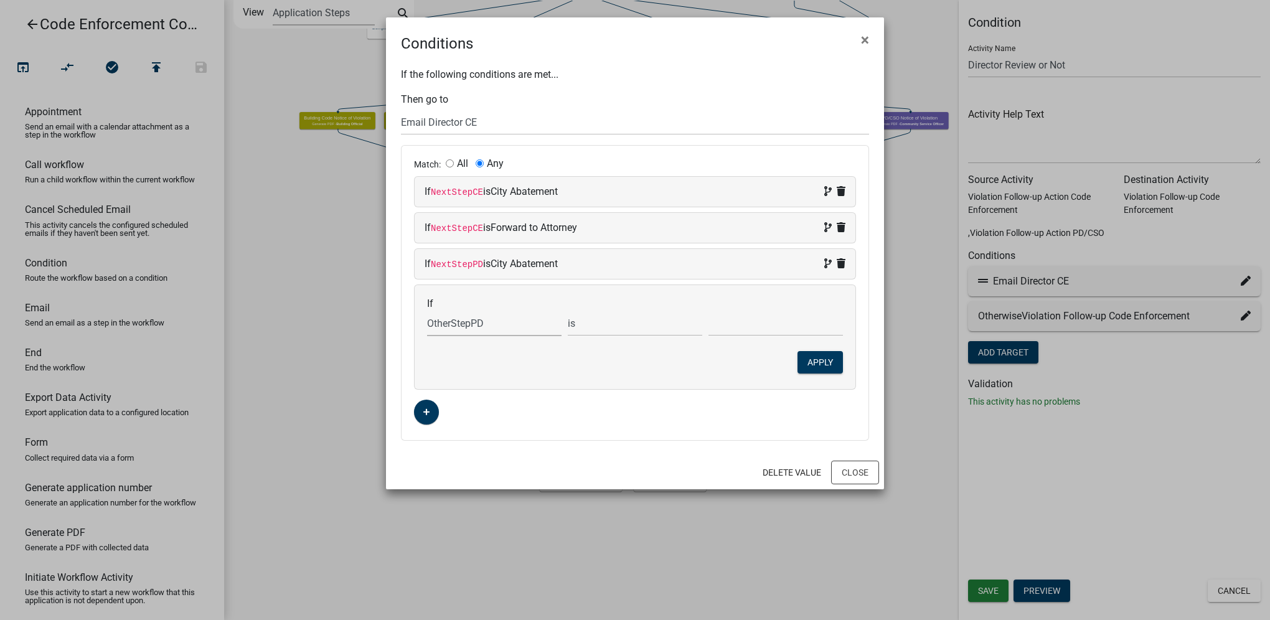
select select "91: NextStepPD"
click at [427, 311] on select "Choose... Action ActionReqBld Address AddressRev AddressRevCE AddressRevCE_Rent…" at bounding box center [494, 324] width 134 height 26
click at [728, 323] on select "Choose... City Abatement Forward to Attorney Other" at bounding box center [775, 324] width 134 height 26
select select "2: Forward to Attorney"
click at [708, 311] on select "Choose... City Abatement Forward to Attorney Other" at bounding box center [775, 324] width 134 height 26
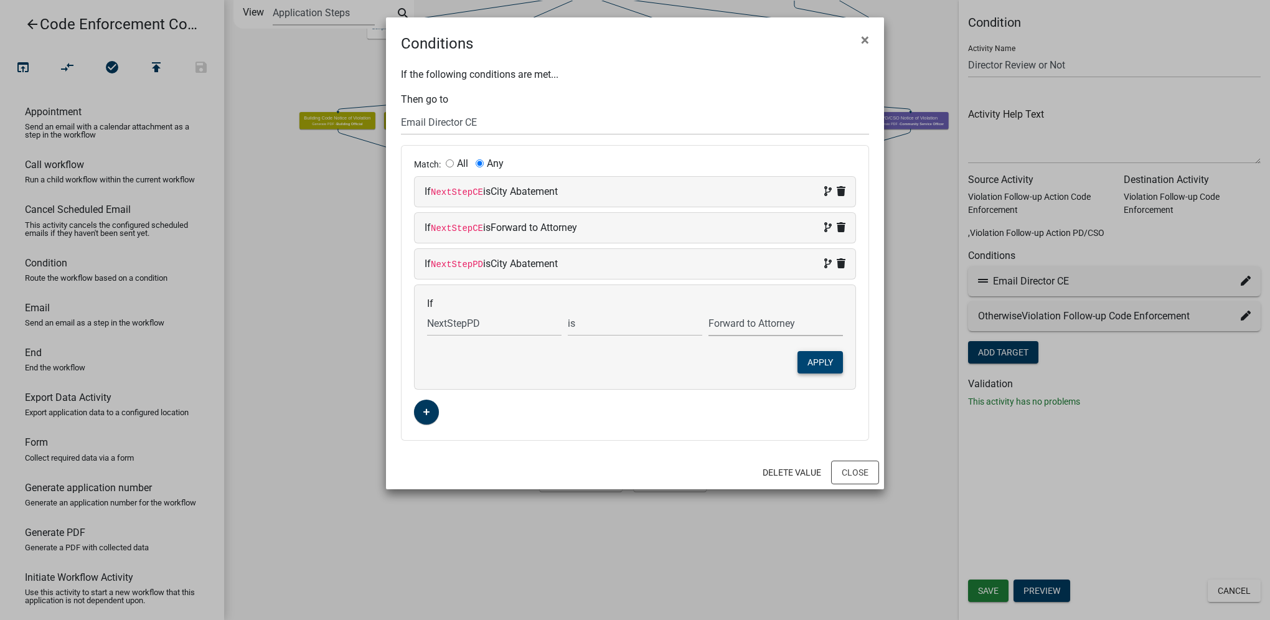
click at [832, 360] on button "Apply" at bounding box center [819, 362] width 45 height 22
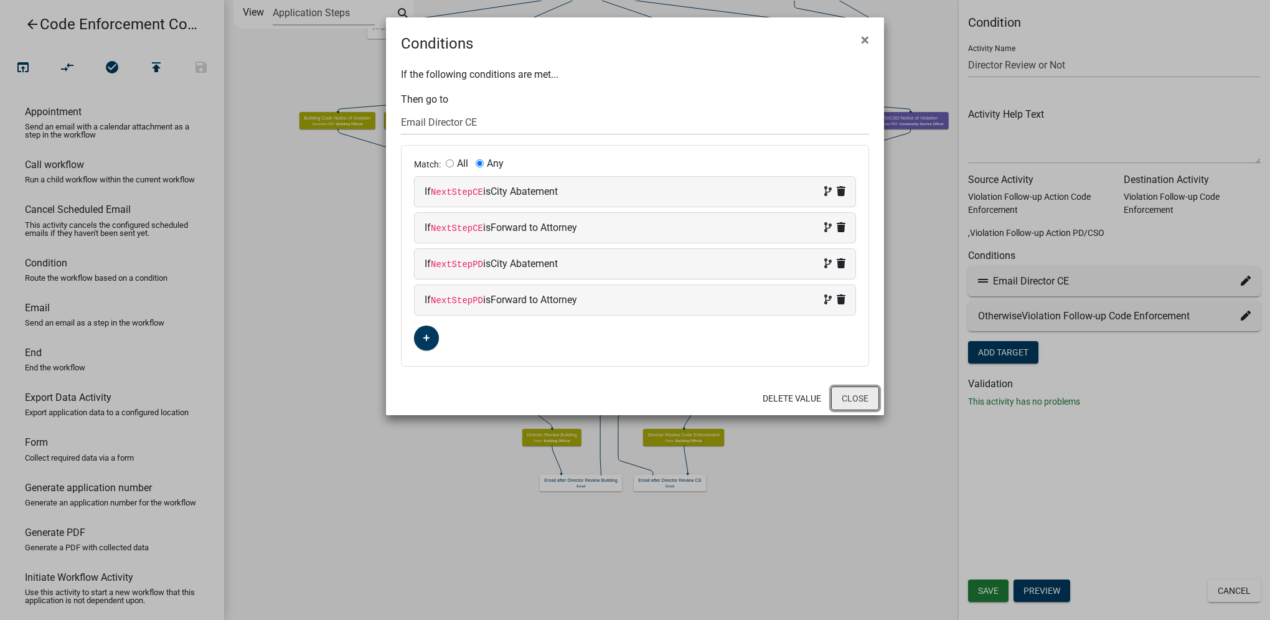
click at [863, 395] on button "Close" at bounding box center [855, 399] width 48 height 24
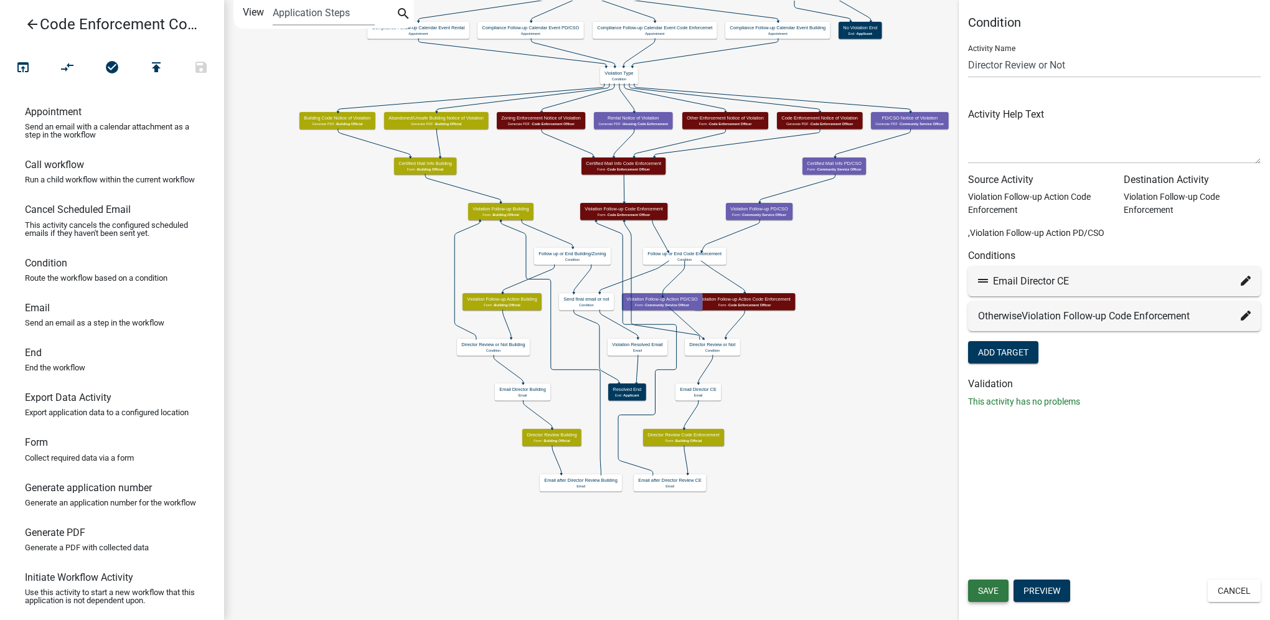
click at [981, 583] on button "Save" at bounding box center [988, 590] width 40 height 22
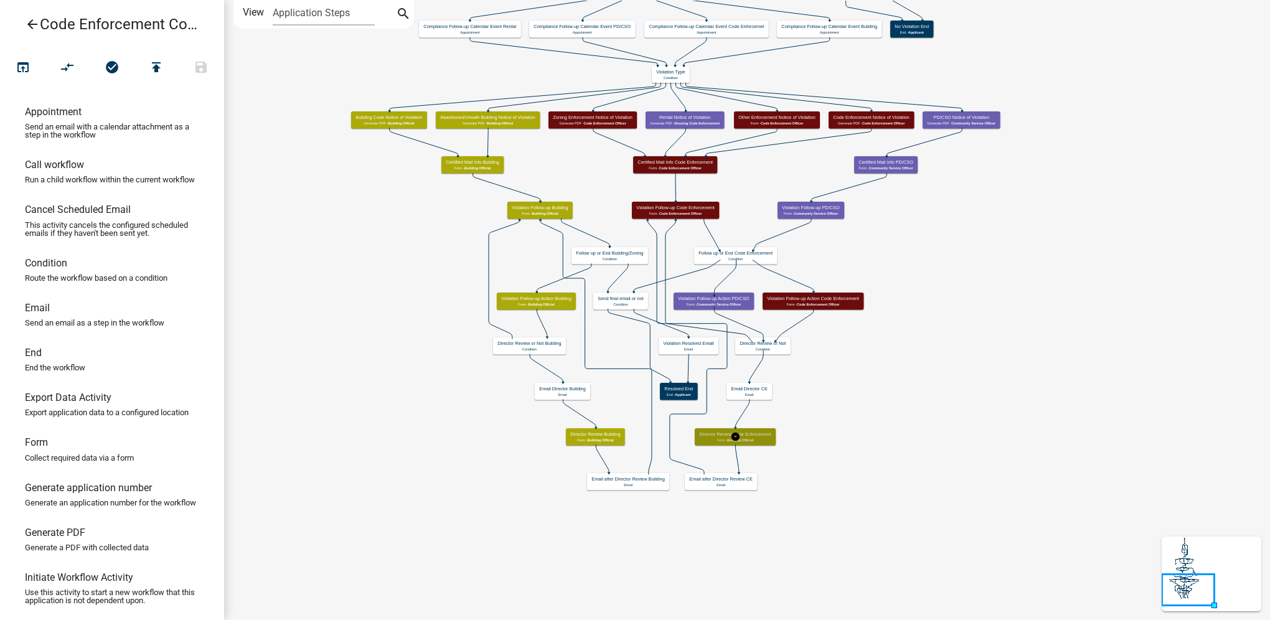
click at [769, 436] on h5 "Director Review Code Enforcement" at bounding box center [735, 435] width 72 height 6
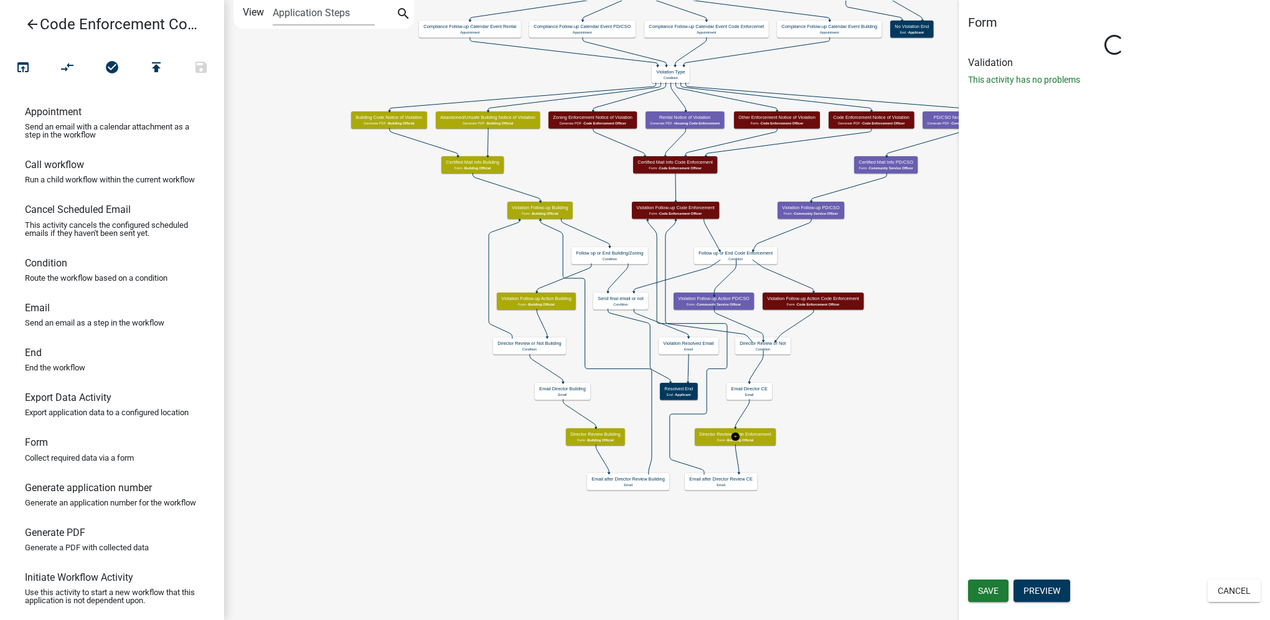
select select "F0AECD7E-1716-40EC-8448-0295D5F17524"
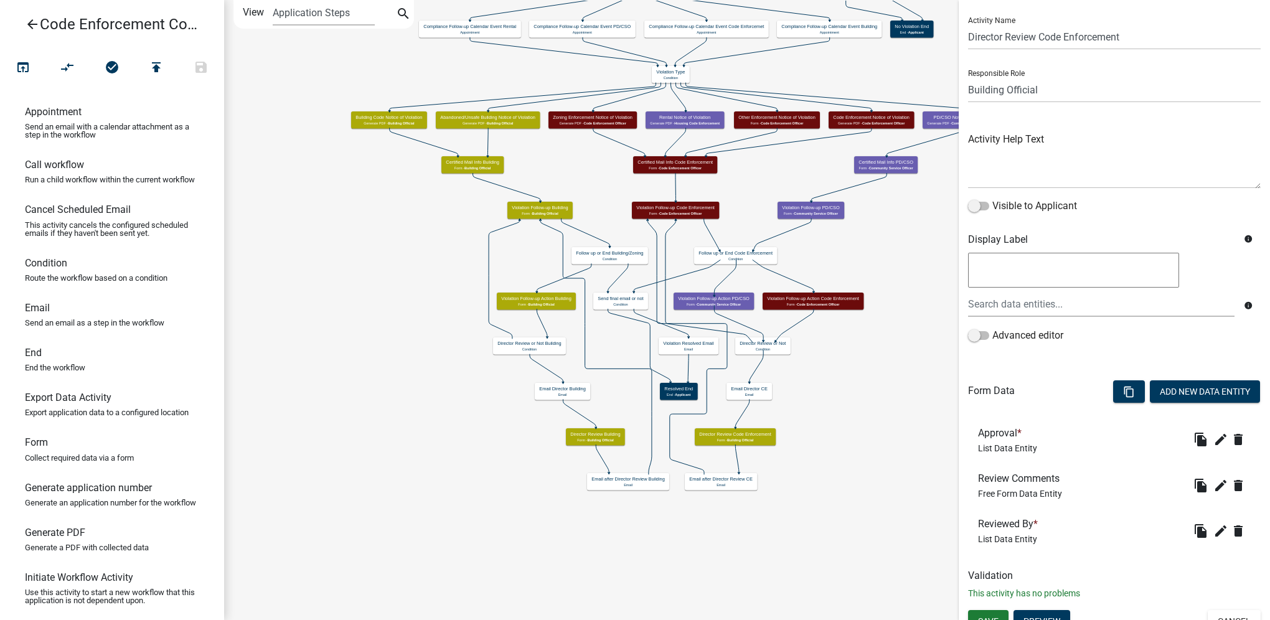
scroll to position [42, 0]
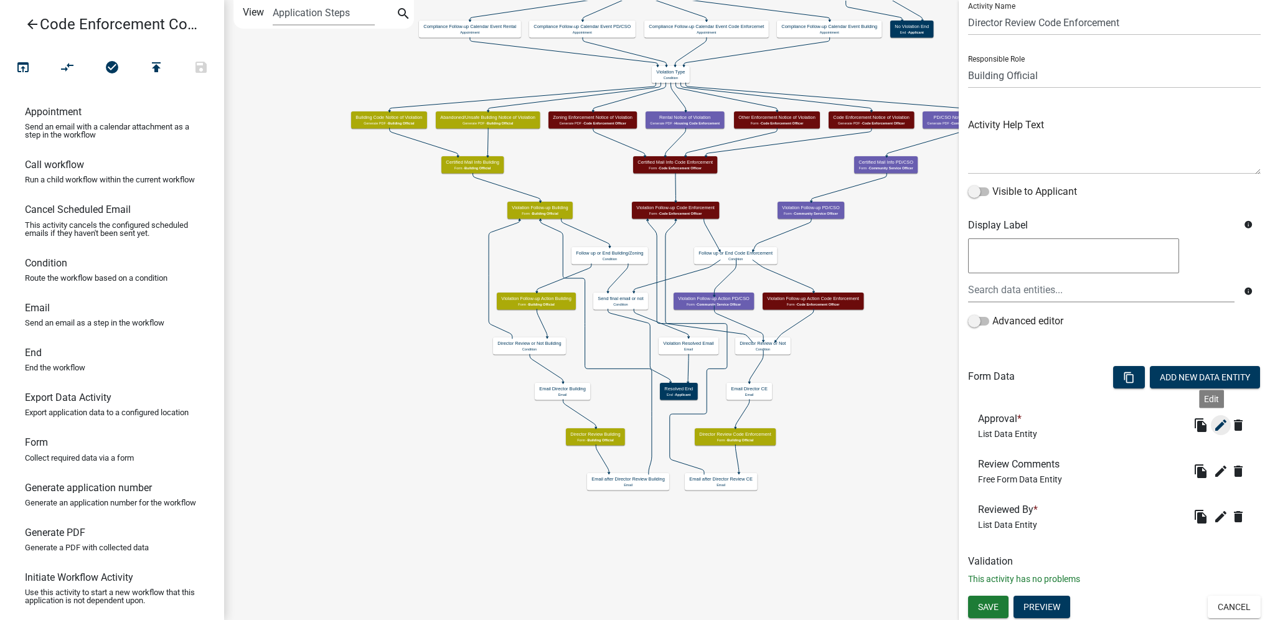
click at [1213, 428] on icon "edit" at bounding box center [1220, 425] width 15 height 15
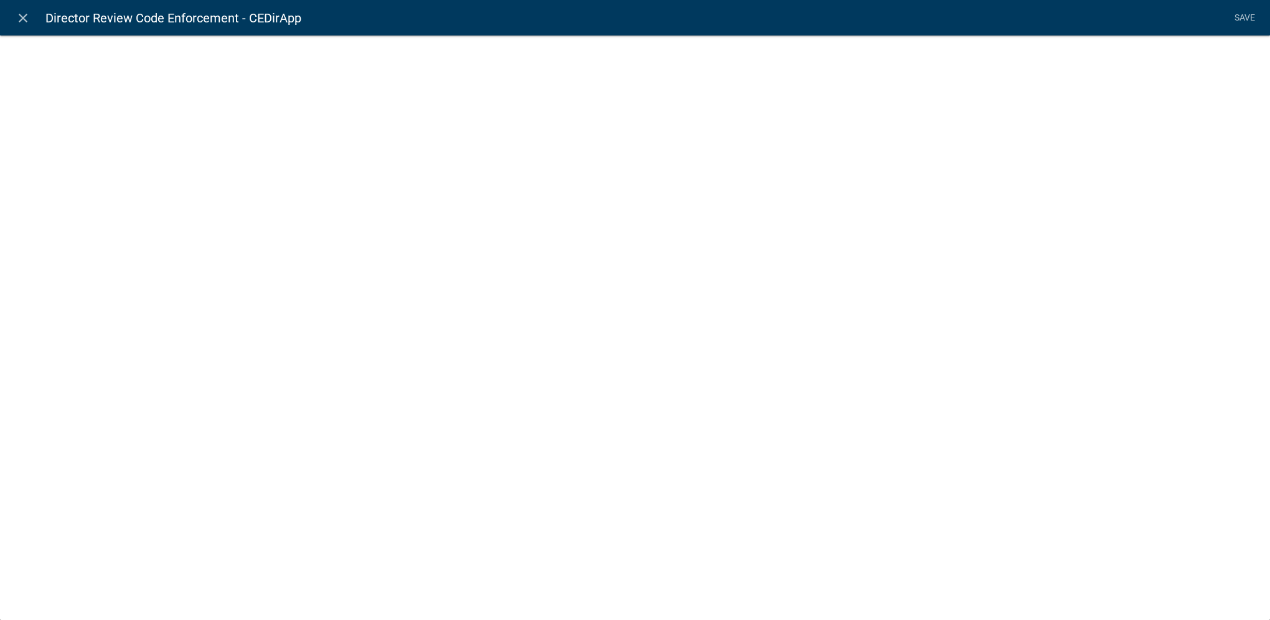
select select "list-data"
select select
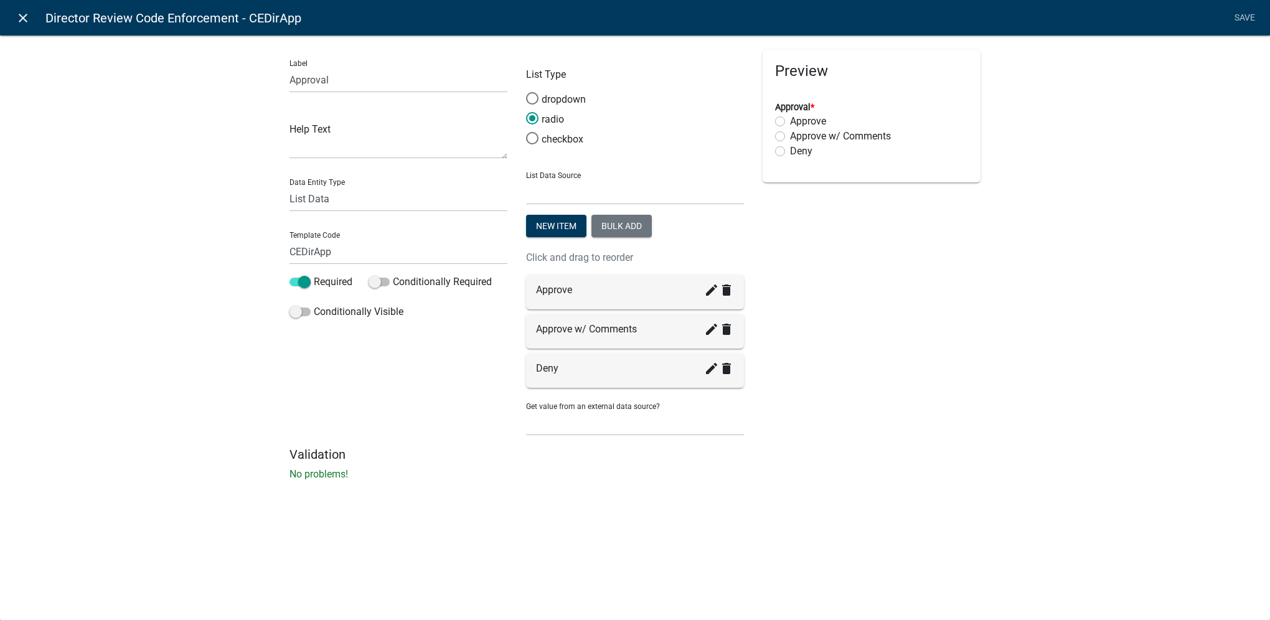
click at [26, 18] on icon "close" at bounding box center [23, 18] width 15 height 15
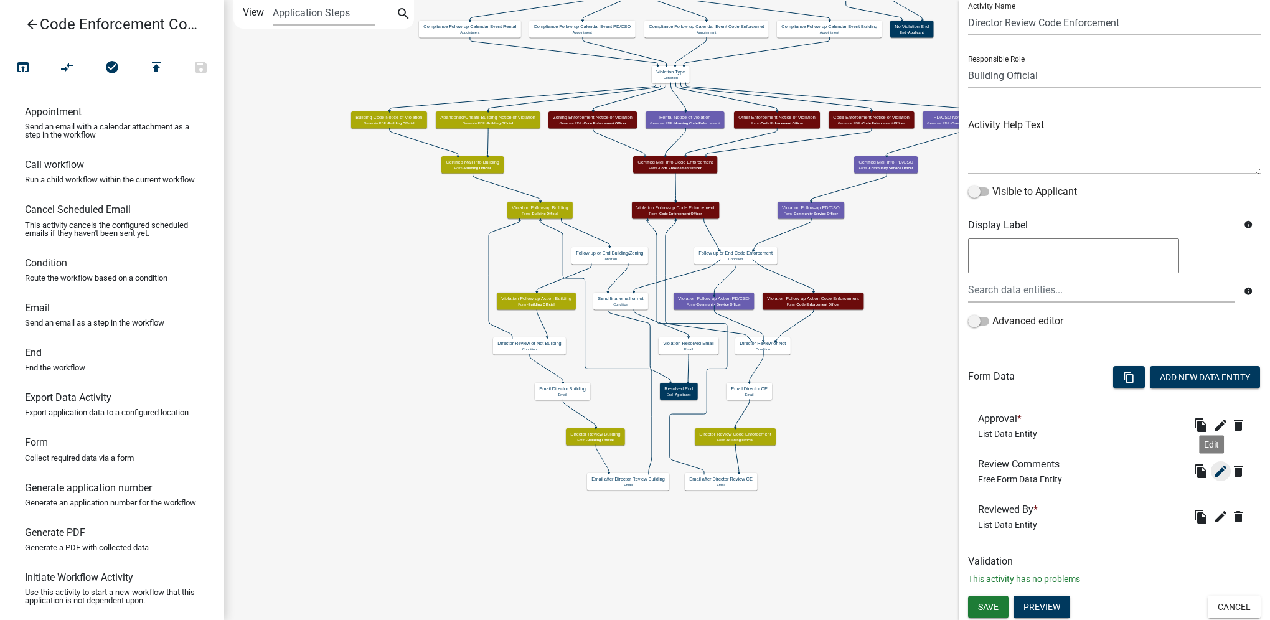
click at [1214, 466] on icon "edit" at bounding box center [1220, 471] width 15 height 15
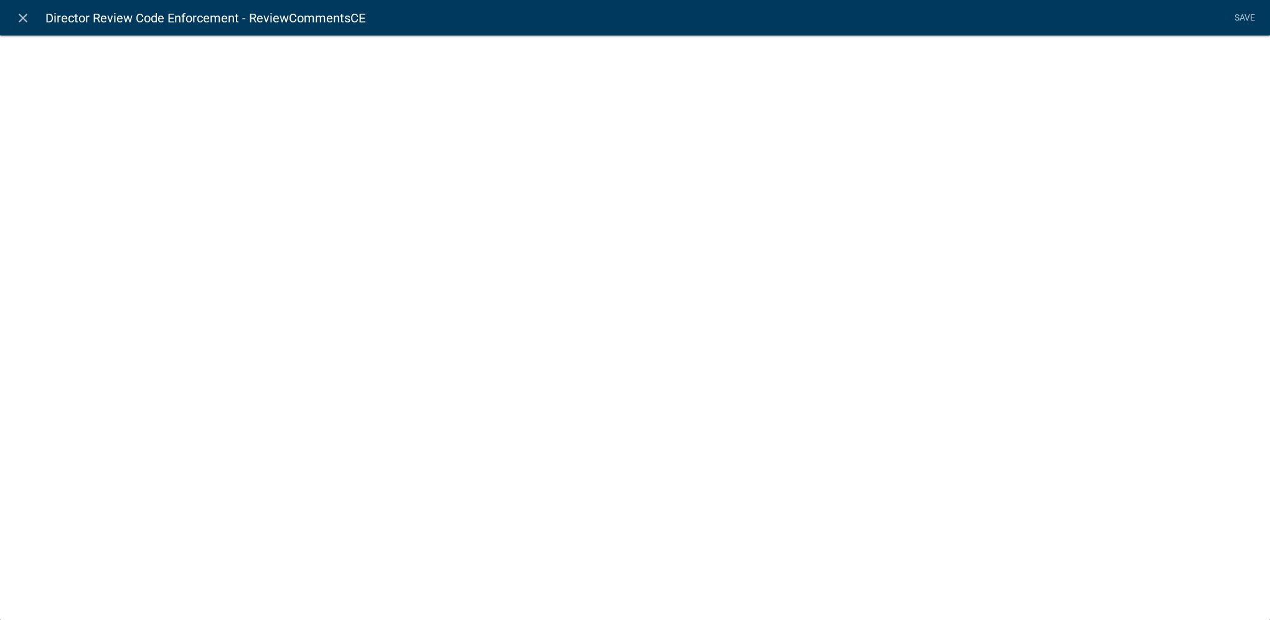
select select
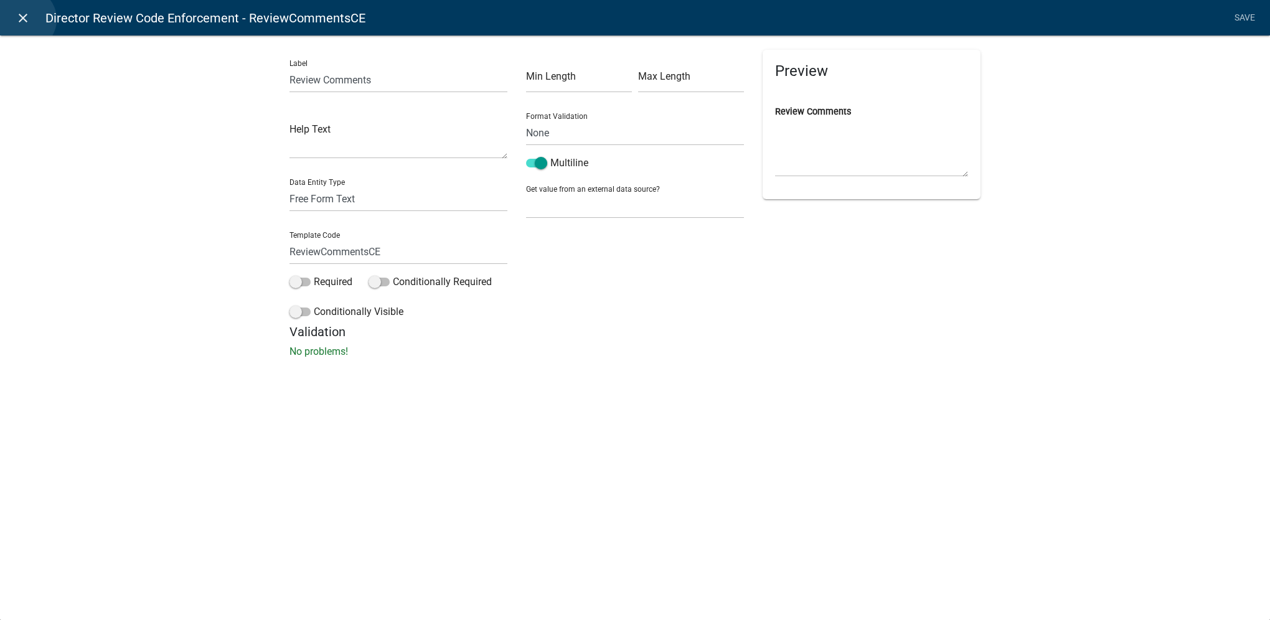
click at [25, 19] on icon "close" at bounding box center [23, 18] width 15 height 15
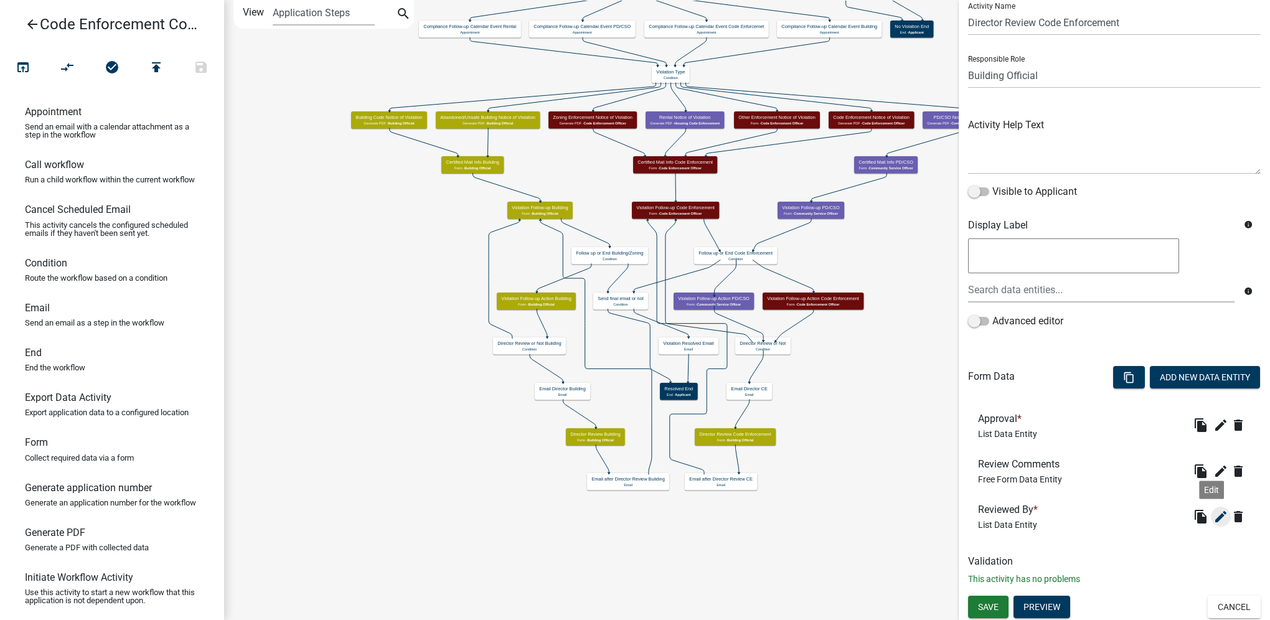
click at [1213, 515] on icon "edit" at bounding box center [1220, 516] width 15 height 15
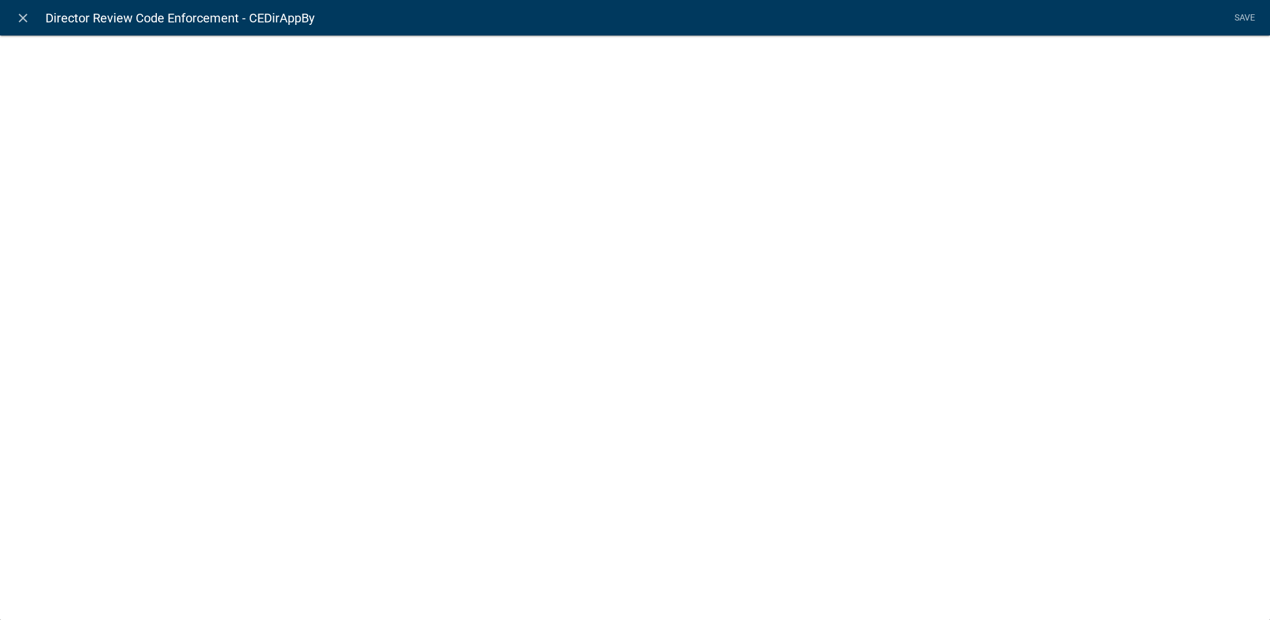
select select "list-data"
select select
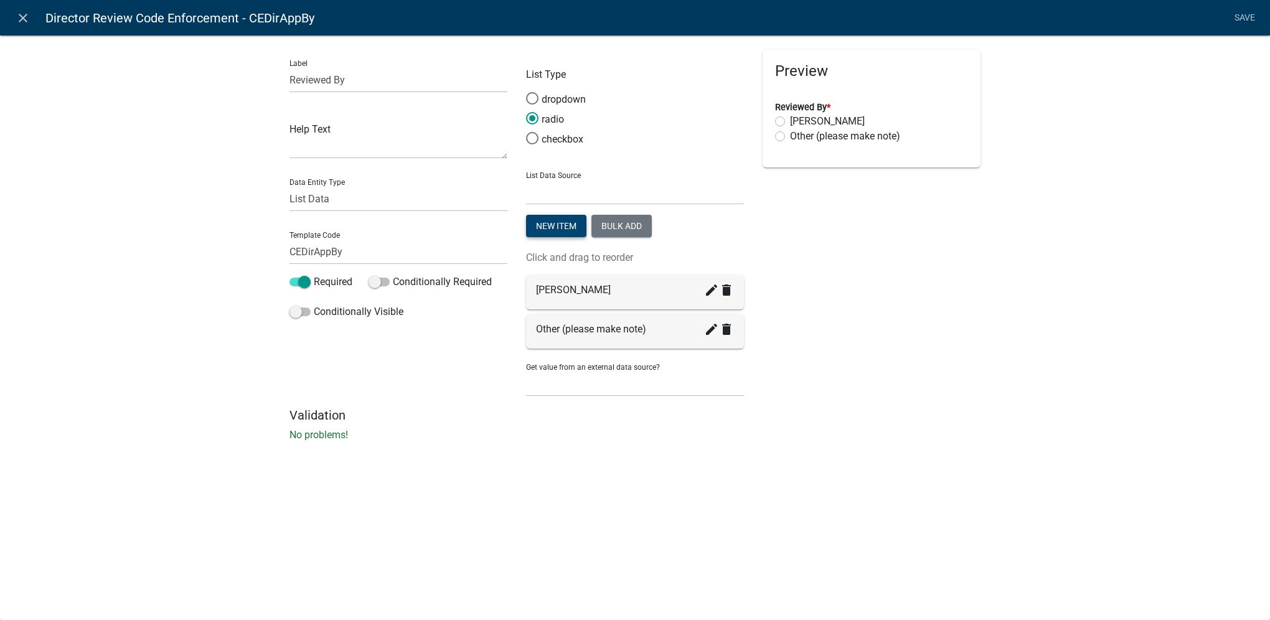
click at [542, 218] on button "New item" at bounding box center [556, 226] width 60 height 22
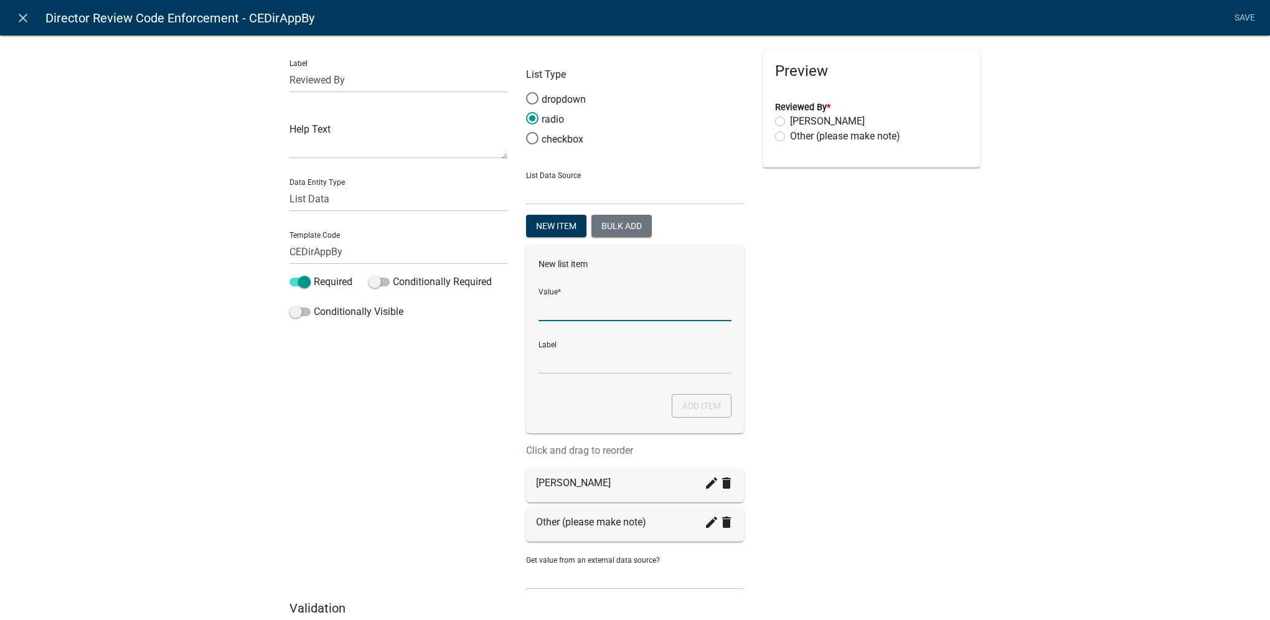
click at [574, 316] on input "List Data Source" at bounding box center [634, 309] width 193 height 26
type input "[PERSON_NAME]"
click at [710, 401] on button "Add item" at bounding box center [702, 406] width 60 height 24
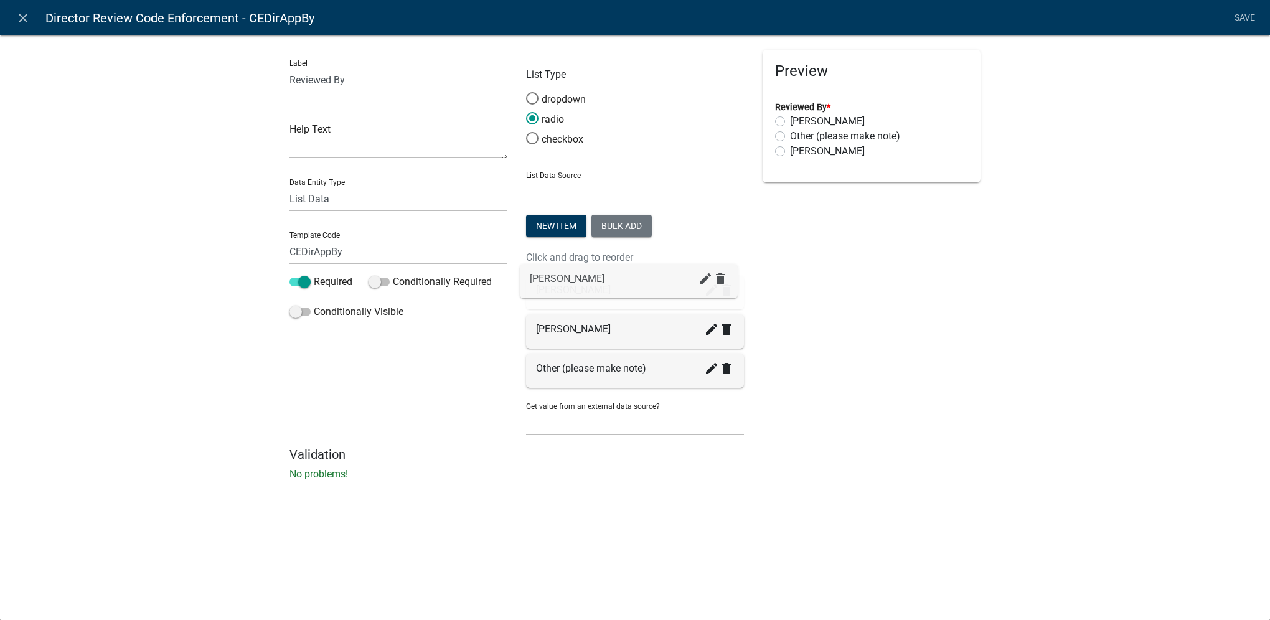
drag, startPoint x: 657, startPoint y: 373, endPoint x: 652, endPoint y: 276, distance: 97.2
click at [1252, 21] on link "Save" at bounding box center [1244, 18] width 31 height 24
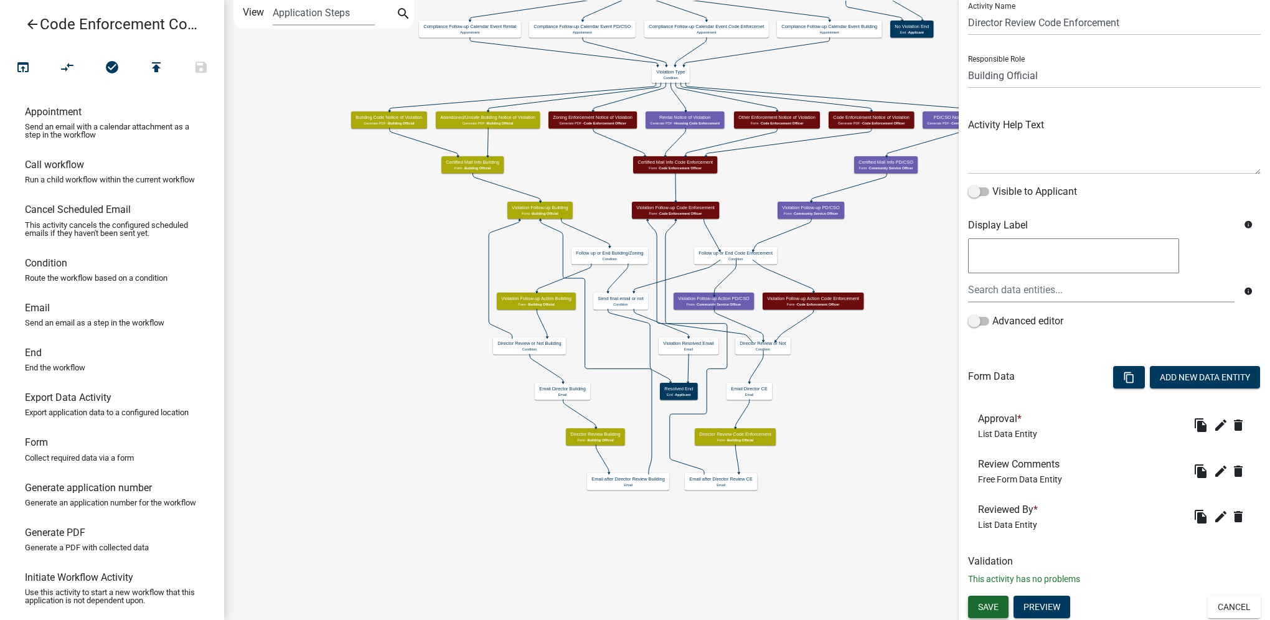
click at [1000, 602] on button "Save" at bounding box center [988, 607] width 40 height 22
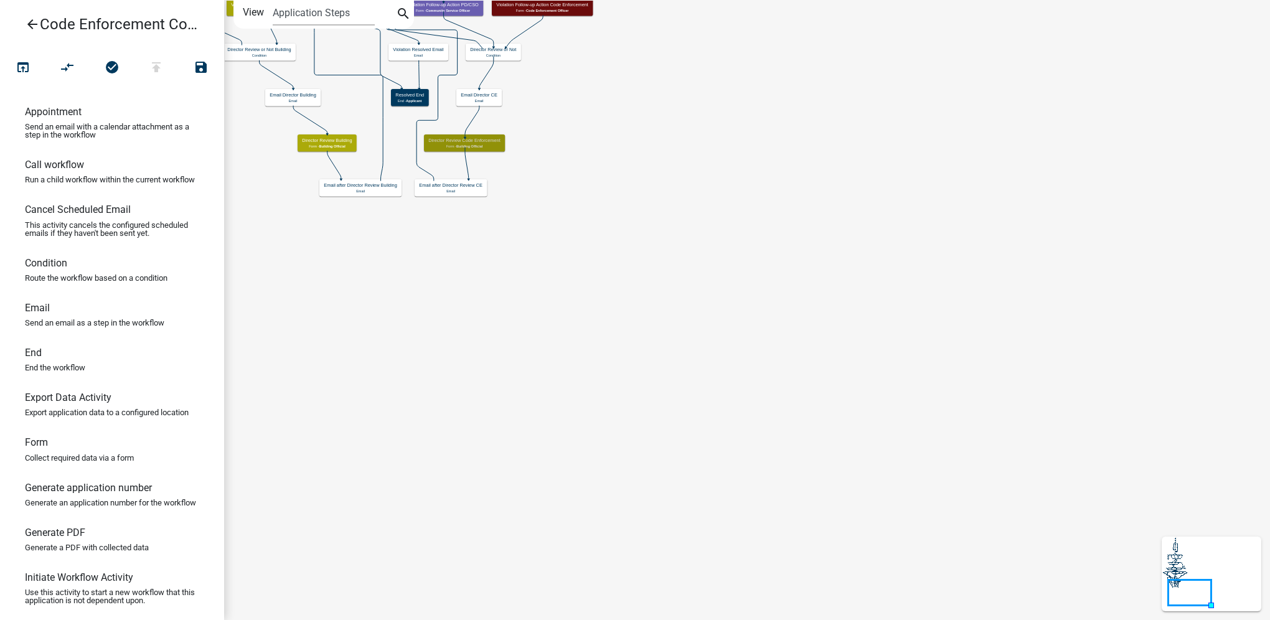
scroll to position [0, 0]
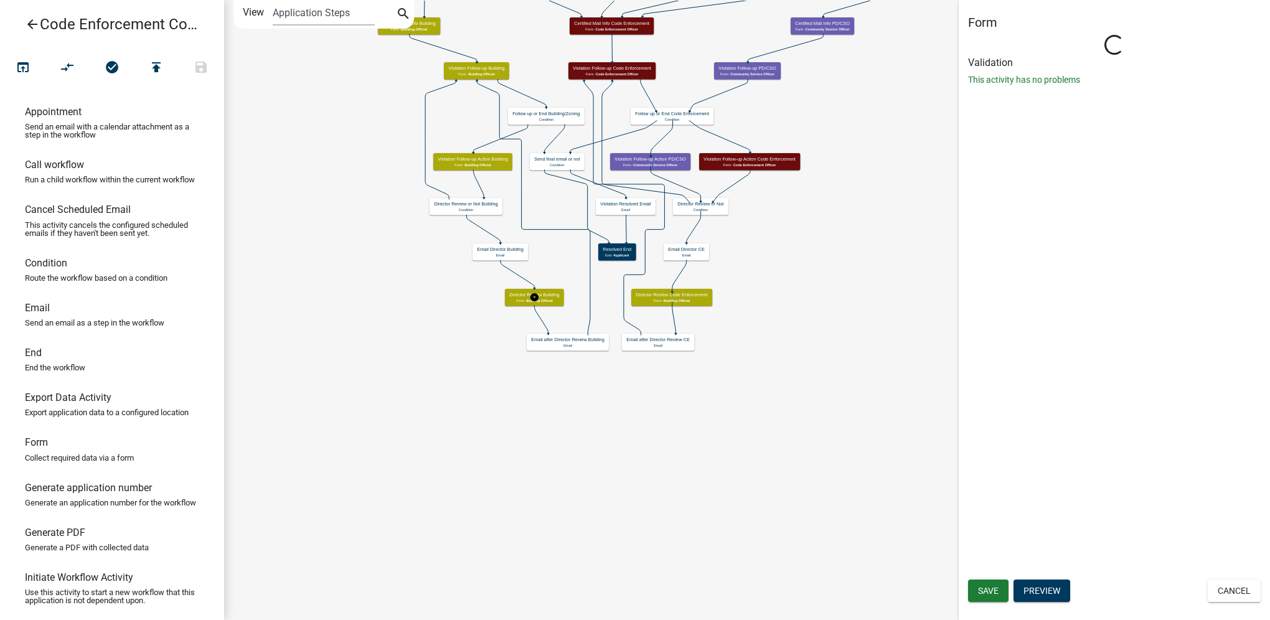
select select "F0AECD7E-1716-40EC-8448-0295D5F17524"
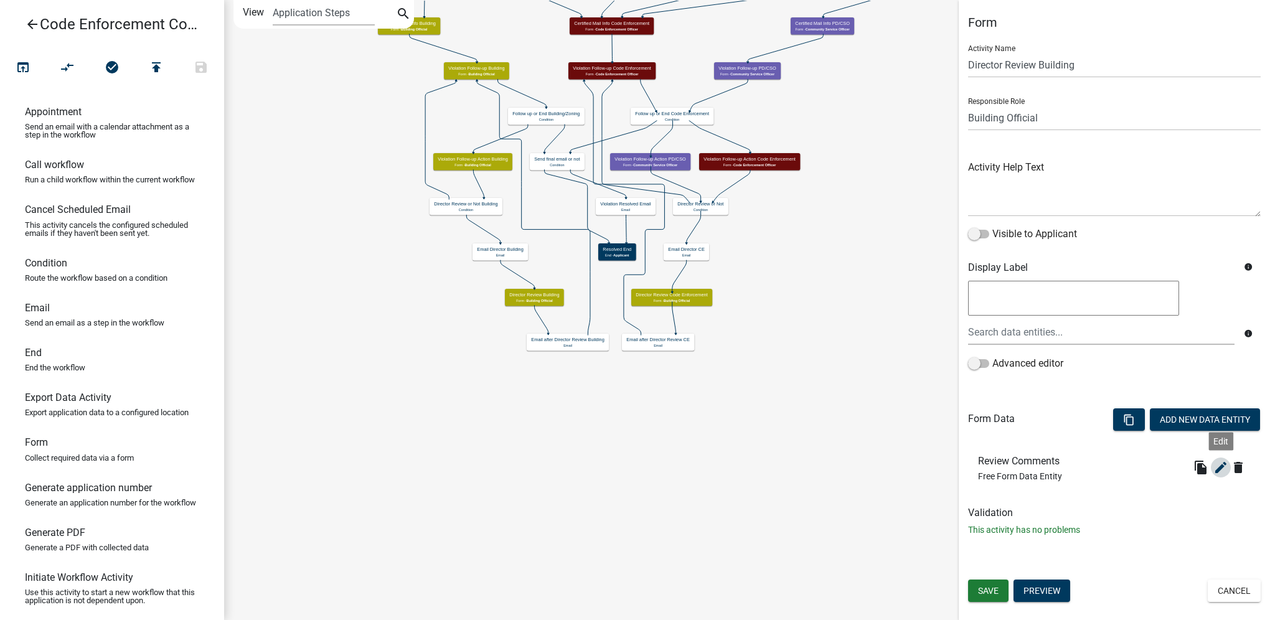
click at [1217, 474] on icon "edit" at bounding box center [1220, 467] width 15 height 15
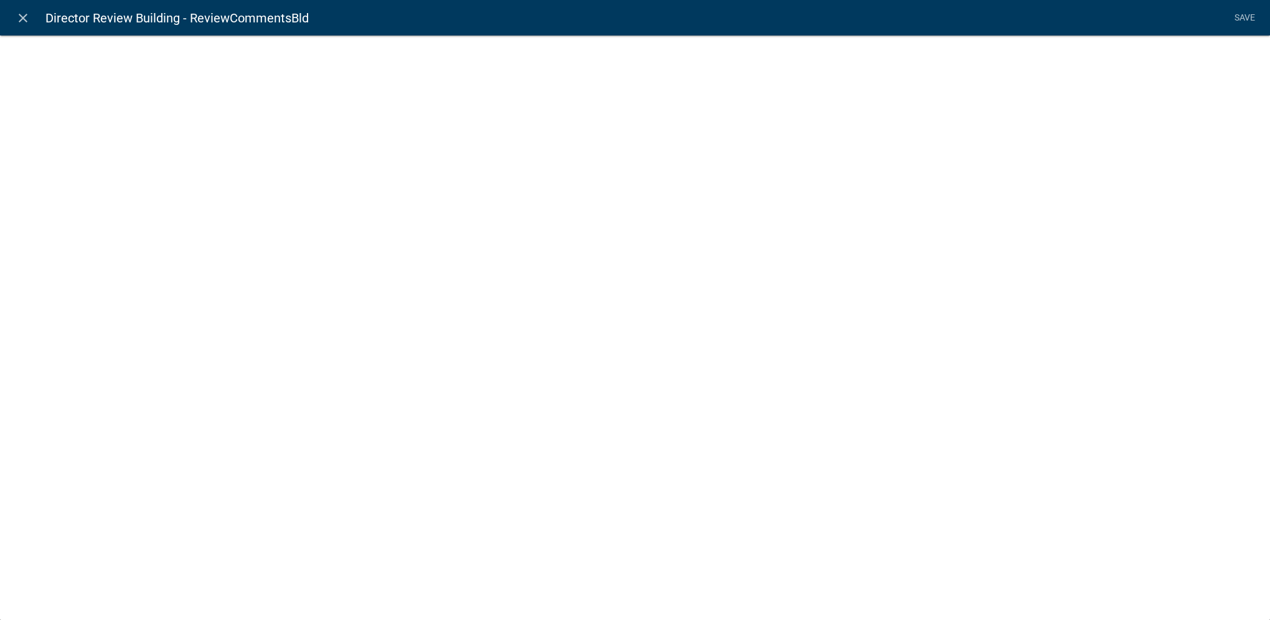
select select
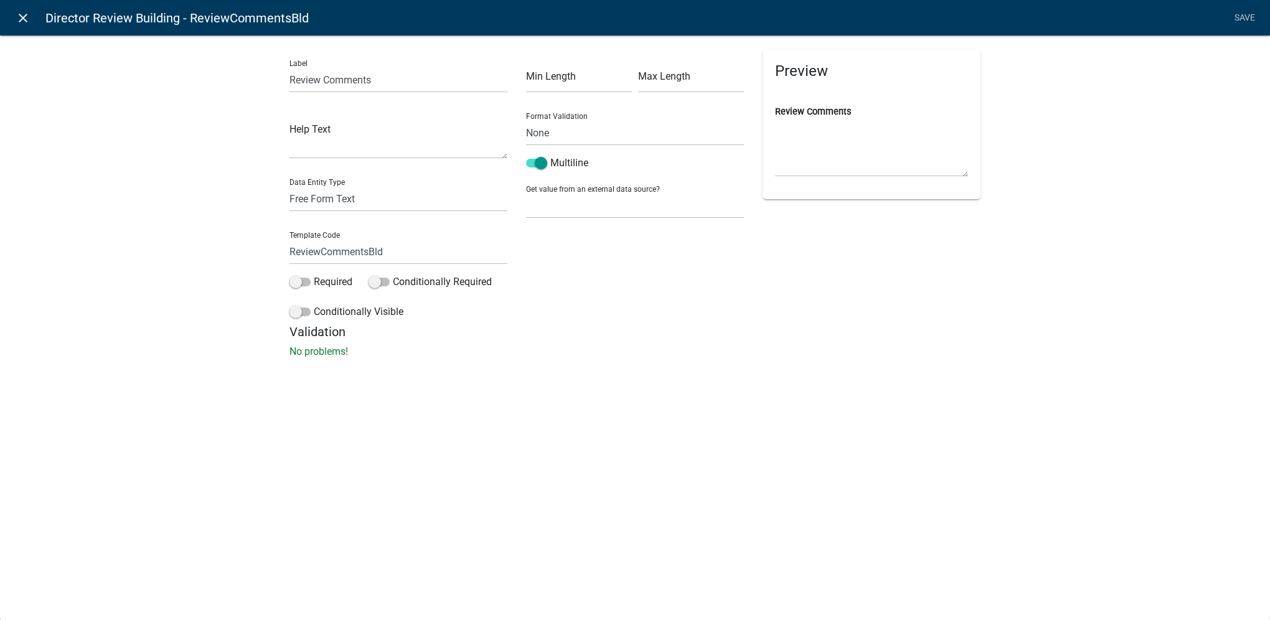
click at [22, 17] on icon "close" at bounding box center [23, 18] width 15 height 15
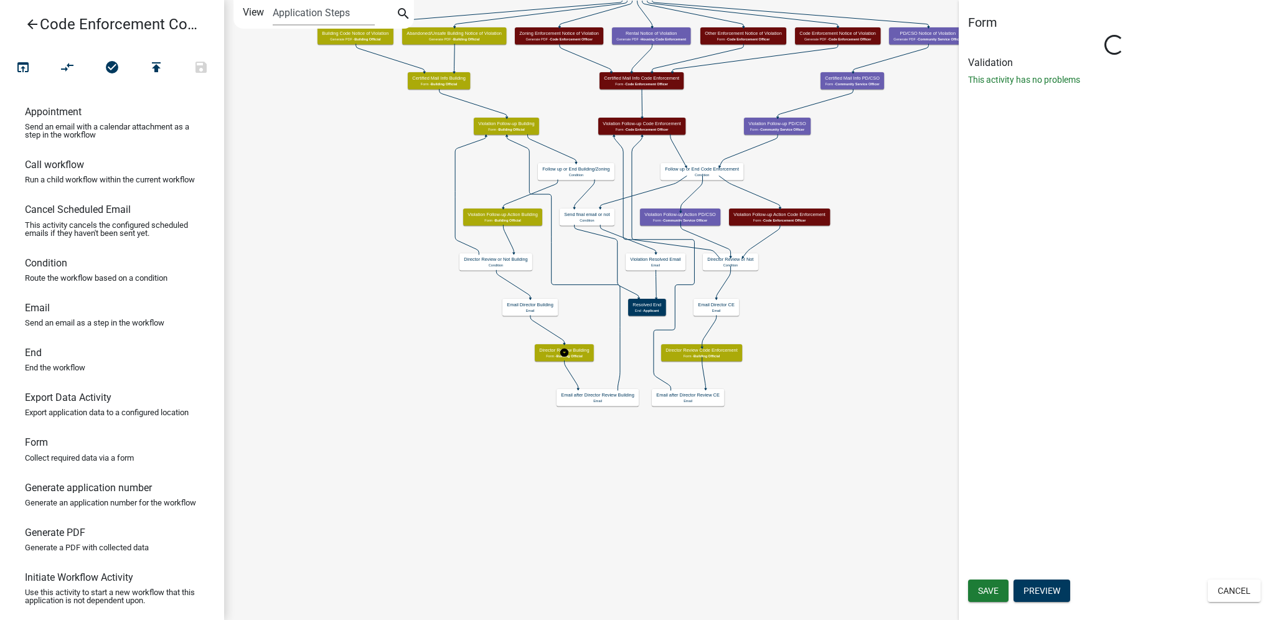
select select "F0AECD7E-1716-40EC-8448-0295D5F17524"
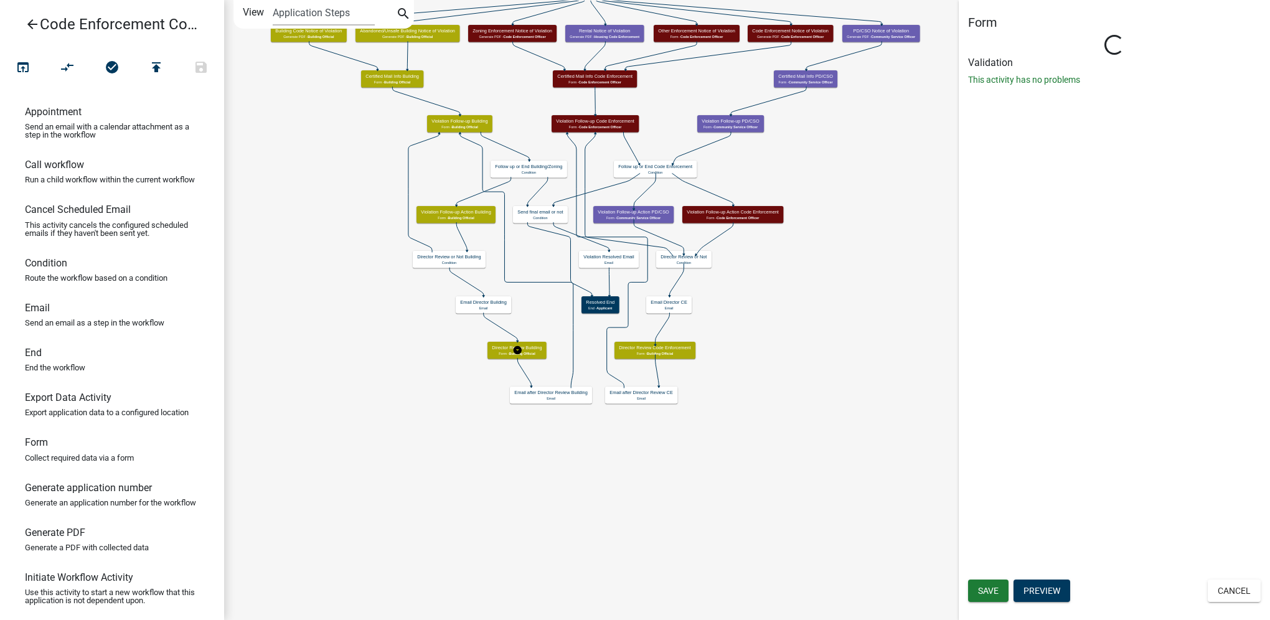
select select "F0AECD7E-1716-40EC-8448-0295D5F17524"
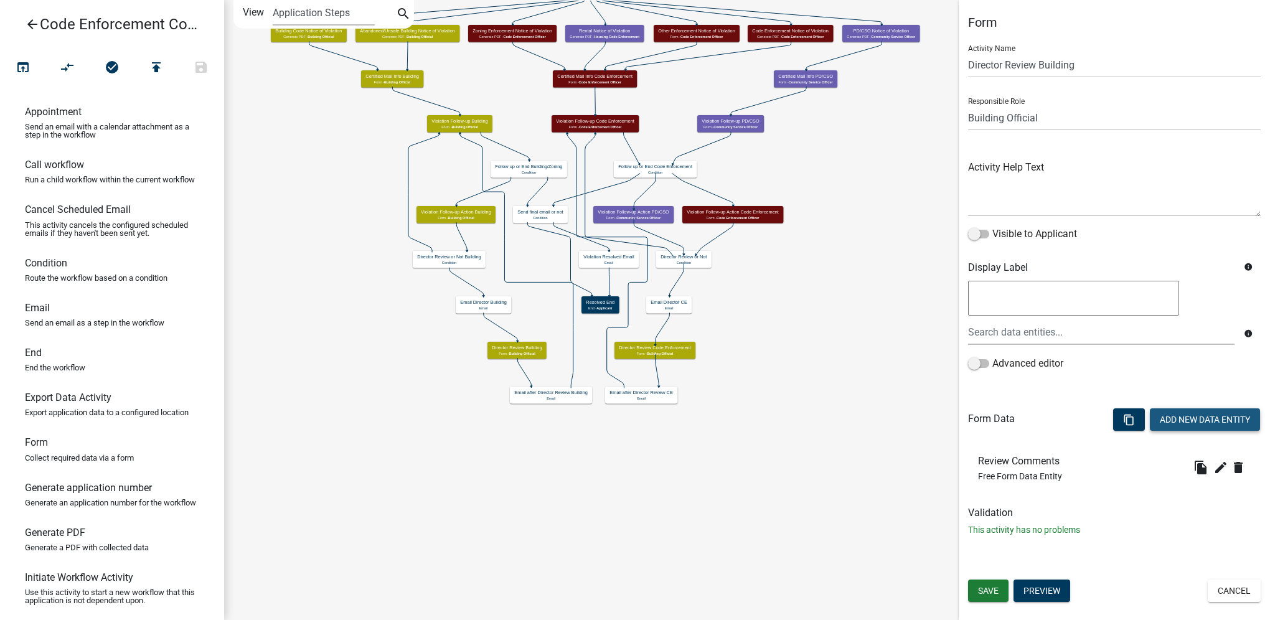
click at [1153, 413] on button "Add New Data Entity" at bounding box center [1205, 419] width 110 height 22
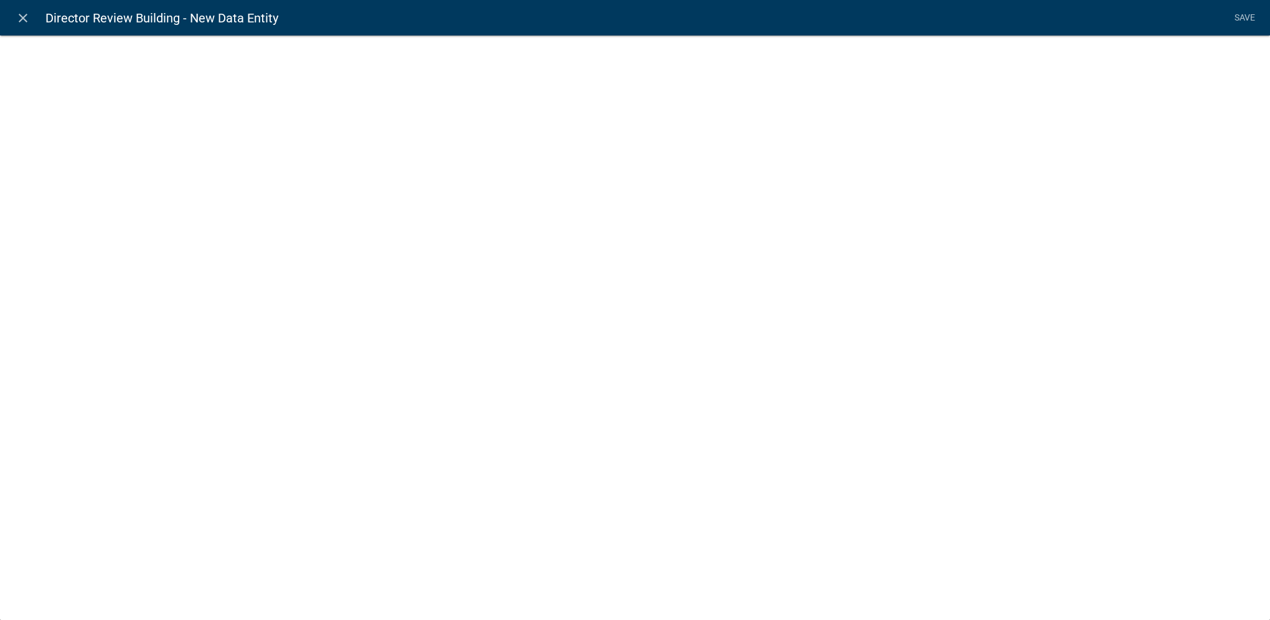
select select
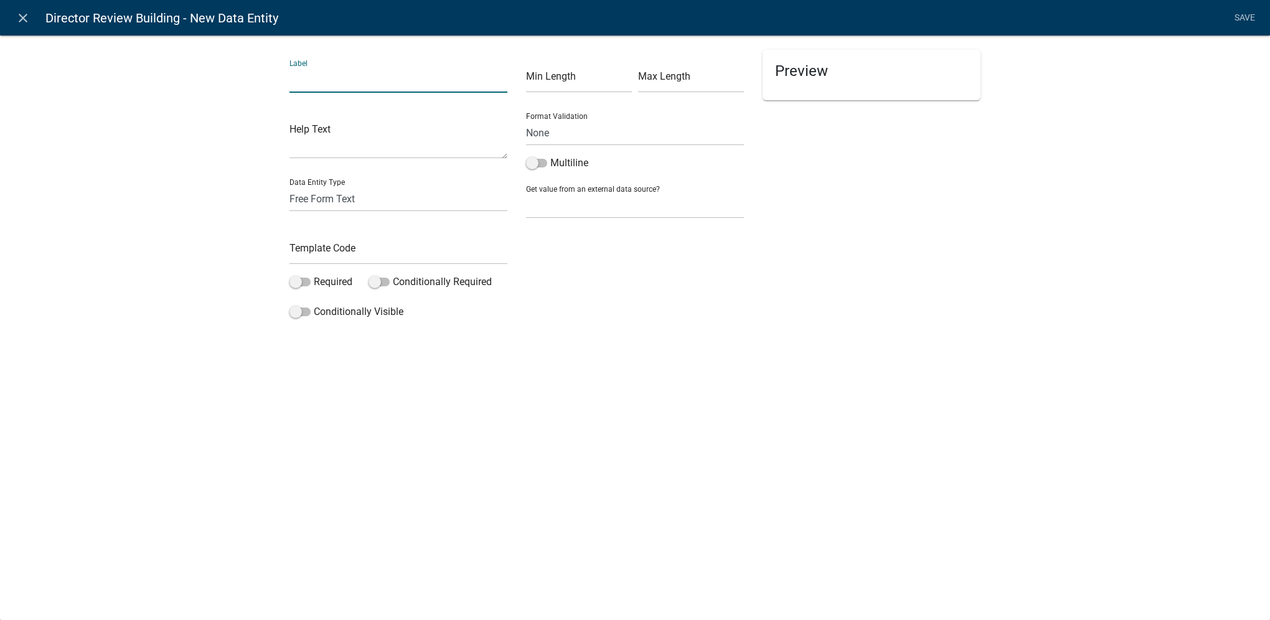
click at [298, 83] on input "text" at bounding box center [398, 80] width 218 height 26
type input "Approval"
click at [313, 202] on select "Free Form Text Document Display Entity Value Fee Numeric Data Date Map Sketch D…" at bounding box center [398, 199] width 218 height 26
select select "list-data"
click at [289, 186] on select "Free Form Text Document Display Entity Value Fee Numeric Data Date Map Sketch D…" at bounding box center [398, 199] width 218 height 26
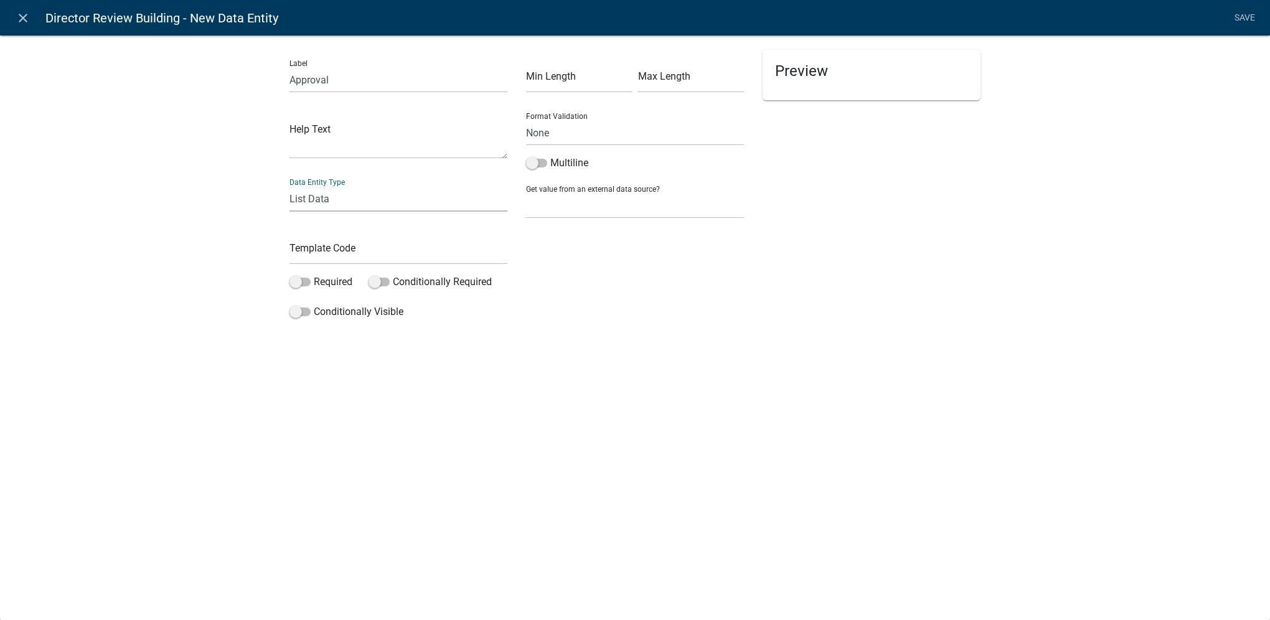
select select "list-data"
select select
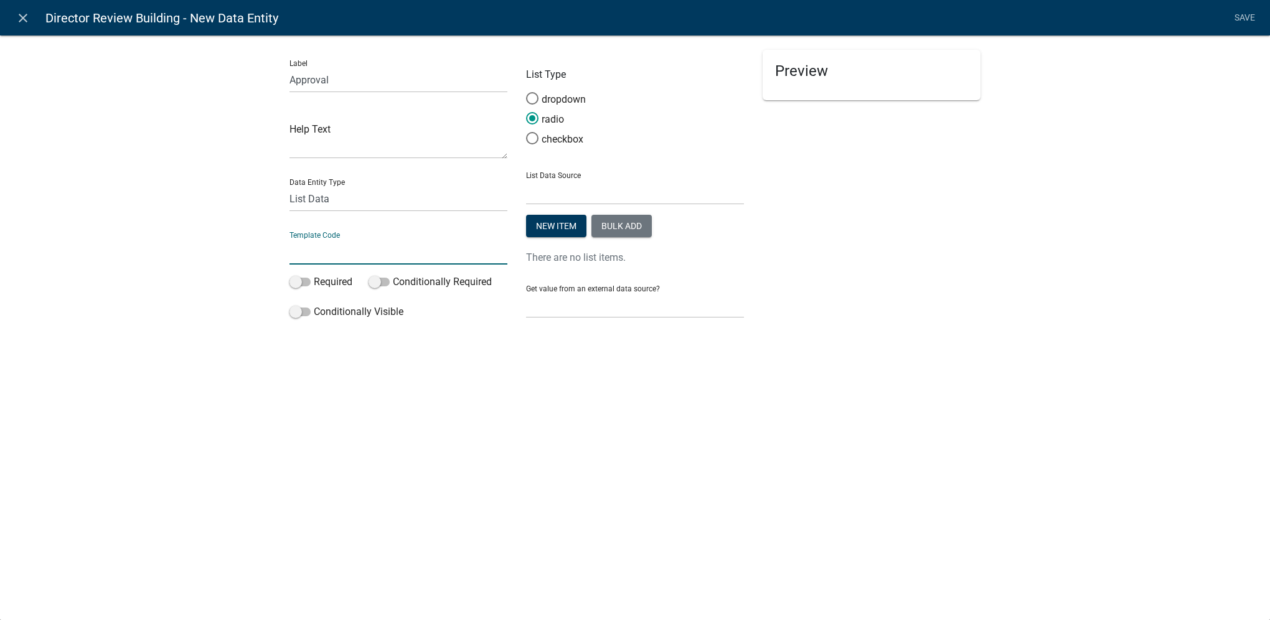
click at [328, 247] on input "text" at bounding box center [398, 252] width 218 height 26
type input "BuildingDirApp"
click at [306, 281] on span at bounding box center [299, 282] width 21 height 9
click at [314, 274] on input "Required" at bounding box center [314, 274] width 0 height 0
click at [573, 230] on button "New item" at bounding box center [556, 226] width 60 height 22
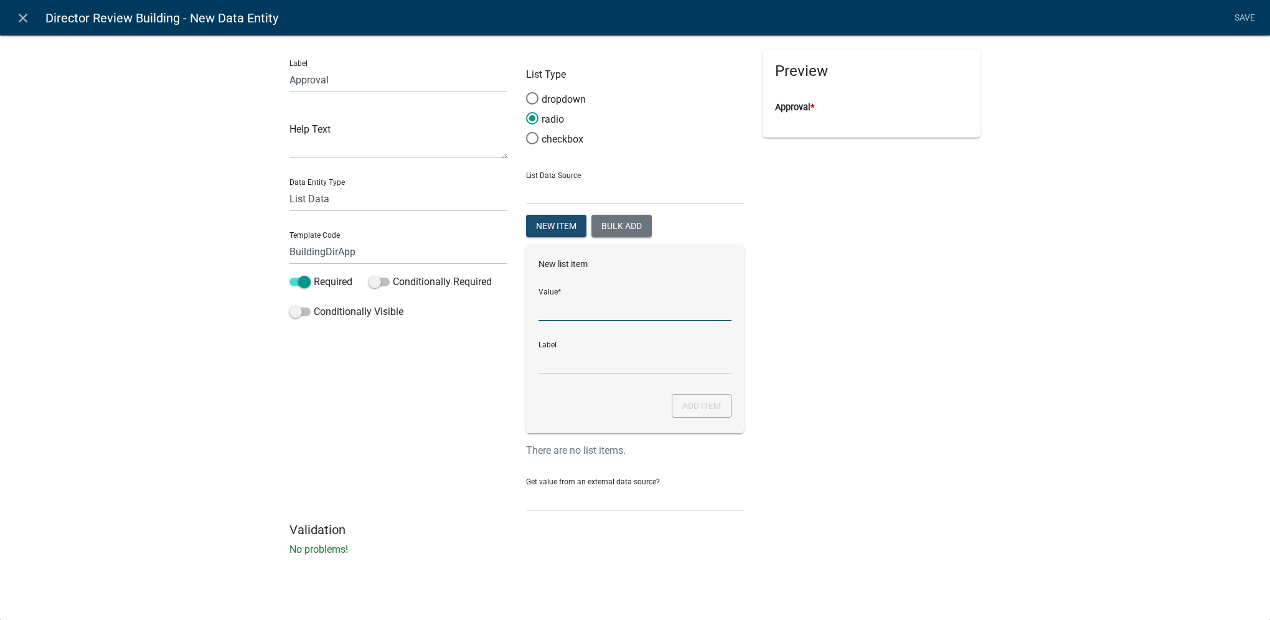
click at [584, 302] on input "List Data Source" at bounding box center [634, 309] width 193 height 26
type input "Approve"
click at [700, 398] on button "Add item" at bounding box center [702, 406] width 60 height 24
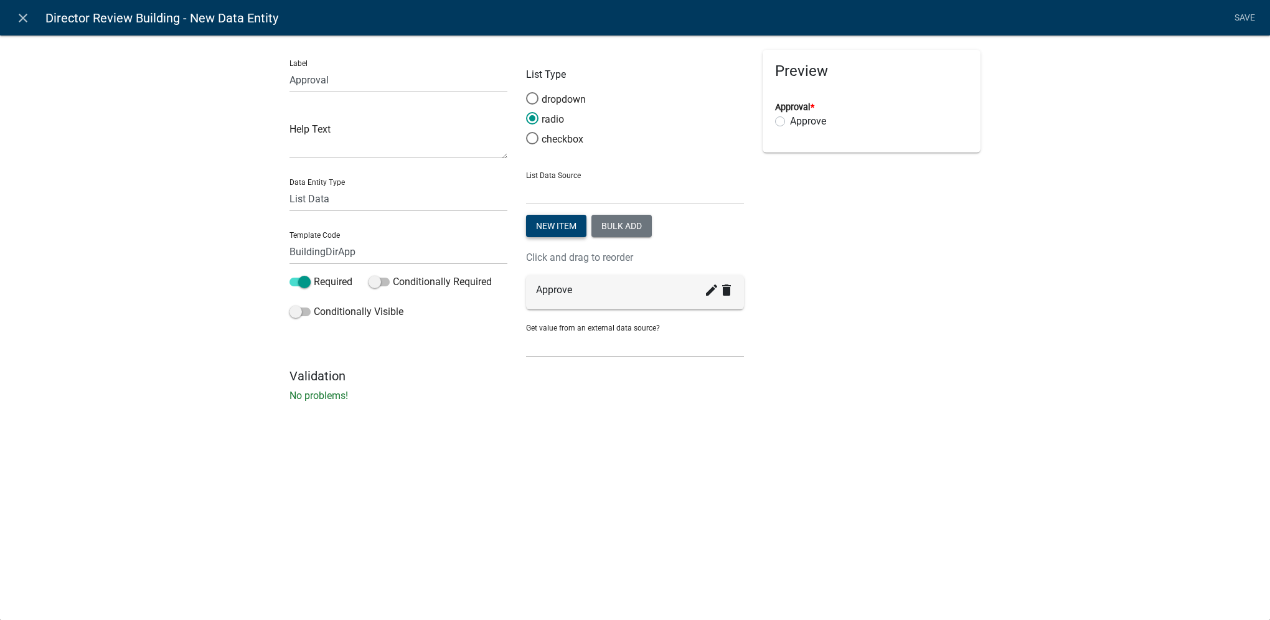
click at [565, 227] on button "New item" at bounding box center [556, 226] width 60 height 22
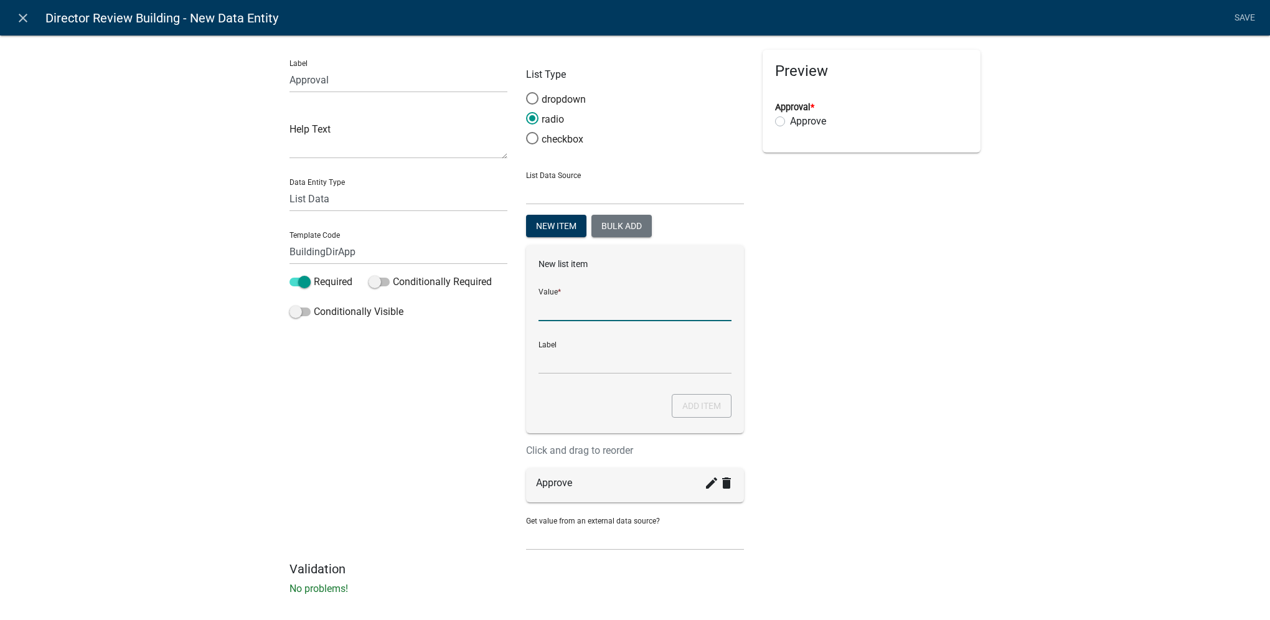
click at [555, 314] on input "List Data Source" at bounding box center [634, 309] width 193 height 26
type input "Approve w/Comments"
click at [701, 411] on button "Add item" at bounding box center [702, 406] width 60 height 24
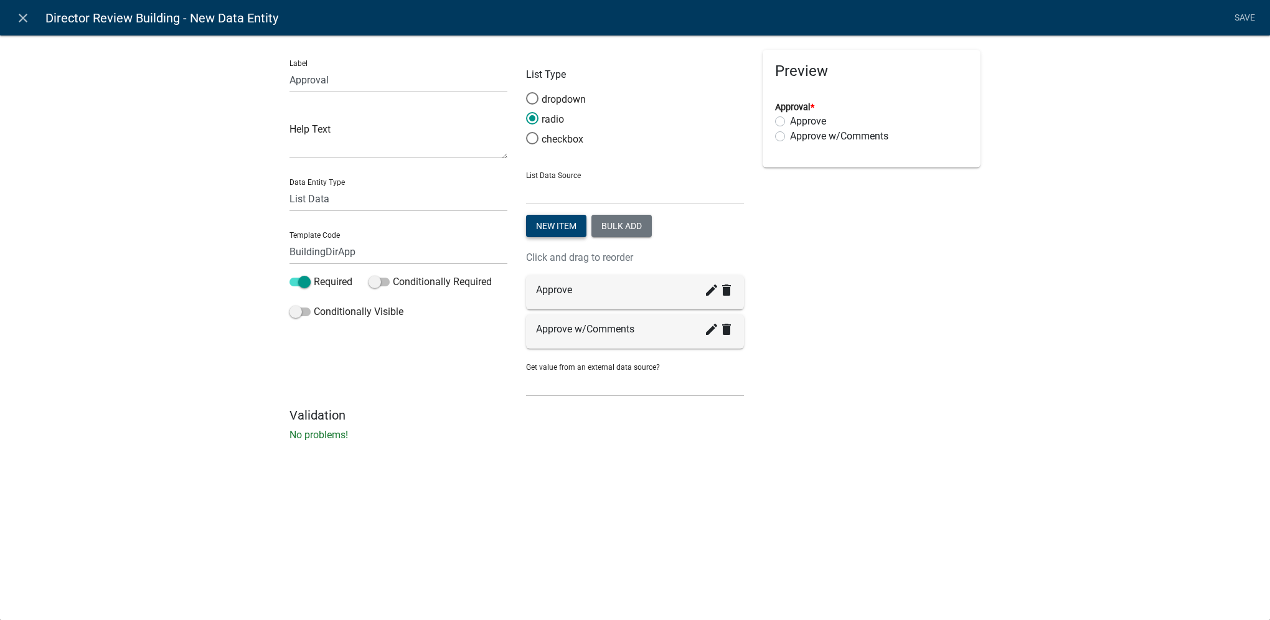
click at [565, 219] on button "New item" at bounding box center [556, 226] width 60 height 22
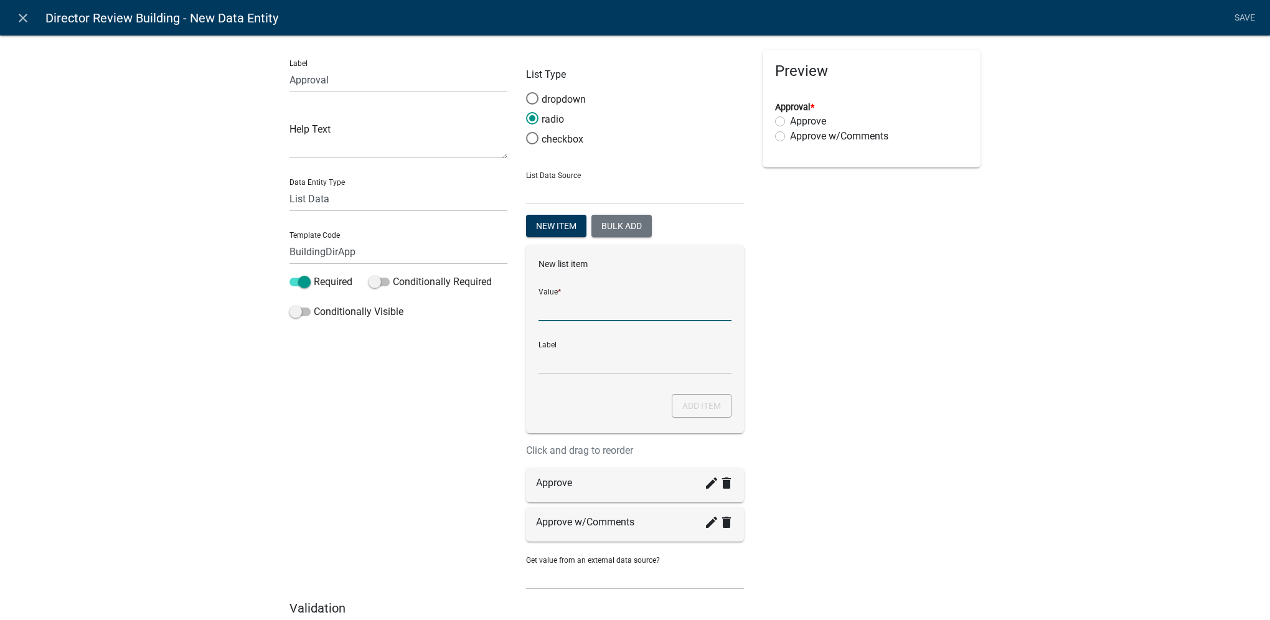
click at [575, 309] on input "List Data Source" at bounding box center [634, 309] width 193 height 26
type input "Deny"
click at [682, 410] on button "Add item" at bounding box center [702, 406] width 60 height 24
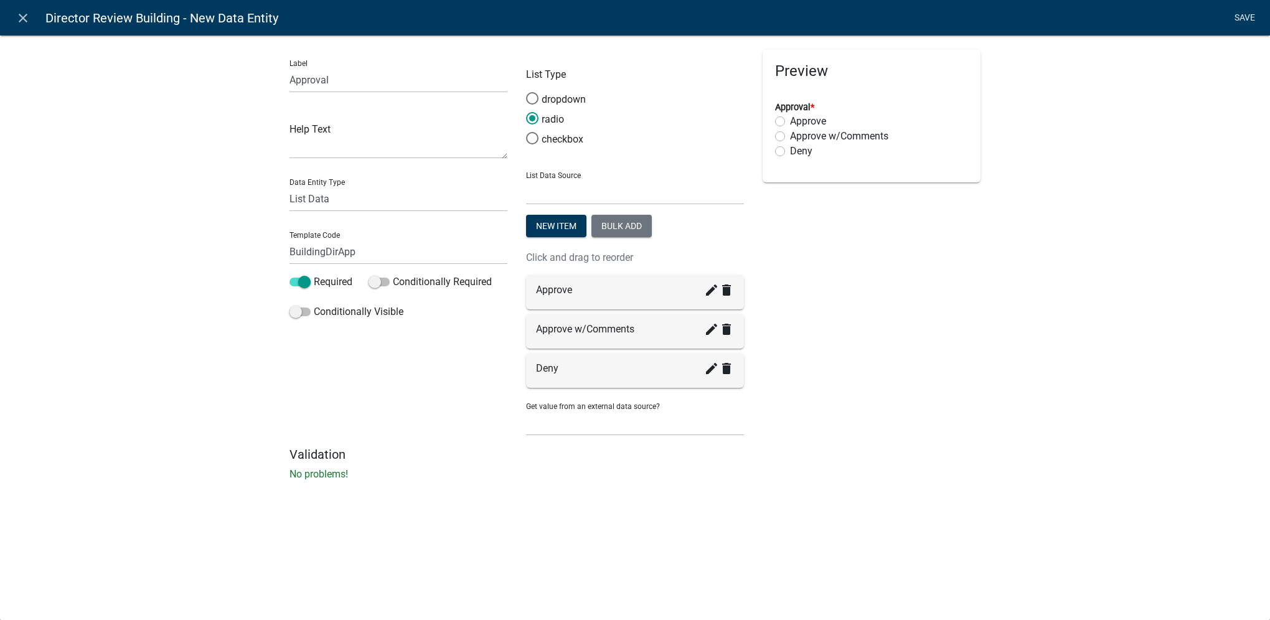
click at [1247, 21] on link "Save" at bounding box center [1244, 18] width 31 height 24
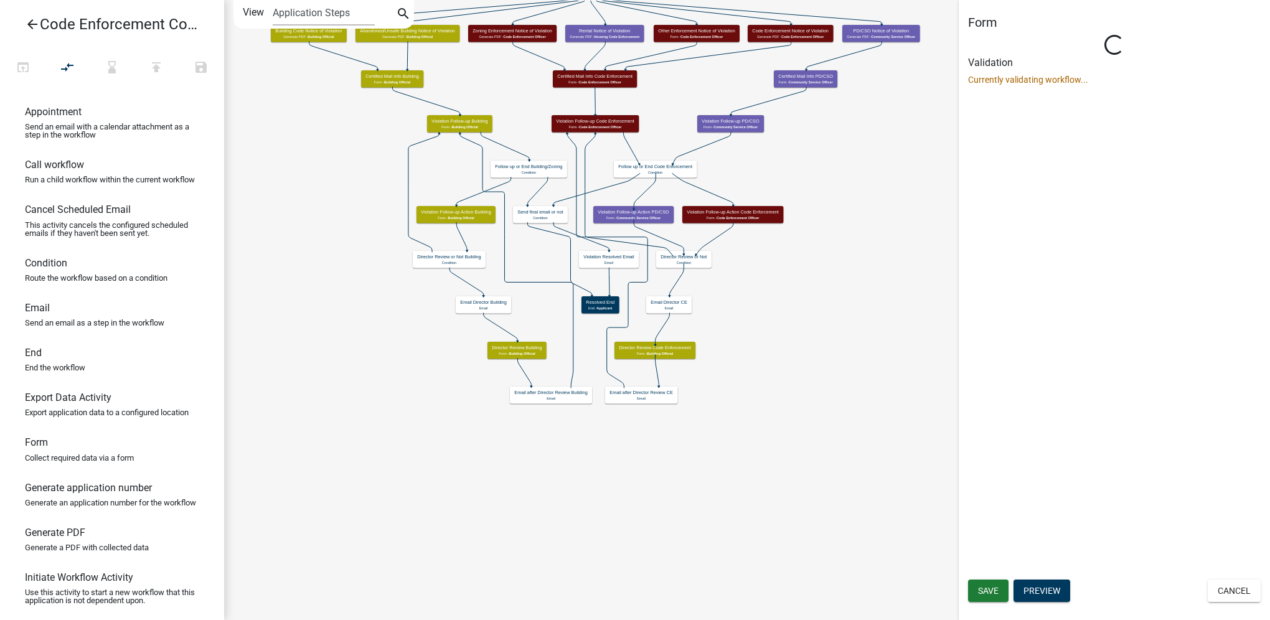
select select "F0AECD7E-1716-40EC-8448-0295D5F17524"
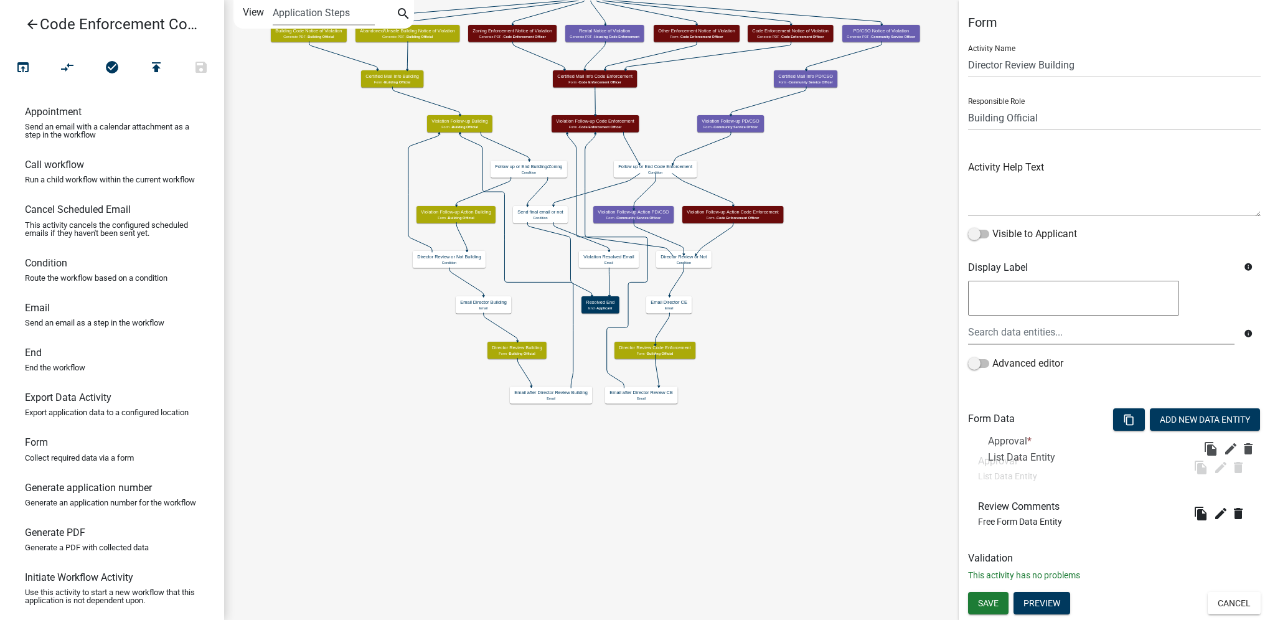
drag, startPoint x: 1006, startPoint y: 510, endPoint x: 1015, endPoint y: 445, distance: 65.4
click at [1184, 418] on button "Add New Data Entity" at bounding box center [1205, 419] width 110 height 22
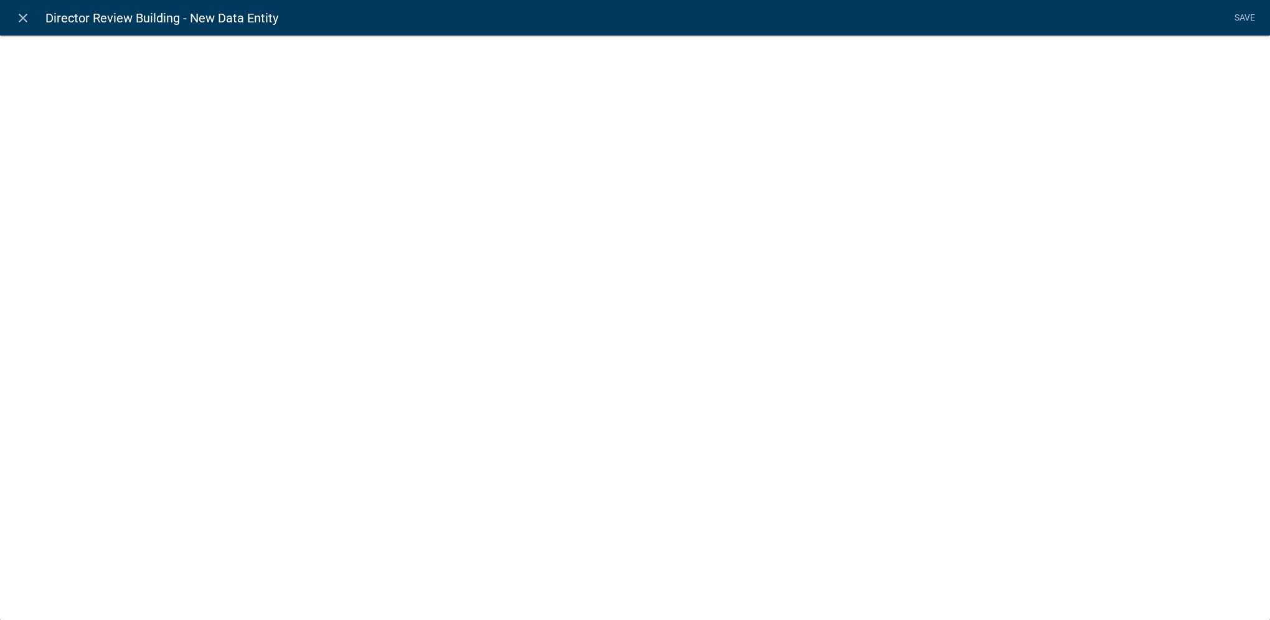
select select
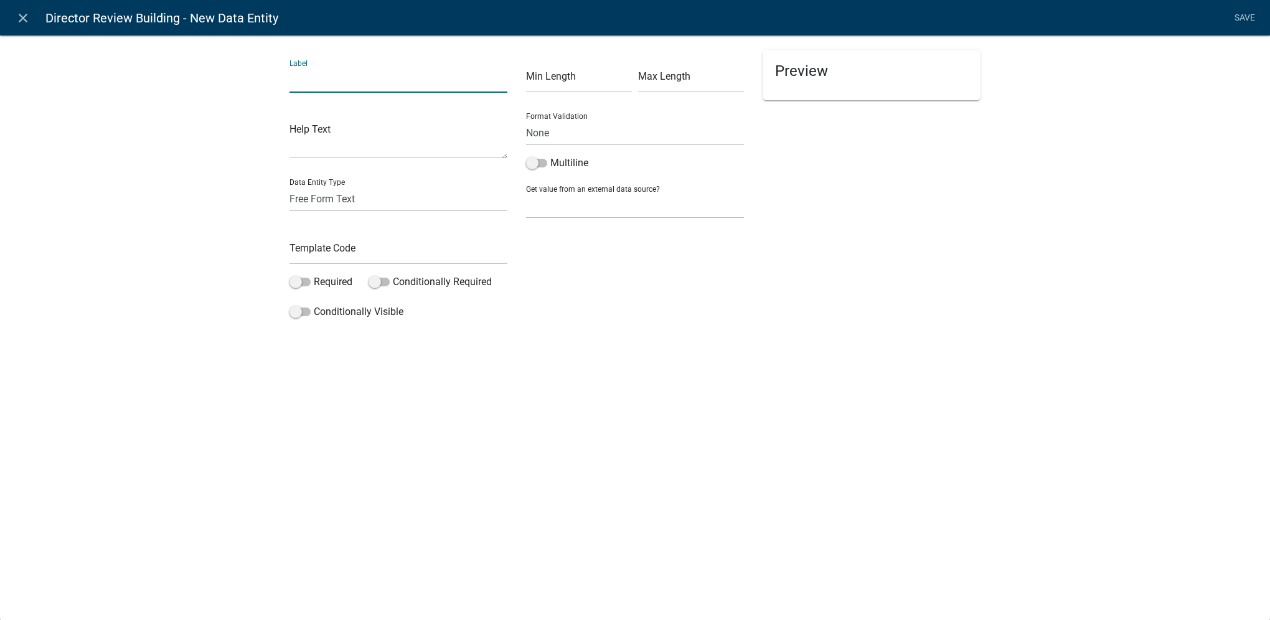
click at [300, 75] on input "text" at bounding box center [398, 80] width 218 height 26
type input "Reviewed By"
select select "list-data"
select select
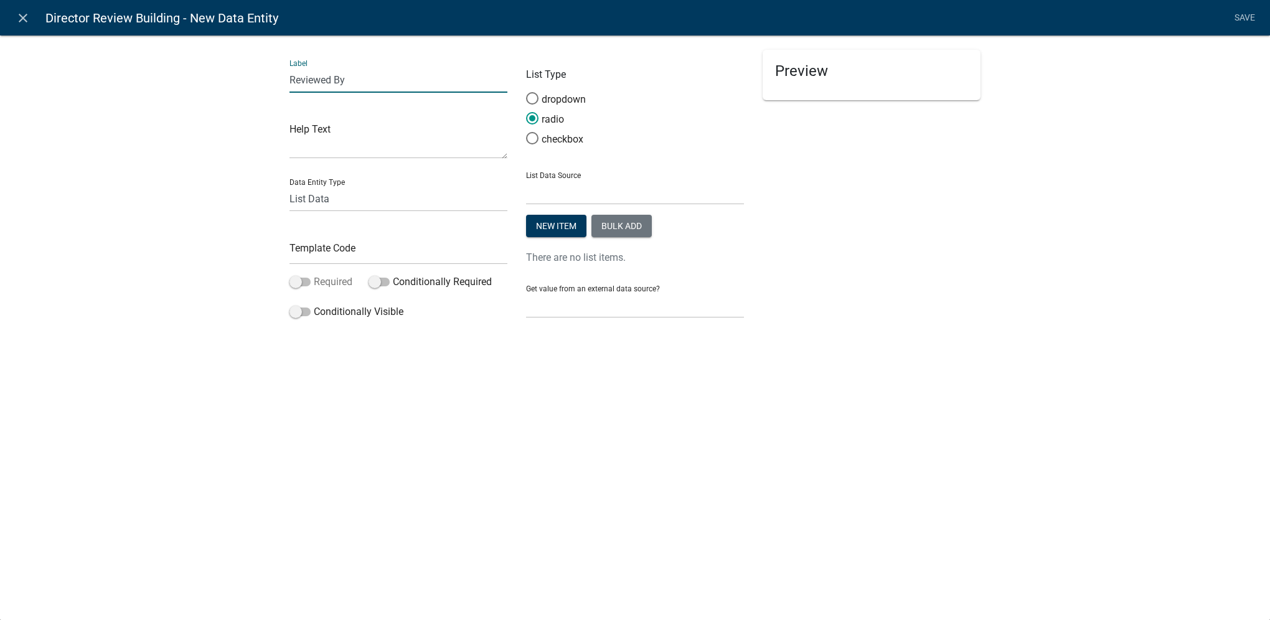
click at [299, 275] on label "Required" at bounding box center [320, 281] width 63 height 15
click at [314, 274] on input "Required" at bounding box center [314, 274] width 0 height 0
click at [545, 232] on button "New item" at bounding box center [556, 226] width 60 height 22
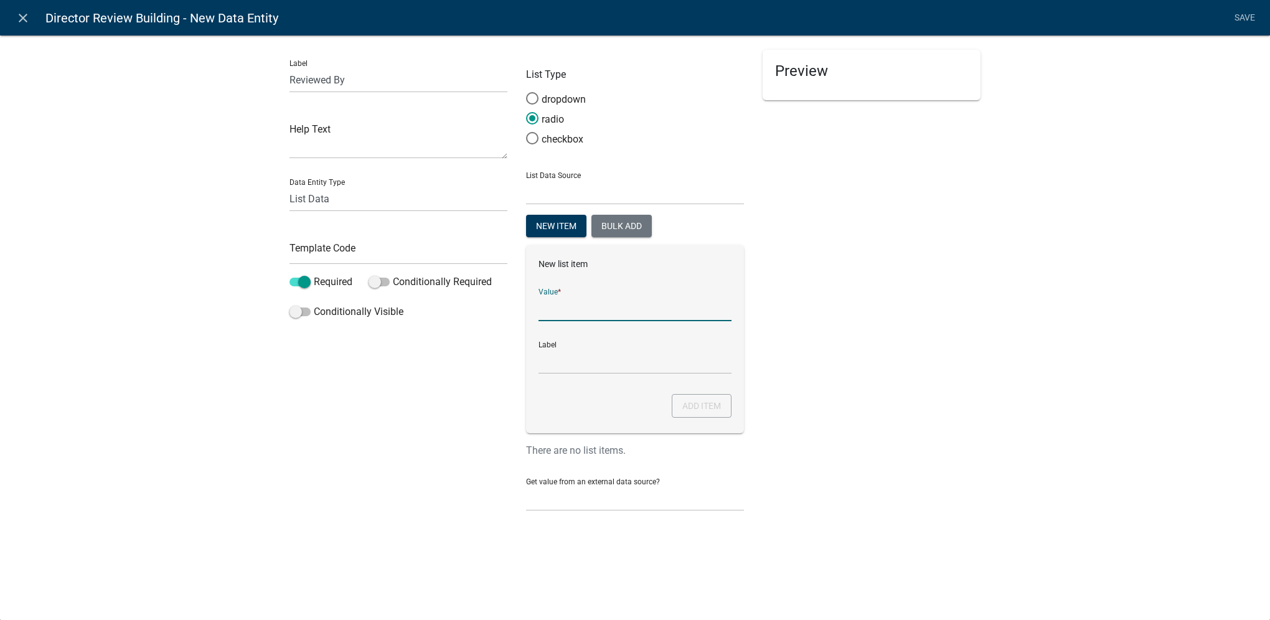
click at [565, 309] on input "List Data Source" at bounding box center [634, 309] width 193 height 26
type input "[PERSON_NAME]"
click at [708, 410] on button "Add item" at bounding box center [702, 406] width 60 height 24
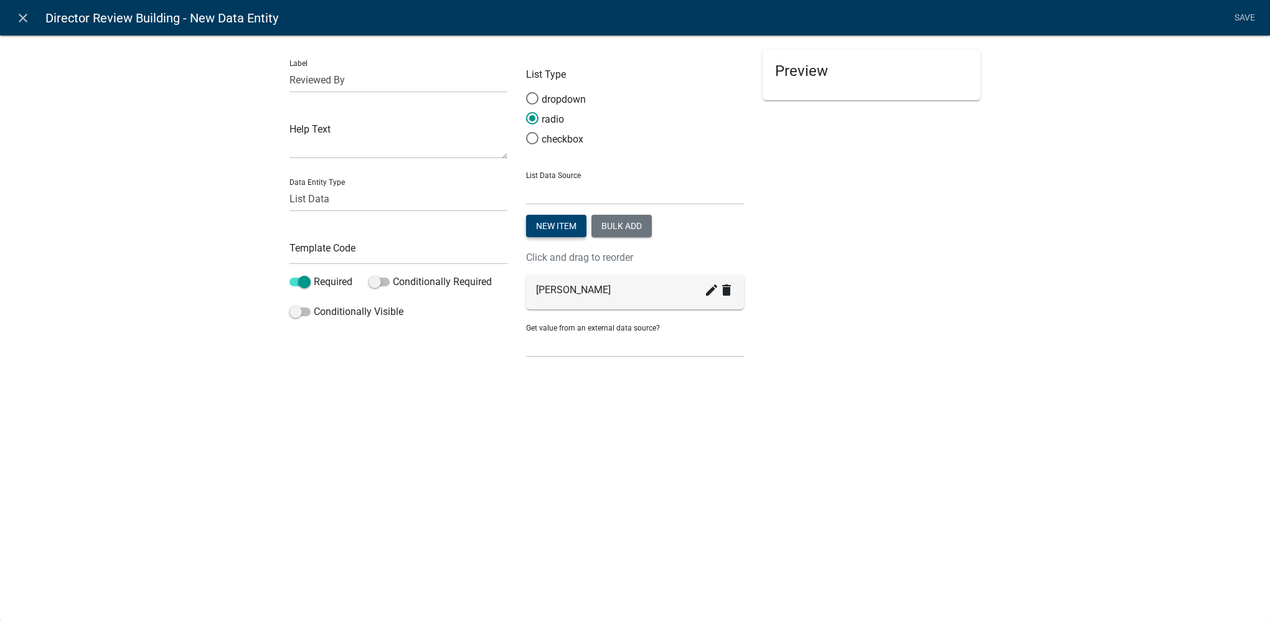
click at [568, 232] on button "New item" at bounding box center [556, 226] width 60 height 22
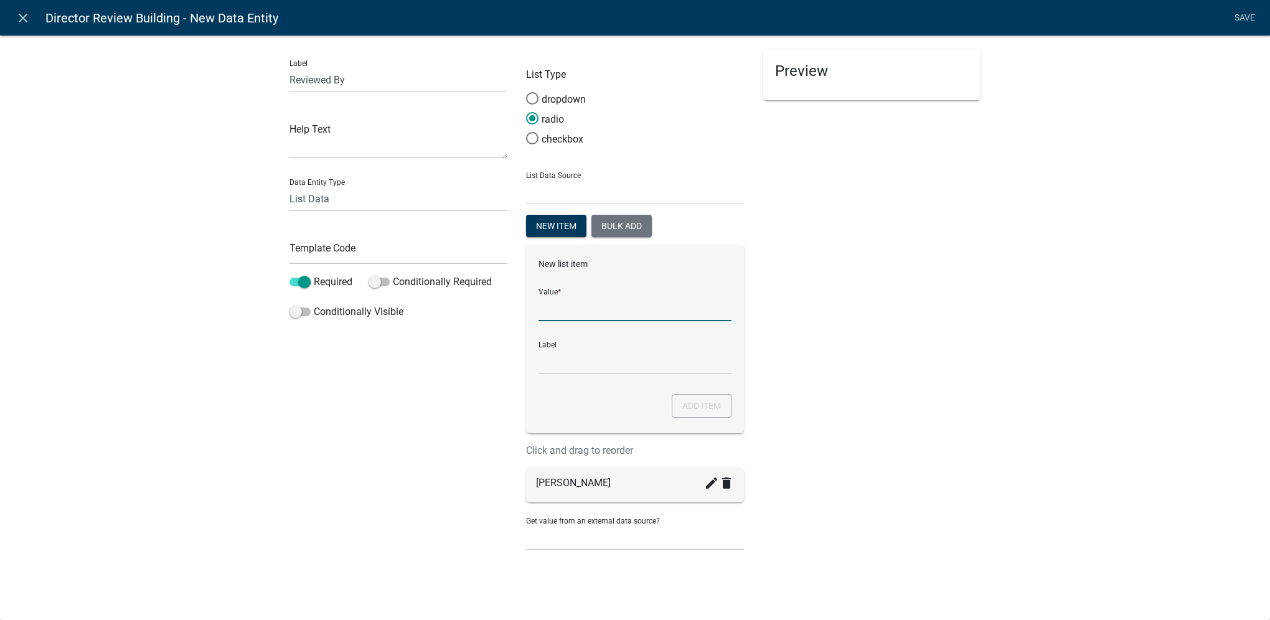
click at [574, 307] on input "List Data Source" at bounding box center [634, 309] width 193 height 26
type input "[PERSON_NAME]"
click at [719, 408] on button "Add item" at bounding box center [702, 406] width 60 height 24
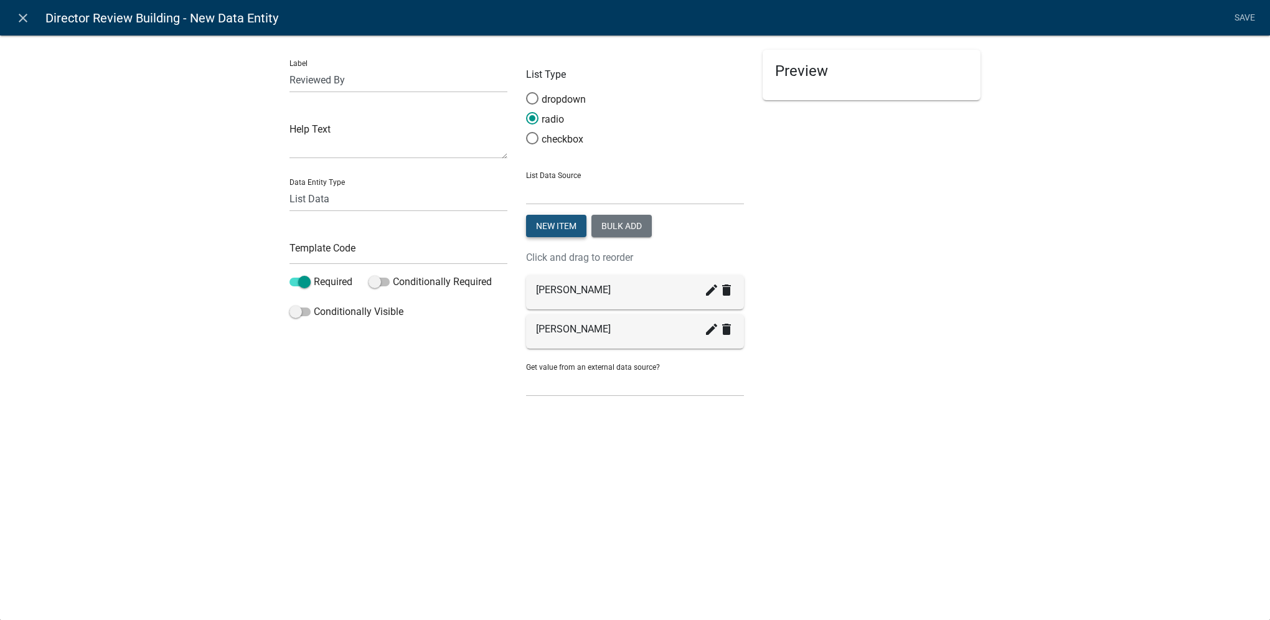
click at [563, 227] on button "New item" at bounding box center [556, 226] width 60 height 22
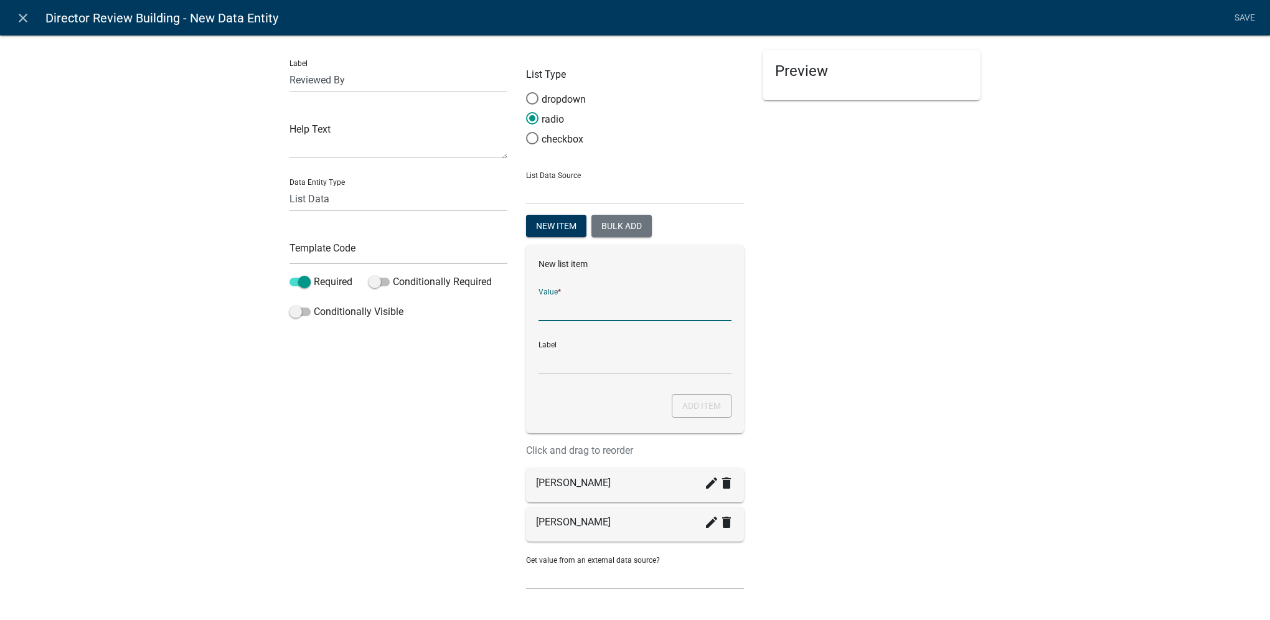
click at [557, 301] on input "List Data Source" at bounding box center [634, 309] width 193 height 26
type input "Other (please make note)"
click at [676, 397] on button "Add item" at bounding box center [702, 406] width 60 height 24
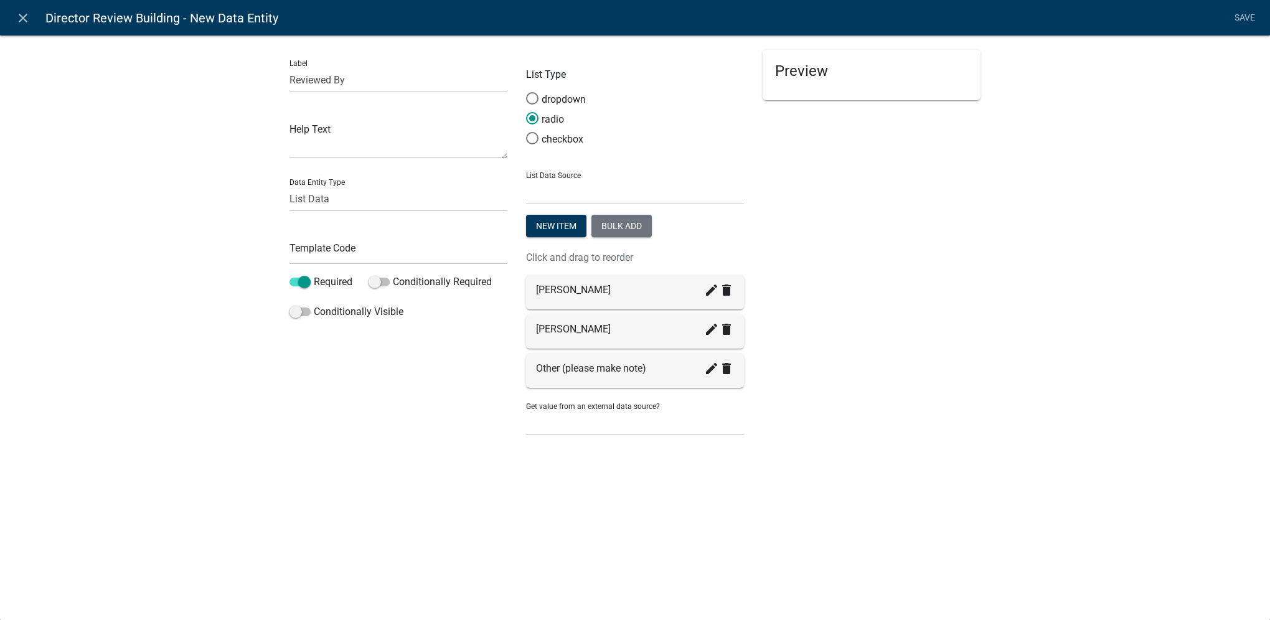
click at [716, 476] on div "close Director Review Building - New Data Entity Save Label Reviewed By Help Te…" at bounding box center [635, 310] width 1270 height 620
click at [302, 248] on input "text" at bounding box center [398, 252] width 218 height 26
type input "BuildingDirAppBy"
click at [349, 423] on div "Label Reviewed By Help Text Data Entity Type Free Form Text Document Display En…" at bounding box center [398, 248] width 237 height 397
click at [1249, 25] on link "Save" at bounding box center [1244, 18] width 31 height 24
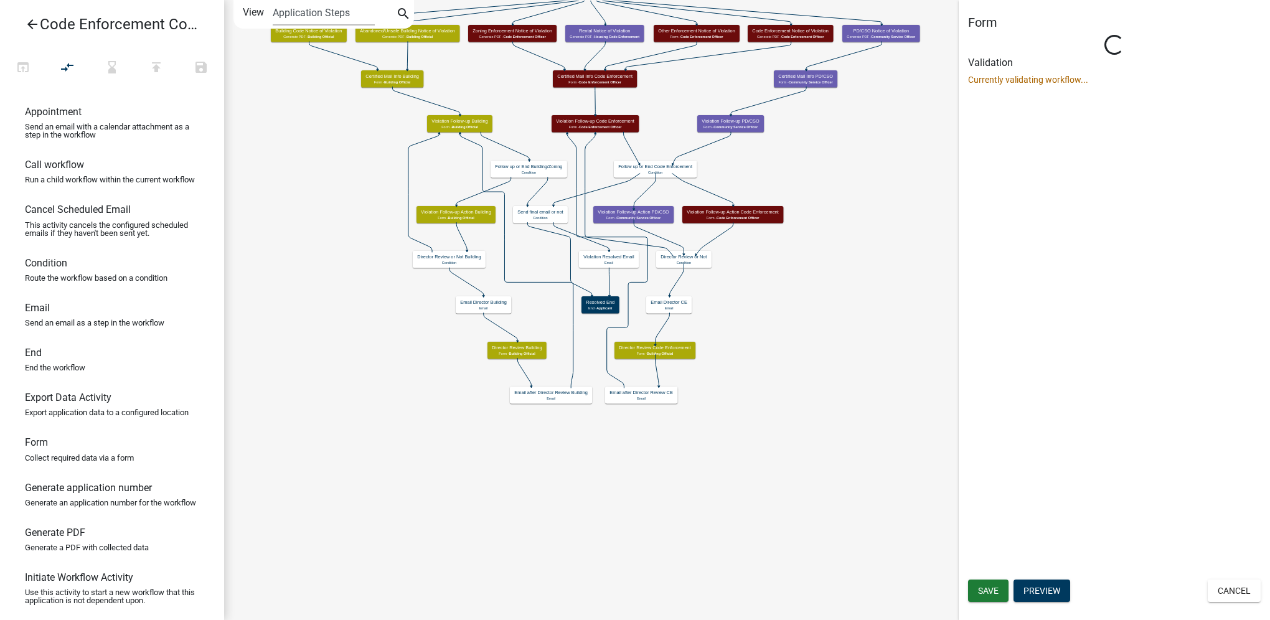
select select "F0AECD7E-1716-40EC-8448-0295D5F17524"
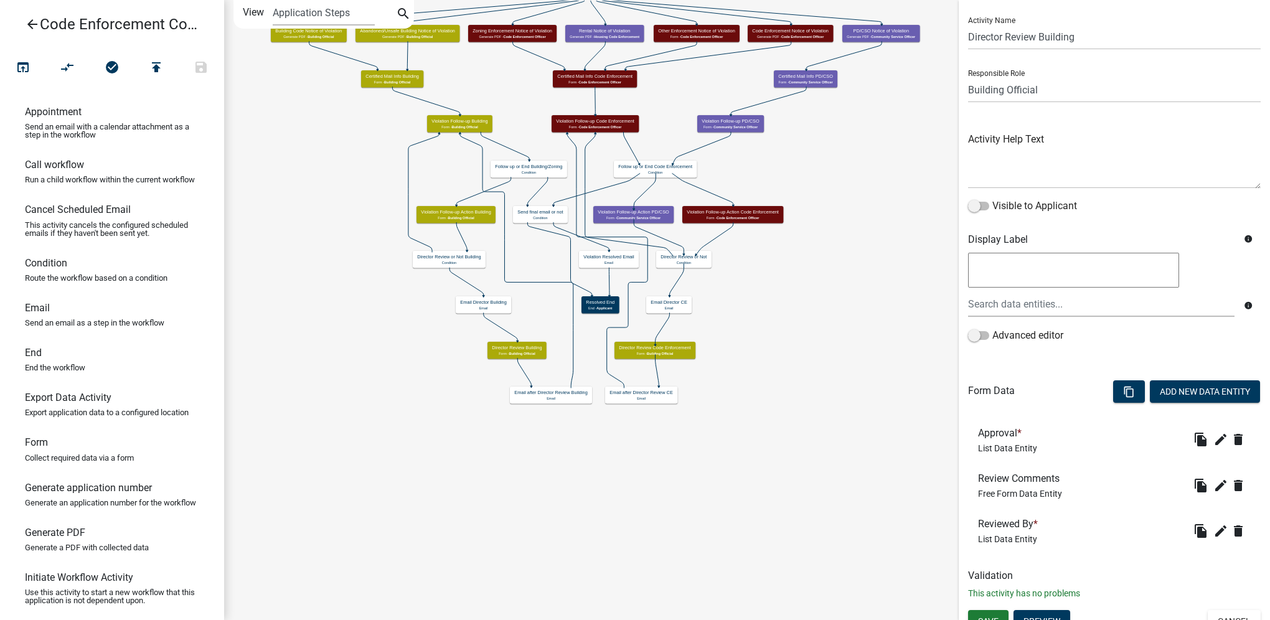
scroll to position [42, 0]
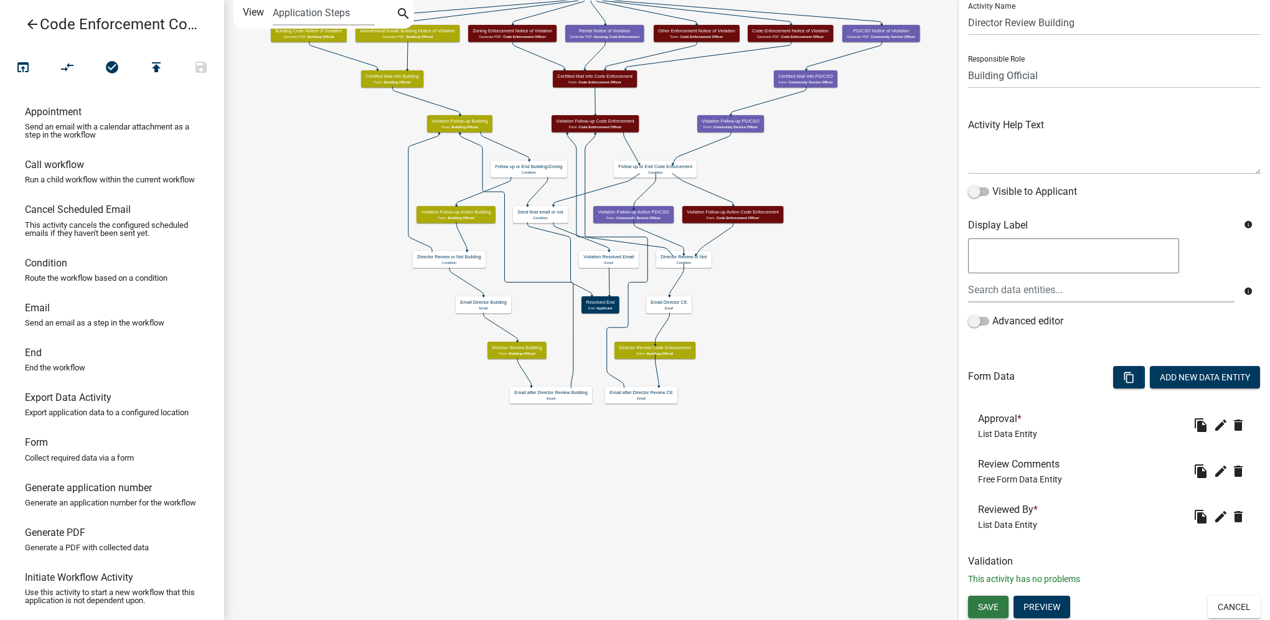
click at [981, 602] on span "Save" at bounding box center [988, 606] width 21 height 10
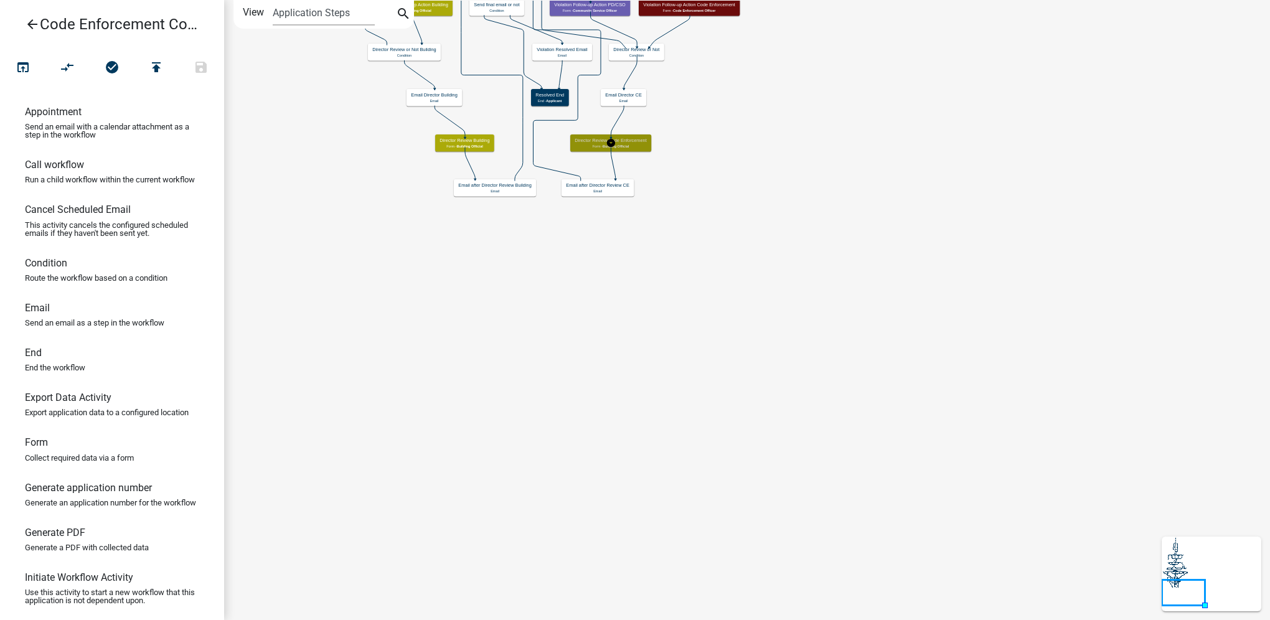
click at [637, 147] on p "Form - Building Official" at bounding box center [610, 146] width 72 height 4
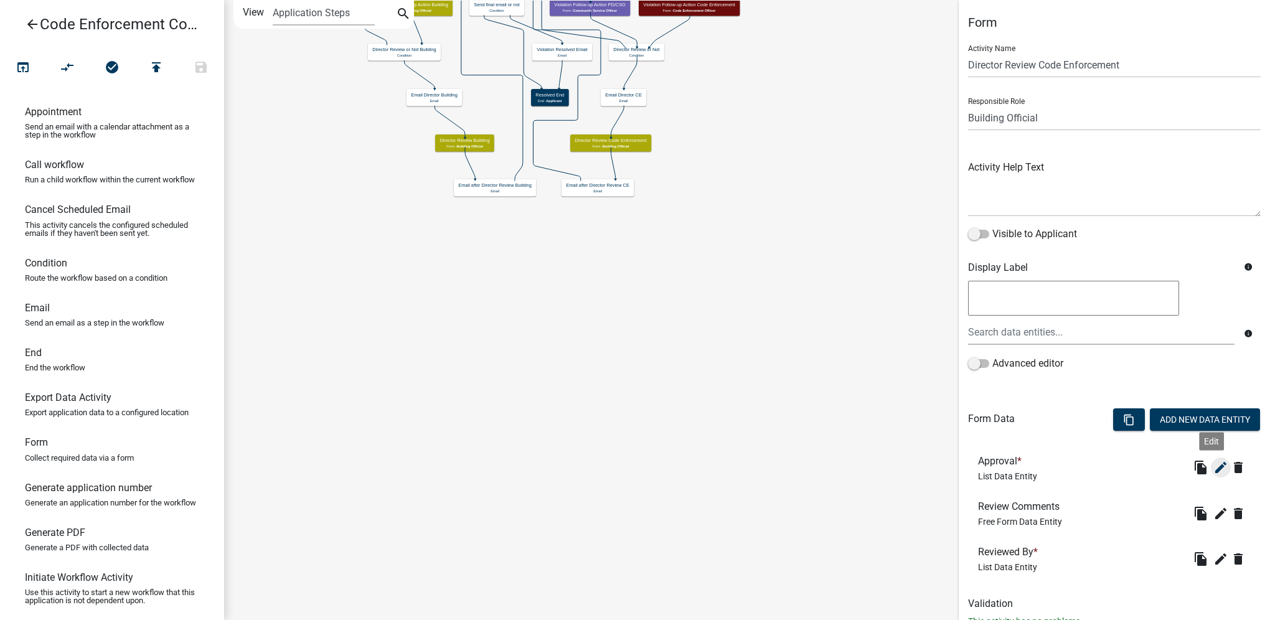
click at [1213, 470] on icon "edit" at bounding box center [1220, 467] width 15 height 15
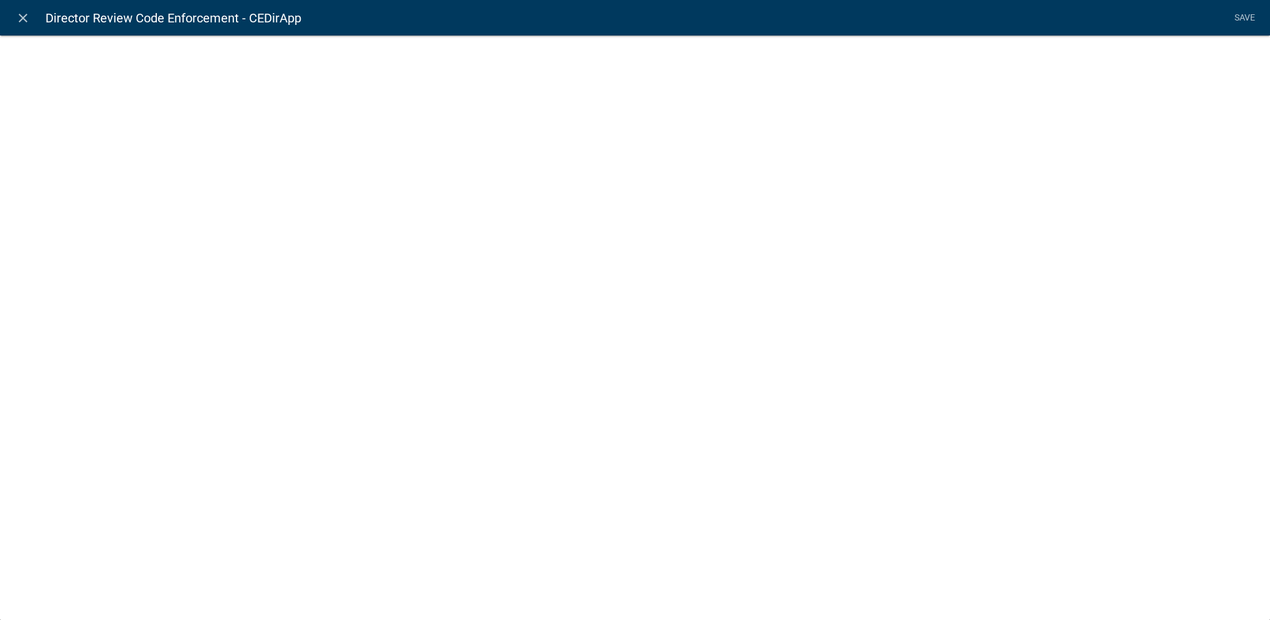
select select "list-data"
select select
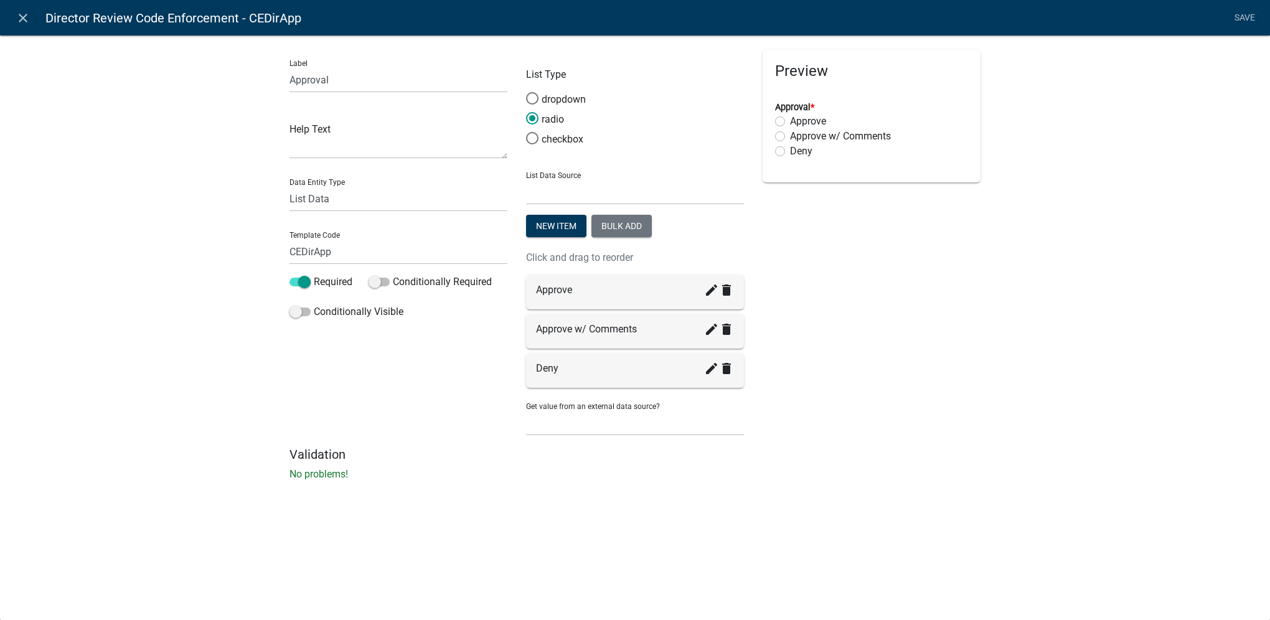
click at [596, 337] on div "Approve w/ Comments create delete" at bounding box center [635, 331] width 218 height 34
click at [706, 332] on icon "create" at bounding box center [711, 329] width 15 height 15
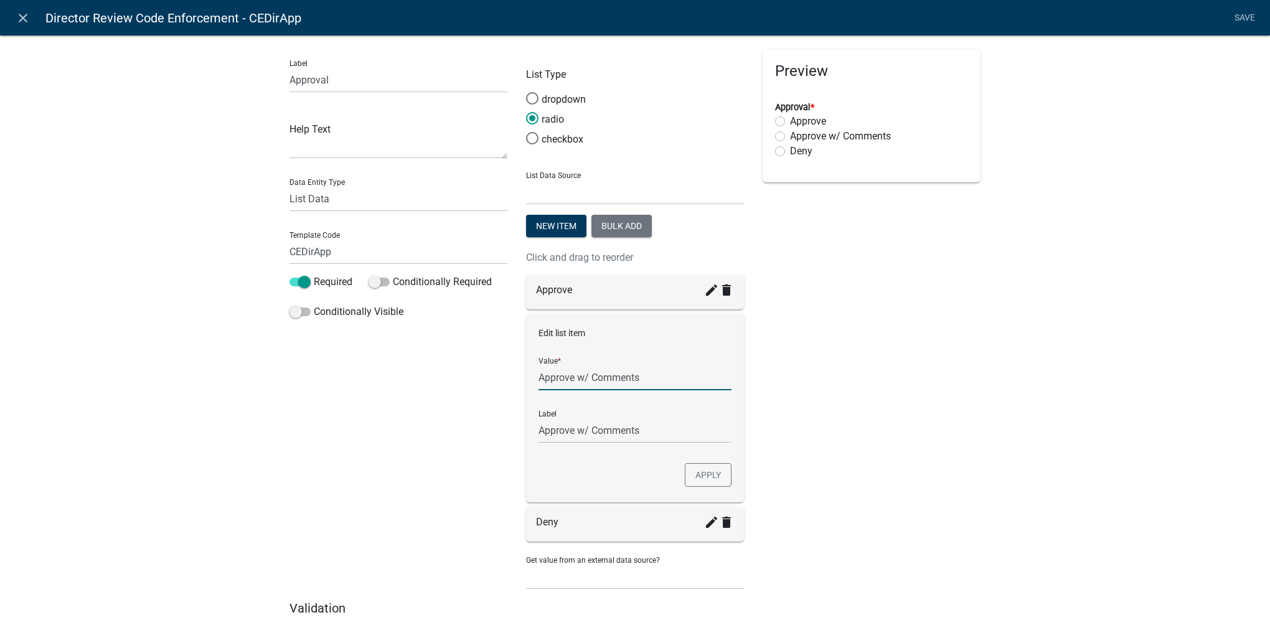
click at [588, 371] on input "Approve w/ Comments" at bounding box center [634, 378] width 193 height 26
type input "Approve w/Comments"
click at [588, 427] on input "Approve w/Comments" at bounding box center [634, 431] width 193 height 26
click at [706, 470] on button "Apply" at bounding box center [708, 475] width 47 height 24
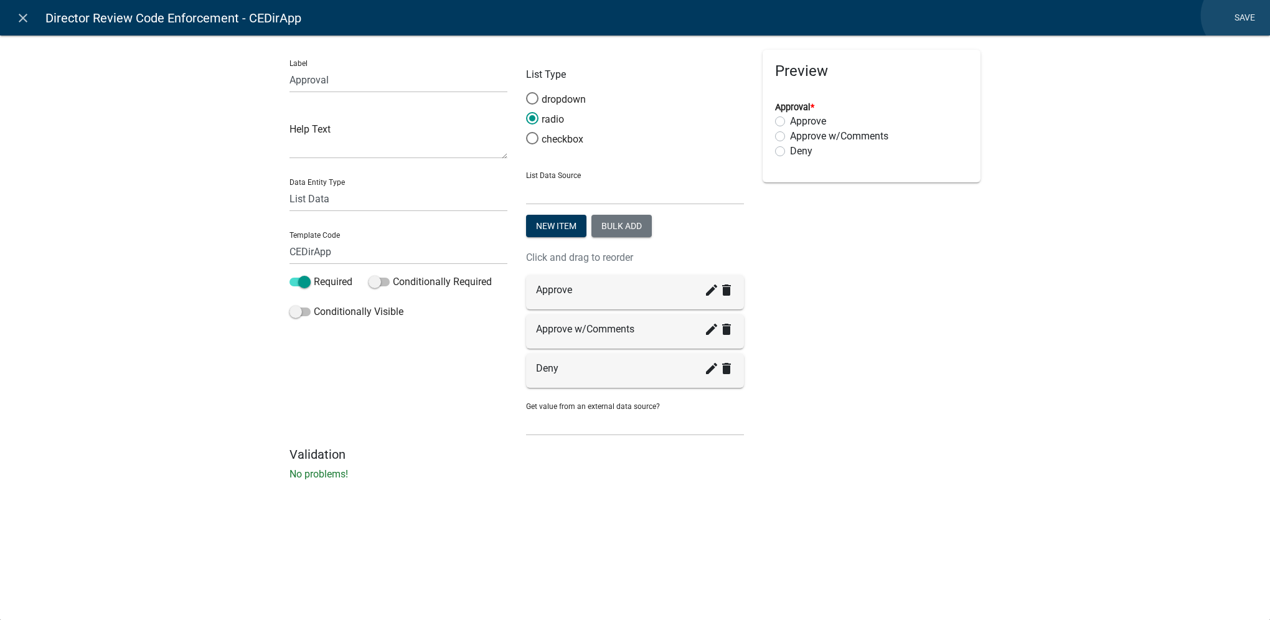
click at [1240, 16] on link "Save" at bounding box center [1244, 18] width 31 height 24
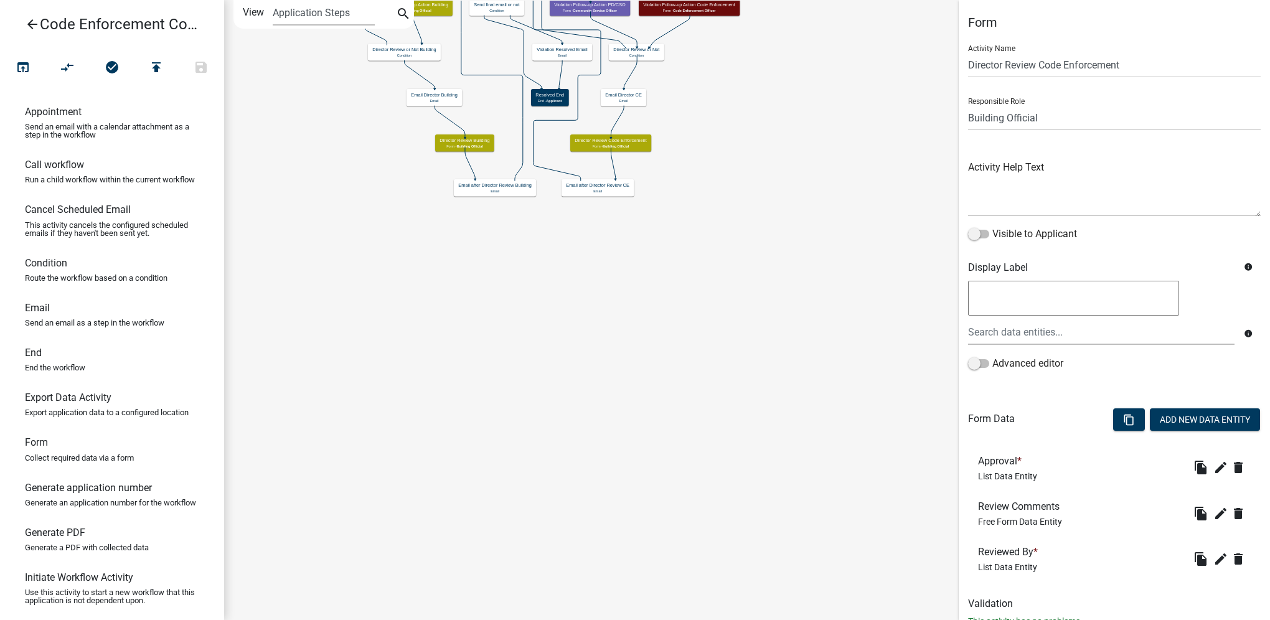
scroll to position [42, 0]
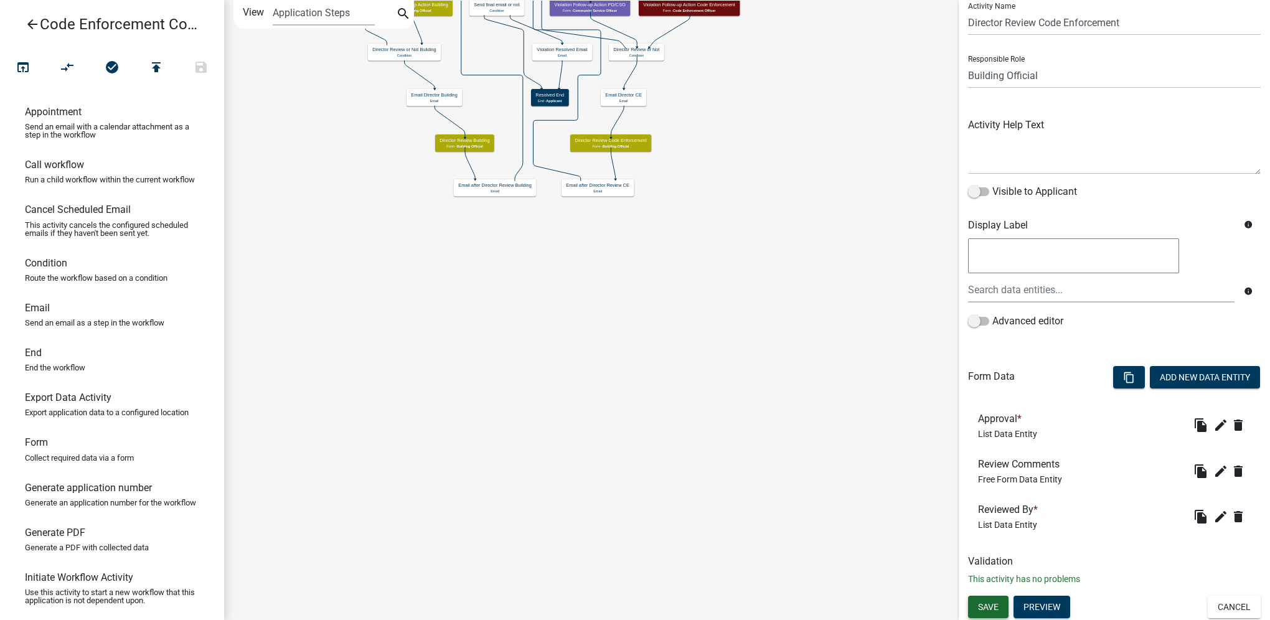
click at [978, 607] on span "Save" at bounding box center [988, 606] width 21 height 10
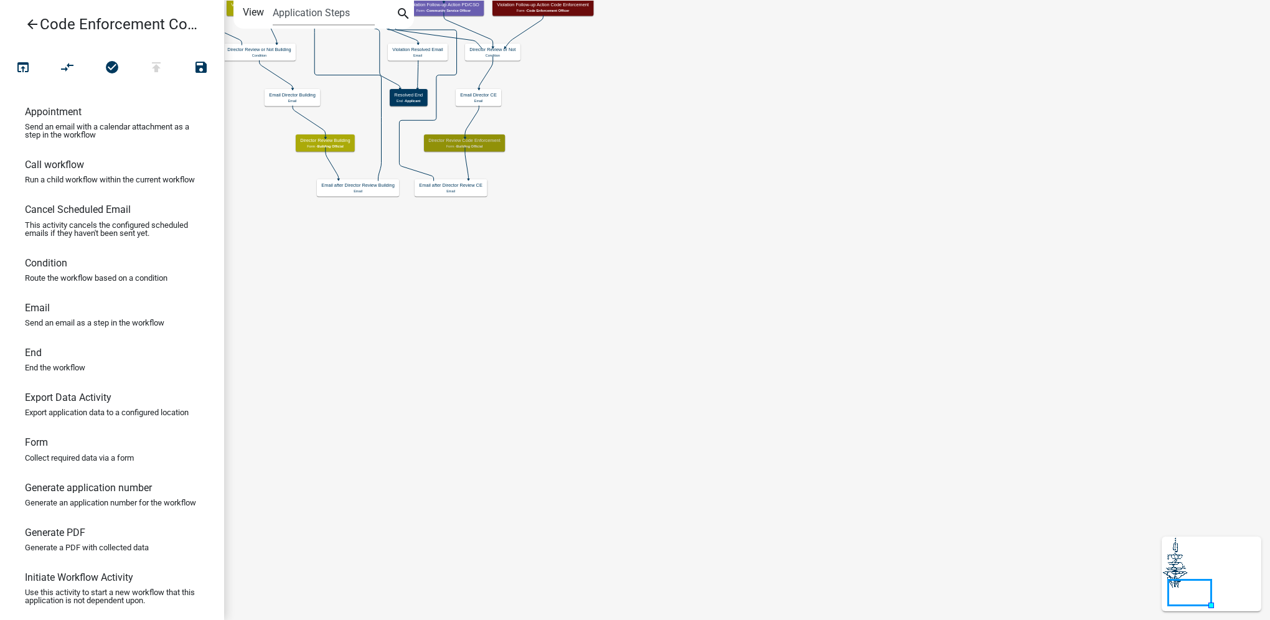
scroll to position [0, 0]
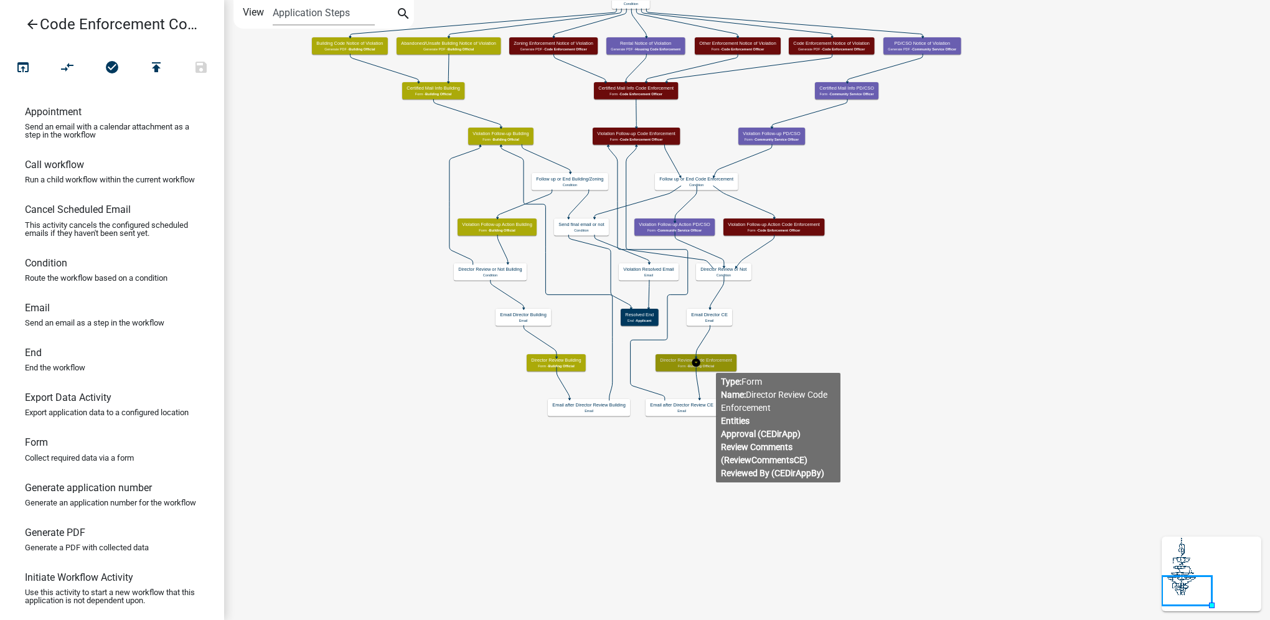
click at [715, 363] on div "Director Review Code Enforcement Form - Building Official" at bounding box center [695, 362] width 81 height 17
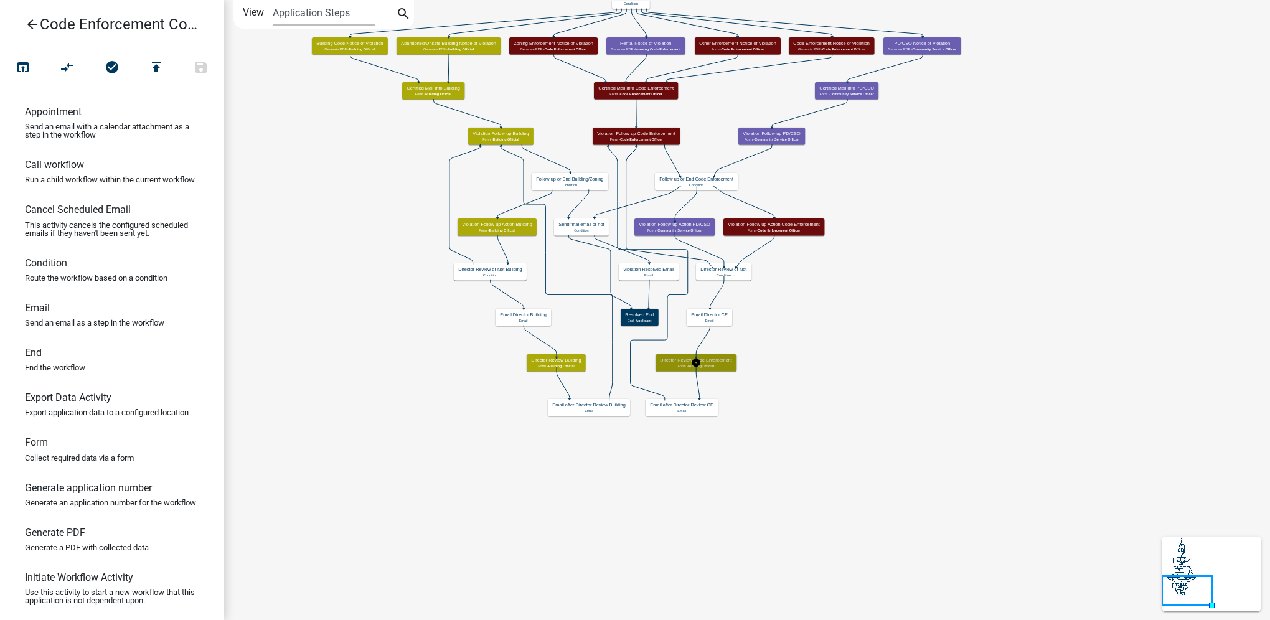
click at [715, 363] on div "Director Review Code Enforcement Form - Building Official" at bounding box center [695, 362] width 81 height 17
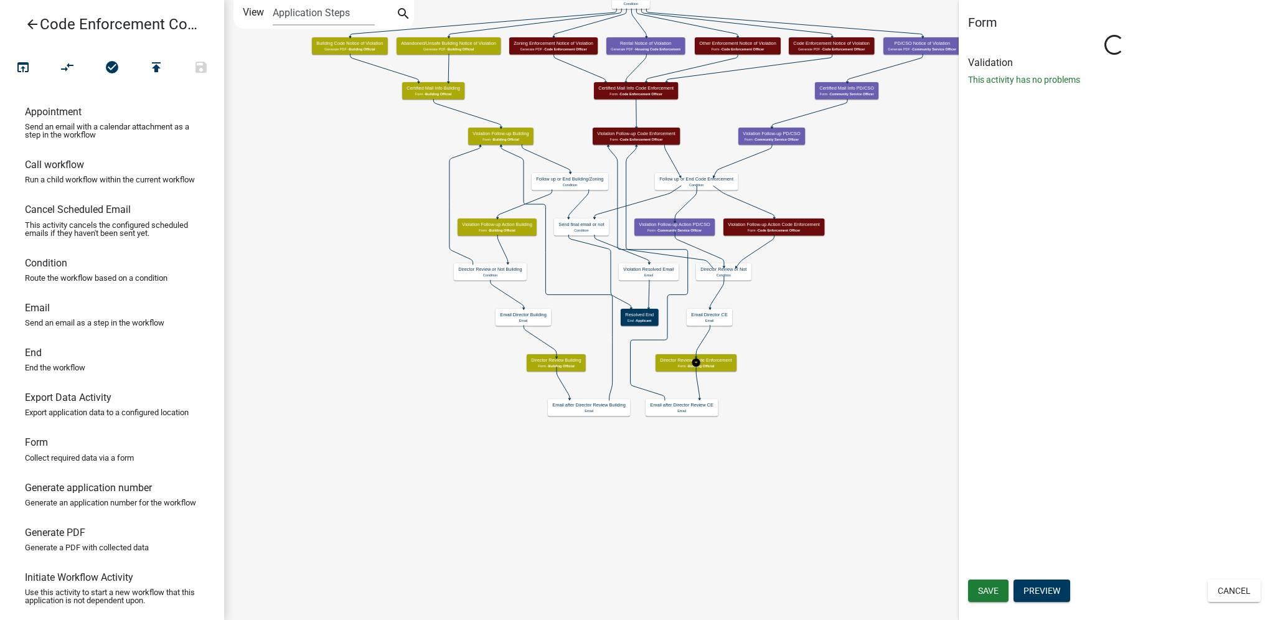
select select "F0AECD7E-1716-40EC-8448-0295D5F17524"
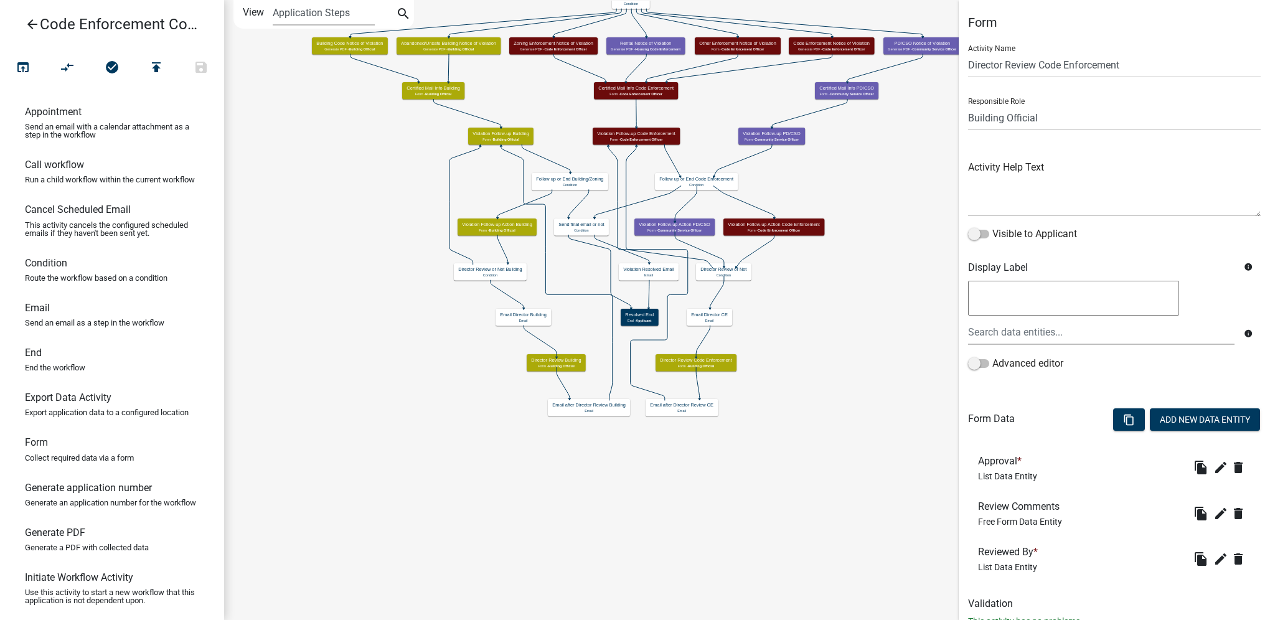
scroll to position [42, 0]
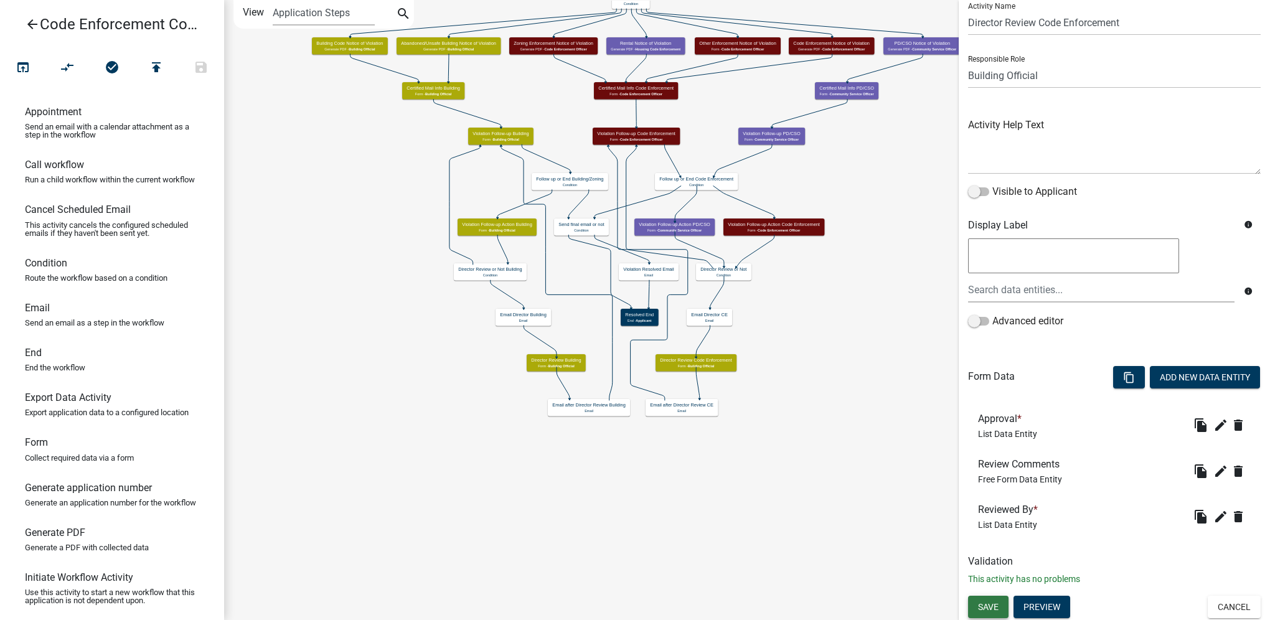
click at [986, 607] on span "Save" at bounding box center [988, 606] width 21 height 10
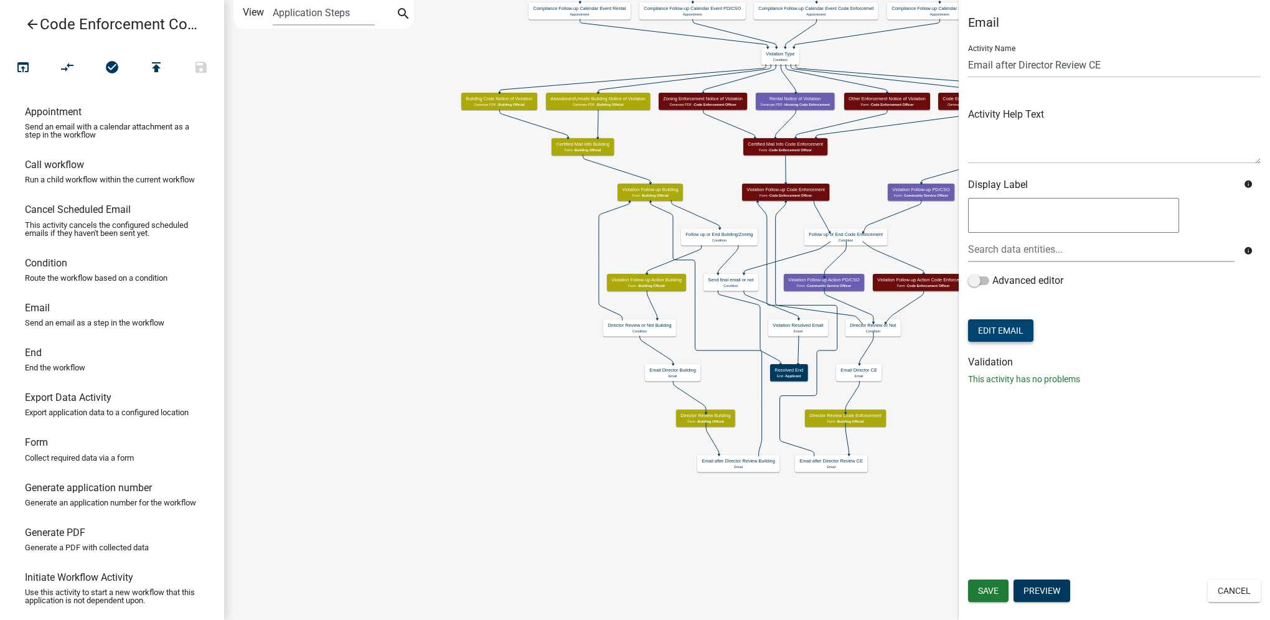
click at [1020, 331] on button "Edit Email" at bounding box center [1000, 330] width 65 height 22
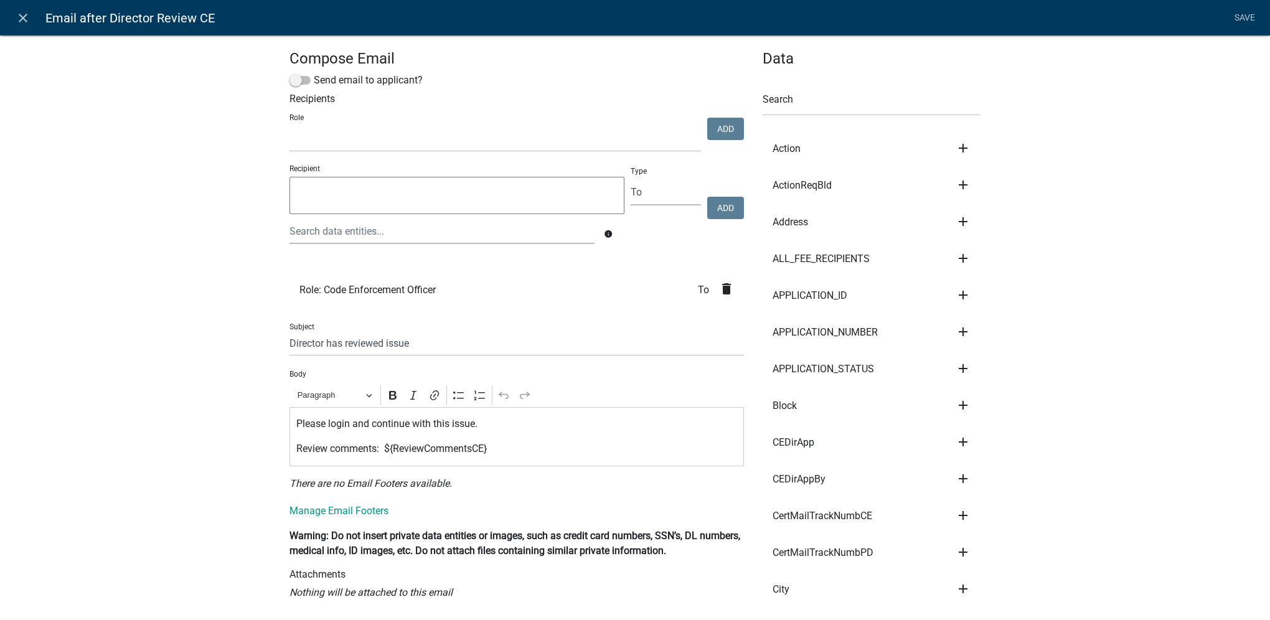
select select
click at [29, 20] on icon "close" at bounding box center [23, 18] width 15 height 15
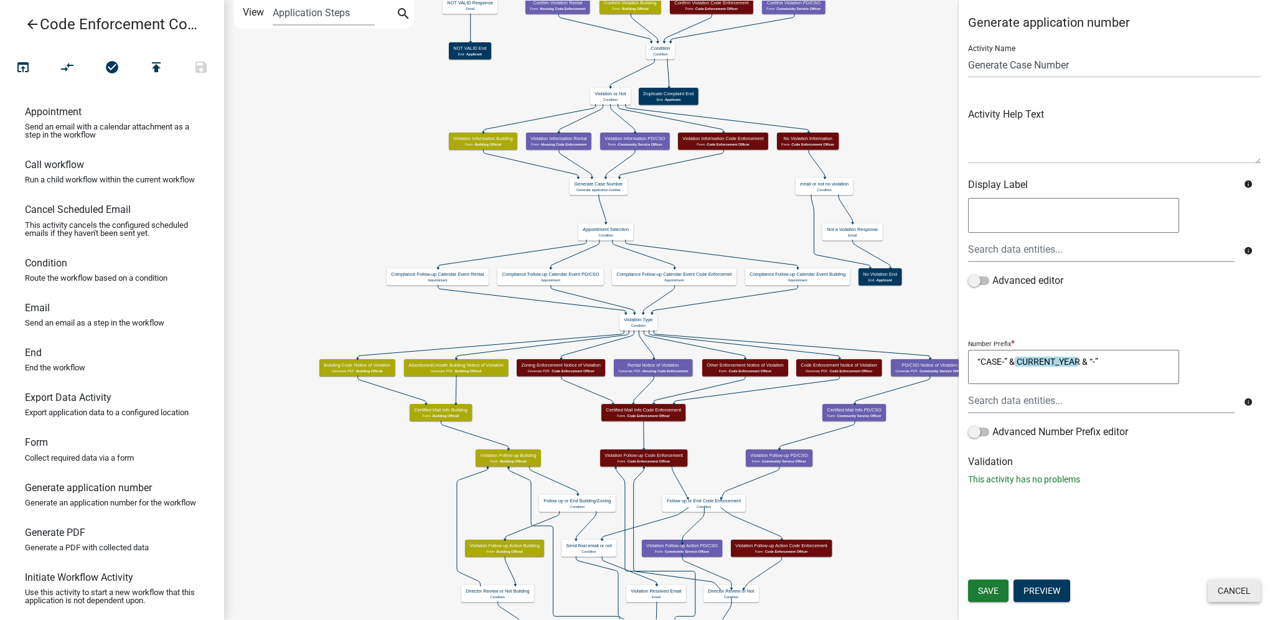
click at [1234, 596] on button "Cancel" at bounding box center [1233, 590] width 53 height 22
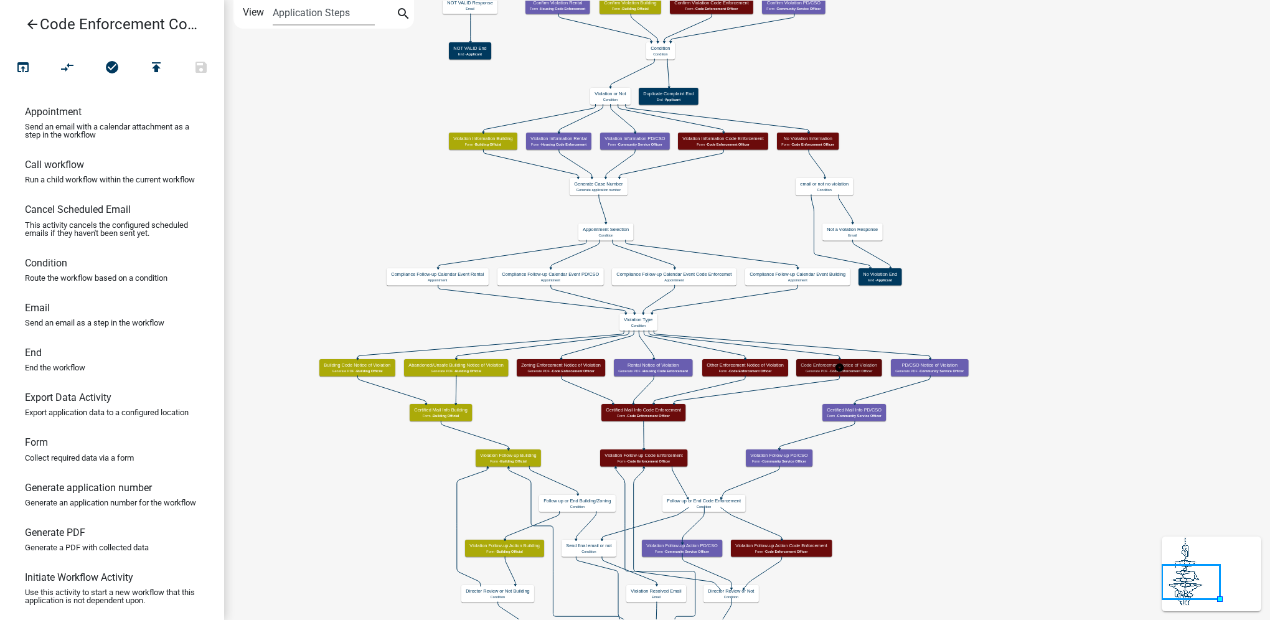
click at [855, 369] on span "Code Enforcement Officer" at bounding box center [851, 370] width 42 height 4
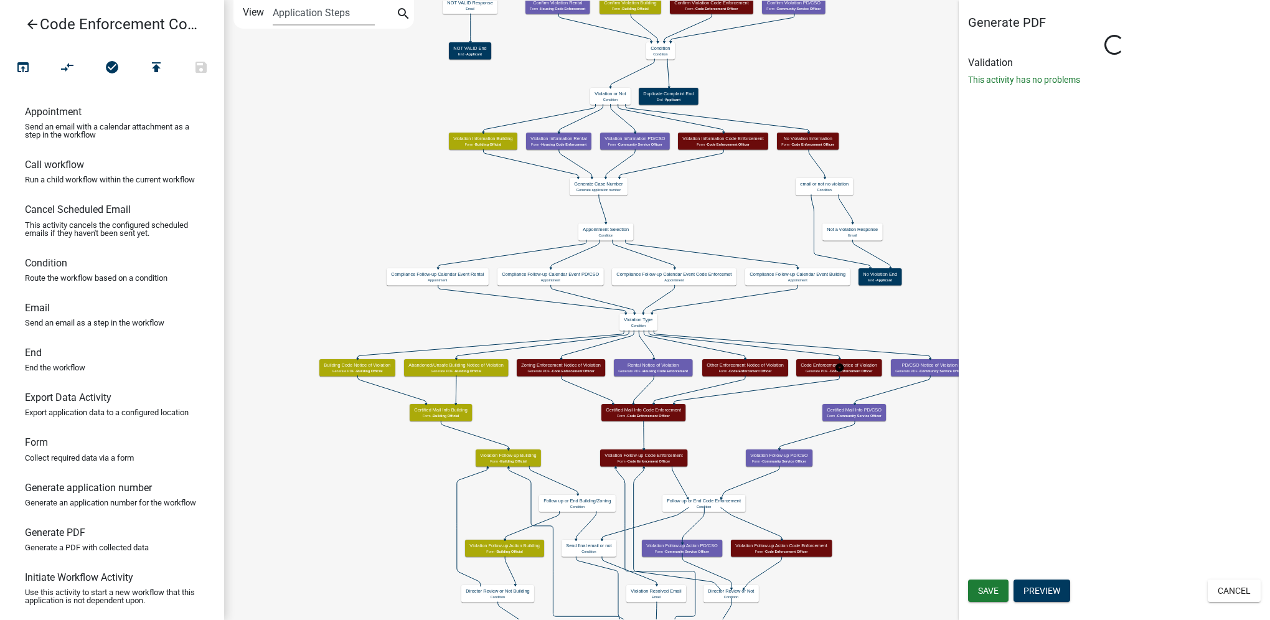
select select "781FD3AE-13F6-4279-9473-6EE461D4F511"
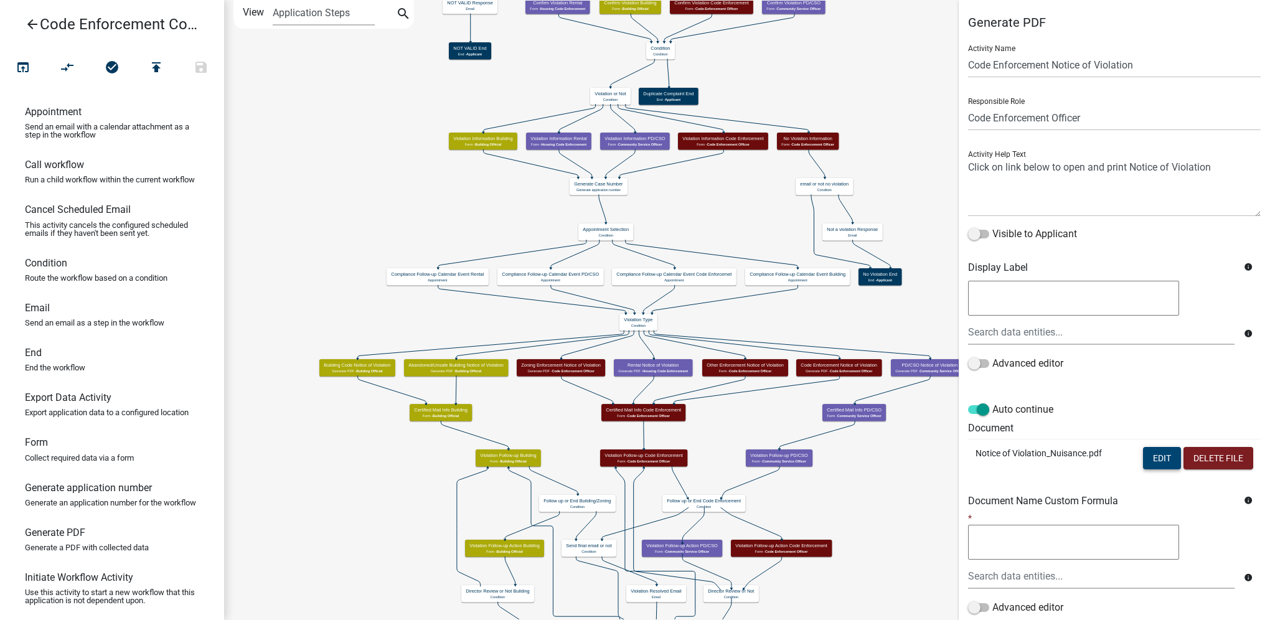
click at [1147, 459] on button "Edit" at bounding box center [1162, 458] width 38 height 22
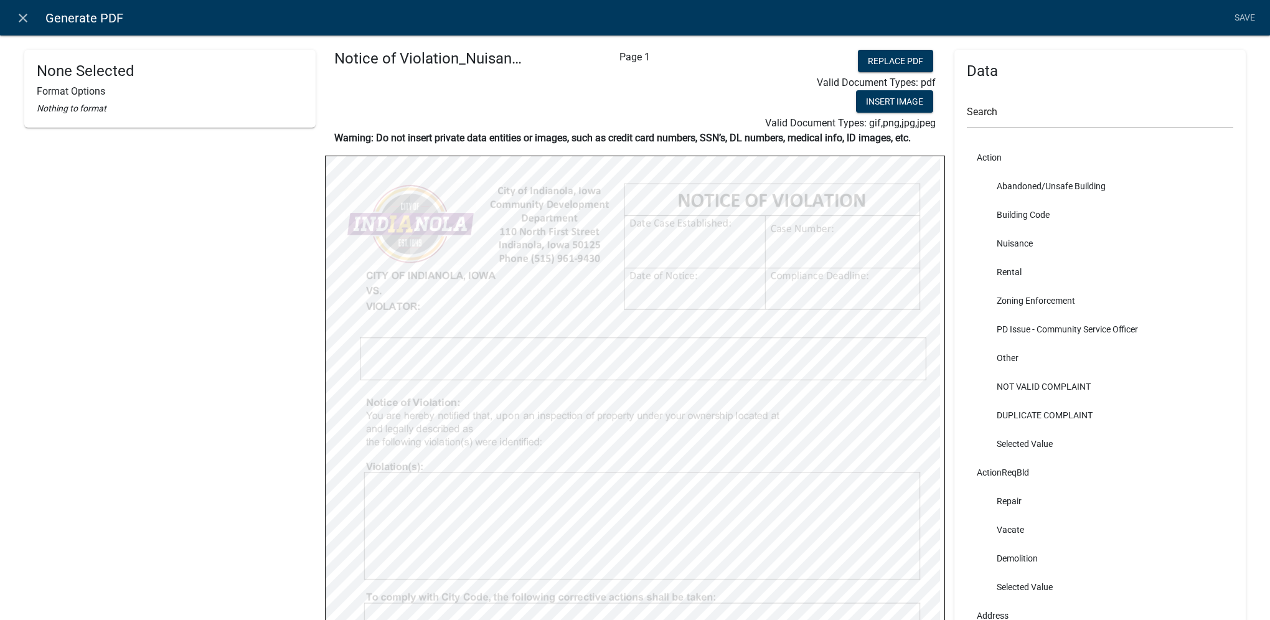
select select
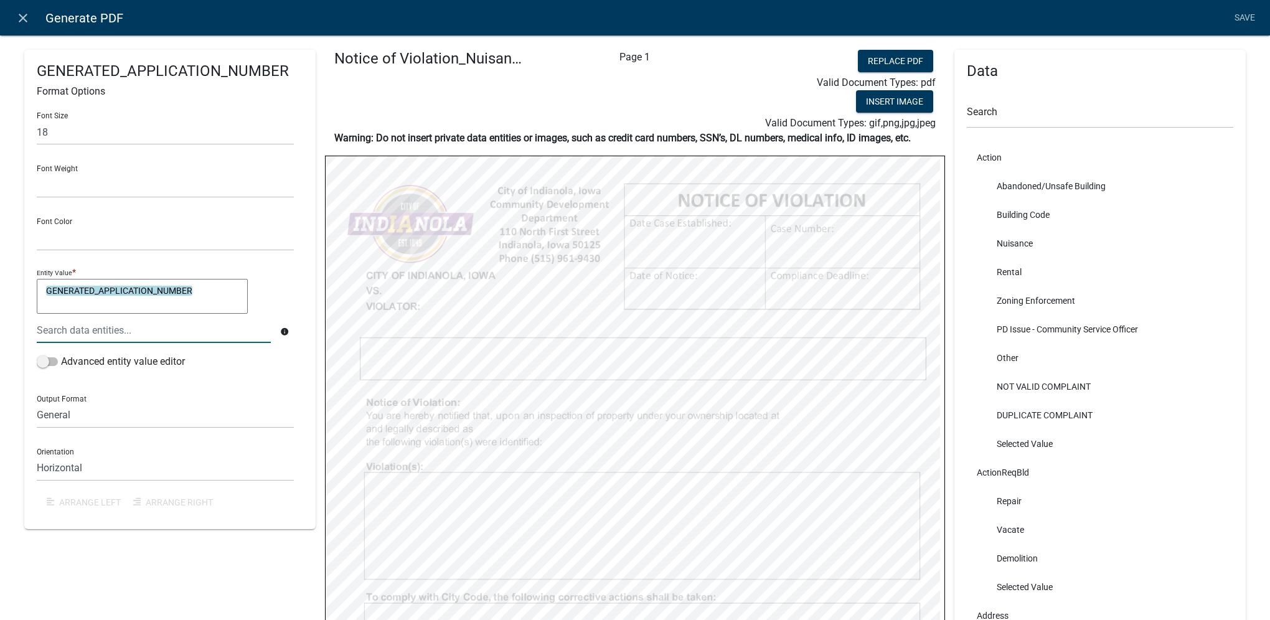
drag, startPoint x: 184, startPoint y: 292, endPoint x: 110, endPoint y: 292, distance: 74.7
click at [70, 319] on div at bounding box center [153, 330] width 253 height 26
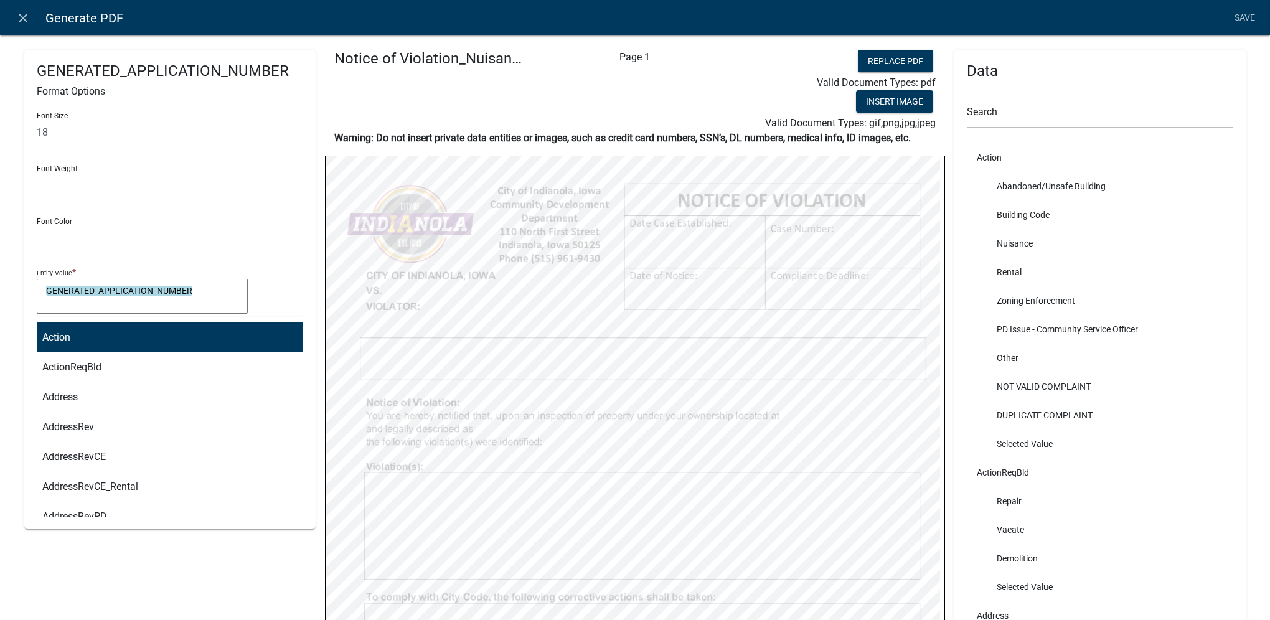
click at [237, 36] on div "GENERATED_APPLICATION_NUMBER Format Options Font Size 18 Font Weight Normal Bol…" at bounding box center [635, 515] width 1270 height 1000
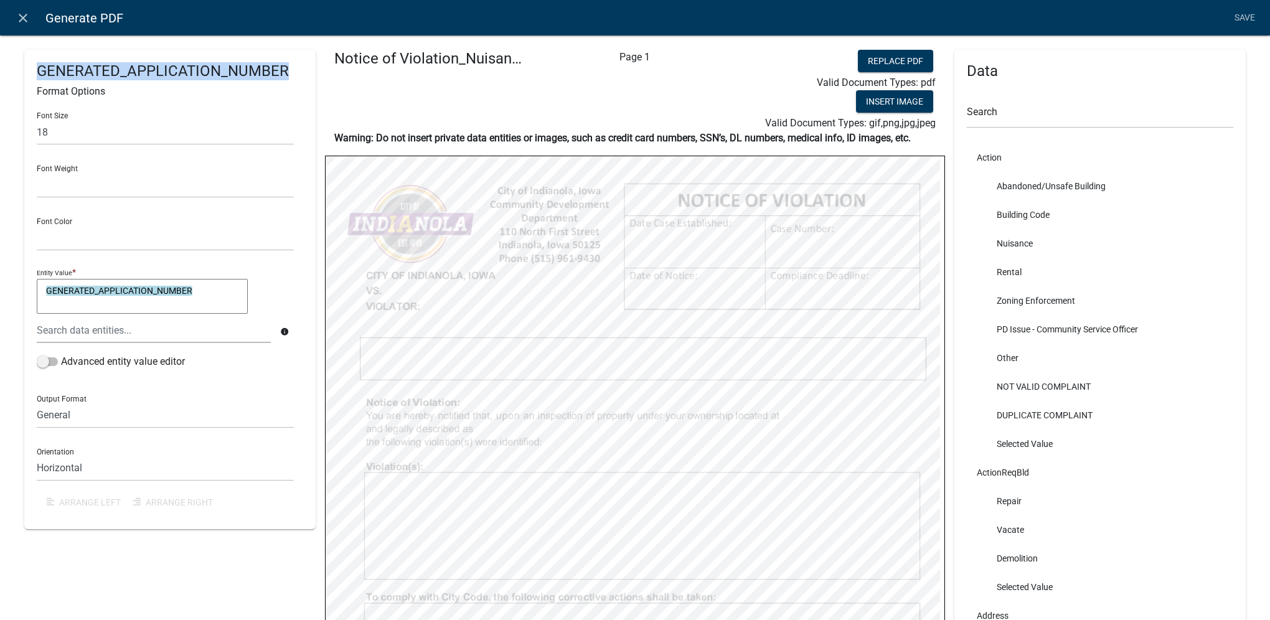
drag, startPoint x: 301, startPoint y: 72, endPoint x: 14, endPoint y: 62, distance: 287.7
click at [14, 62] on div "GENERATED_APPLICATION_NUMBER Format Options Font Size 18 Font Weight Normal Bol…" at bounding box center [635, 515] width 1270 height 1000
copy h4 "GENERATED_APPLICATION_NUMBER"
click at [26, 12] on icon "close" at bounding box center [23, 18] width 15 height 15
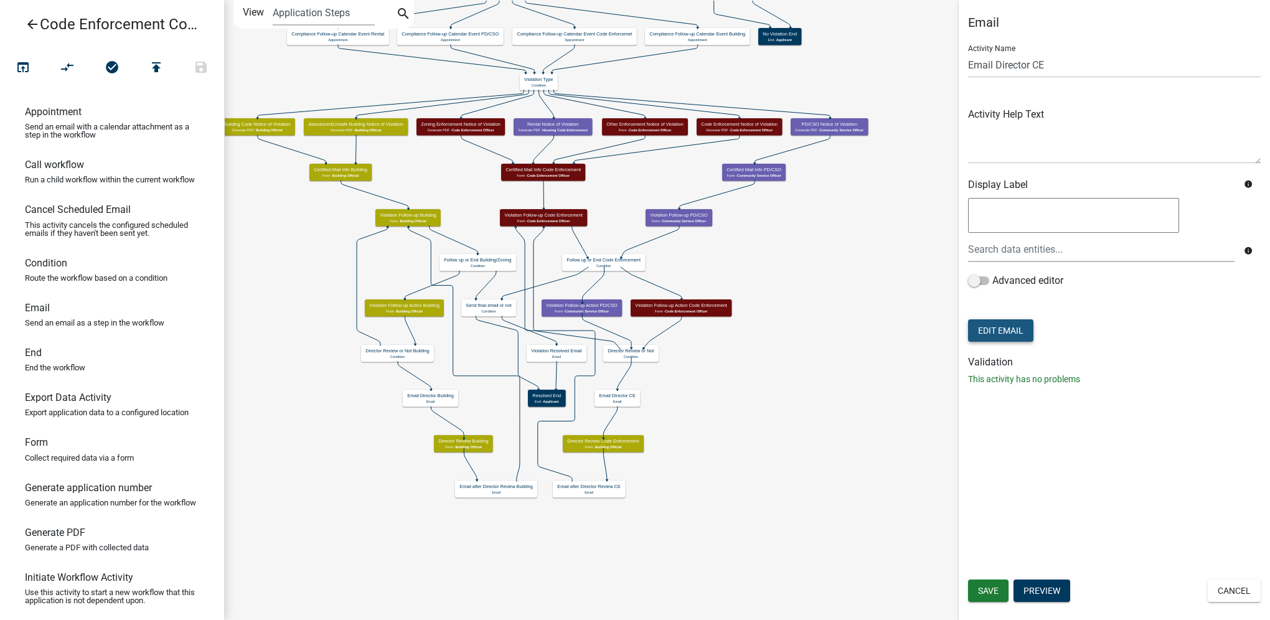
click at [988, 329] on button "Edit Email" at bounding box center [1000, 330] width 65 height 22
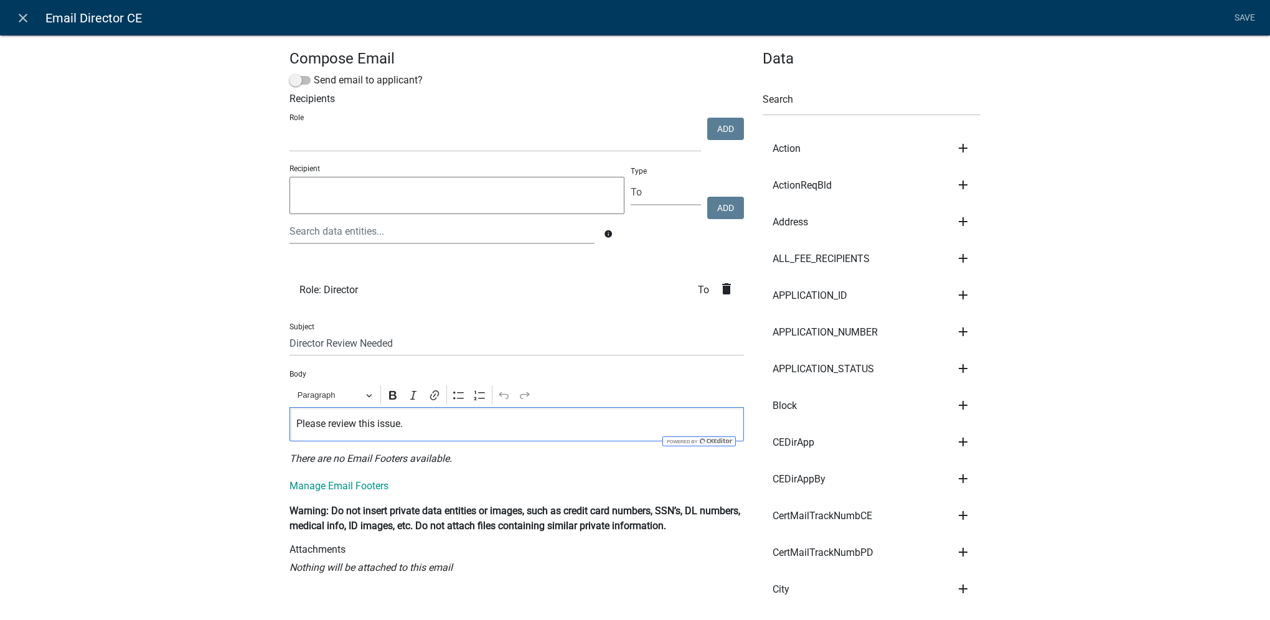
click at [408, 426] on p "Please review this issue." at bounding box center [516, 423] width 441 height 15
click at [1249, 12] on link "Save" at bounding box center [1244, 18] width 31 height 24
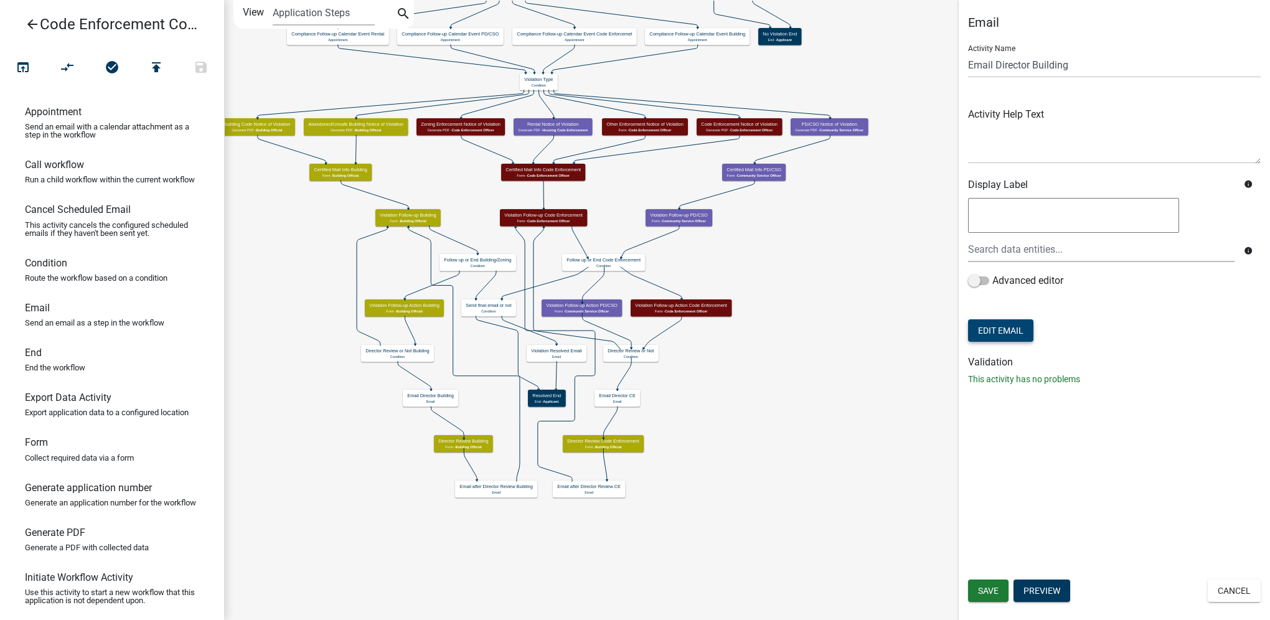
click at [1023, 327] on button "Edit Email" at bounding box center [1000, 330] width 65 height 22
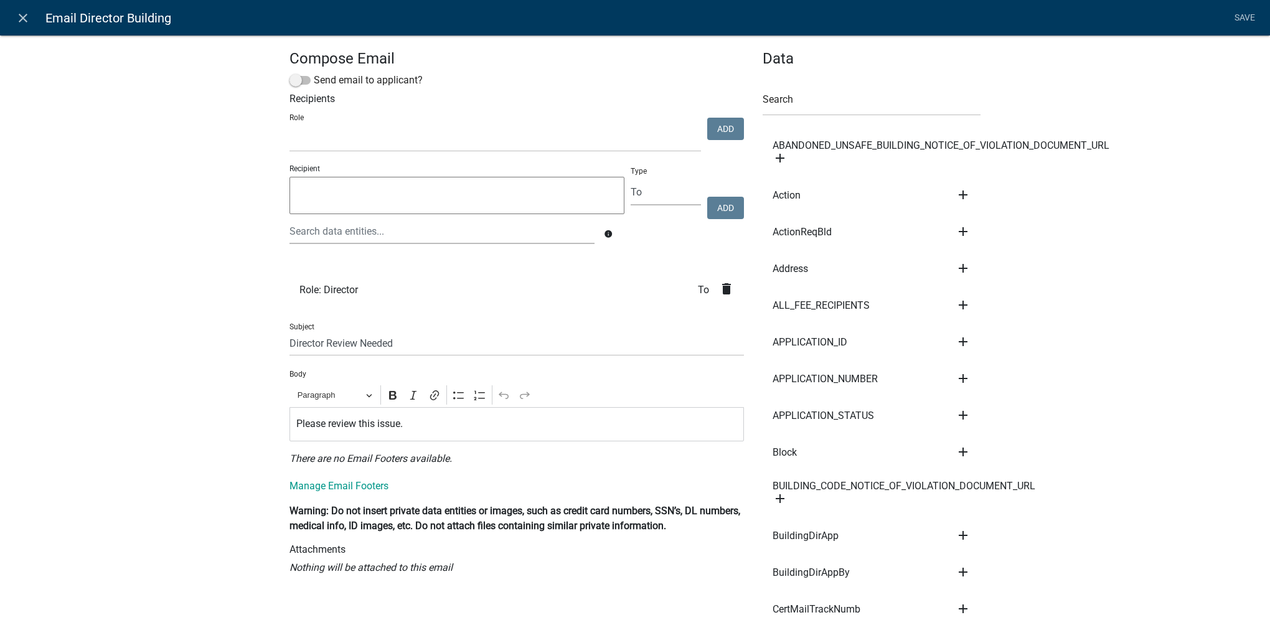
click at [496, 427] on p "Please review this issue." at bounding box center [516, 423] width 441 height 15
click at [1245, 14] on link "Save" at bounding box center [1244, 18] width 31 height 24
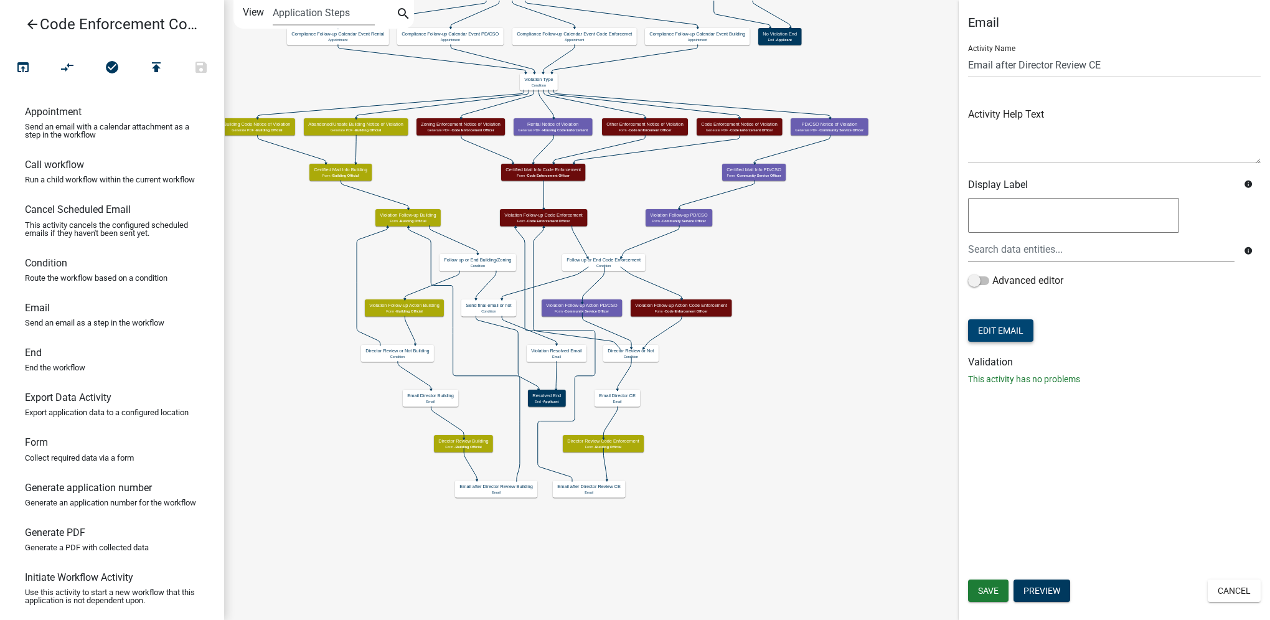
click at [1030, 322] on button "Edit Email" at bounding box center [1000, 330] width 65 height 22
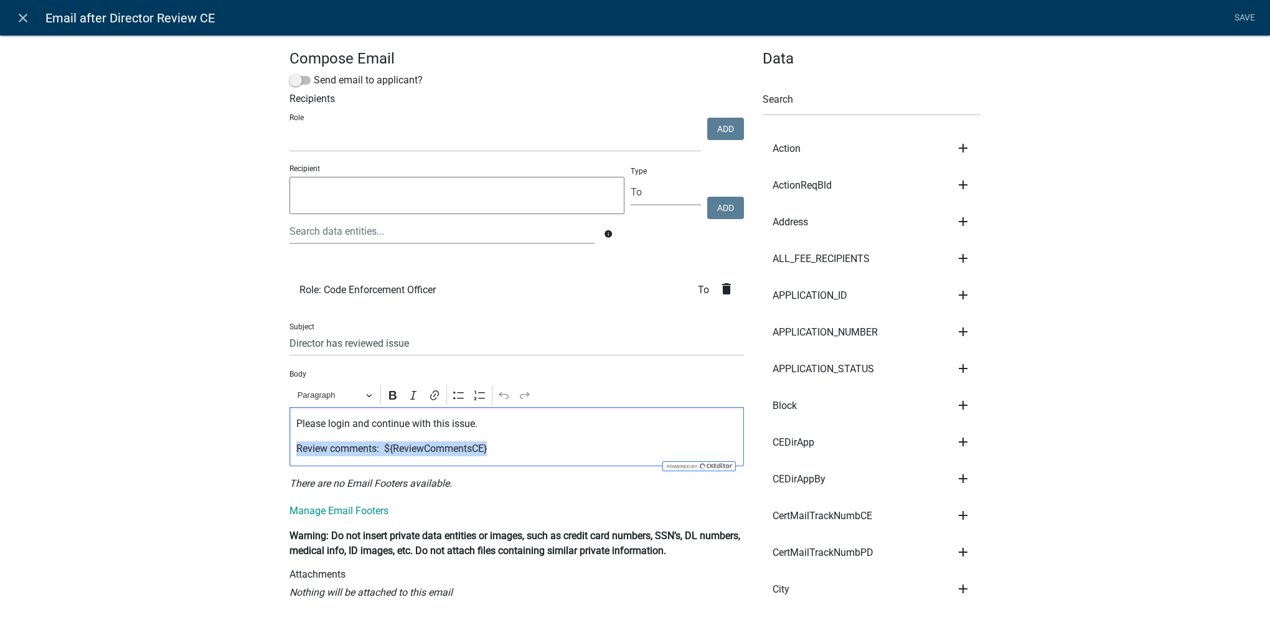
click at [568, 432] on div "Please login and continue with this issue. Review comments: ${ReviewCommentsCE}" at bounding box center [516, 436] width 454 height 59
click at [538, 426] on p "Please login and continue with this issue." at bounding box center [516, 423] width 441 height 15
click at [1245, 20] on link "Save" at bounding box center [1244, 18] width 31 height 24
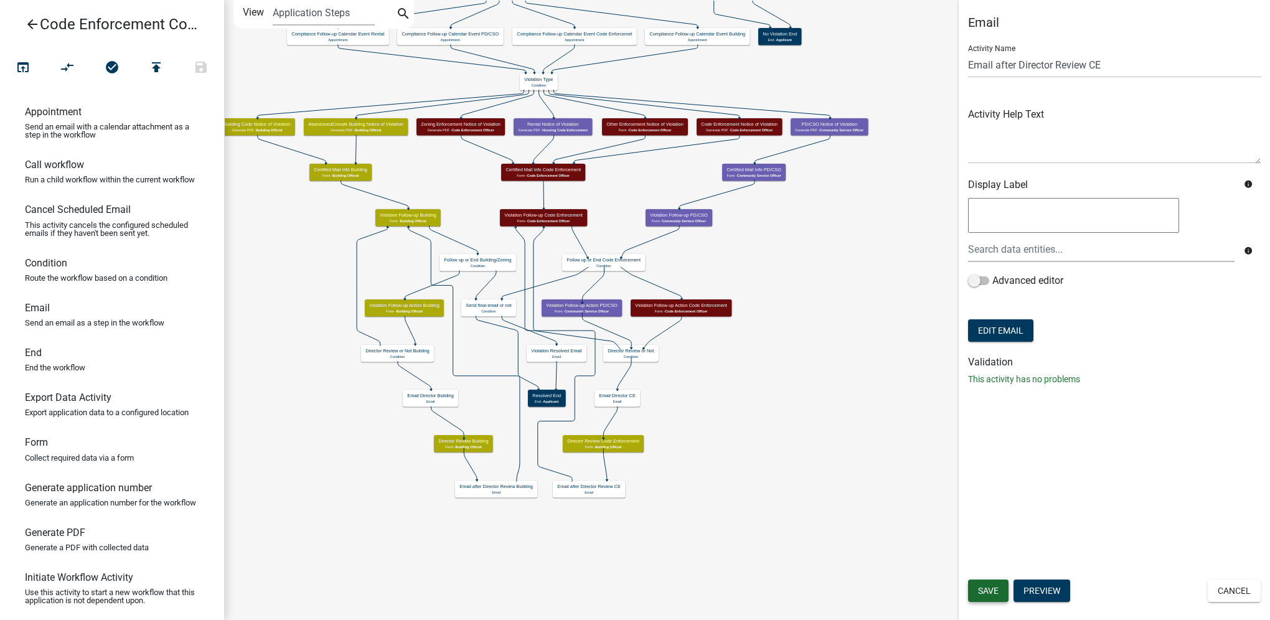
click at [976, 590] on button "Save" at bounding box center [988, 590] width 40 height 22
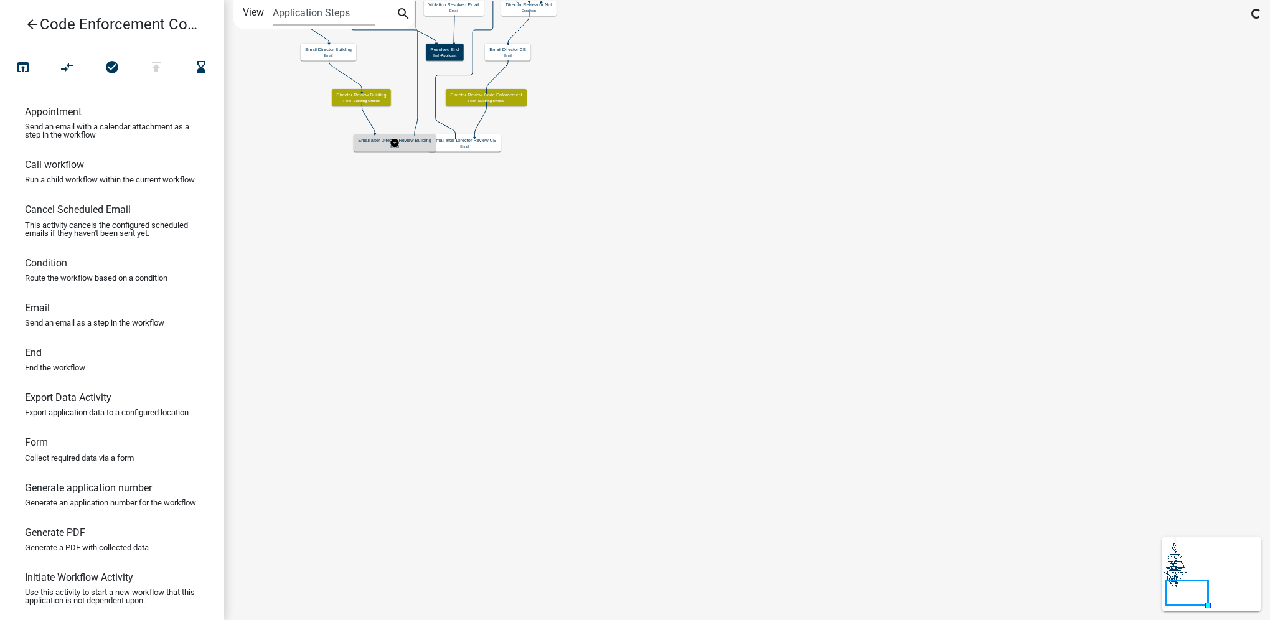
click at [367, 147] on p "Email" at bounding box center [394, 146] width 73 height 4
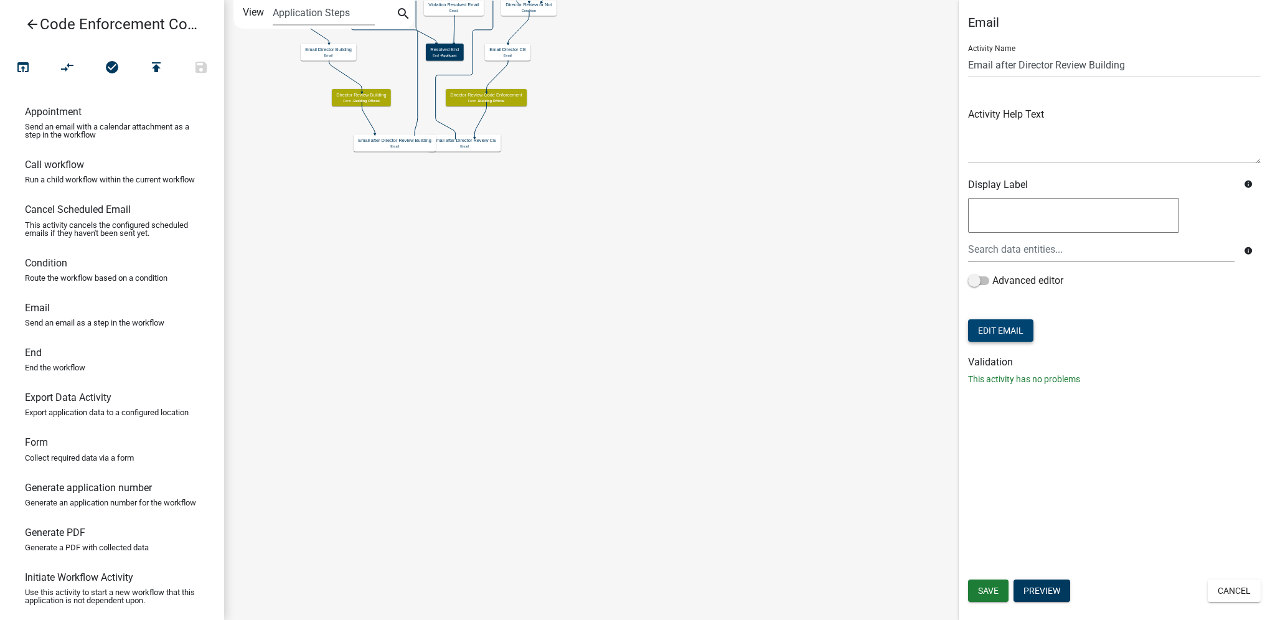
click at [1010, 326] on button "Edit Email" at bounding box center [1000, 330] width 65 height 22
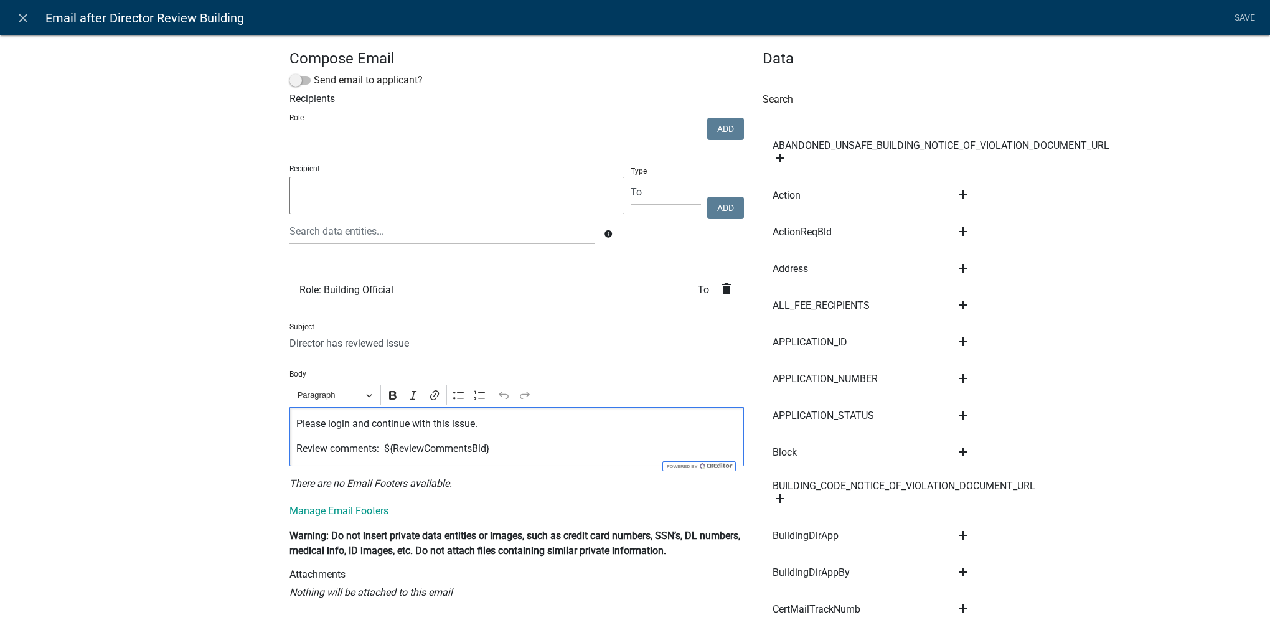
click at [485, 426] on p "Please login and continue with this issue." at bounding box center [516, 423] width 441 height 15
click at [1232, 21] on link "Save" at bounding box center [1244, 18] width 31 height 24
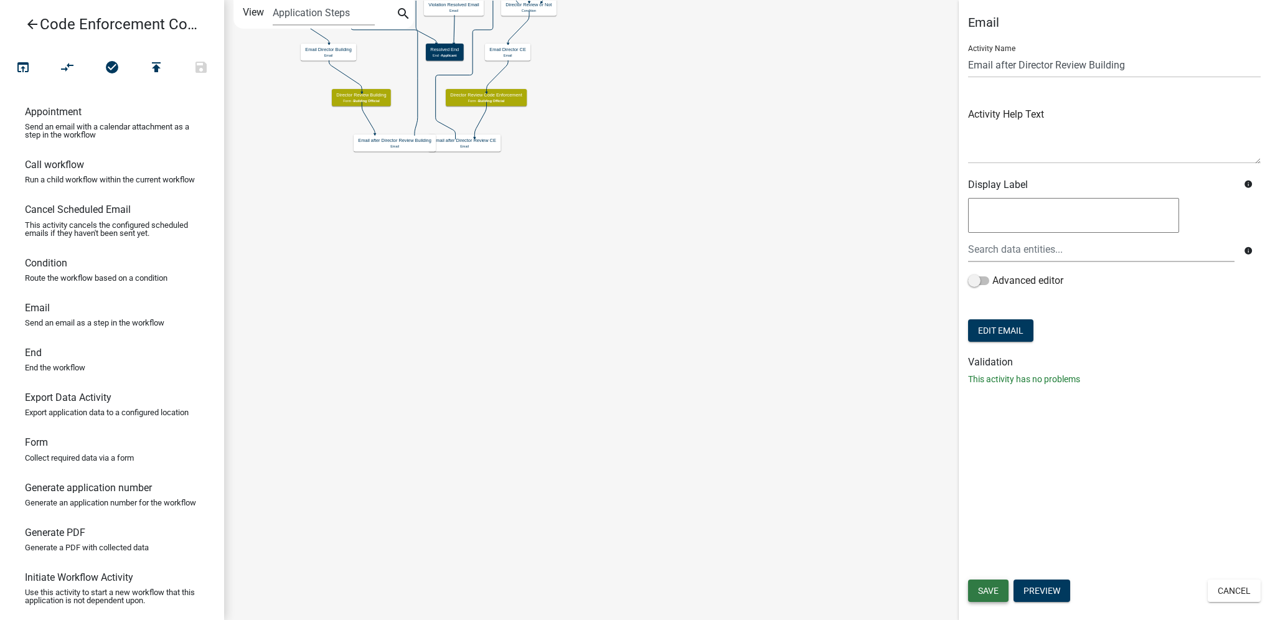
click at [978, 589] on span "Save" at bounding box center [988, 591] width 21 height 10
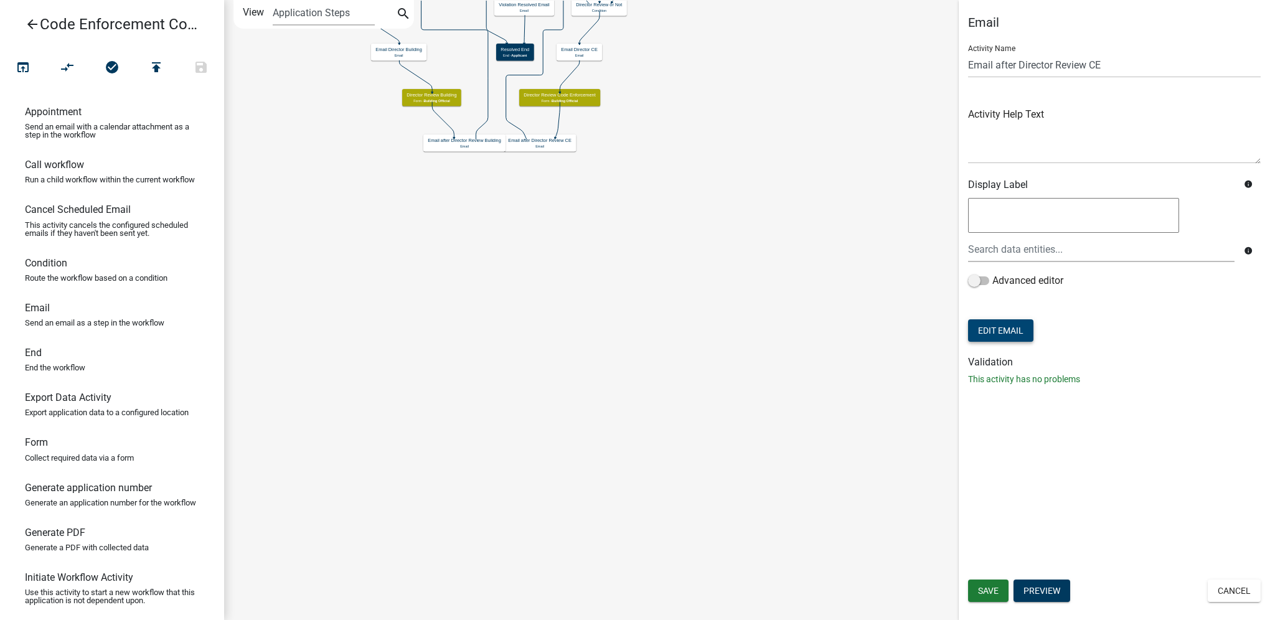
click at [1018, 328] on button "Edit Email" at bounding box center [1000, 330] width 65 height 22
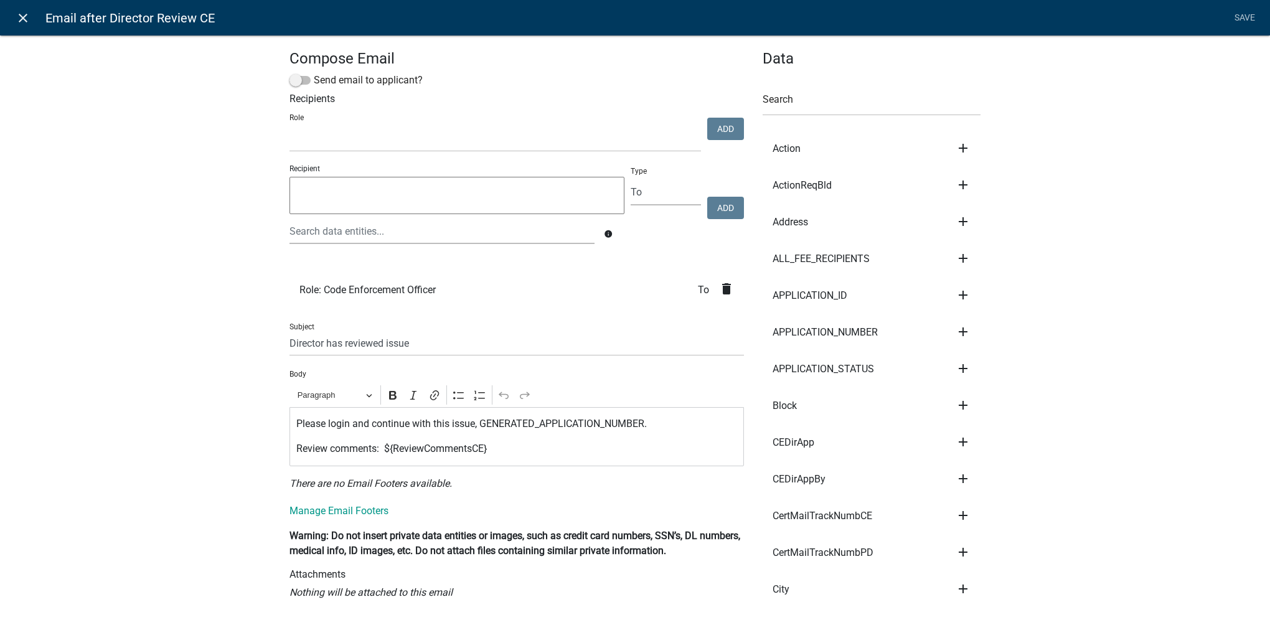
click at [16, 14] on icon "close" at bounding box center [23, 18] width 15 height 15
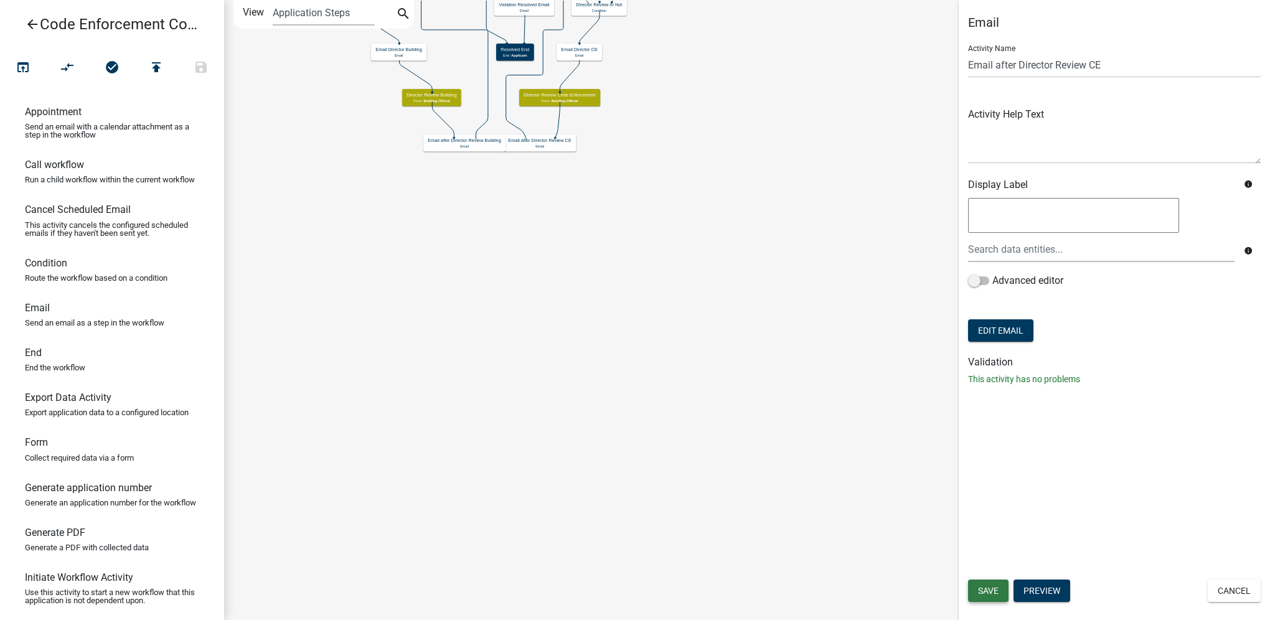
click at [985, 593] on span "Save" at bounding box center [988, 591] width 21 height 10
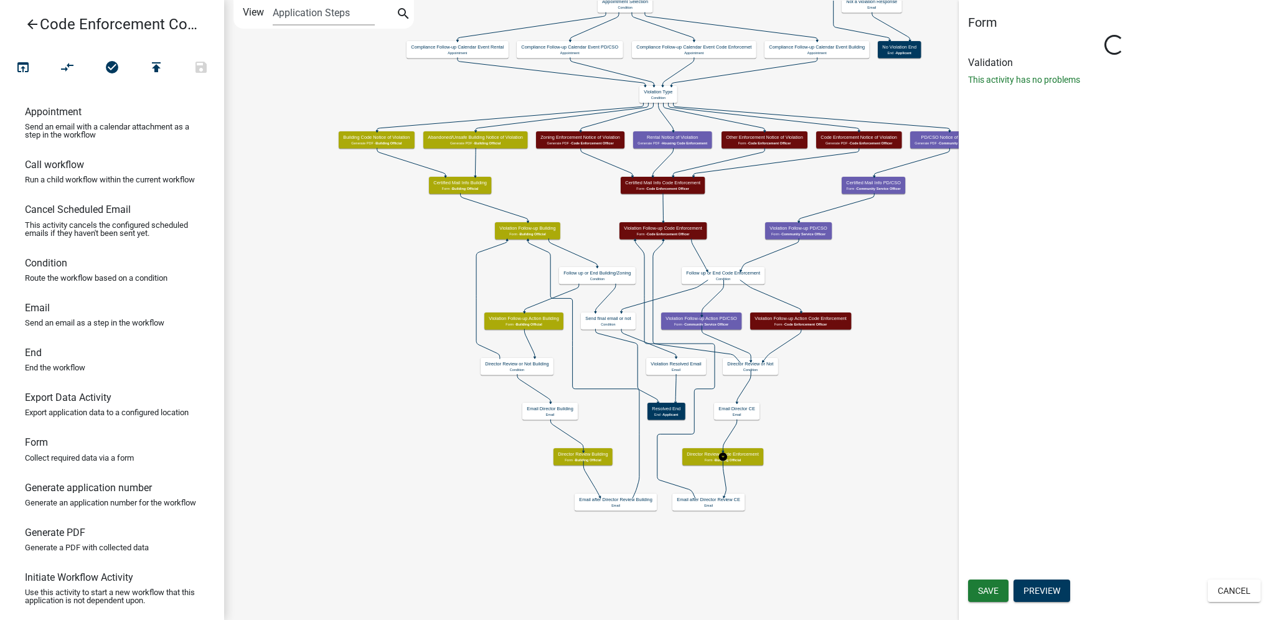
select select "F0AECD7E-1716-40EC-8448-0295D5F17524"
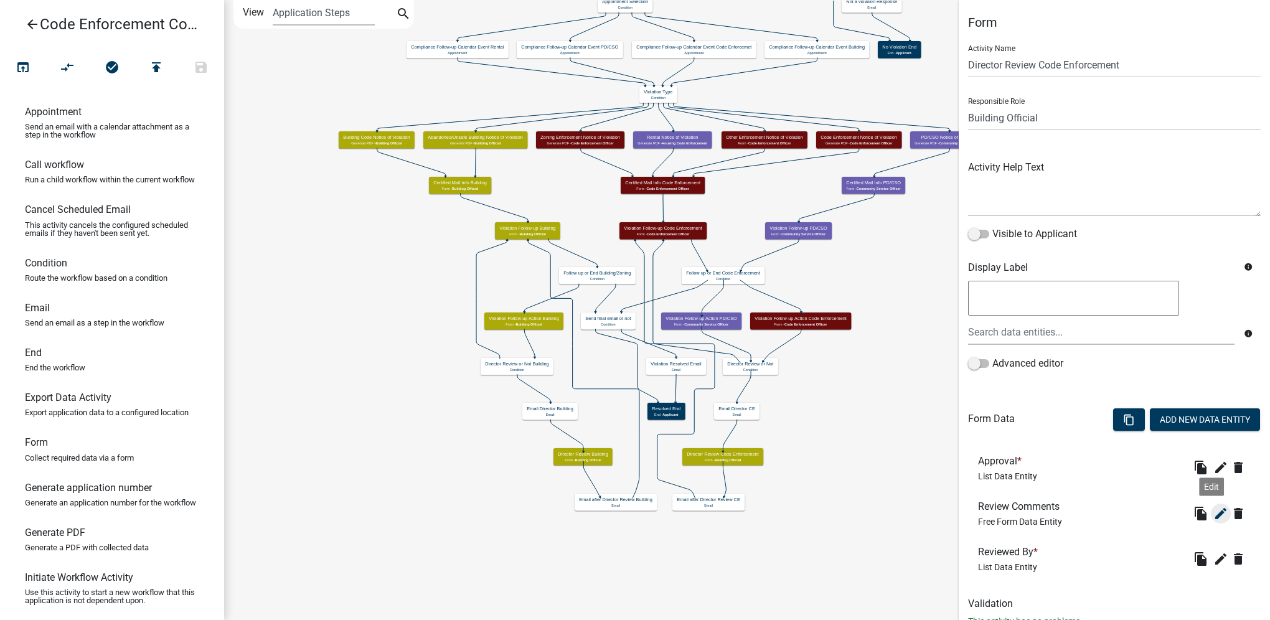
click at [1213, 511] on icon "edit" at bounding box center [1220, 513] width 15 height 15
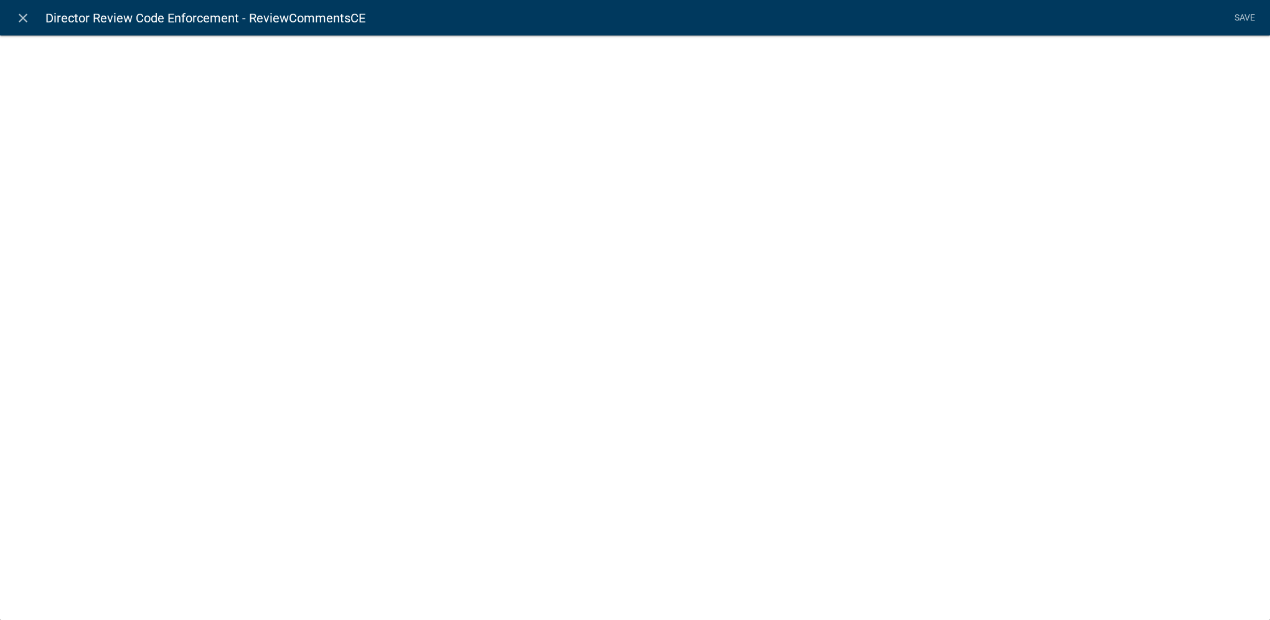
select select
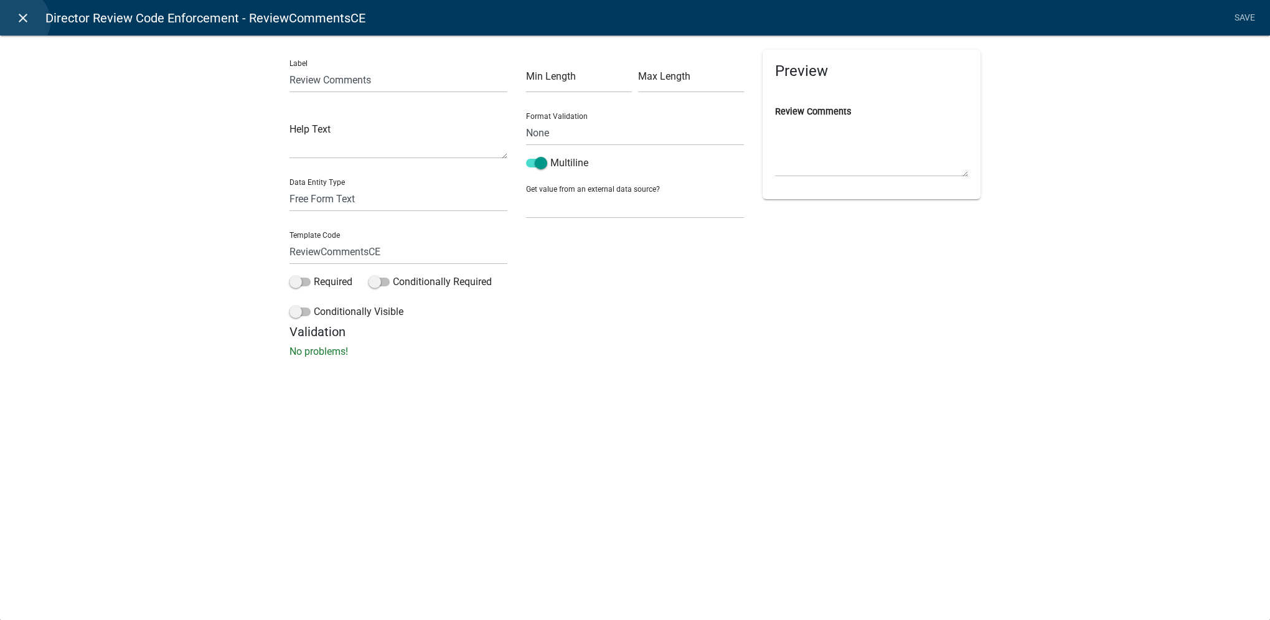
click at [19, 21] on icon "close" at bounding box center [23, 18] width 15 height 15
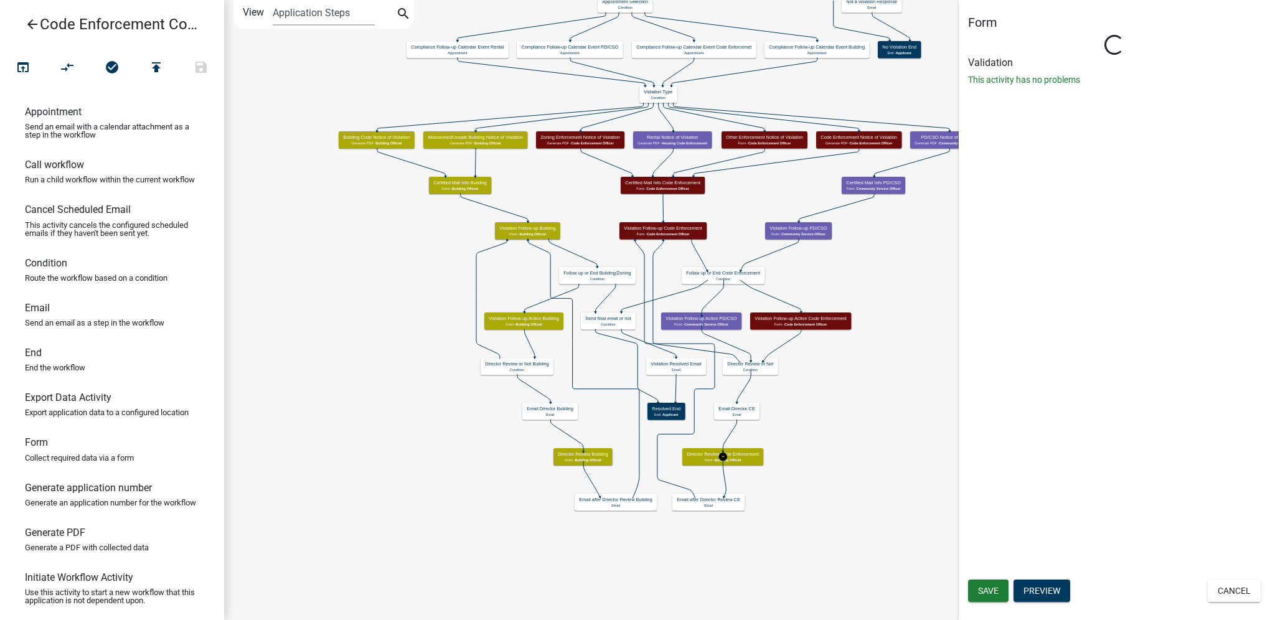
select select "F0AECD7E-1716-40EC-8448-0295D5F17524"
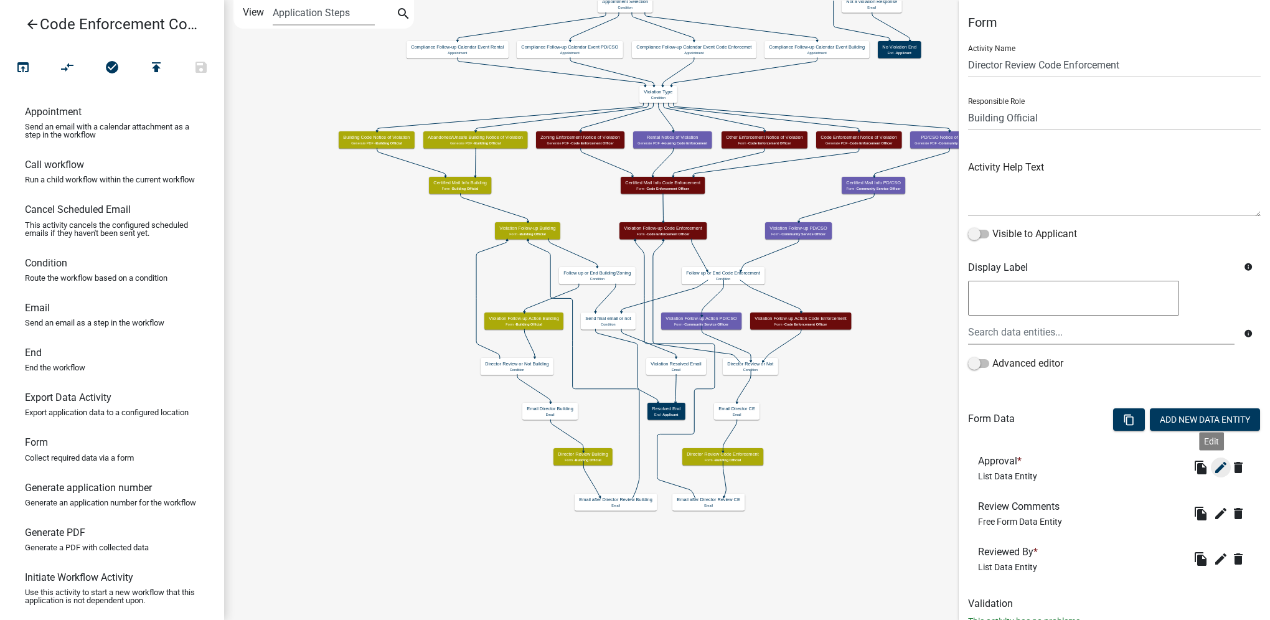
click at [1213, 468] on icon "edit" at bounding box center [1220, 467] width 15 height 15
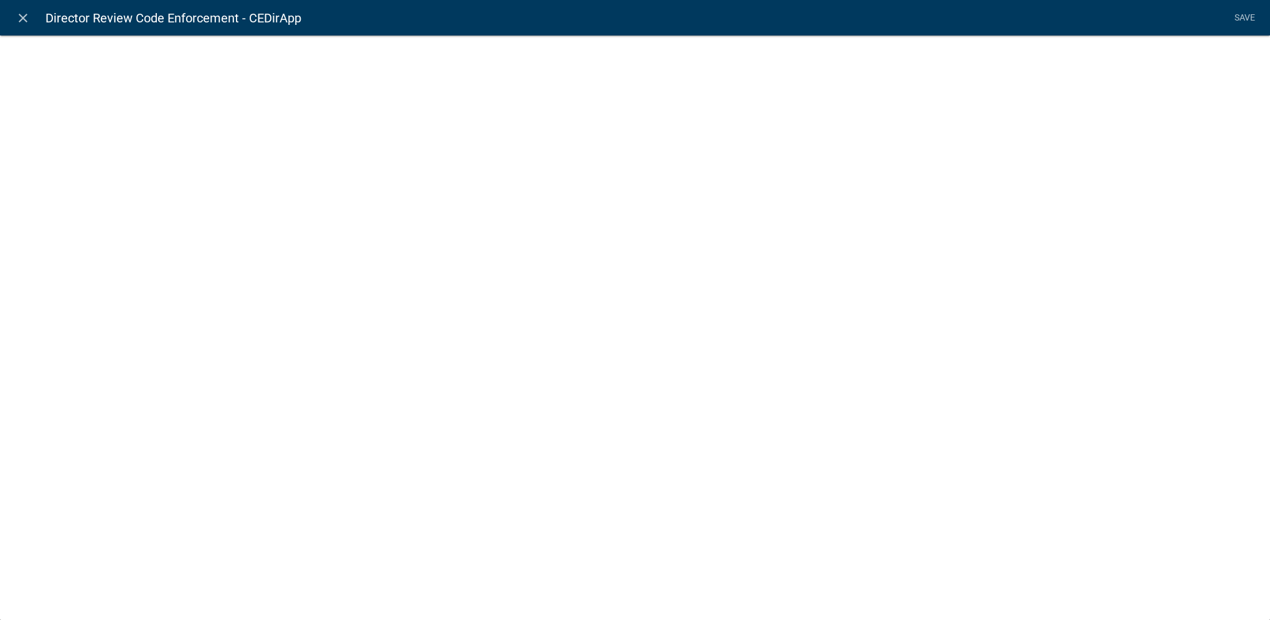
select select "list-data"
select select
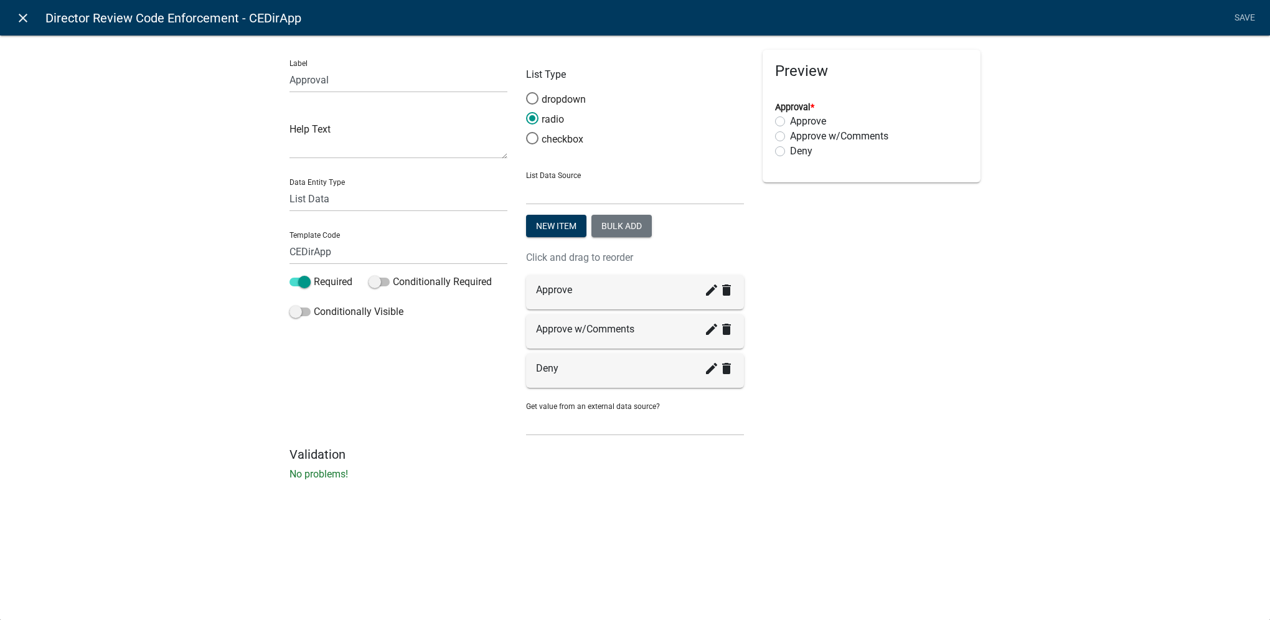
click at [25, 24] on icon "close" at bounding box center [23, 18] width 15 height 15
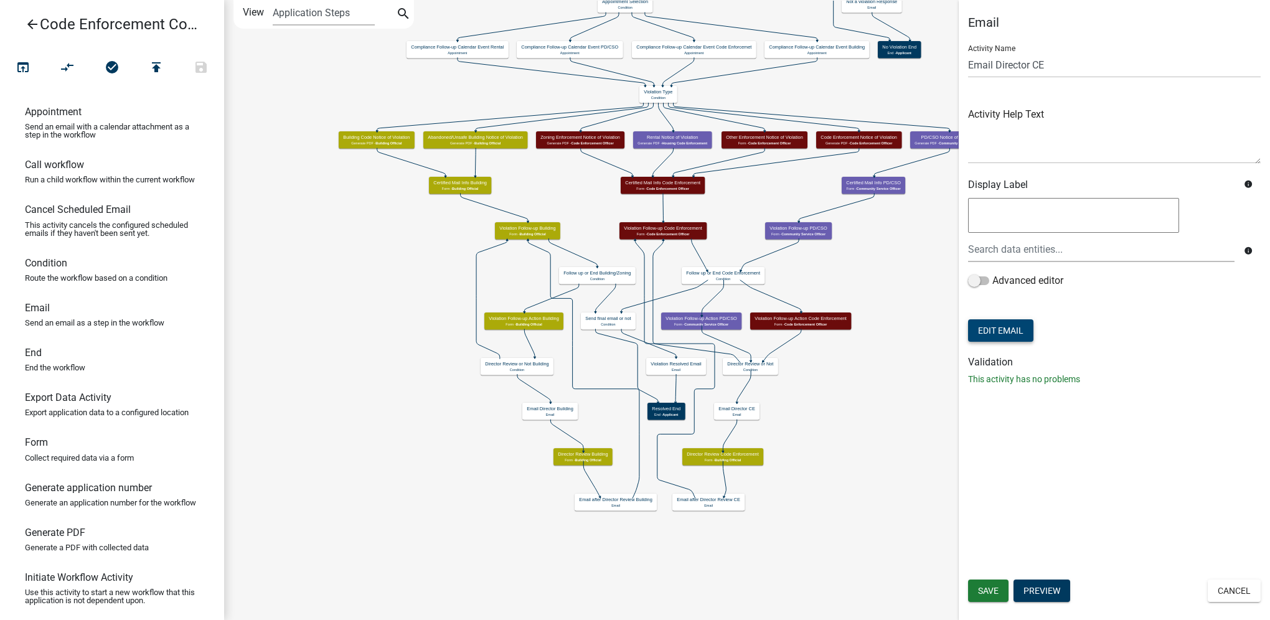
click at [990, 324] on button "Edit Email" at bounding box center [1000, 330] width 65 height 22
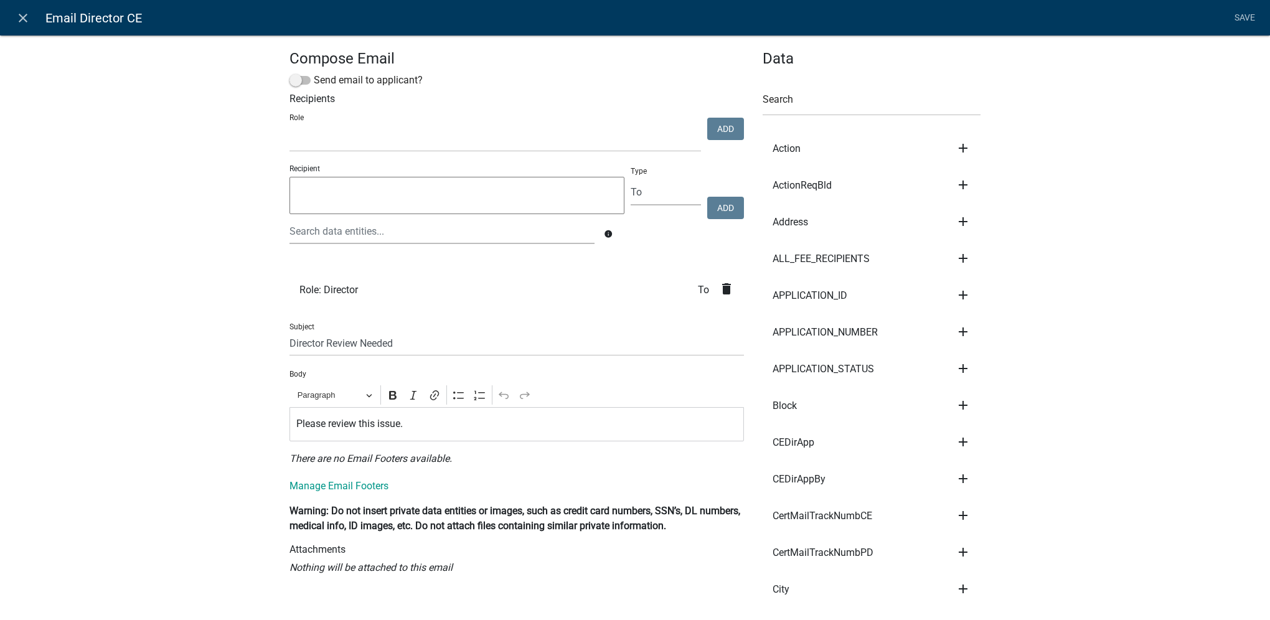
select select
click at [27, 21] on icon "close" at bounding box center [23, 18] width 15 height 15
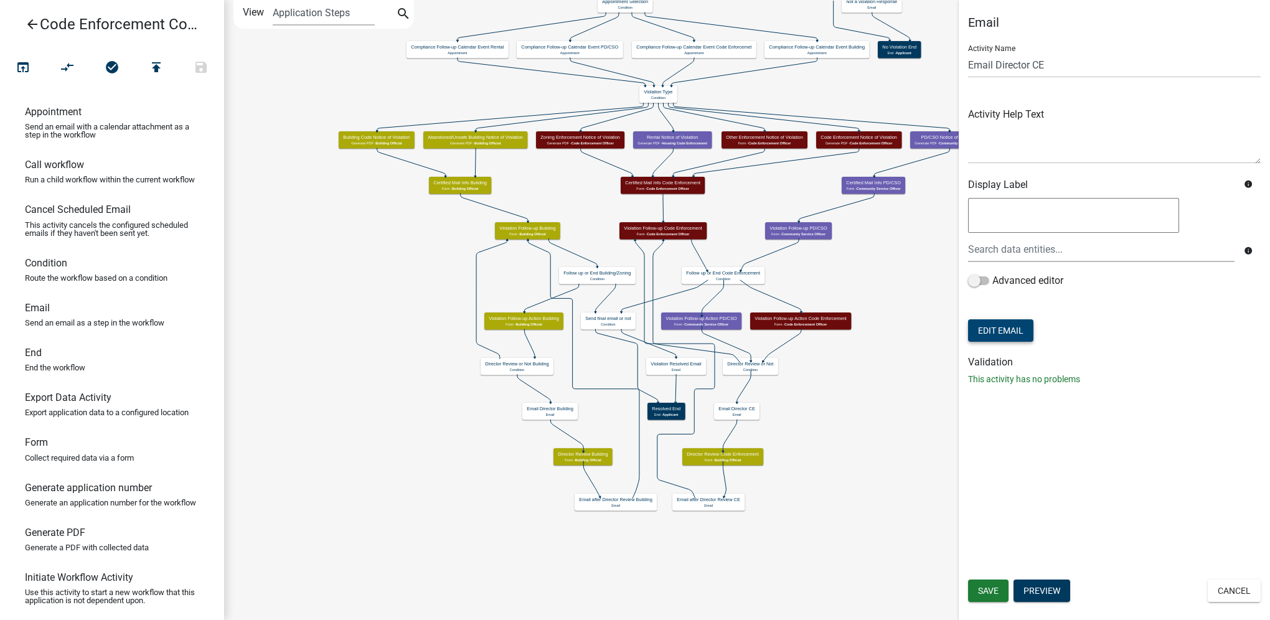
click at [983, 326] on button "Edit Email" at bounding box center [1000, 330] width 65 height 22
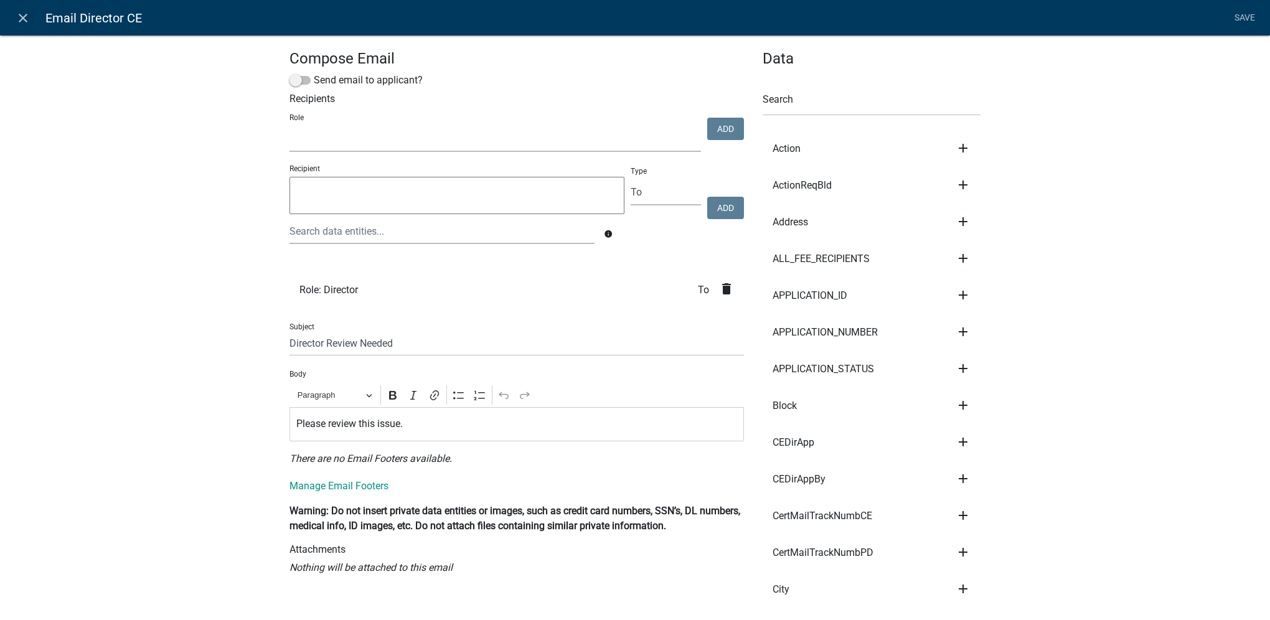
click at [393, 138] on select "Building Official Police Department Accounting Water Zoning Enforcement City Cl…" at bounding box center [494, 139] width 411 height 26
select select "f0aecd7e-1716-40ec-8448-0295d5f17524"
click at [289, 127] on select "Building Official Police Department Accounting Water Zoning Enforcement City Cl…" at bounding box center [494, 139] width 411 height 26
click at [712, 128] on button "Add" at bounding box center [725, 129] width 37 height 22
select select
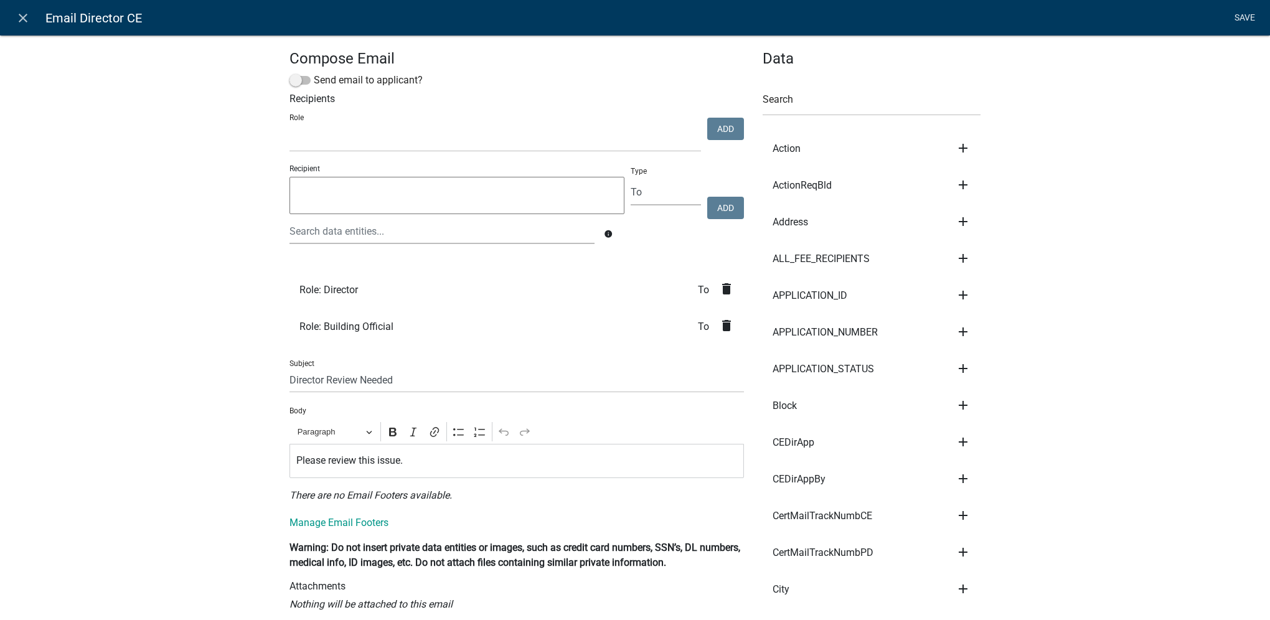
click at [1256, 21] on link "Save" at bounding box center [1244, 18] width 31 height 24
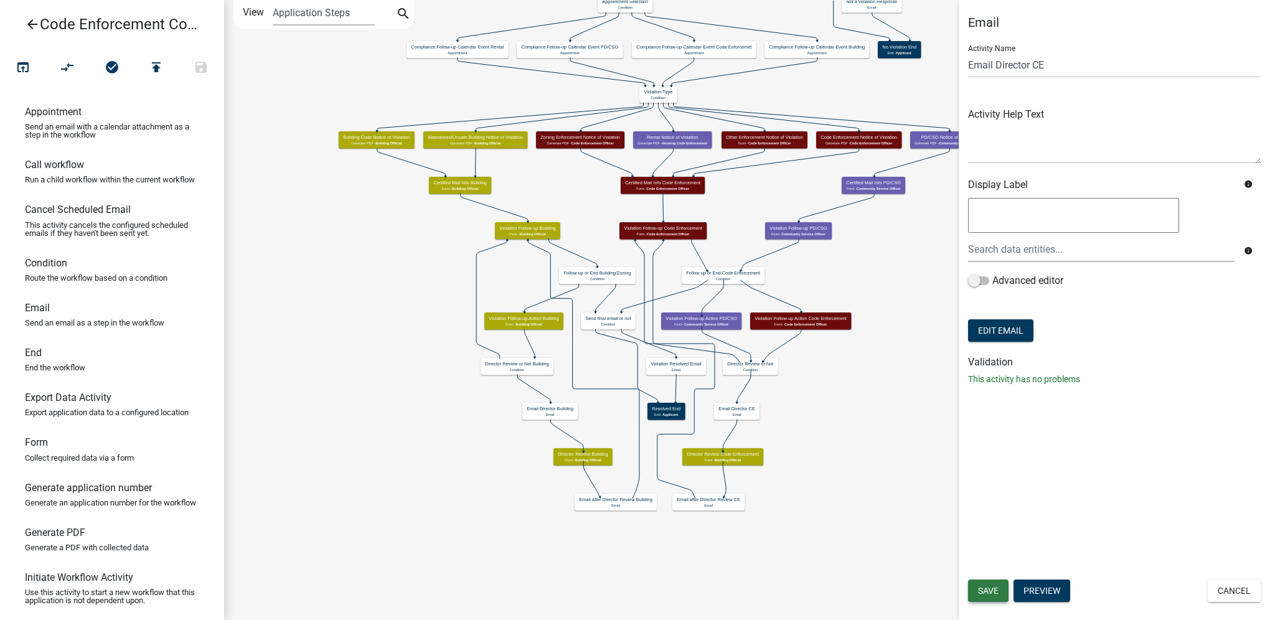
click at [995, 588] on span "Save" at bounding box center [988, 591] width 21 height 10
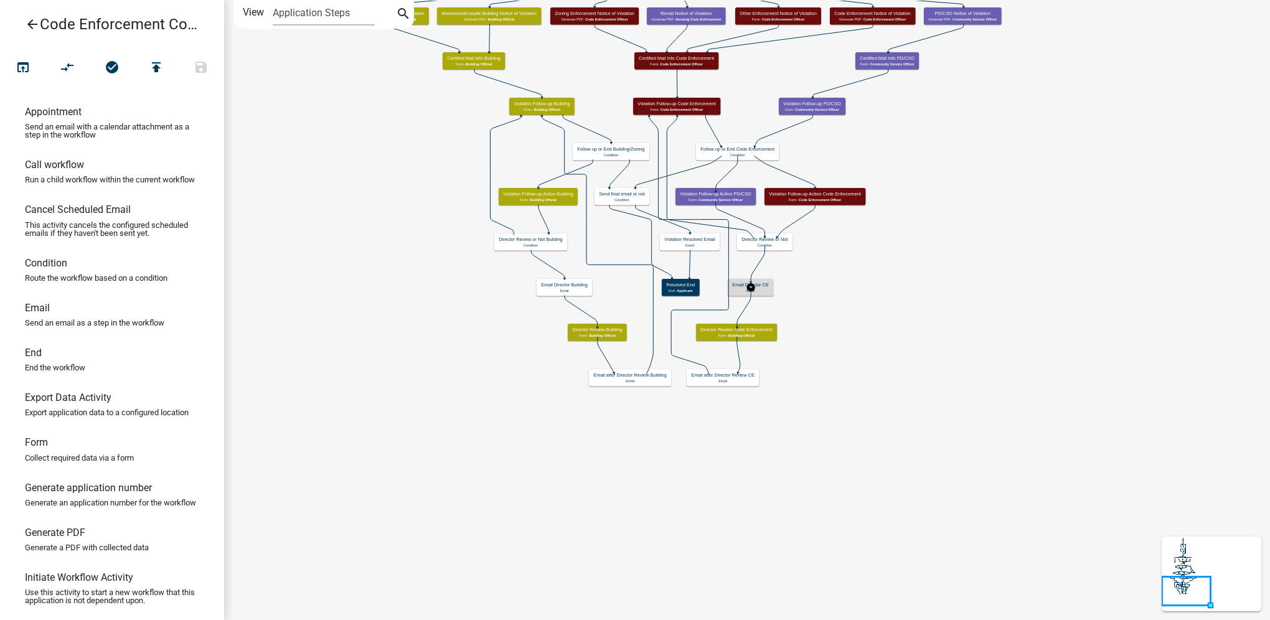
click at [761, 283] on h5 "Email Director CE" at bounding box center [750, 286] width 36 height 6
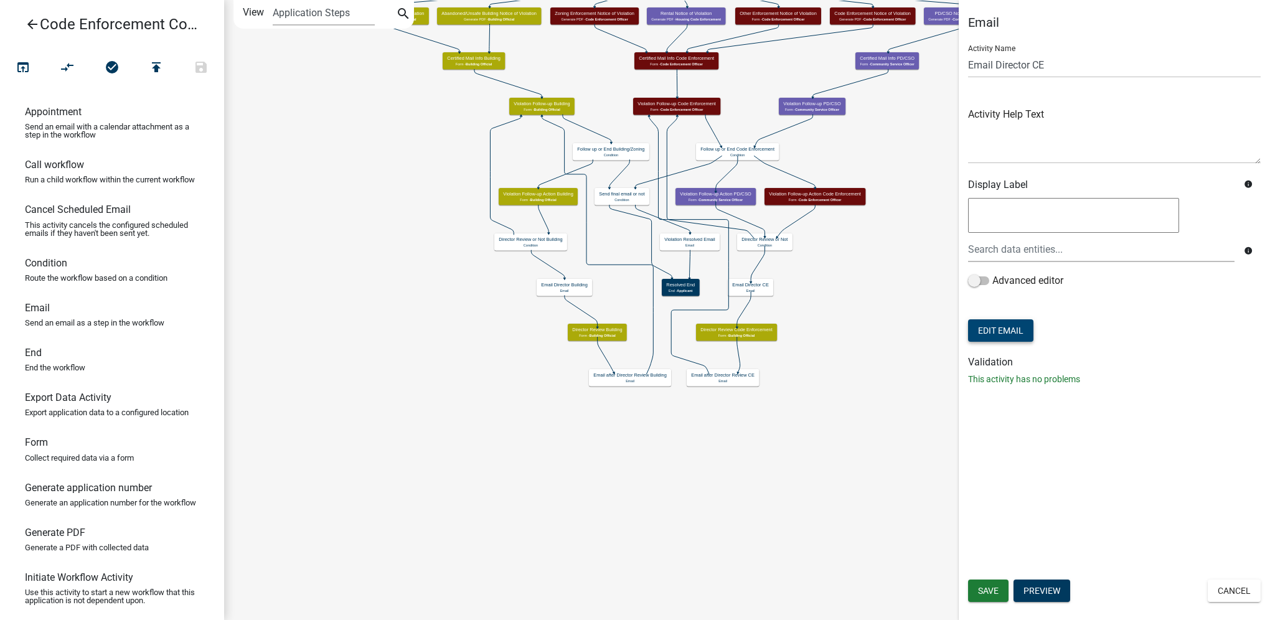
click at [1019, 324] on button "Edit Email" at bounding box center [1000, 330] width 65 height 22
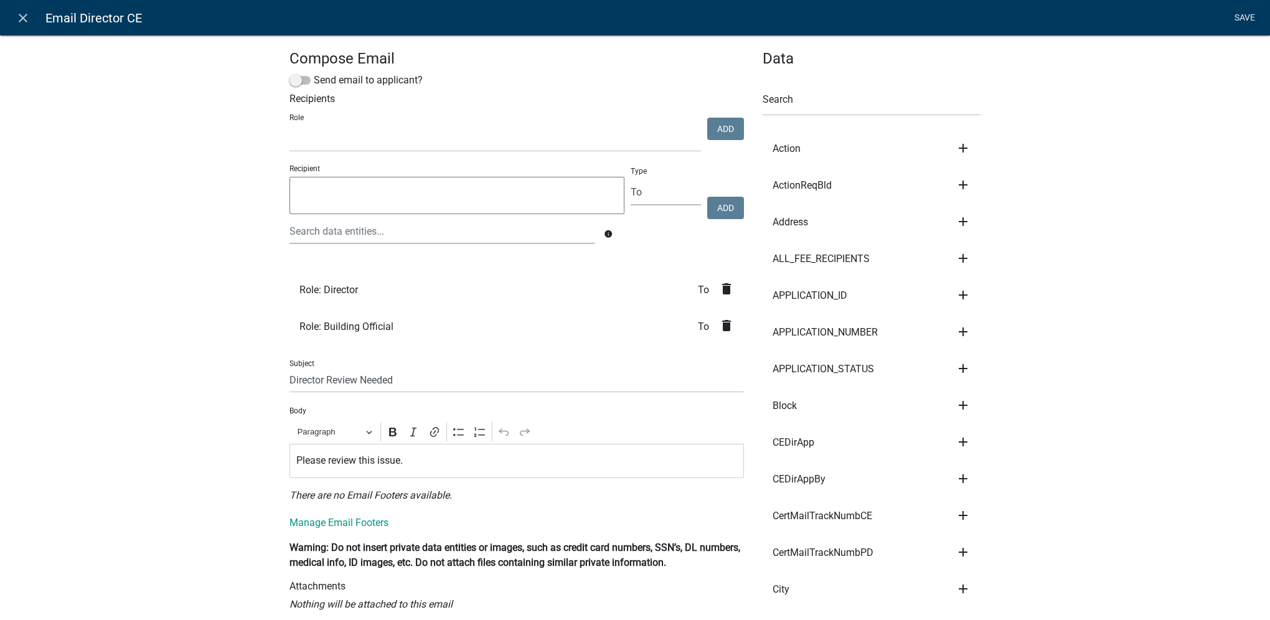
click at [1234, 19] on link "Save" at bounding box center [1244, 18] width 31 height 24
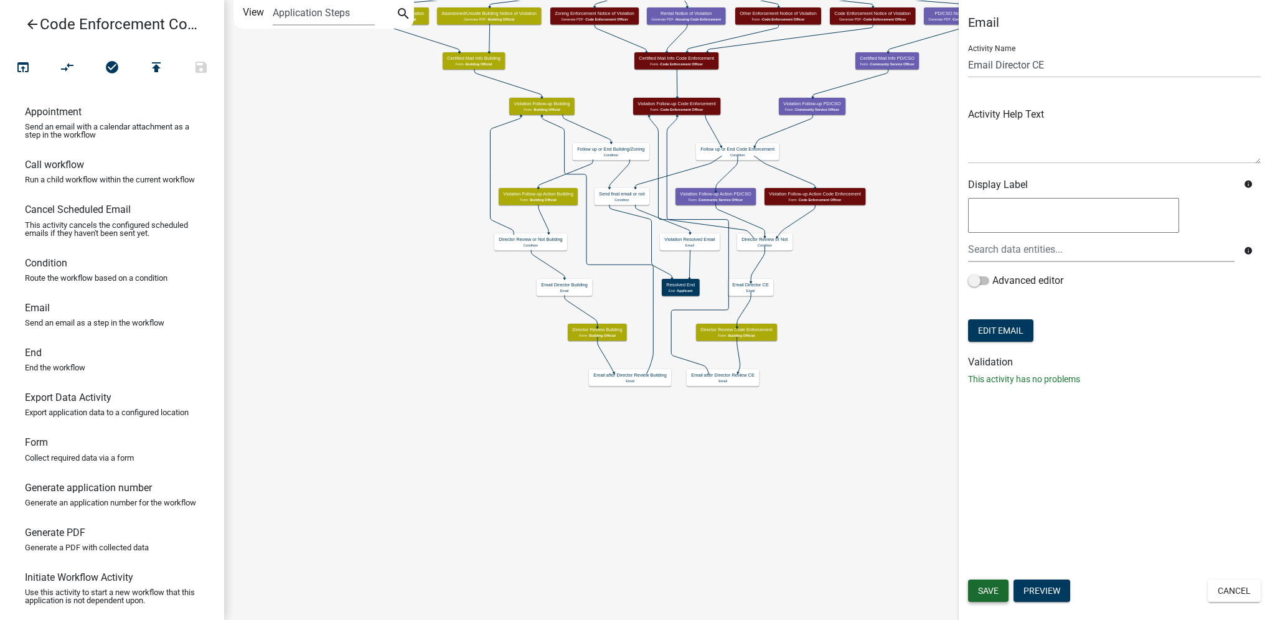
click at [996, 593] on span "Save" at bounding box center [988, 591] width 21 height 10
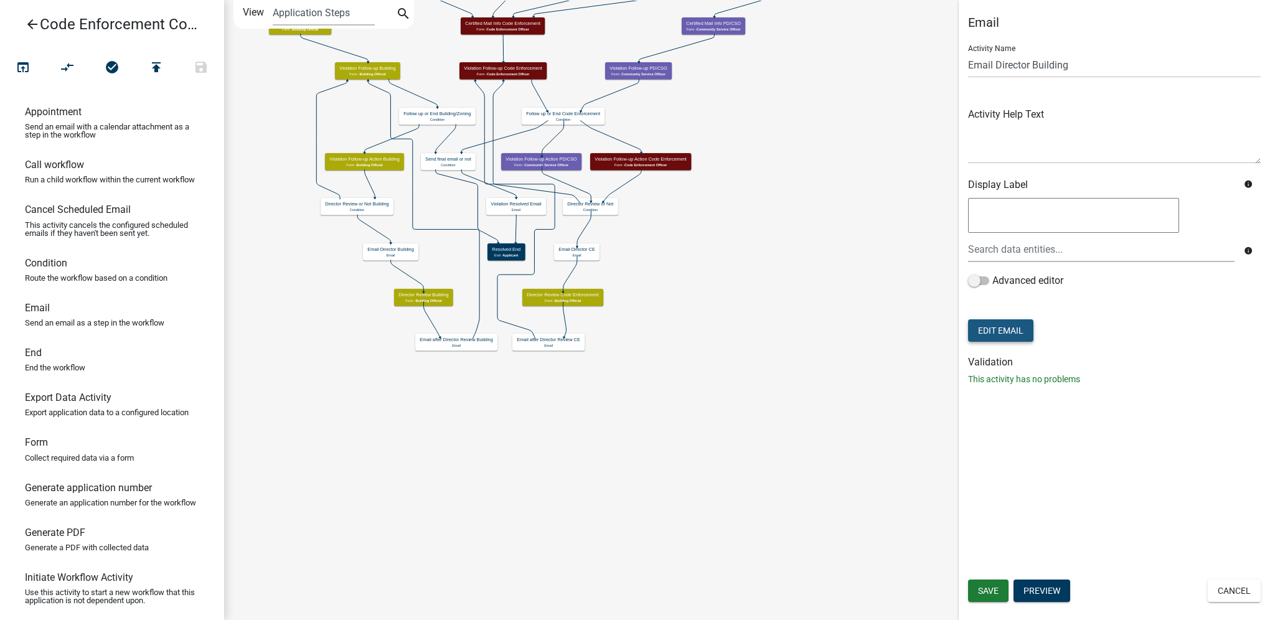
click at [1005, 336] on button "Edit Email" at bounding box center [1000, 330] width 65 height 22
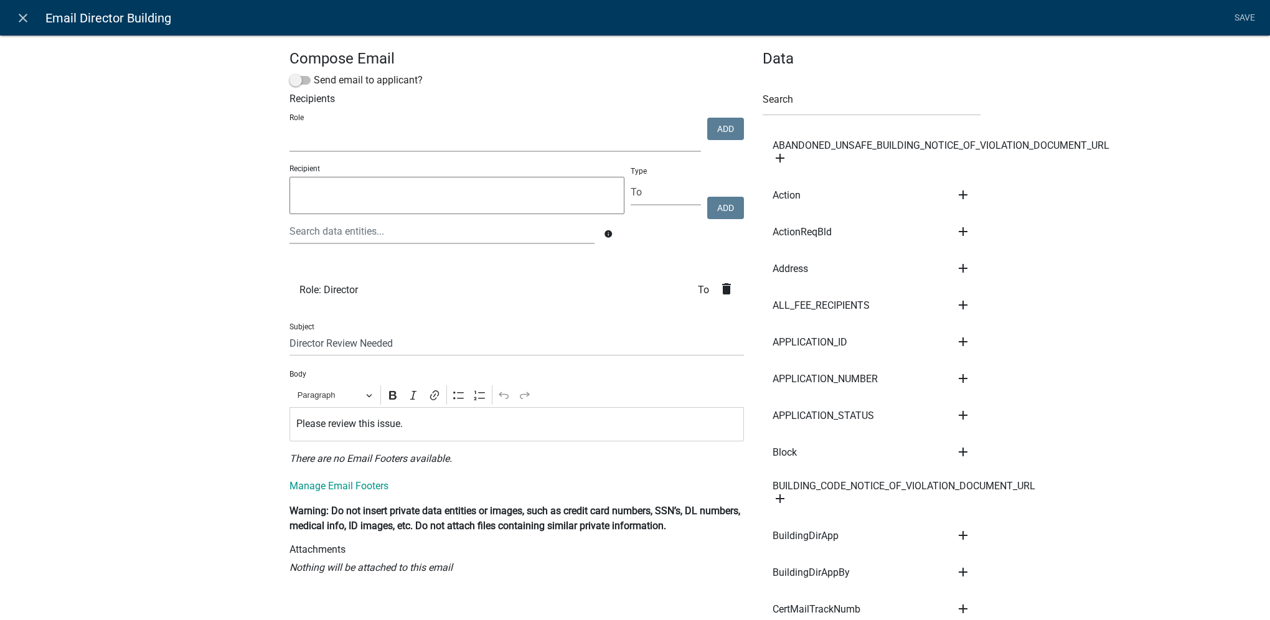
click at [462, 144] on select "Building Official Police Department Accounting Water Zoning Enforcement City Cl…" at bounding box center [494, 139] width 411 height 26
select select "f0aecd7e-1716-40ec-8448-0295d5f17524"
click at [289, 127] on select "Building Official Police Department Accounting Water Zoning Enforcement City Cl…" at bounding box center [494, 139] width 411 height 26
click at [730, 131] on button "Add" at bounding box center [725, 129] width 37 height 22
select select
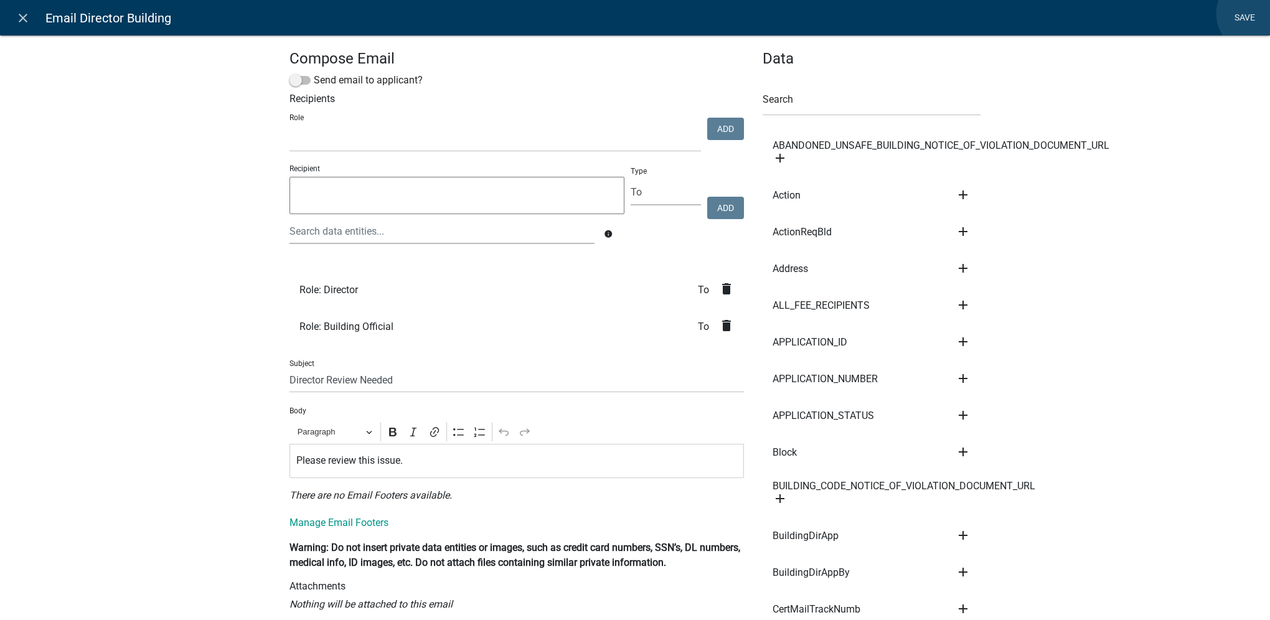
click at [1255, 14] on link "Save" at bounding box center [1244, 18] width 31 height 24
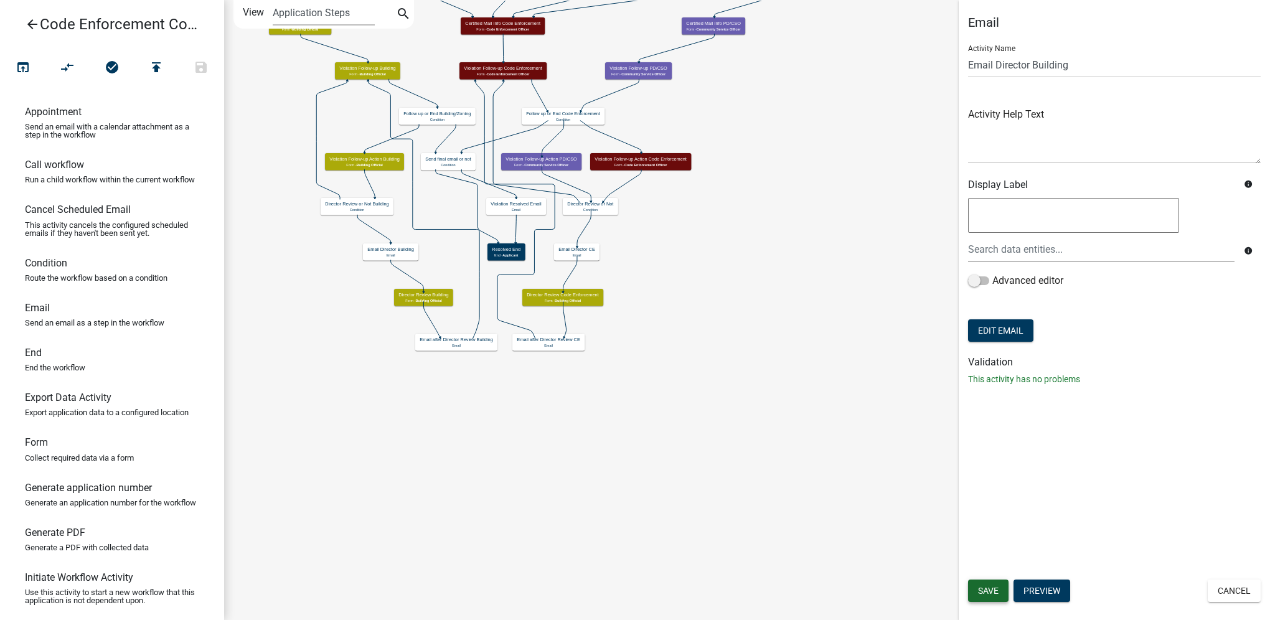
click at [996, 588] on span "Save" at bounding box center [988, 591] width 21 height 10
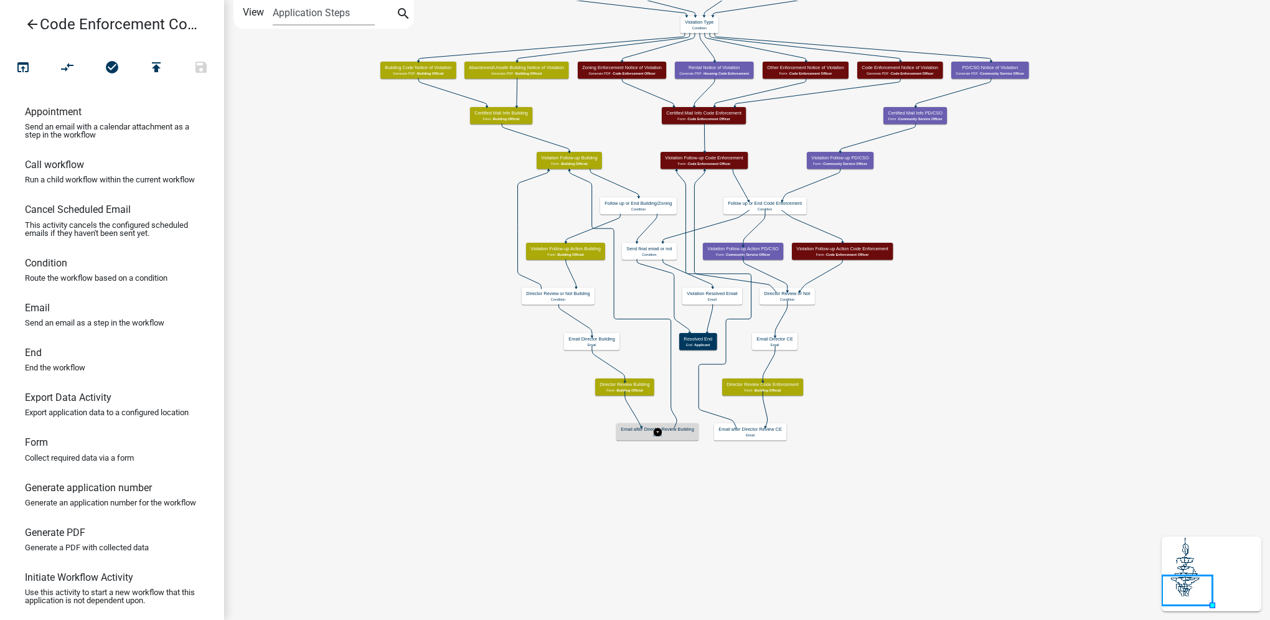
click at [672, 434] on p "Email" at bounding box center [657, 435] width 73 height 4
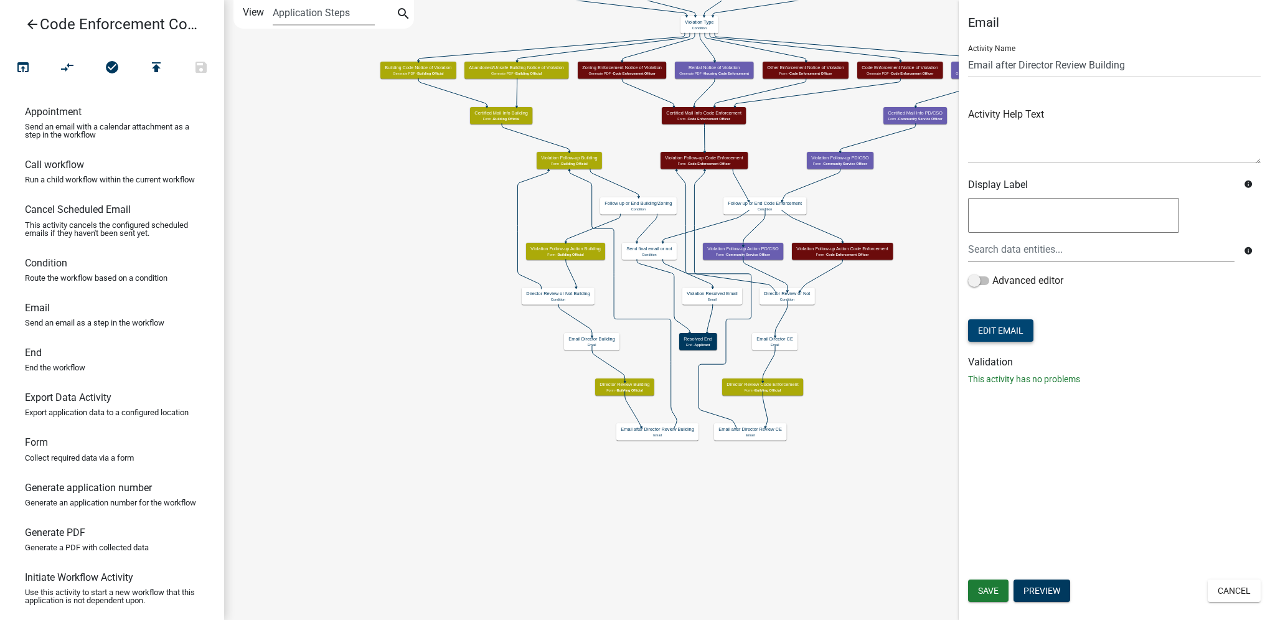
click at [1016, 337] on button "Edit Email" at bounding box center [1000, 330] width 65 height 22
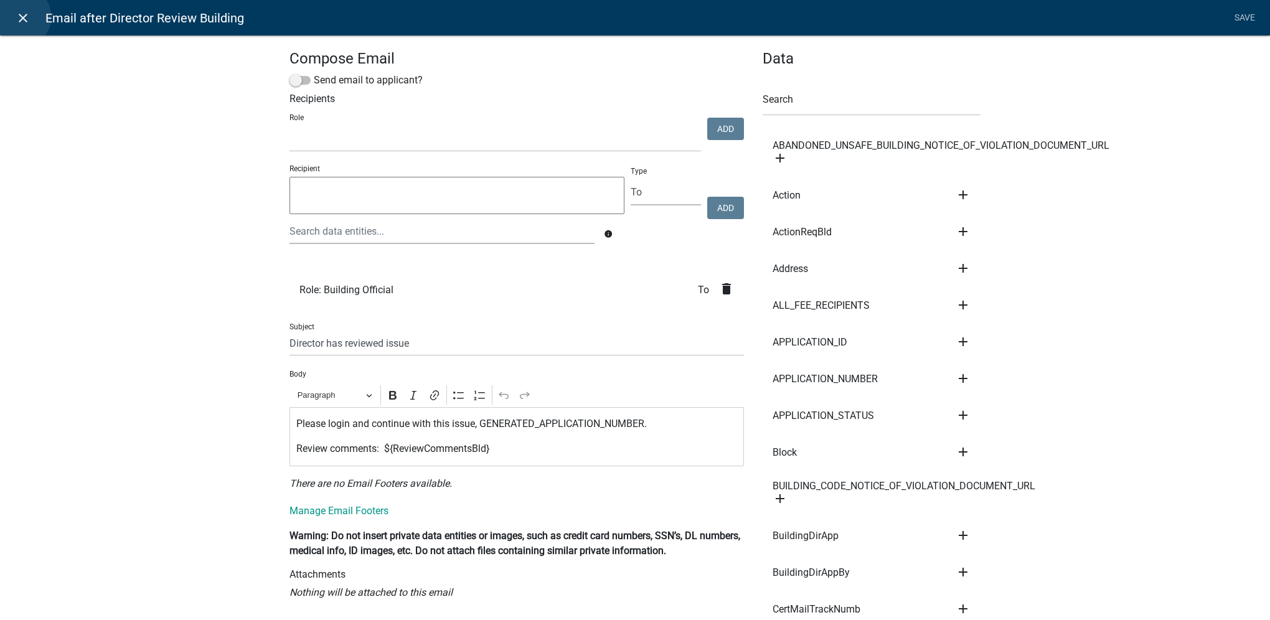
click at [19, 17] on icon "close" at bounding box center [23, 18] width 15 height 15
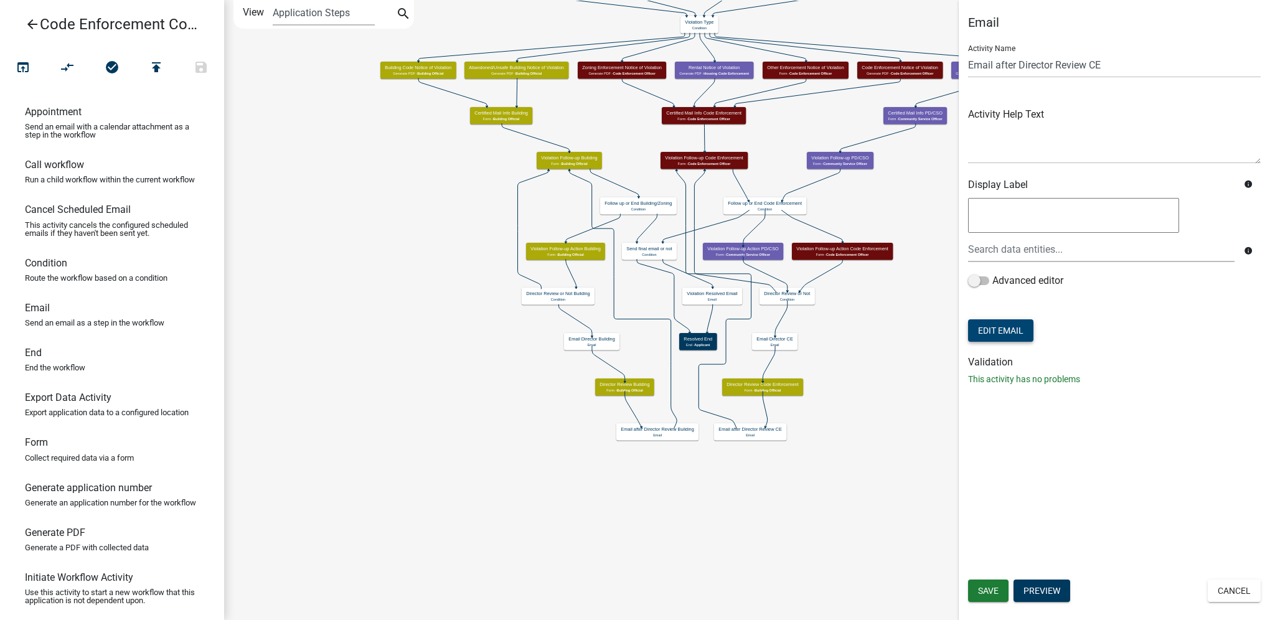
click at [978, 334] on button "Edit Email" at bounding box center [1000, 330] width 65 height 22
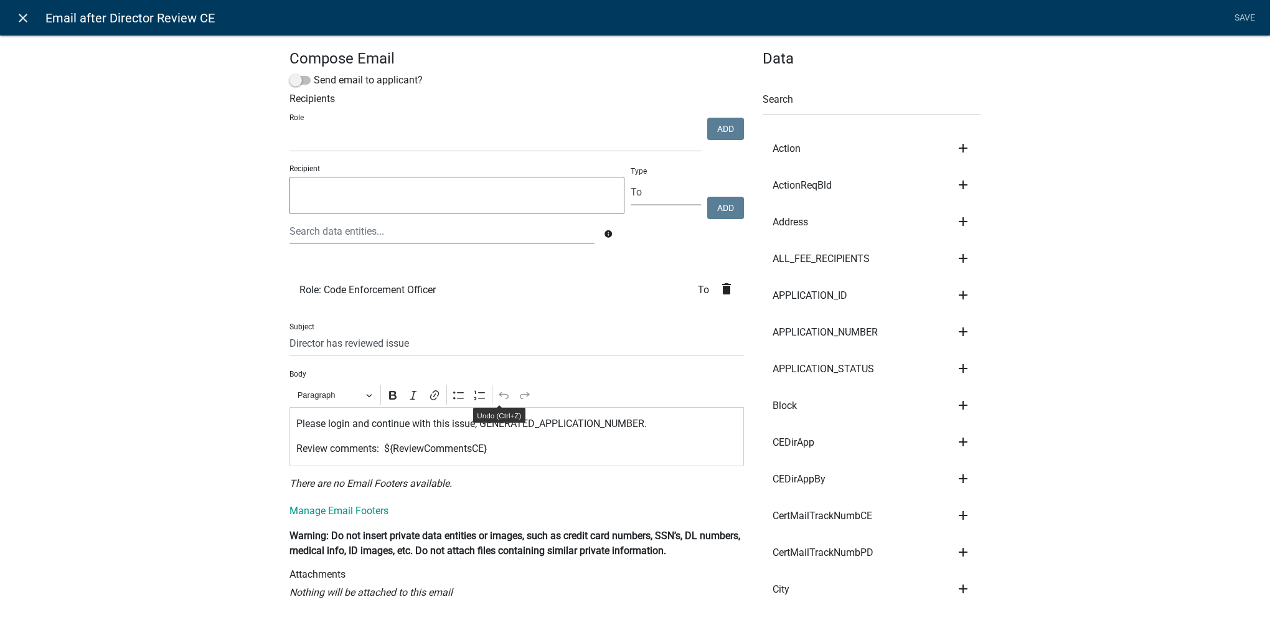
click at [22, 12] on icon "close" at bounding box center [23, 18] width 15 height 15
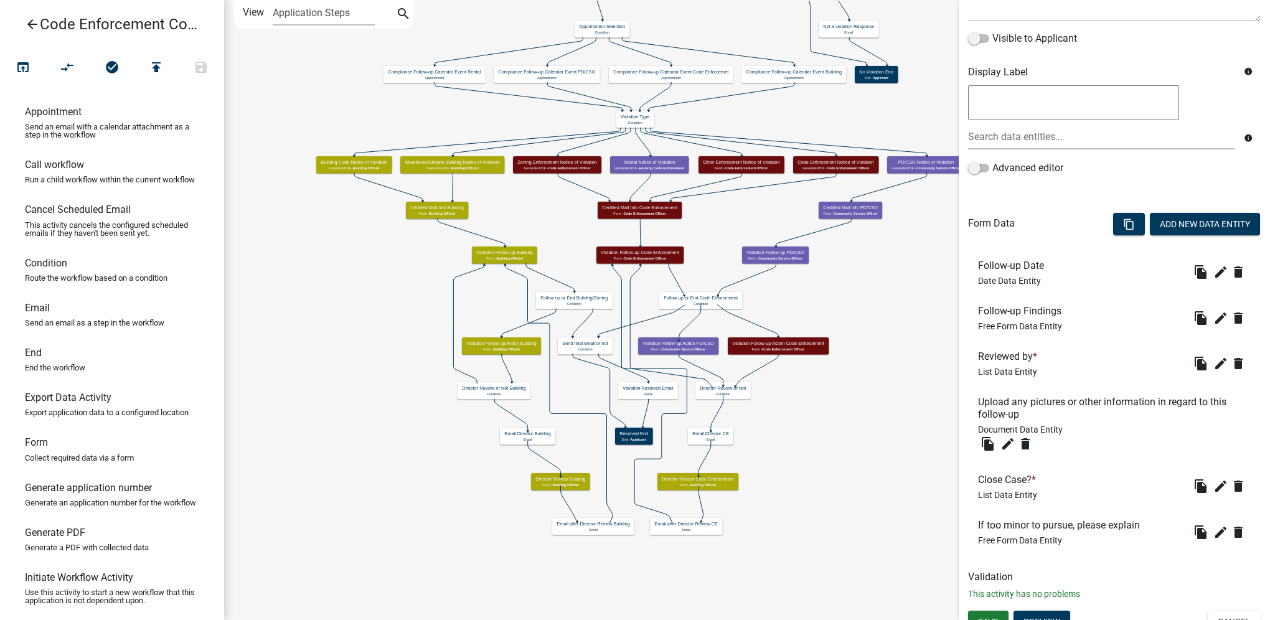
scroll to position [212, 0]
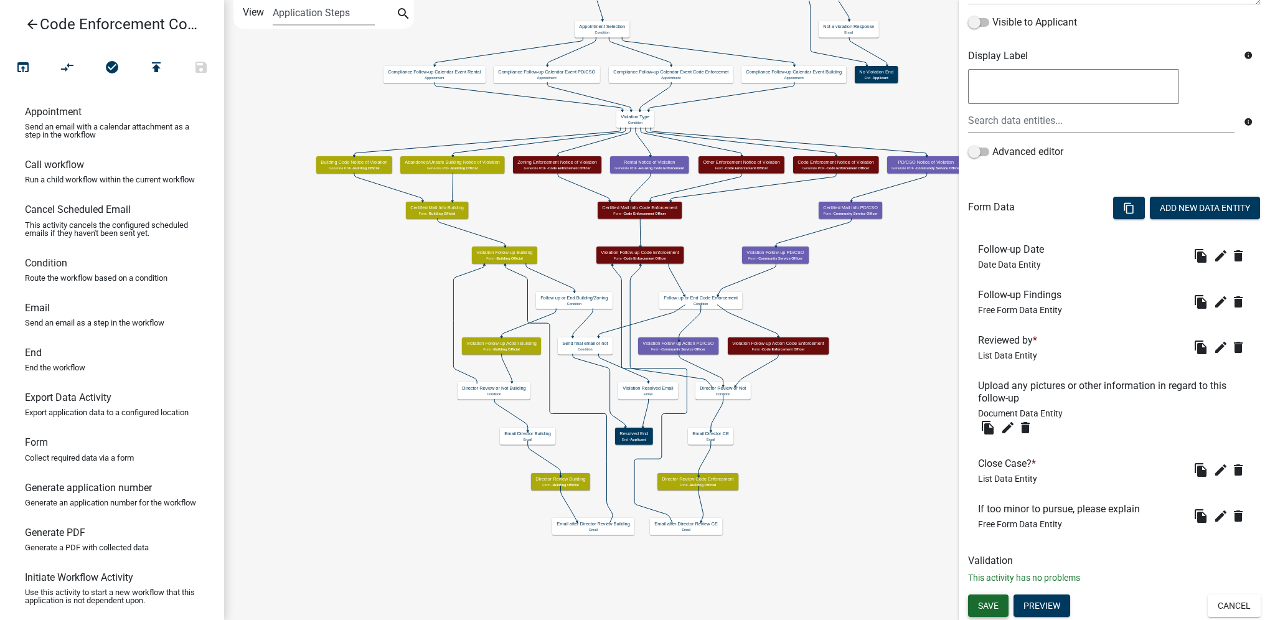
click at [991, 611] on button "Save" at bounding box center [988, 605] width 40 height 22
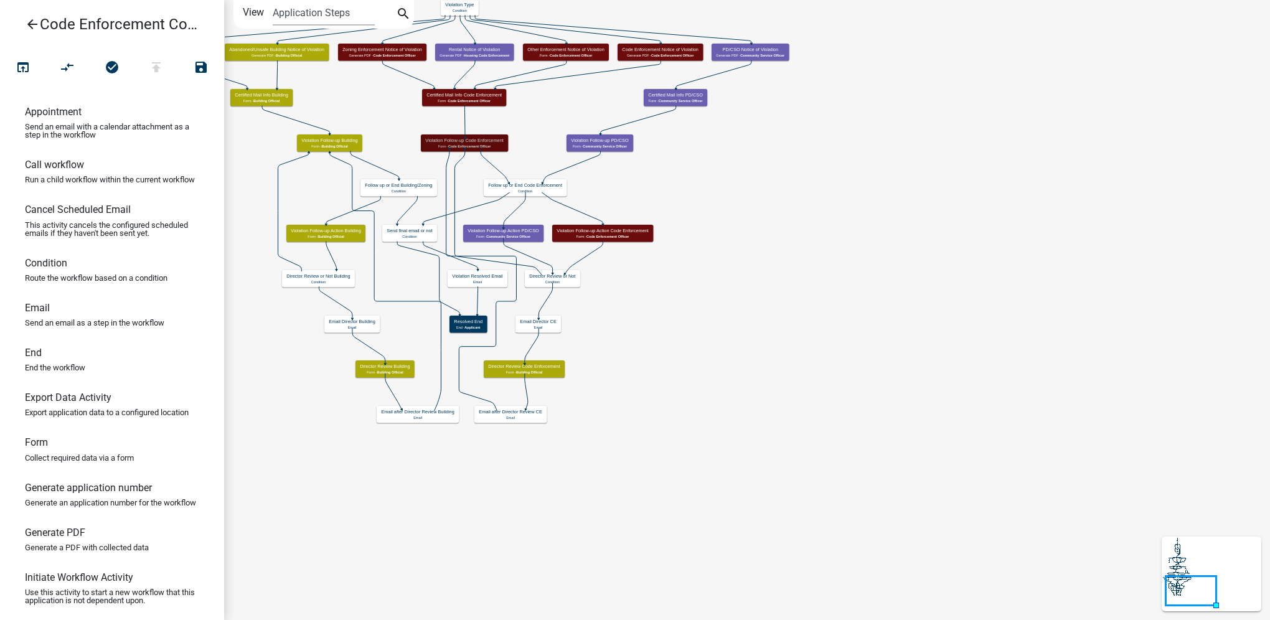
scroll to position [0, 0]
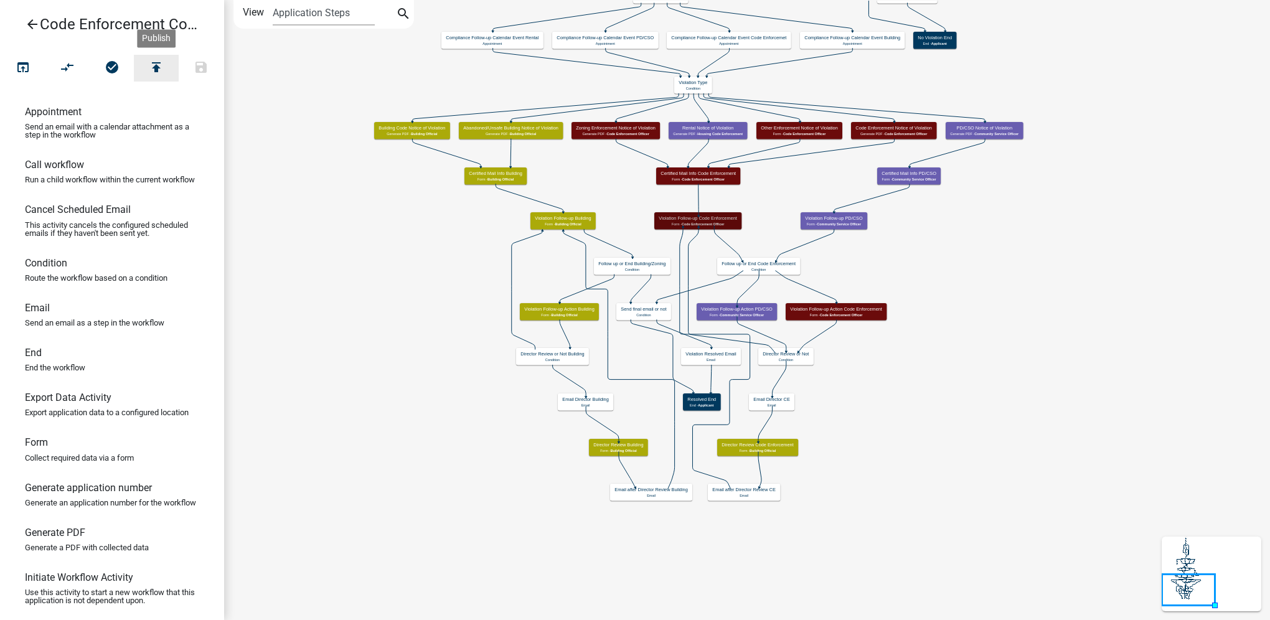
click at [156, 65] on icon "publish" at bounding box center [156, 68] width 15 height 17
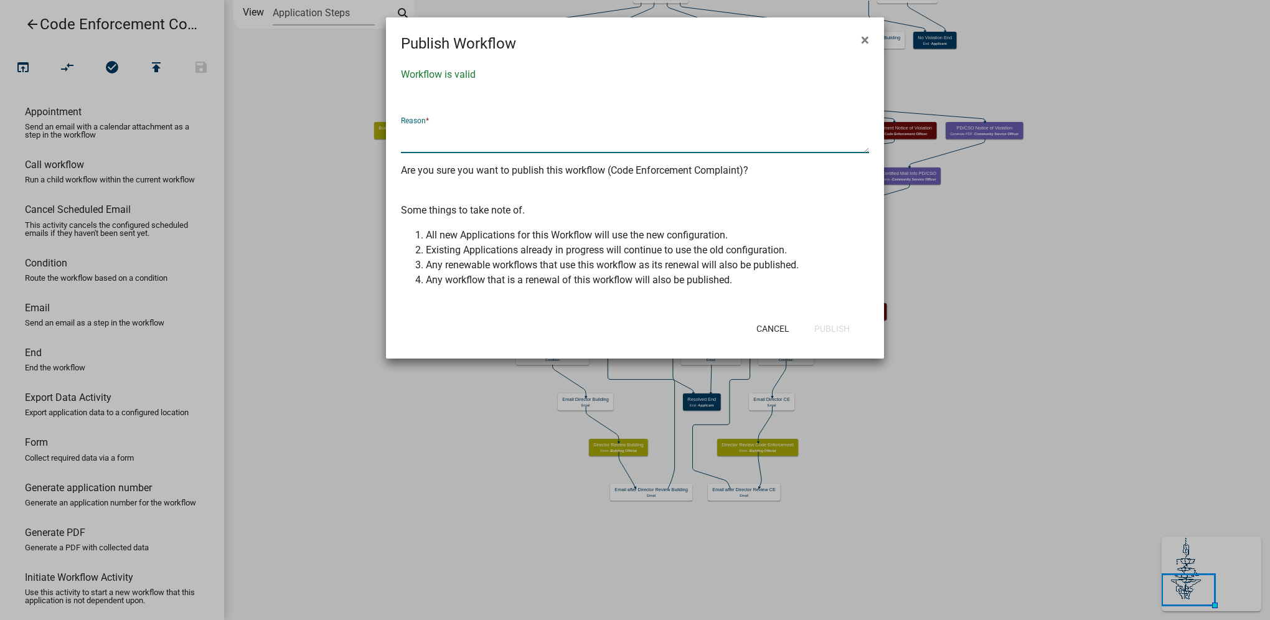
click at [518, 139] on textarea at bounding box center [635, 138] width 468 height 29
type textarea "Add PD/CSO flow, adjust Director notification emails"
click at [834, 329] on button "Publish" at bounding box center [831, 328] width 55 height 22
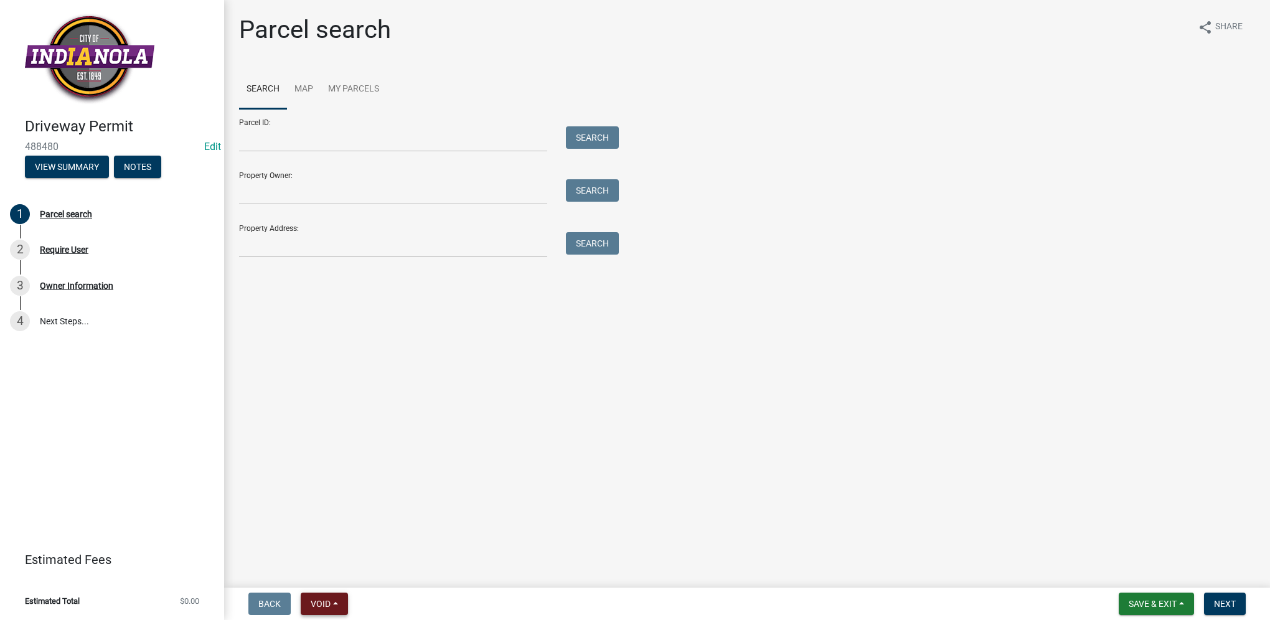
click at [330, 599] on span "Void" at bounding box center [321, 604] width 20 height 10
click at [327, 582] on button "Void" at bounding box center [351, 571] width 100 height 30
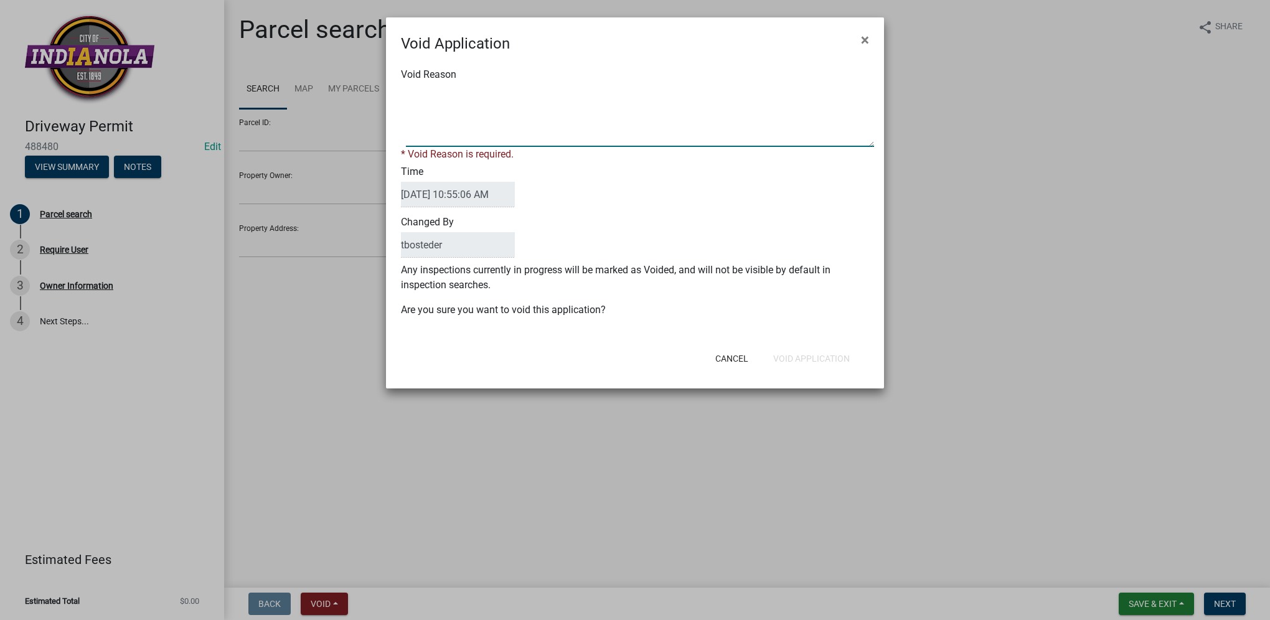
click at [541, 100] on textarea "Void Reason" at bounding box center [640, 116] width 468 height 62
type textarea "not needed"
click at [844, 356] on div "Cancel Void Application" at bounding box center [716, 358] width 307 height 32
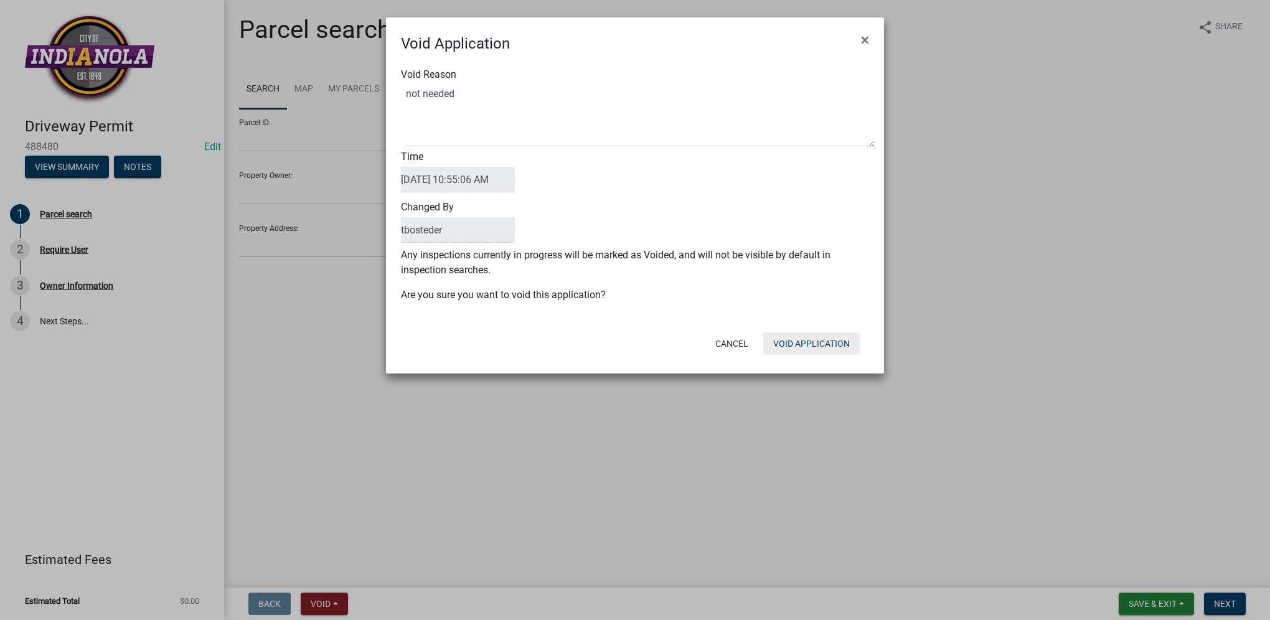
click at [836, 340] on button "Void Application" at bounding box center [811, 343] width 96 height 22
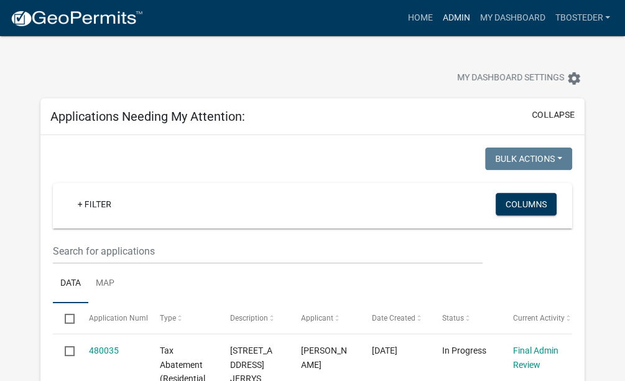
click at [461, 19] on link "Admin" at bounding box center [456, 18] width 37 height 24
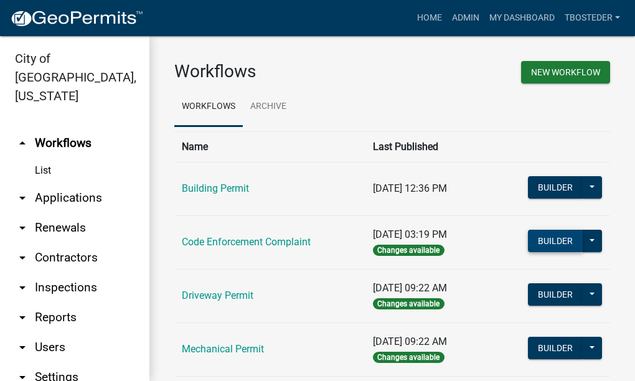
click at [535, 238] on button "Builder" at bounding box center [555, 241] width 55 height 22
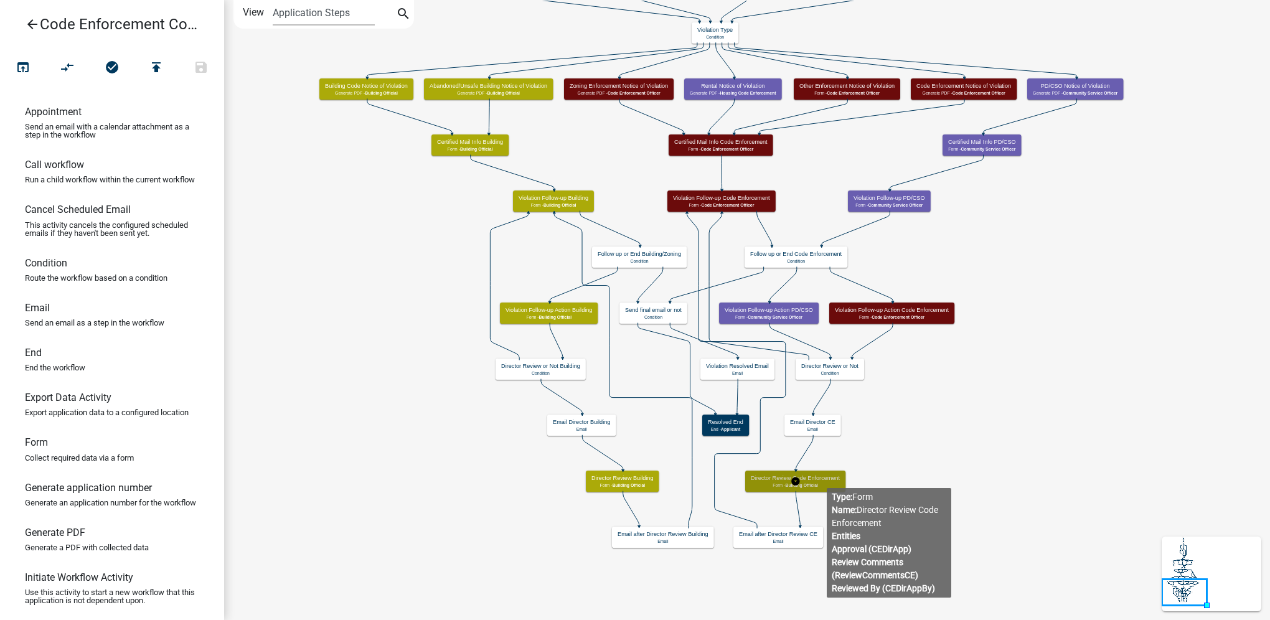
click at [827, 479] on h5 "Director Review Code Enforcement" at bounding box center [795, 478] width 89 height 7
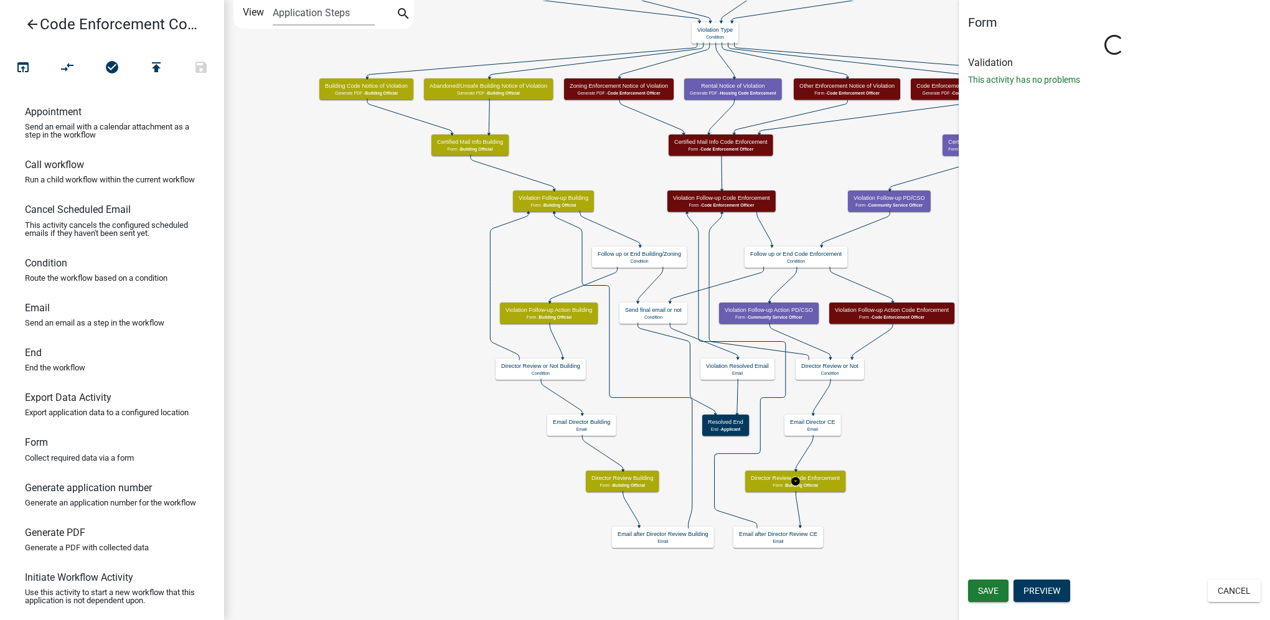
select select "F0AECD7E-1716-40EC-8448-0295D5F17524"
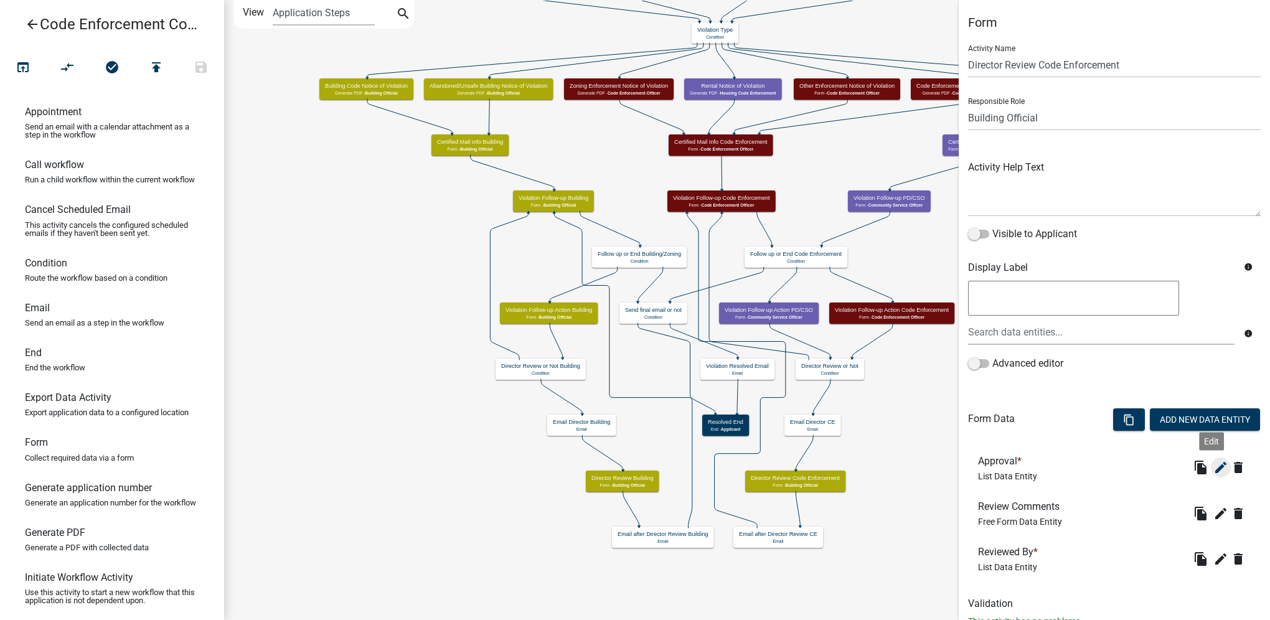
click at [1213, 471] on icon "edit" at bounding box center [1220, 467] width 15 height 15
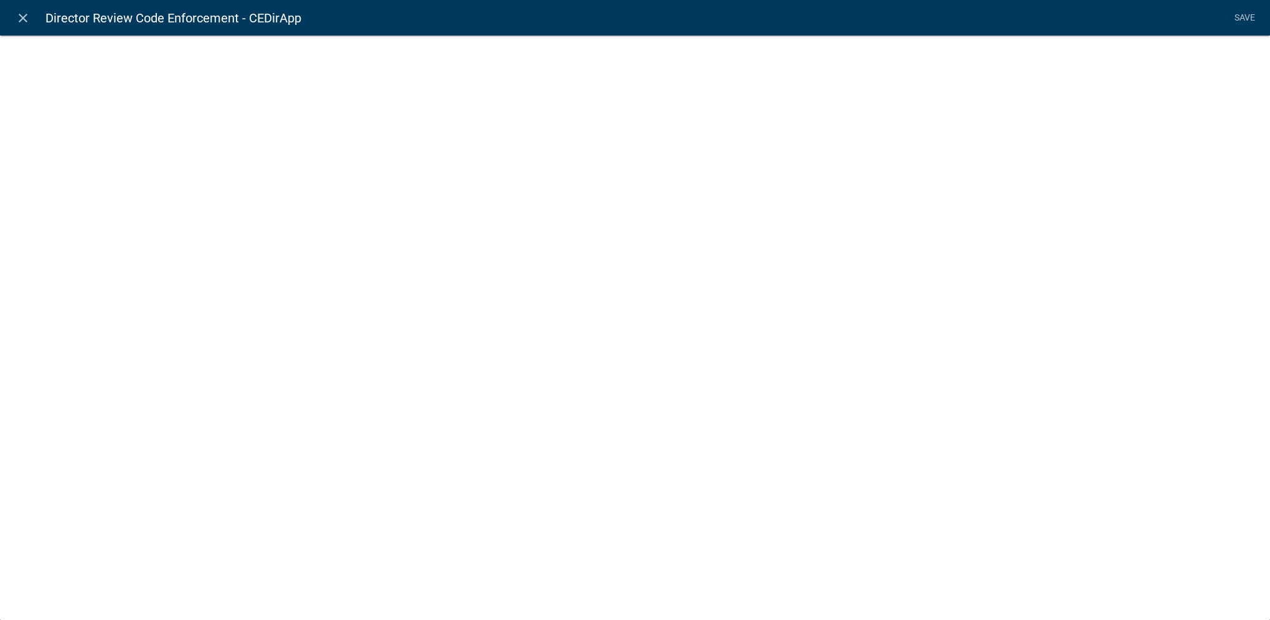
select select "list-data"
select select
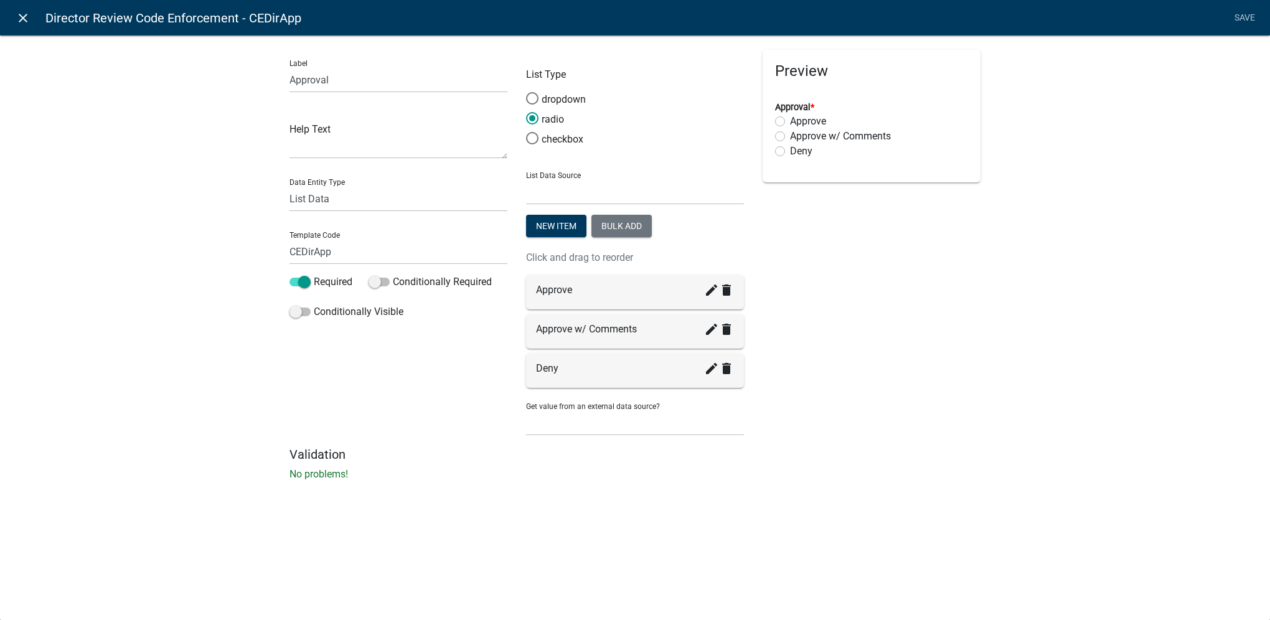
click at [26, 22] on icon "close" at bounding box center [23, 18] width 15 height 15
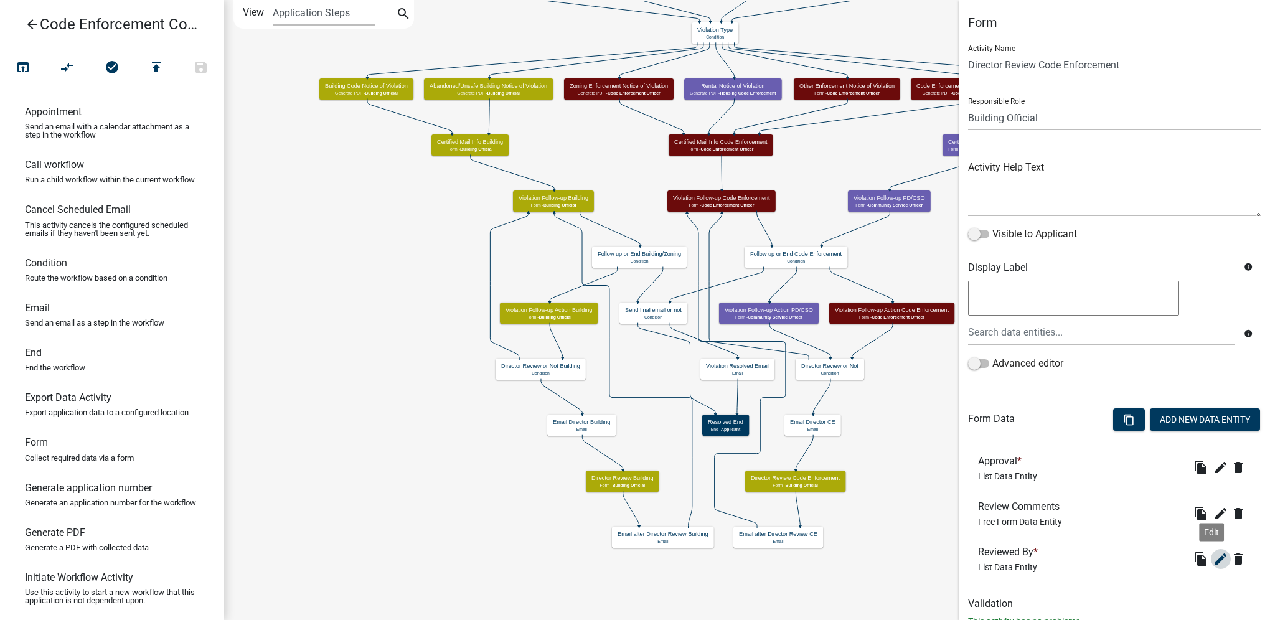
click at [1213, 560] on icon "edit" at bounding box center [1220, 558] width 15 height 15
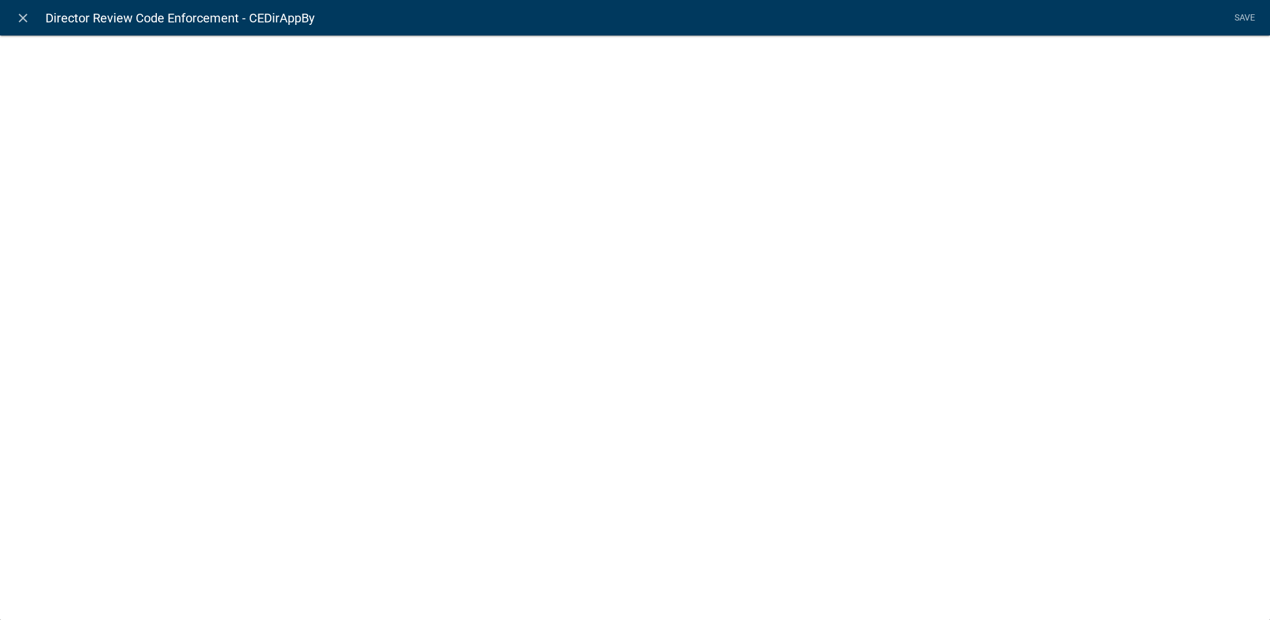
select select "list-data"
select select
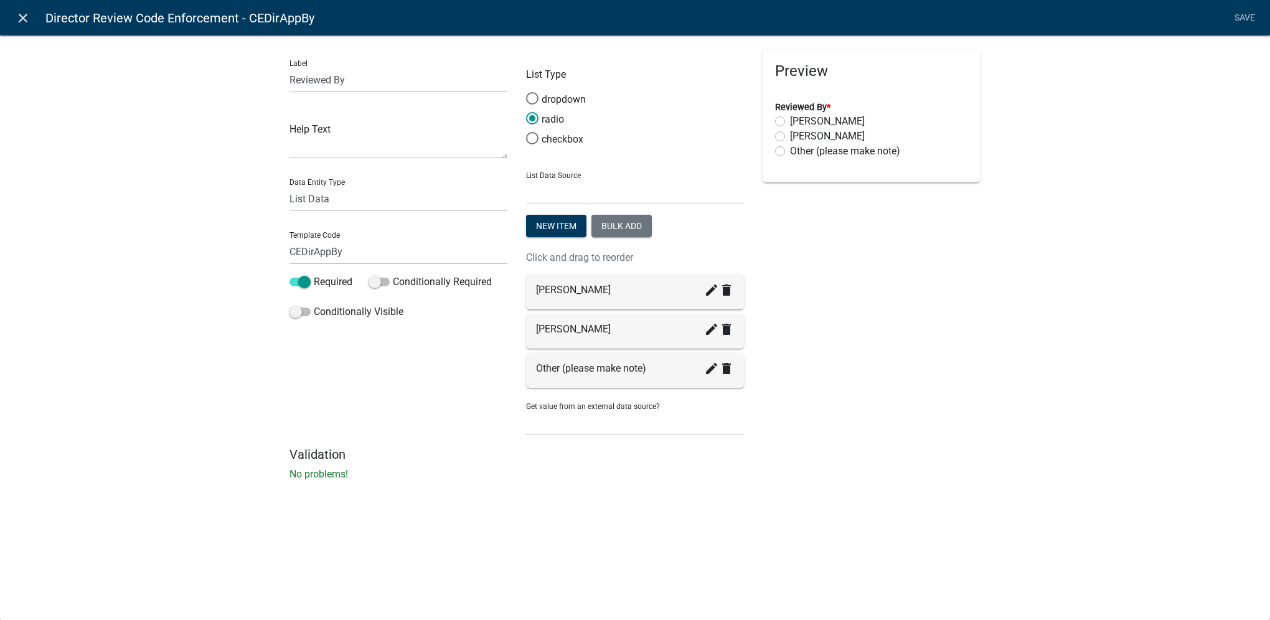
click at [29, 19] on icon "close" at bounding box center [23, 18] width 15 height 15
